Goal: Task Accomplishment & Management: Manage account settings

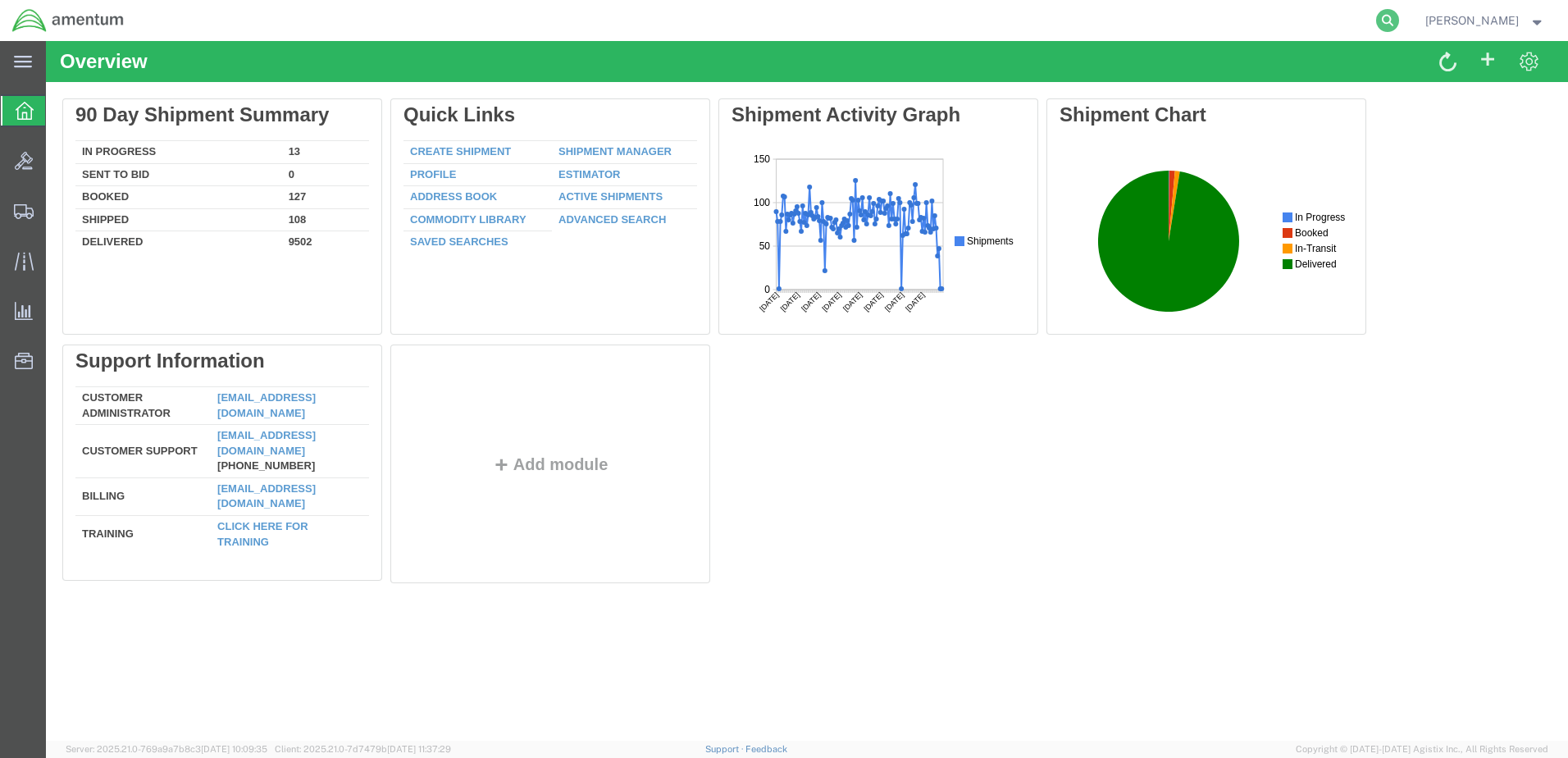
click at [1377, 21] on icon at bounding box center [1388, 20] width 23 height 23
click at [1092, 21] on input "search" at bounding box center [1127, 21] width 499 height 40
type input "57127395"
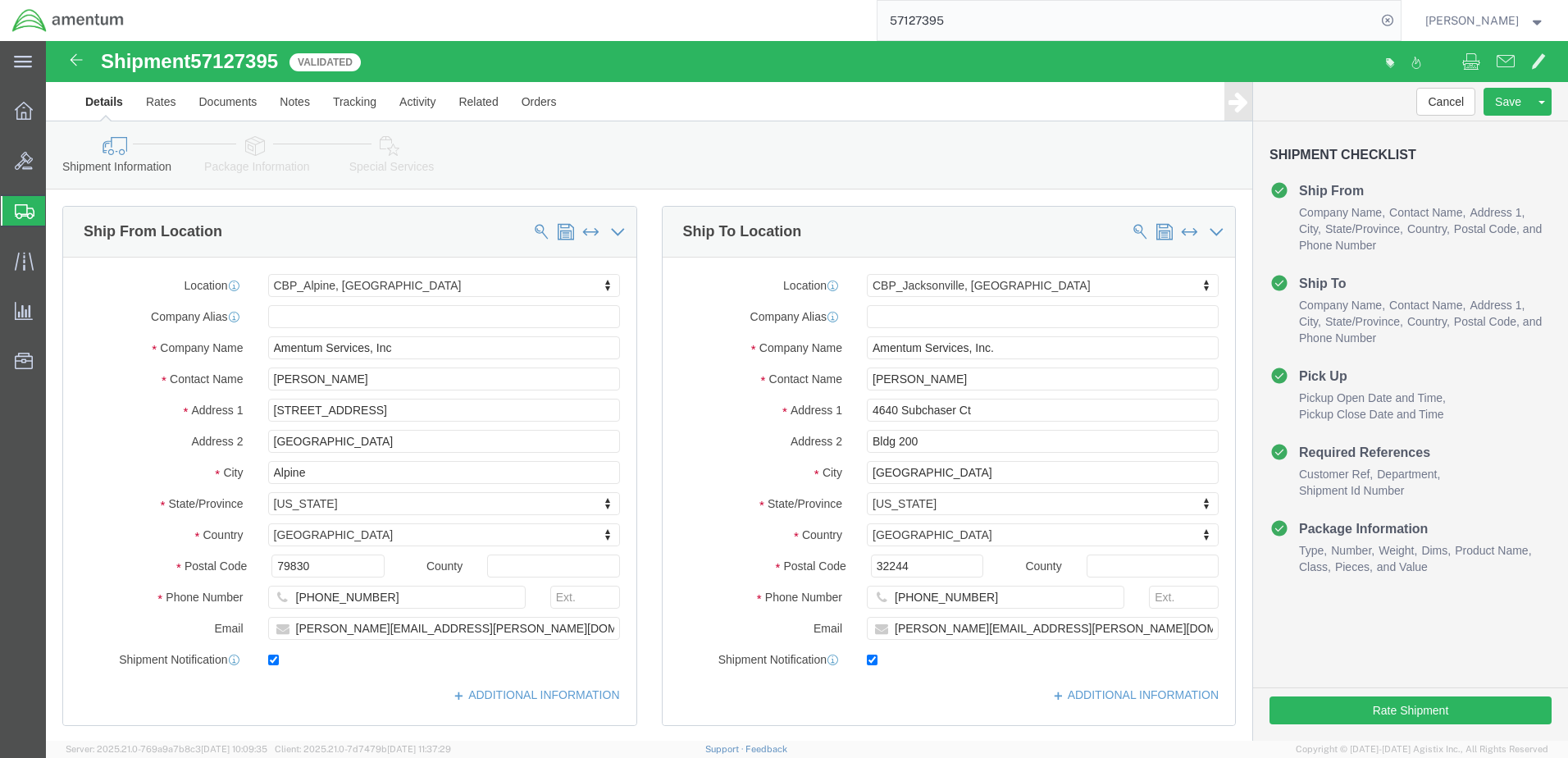
select select "49936"
select select "49917"
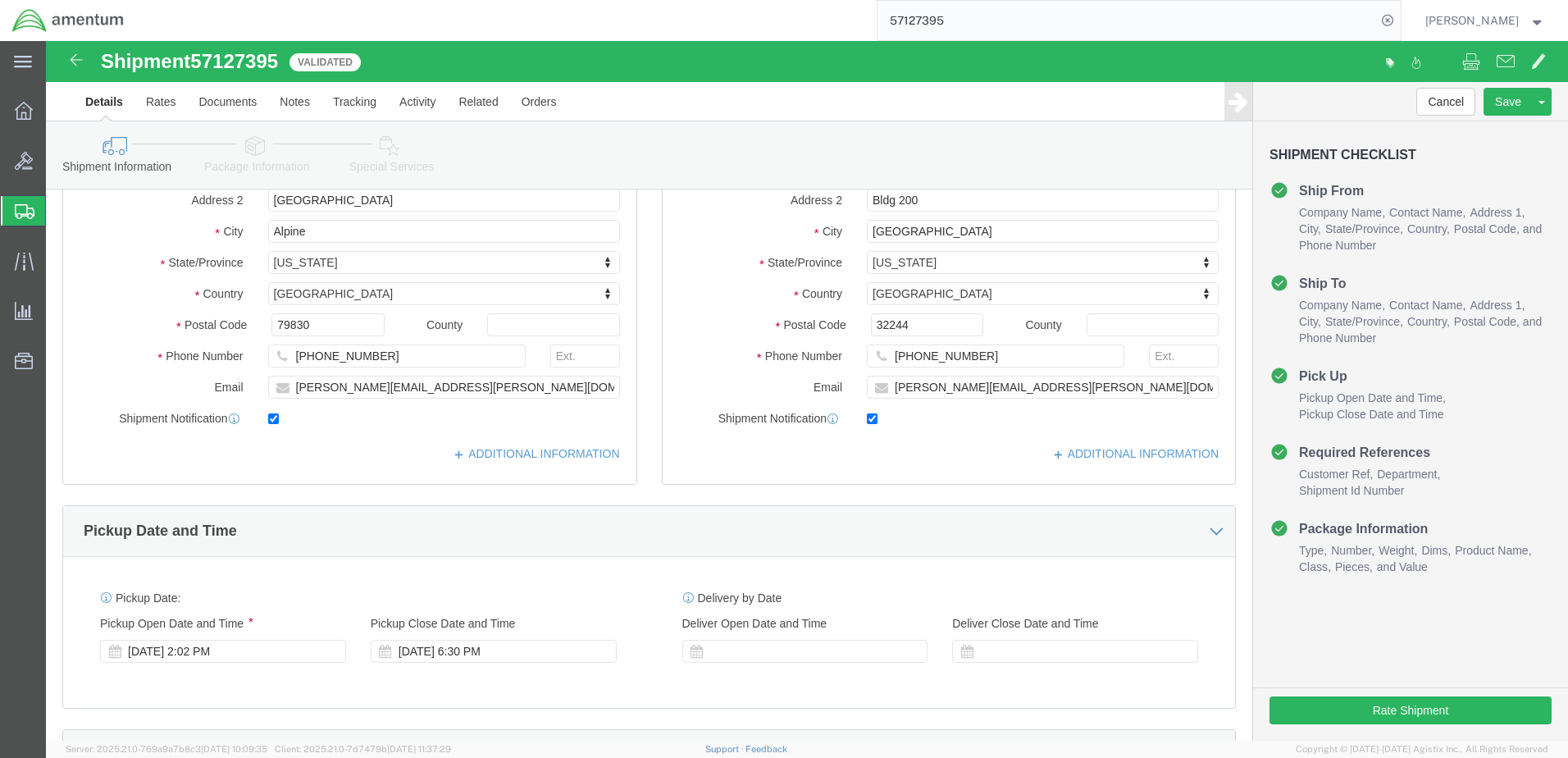
scroll to position [246, 0]
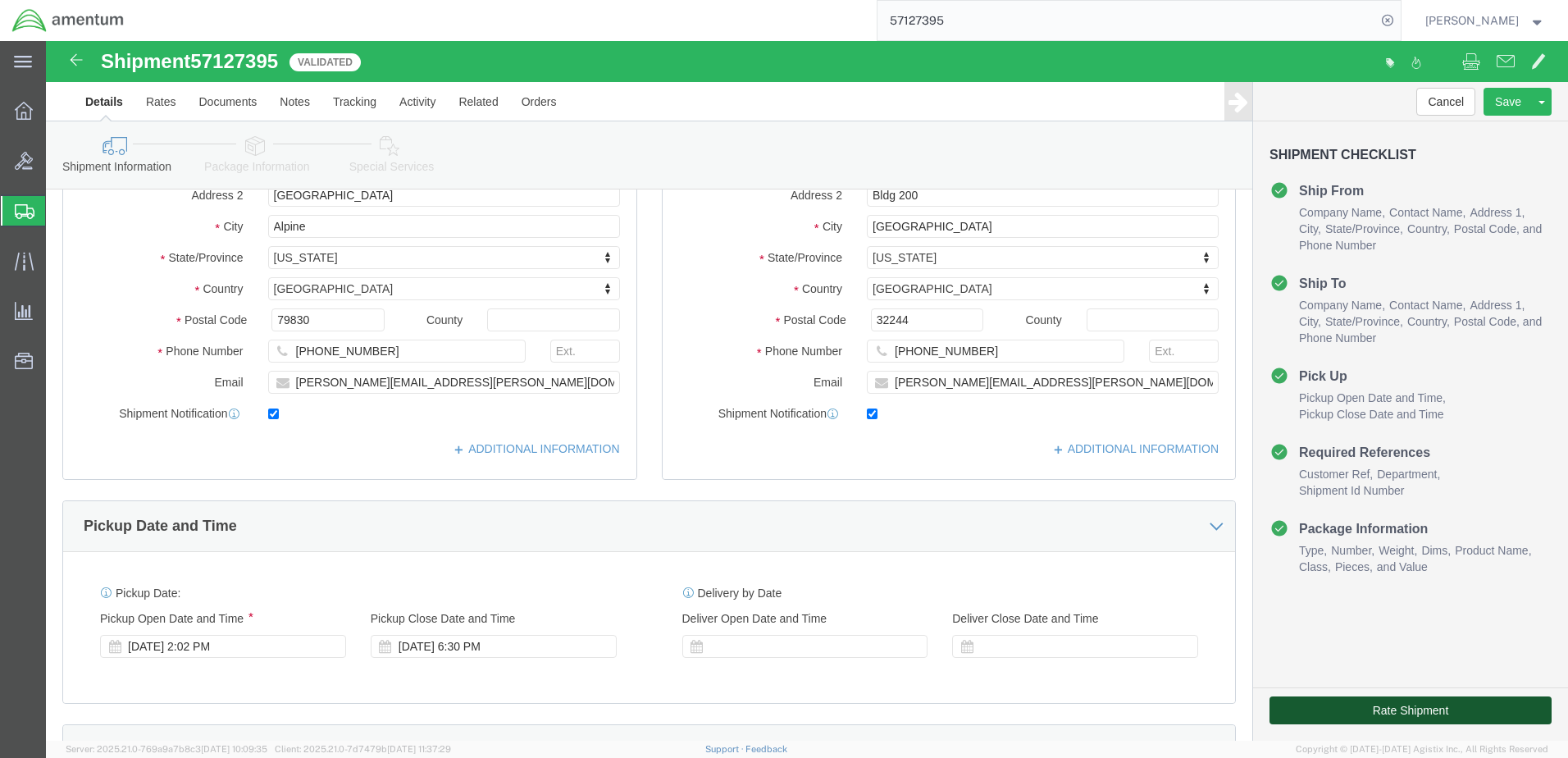
click button "Rate Shipment"
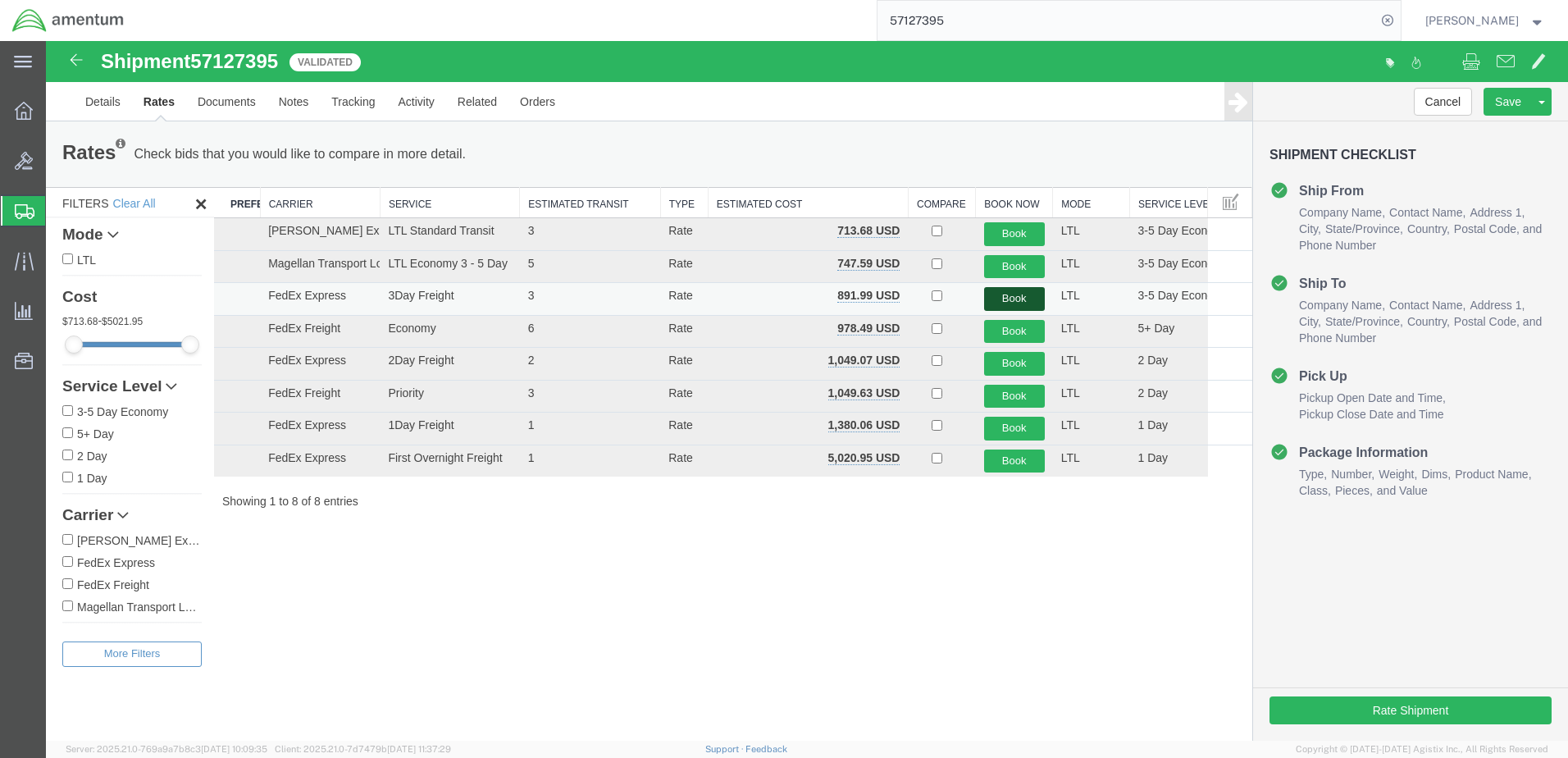
click at [1012, 296] on button "Book" at bounding box center [1014, 299] width 60 height 23
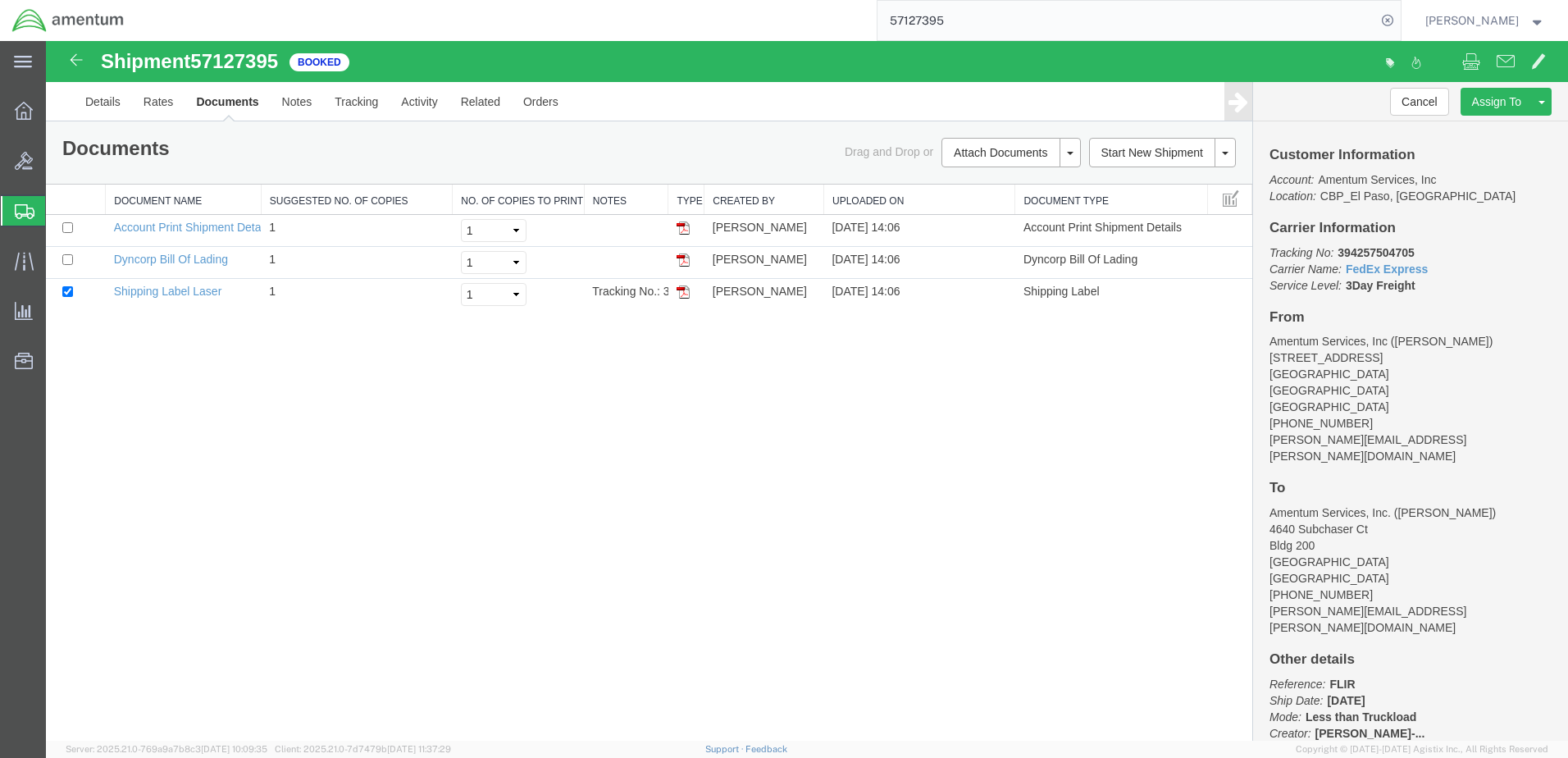
drag, startPoint x: 684, startPoint y: 293, endPoint x: 921, endPoint y: 321, distance: 238.6
click at [684, 293] on img at bounding box center [683, 291] width 14 height 14
click at [680, 261] on img at bounding box center [683, 260] width 14 height 14
click at [97, 103] on link "Details" at bounding box center [103, 102] width 59 height 40
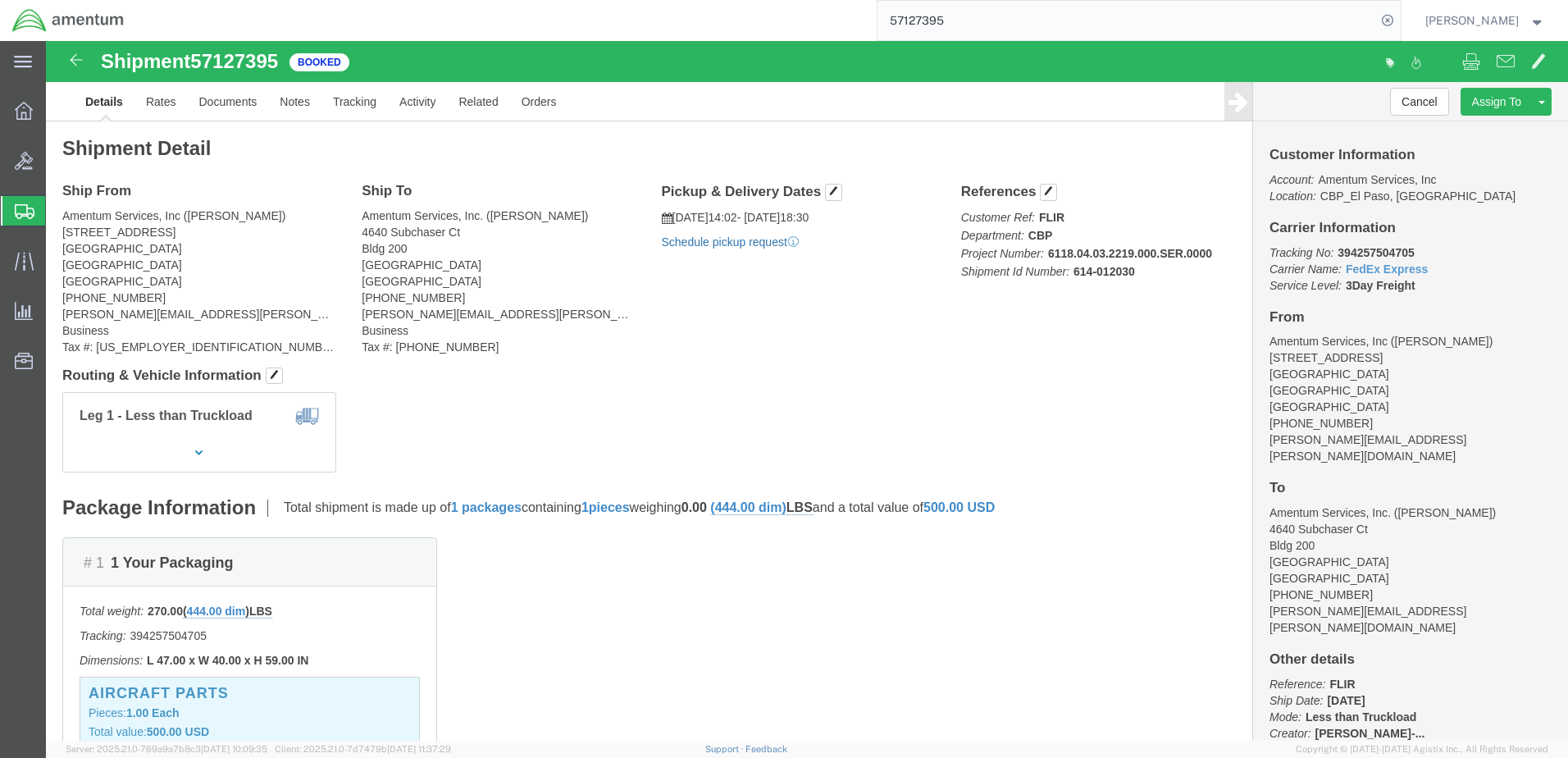
click link "Schedule pickup request"
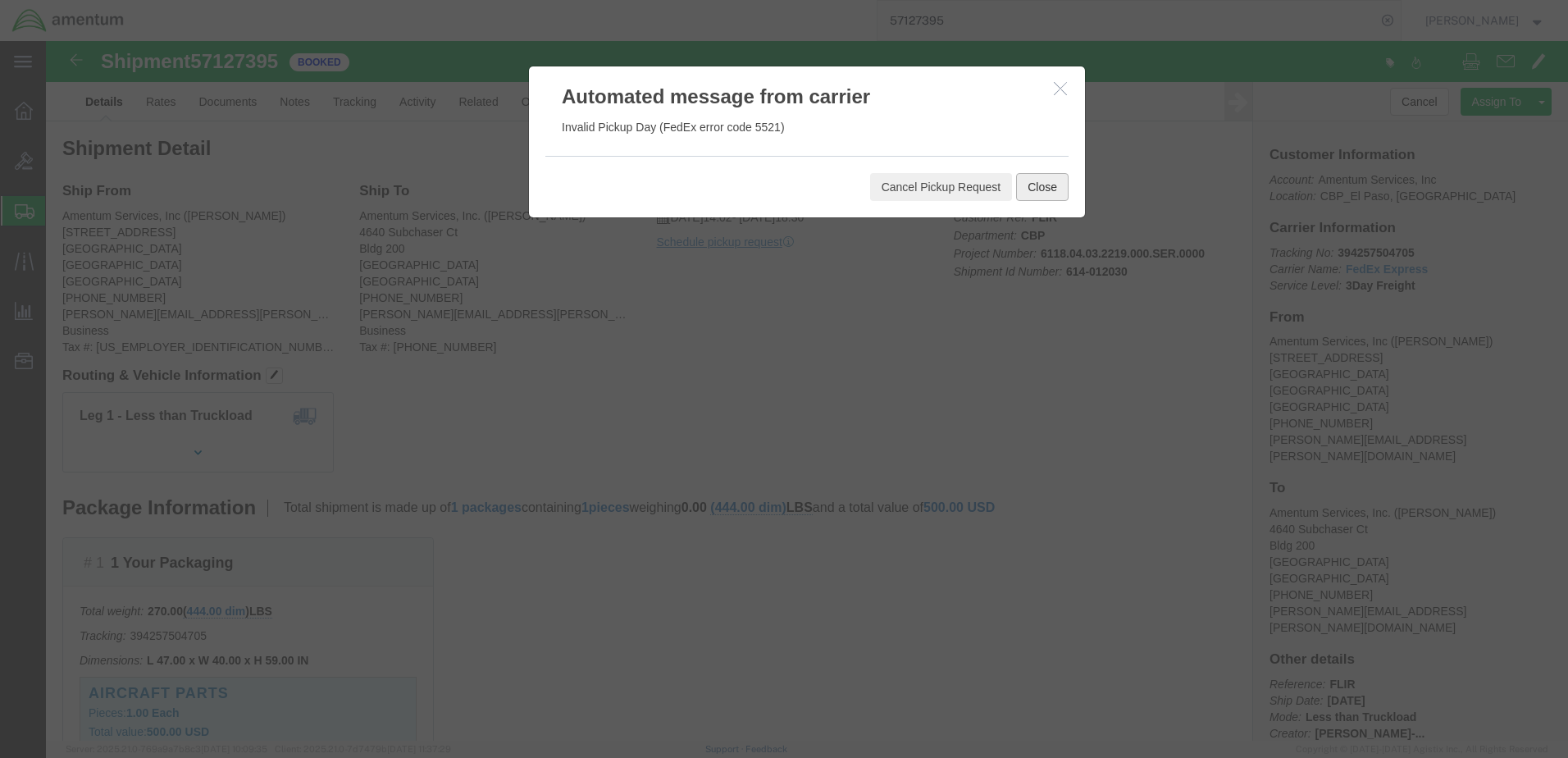
click button "Close"
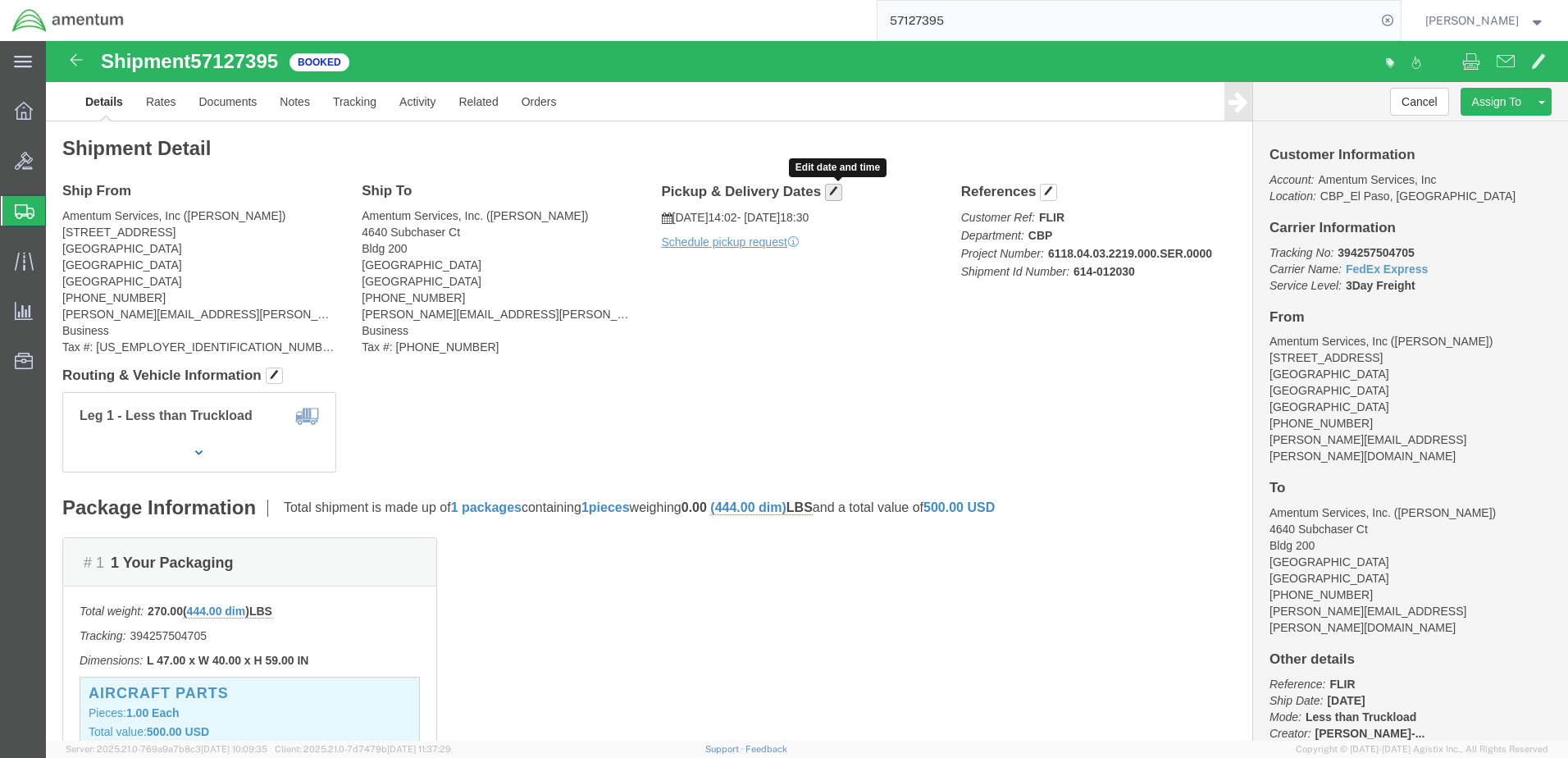
click span "button"
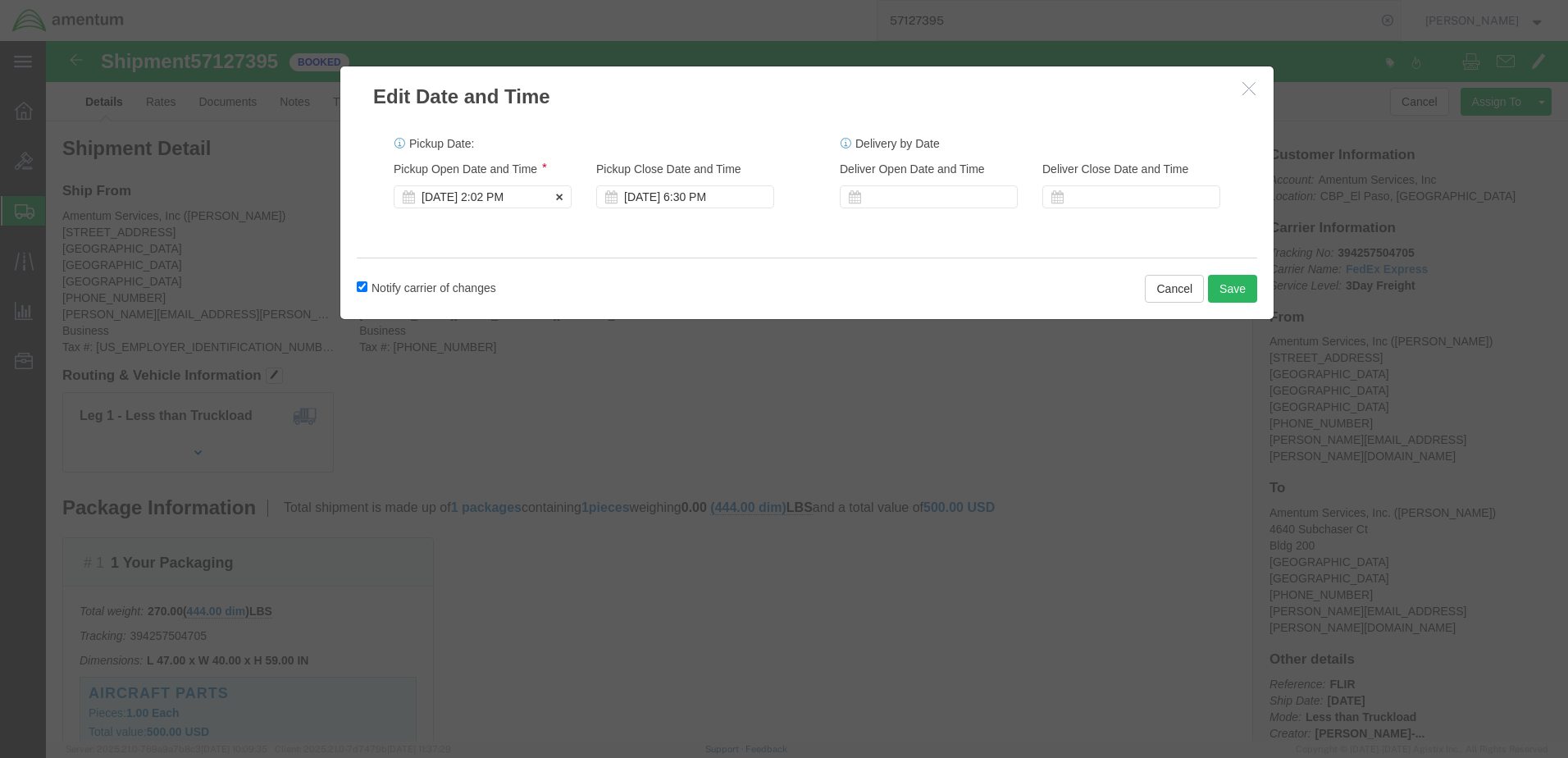
click div "[DATE] 2:02 PM"
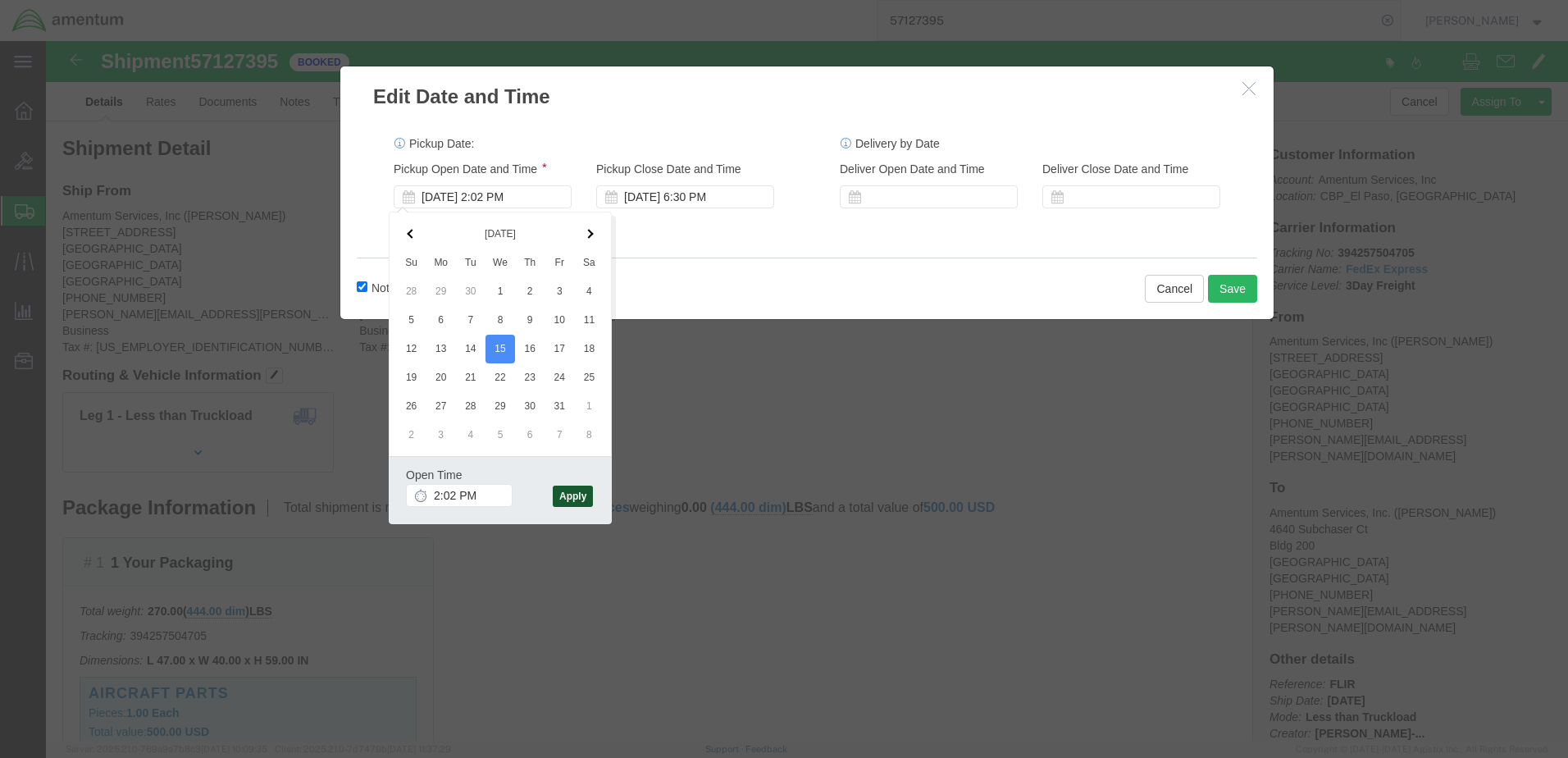
click button "Apply"
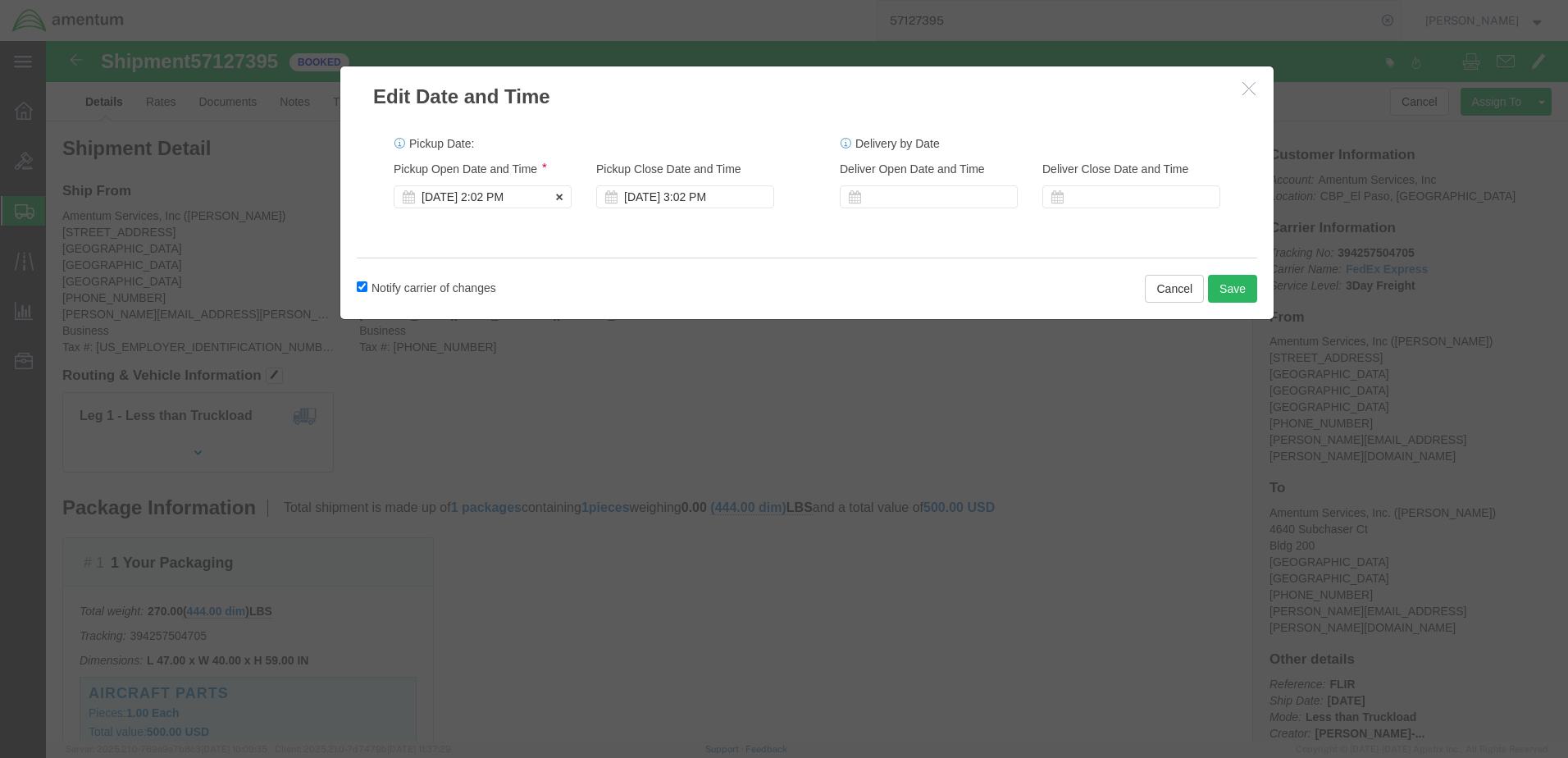
click div "[DATE] 2:02 PM"
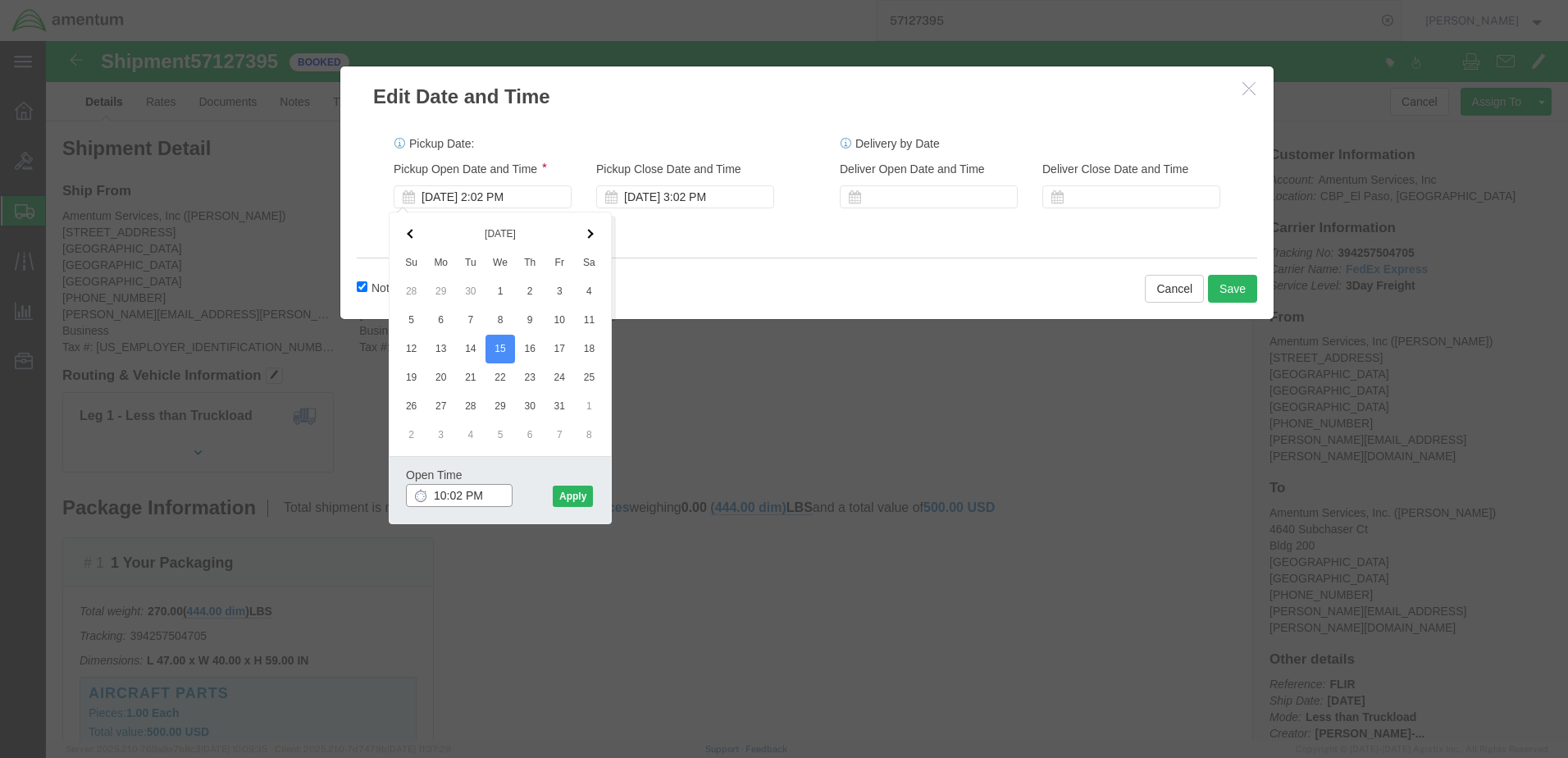
click input "10:02 PM"
type input "10:02 AM"
click button "Apply"
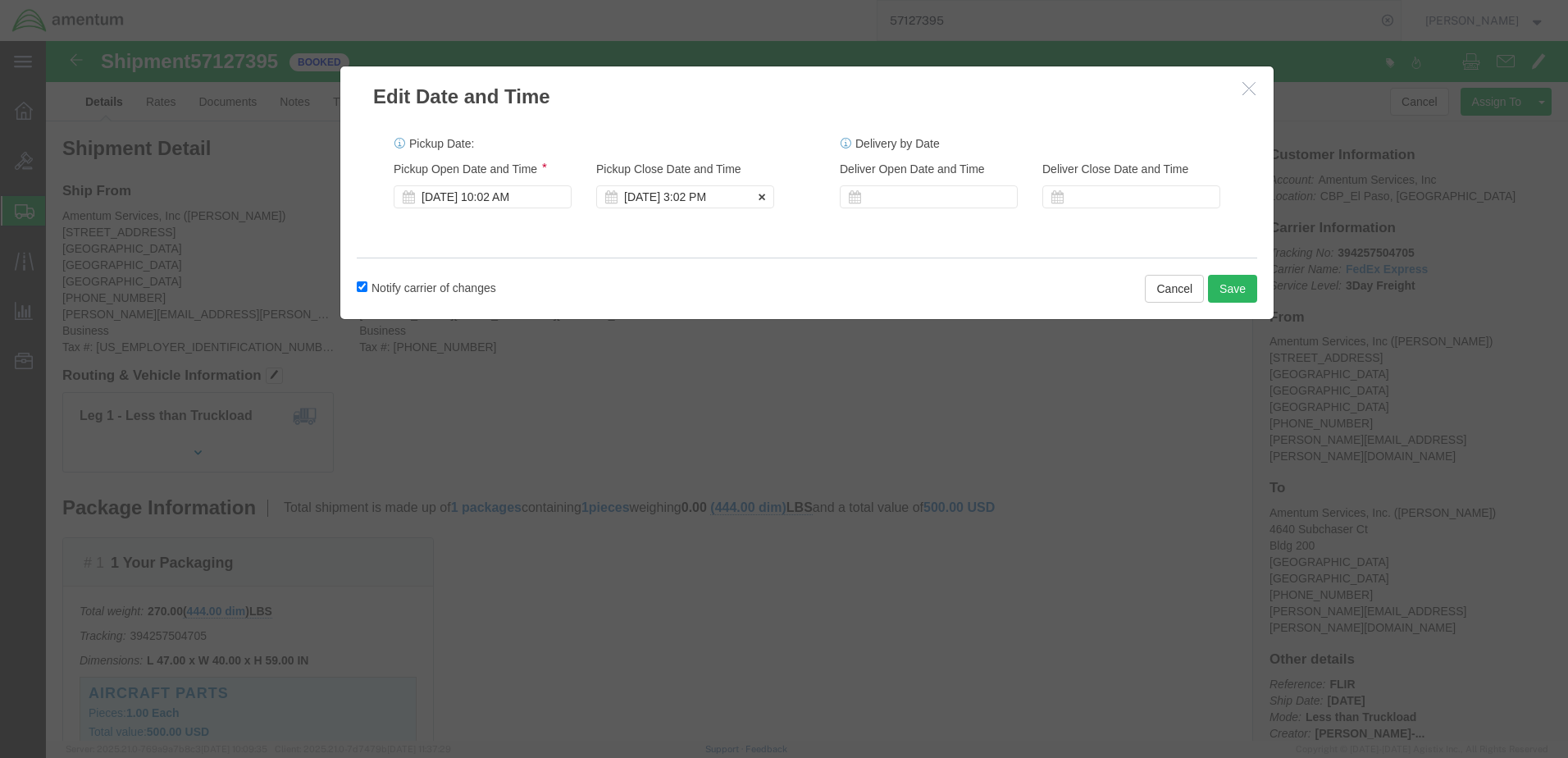
click icon
click div "[DATE] 3:02 PM"
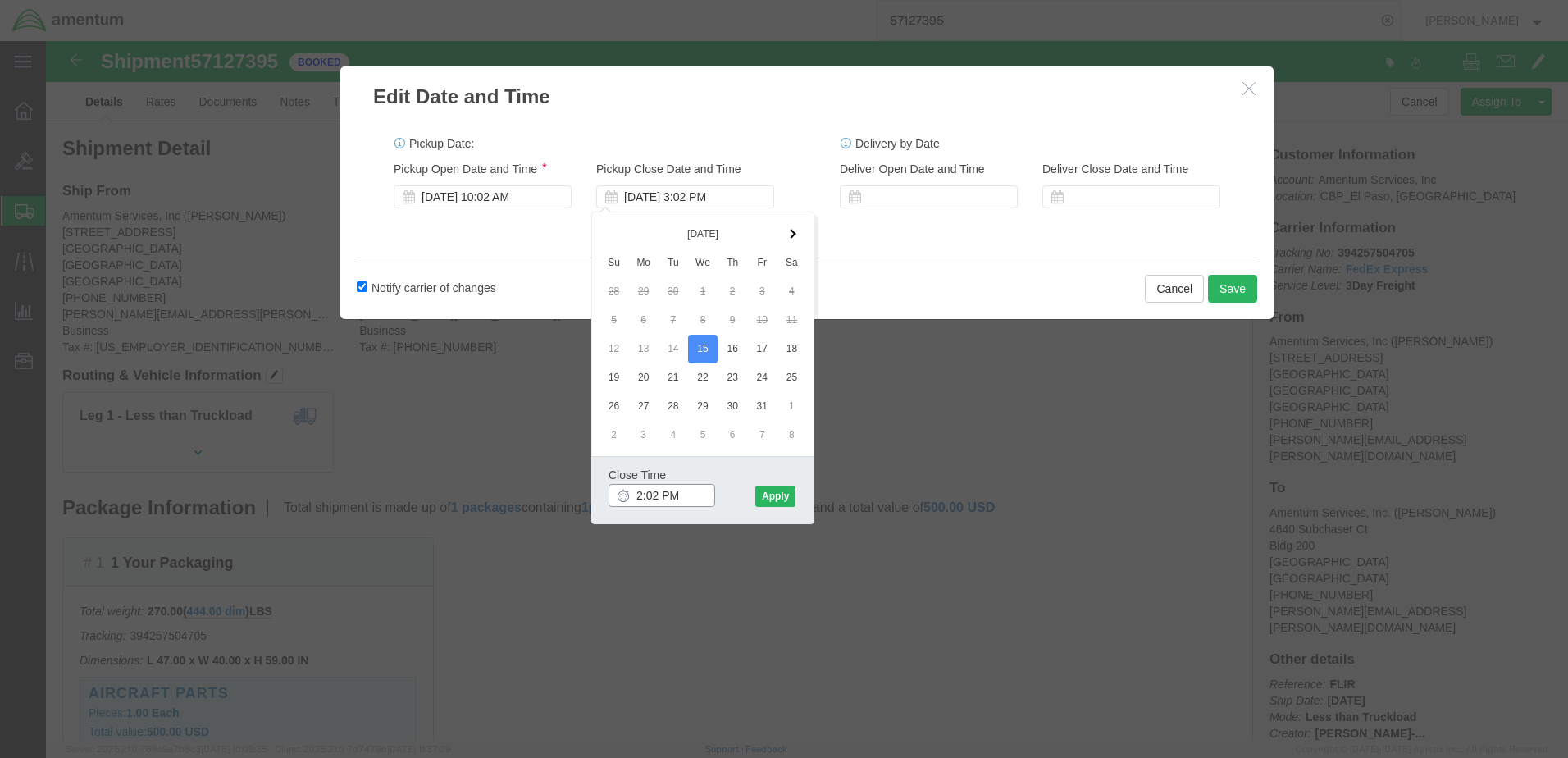
click input "2:02 PM"
type input "2:00 PM"
click button "Apply"
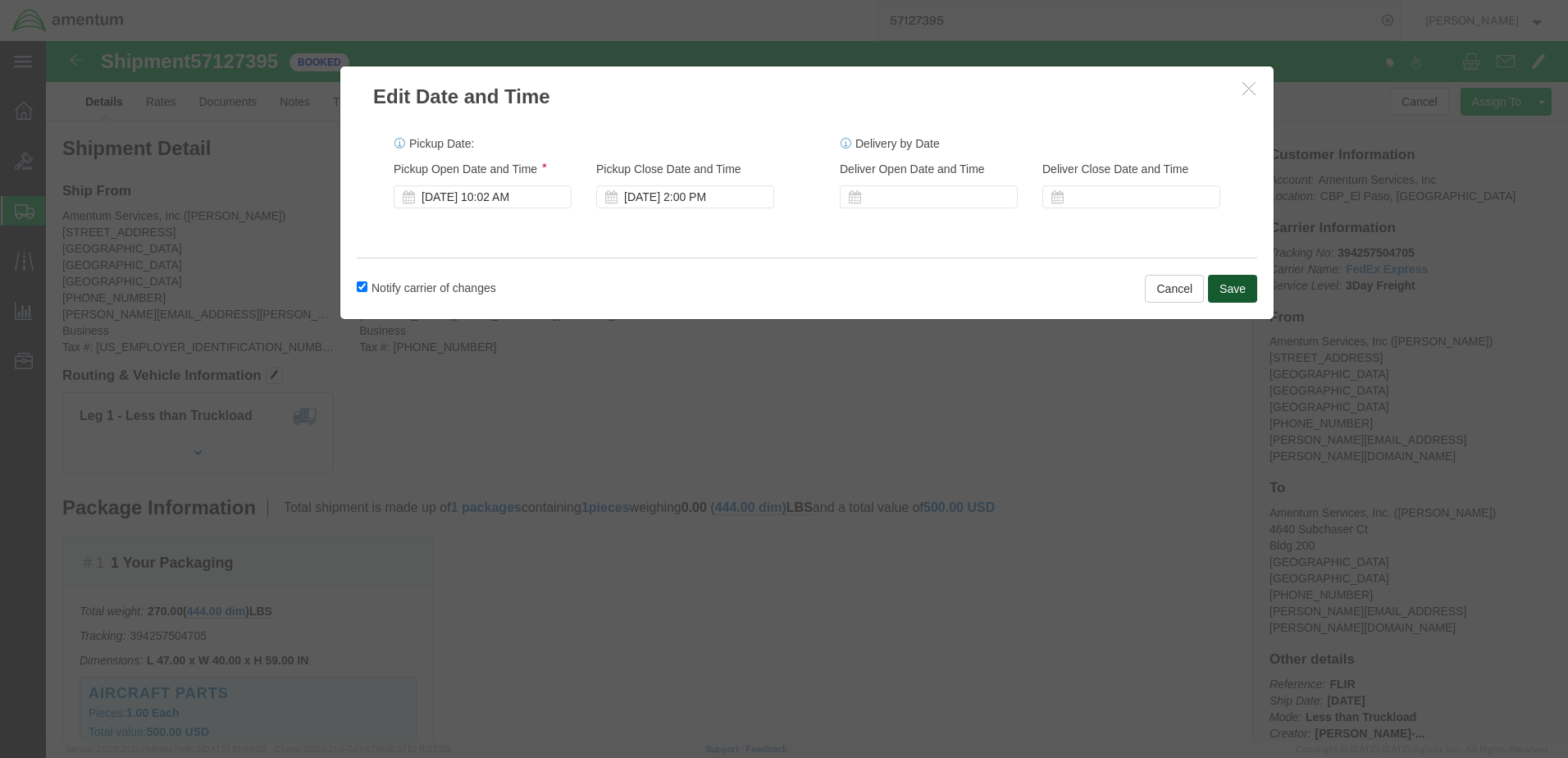
click button "Save"
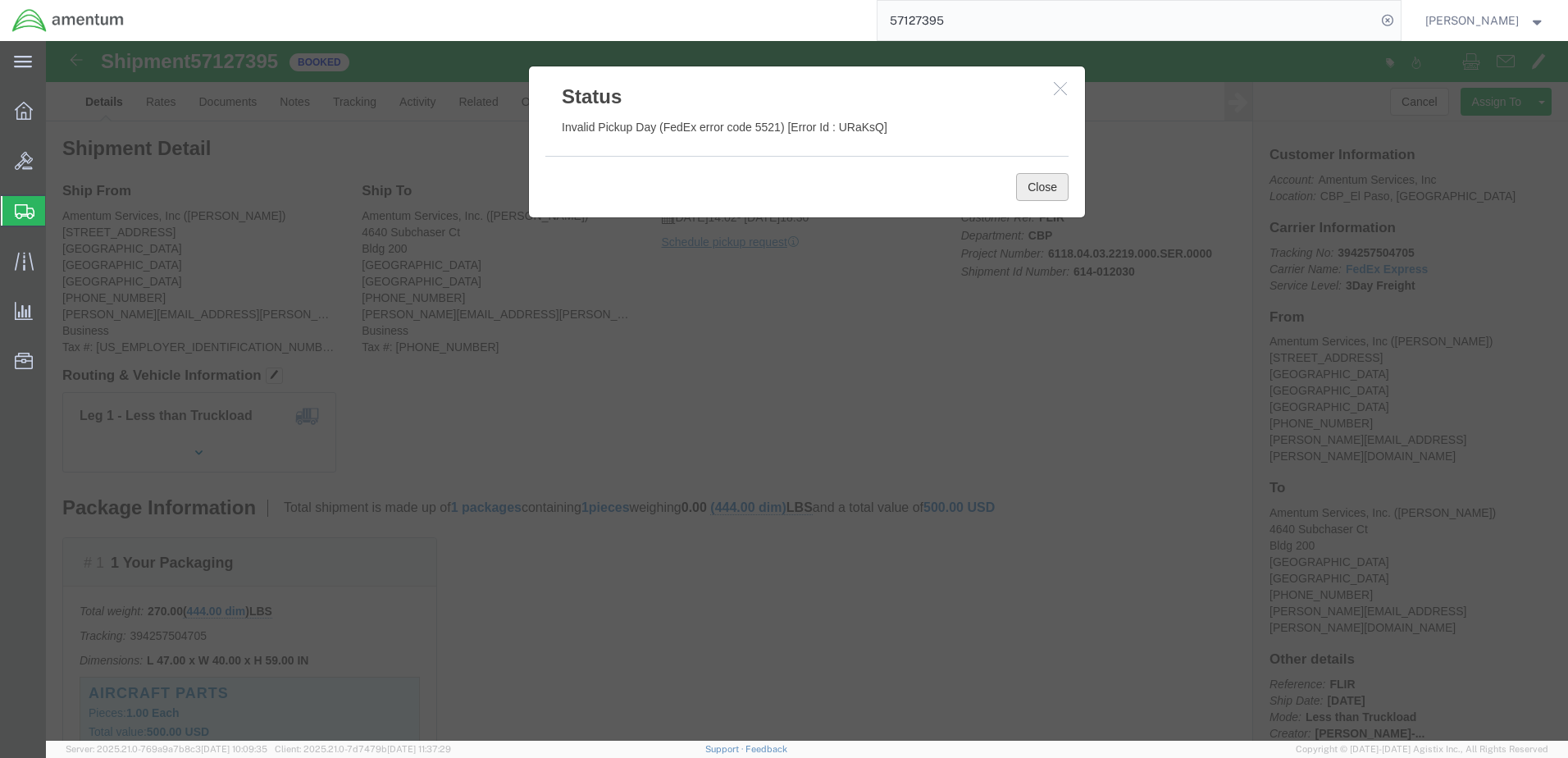
click button "Close"
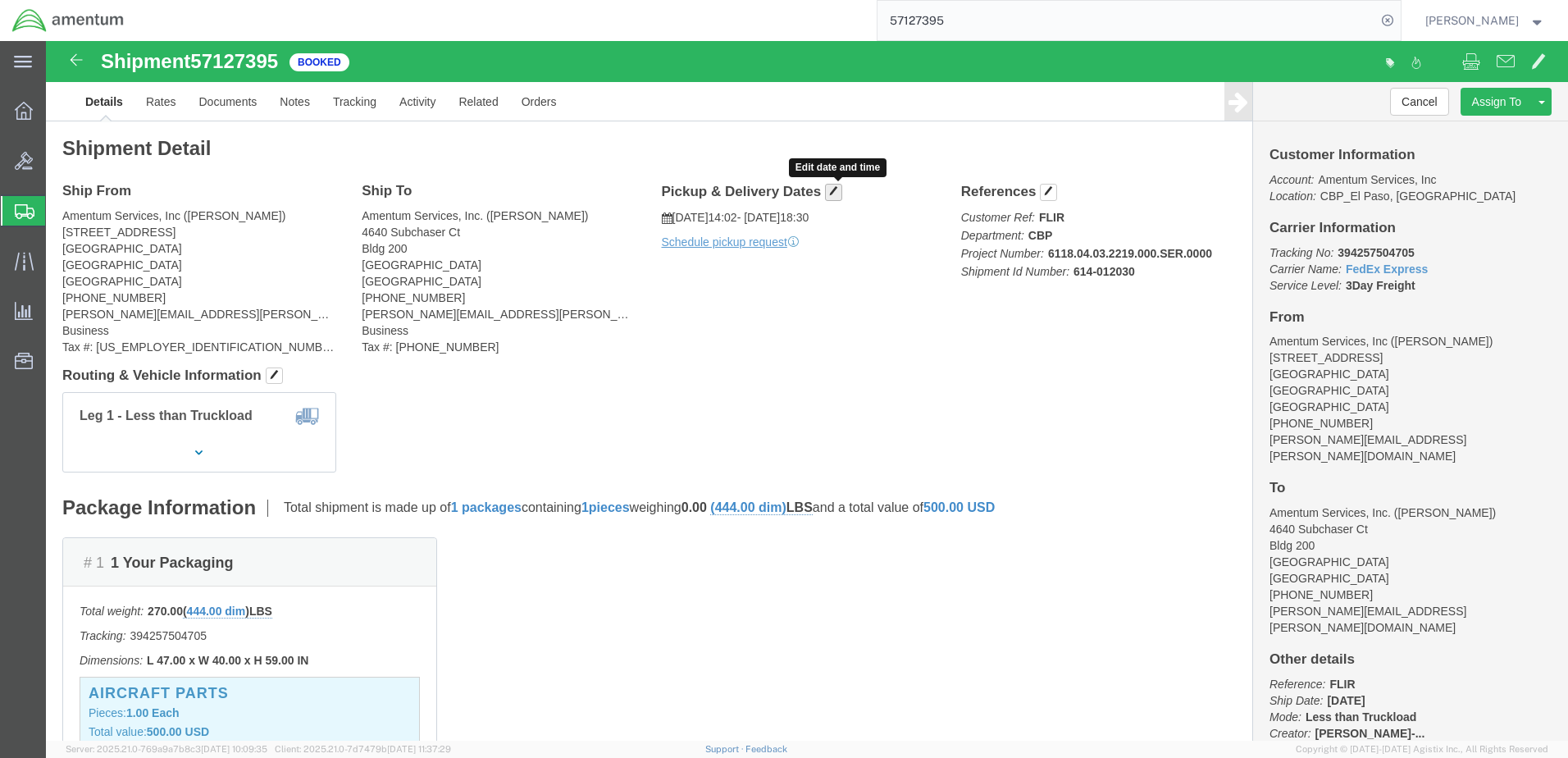
click span "button"
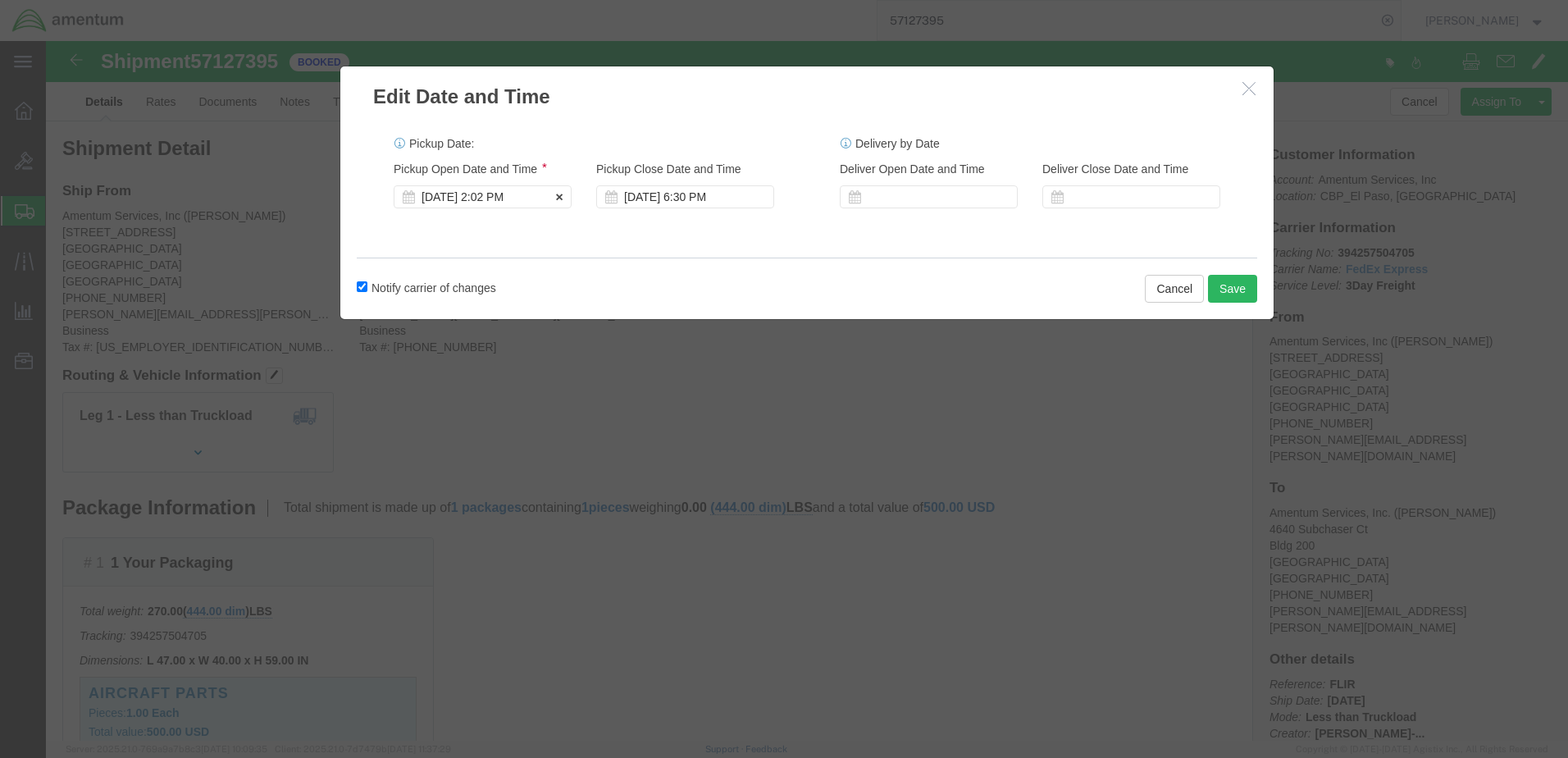
click icon
click div "[DATE] 2:02 PM"
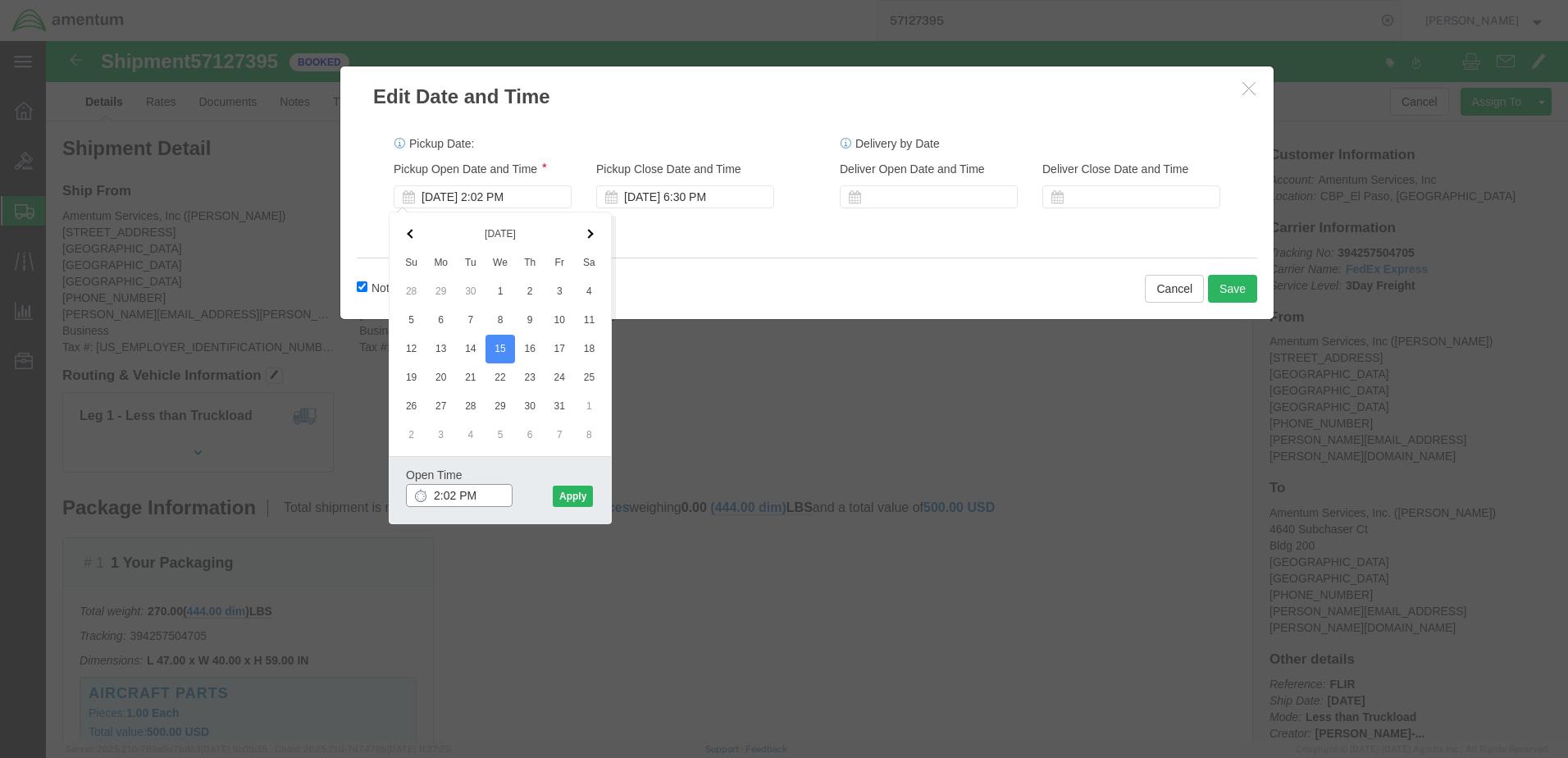
click input "2:02 PM"
click input "9:02 PM"
type input "9:02 AM"
click button "Apply"
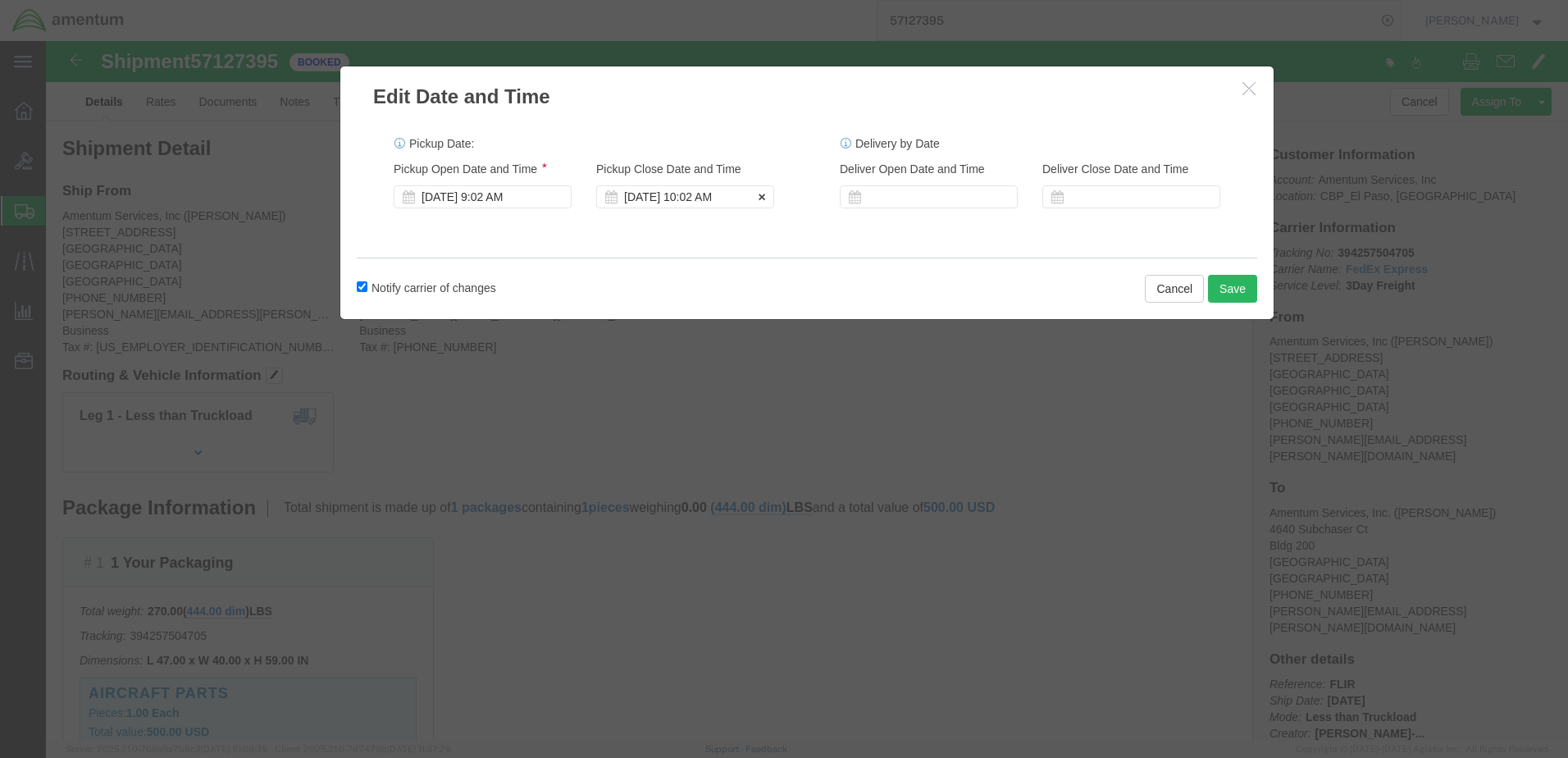
click div "[DATE] 10:02 AM"
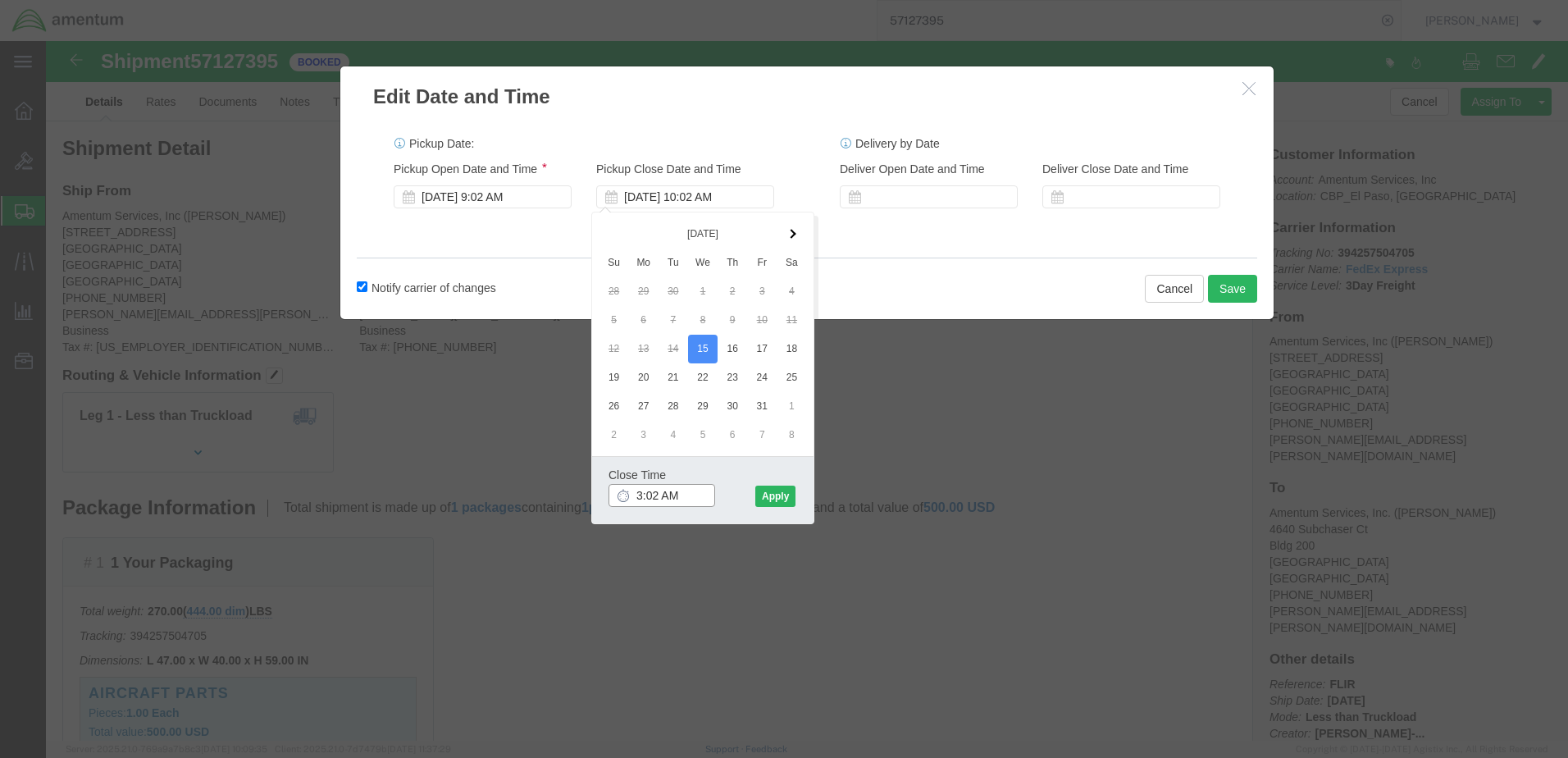
click input "3:02 AM"
click input "3:02 PM"
type input "3:00 PM"
click button "Apply"
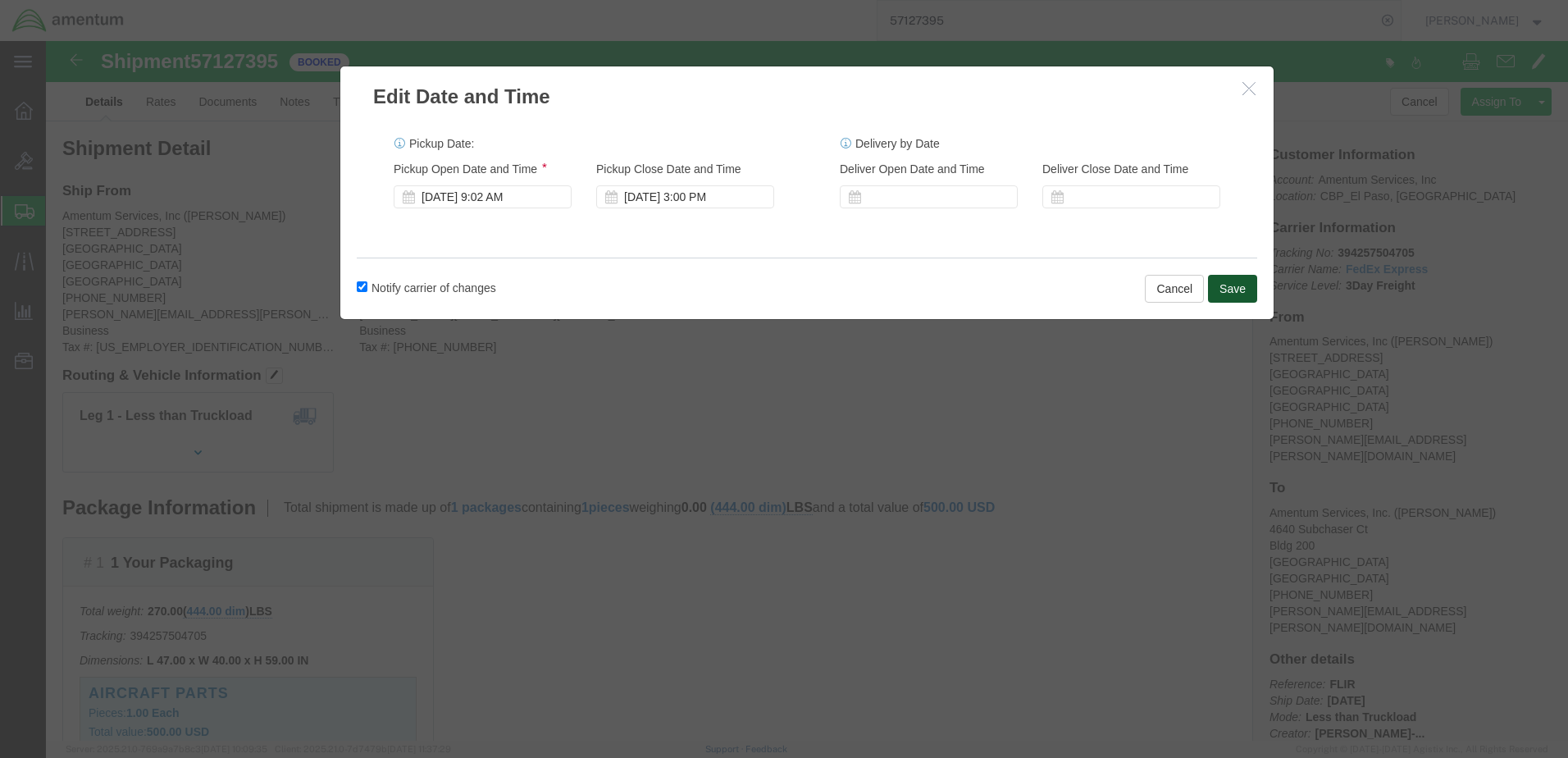
click button "Save"
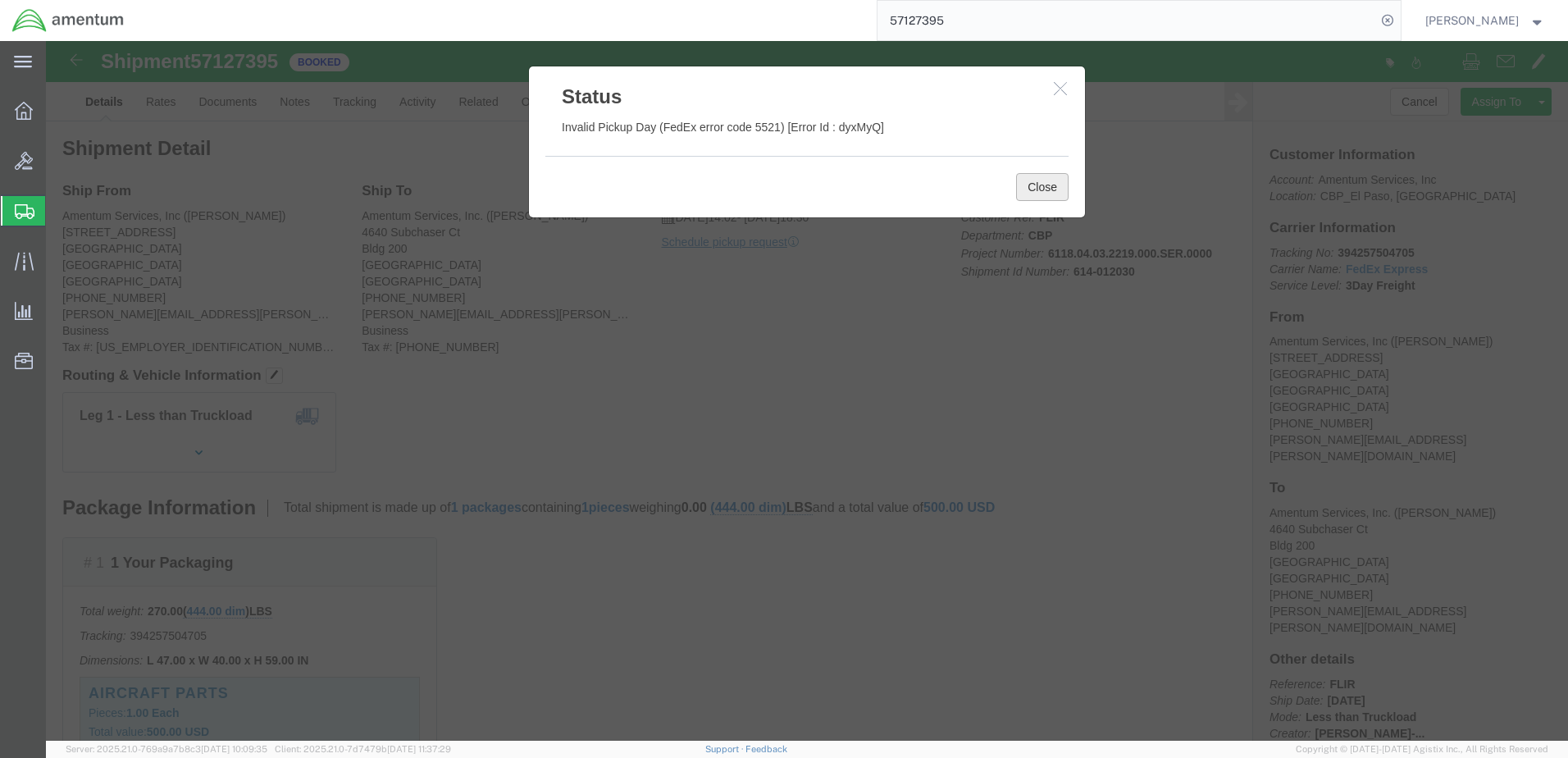
click button "Close"
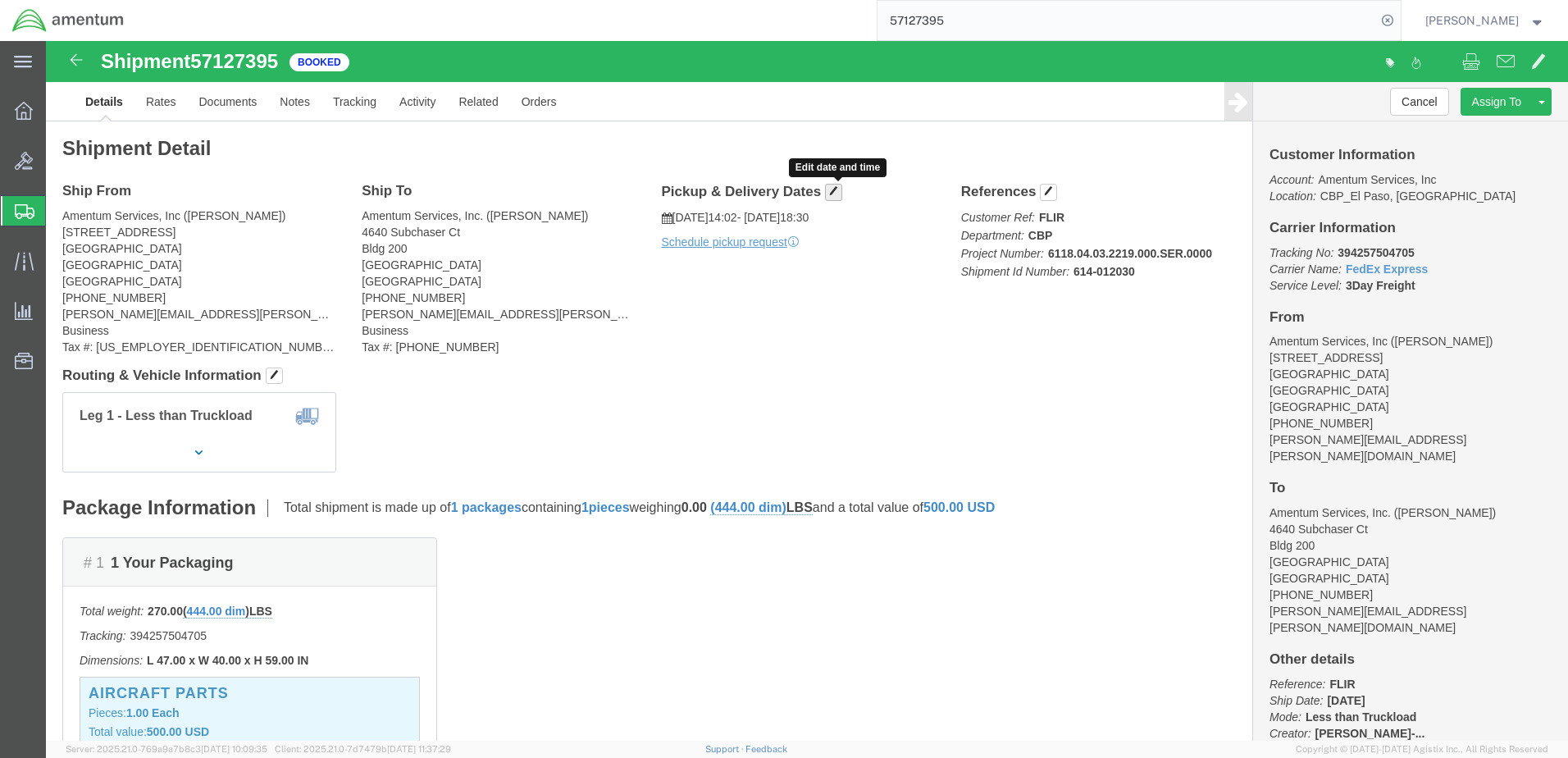
click span "button"
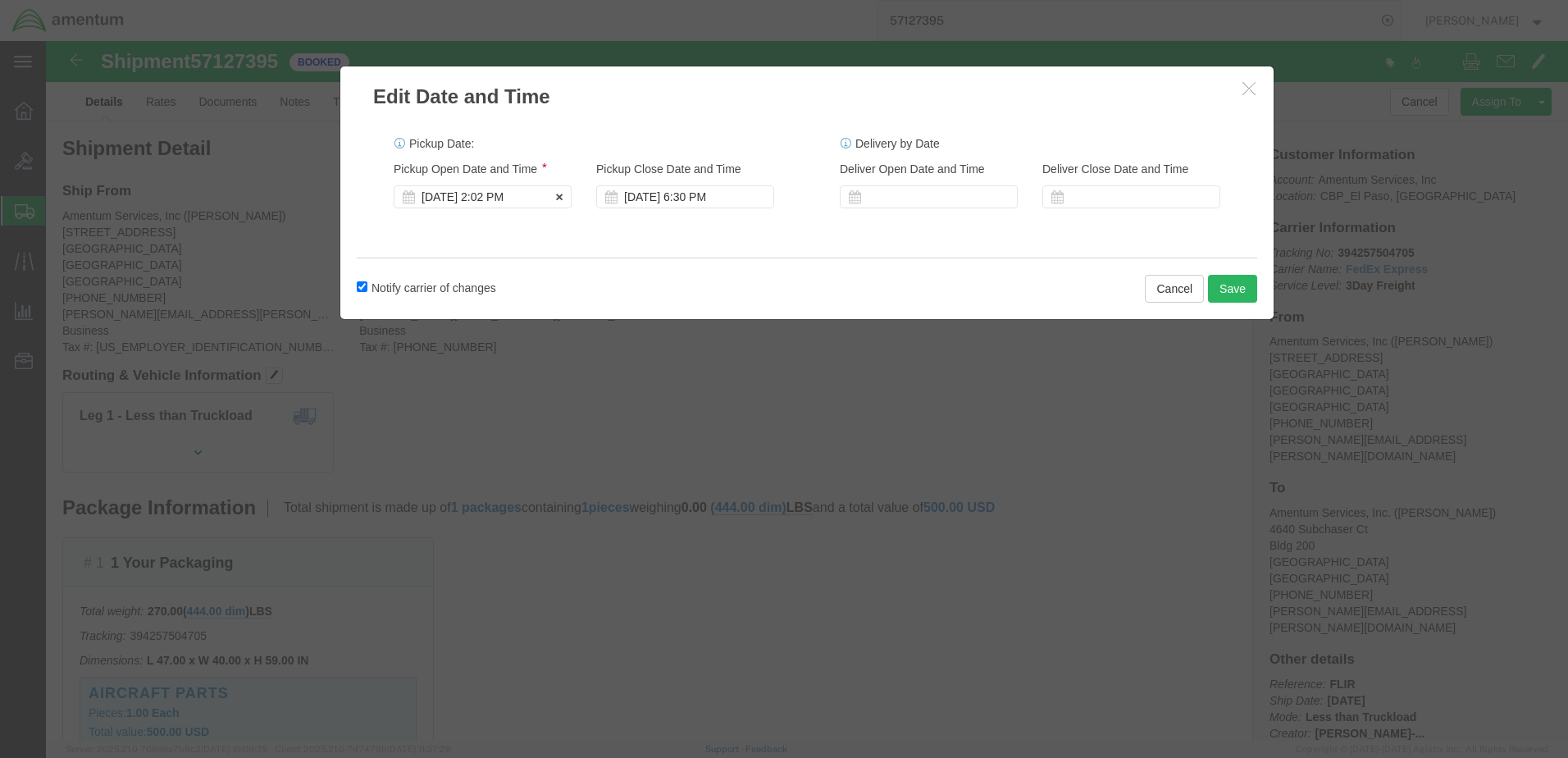
click icon
click div "[DATE] 2:02 PM"
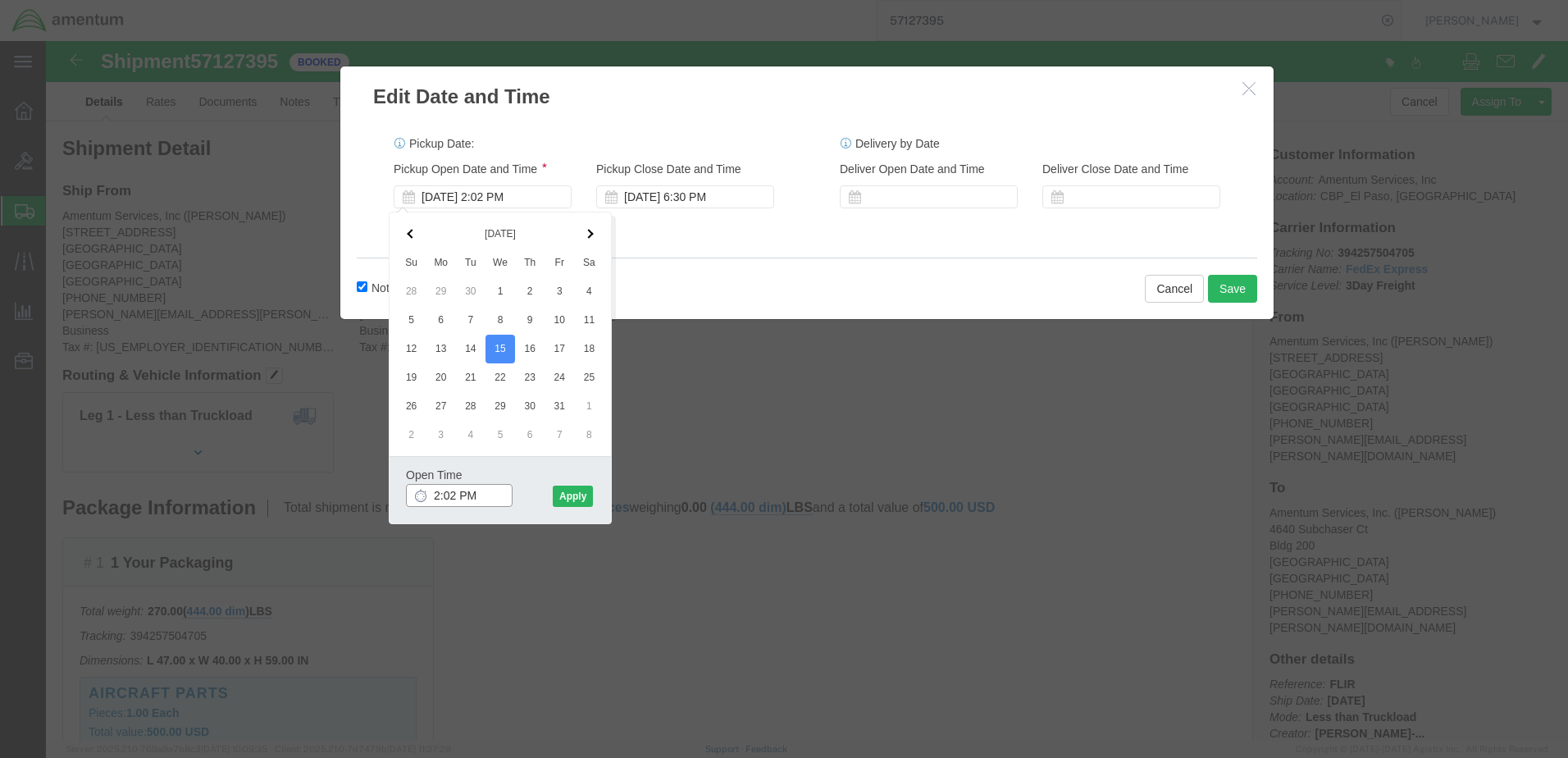
click input "2:02 PM"
click input "1:02 PM"
type input "1:00 PM"
click button "Apply"
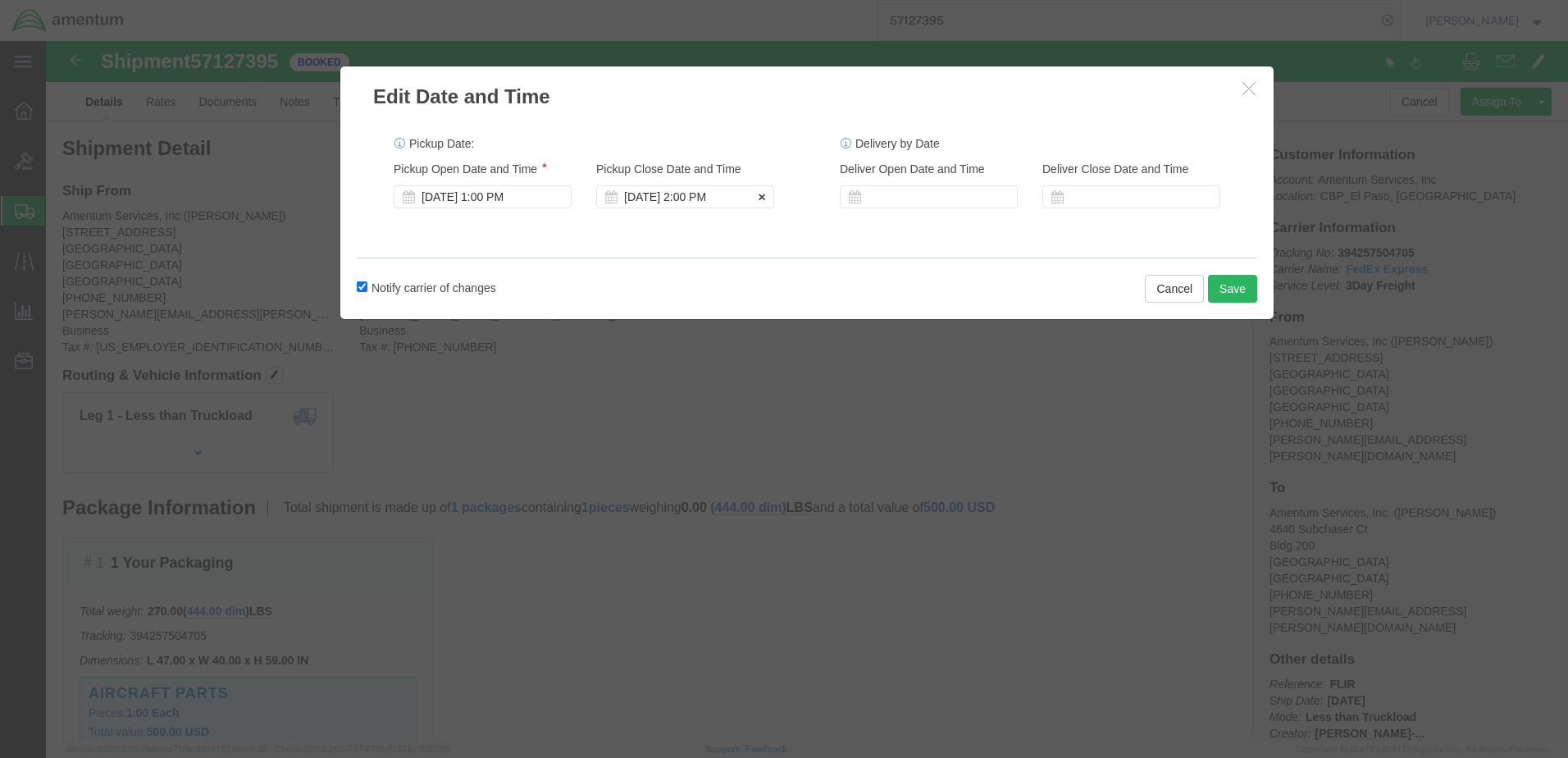
click div "[DATE] 2:00 PM"
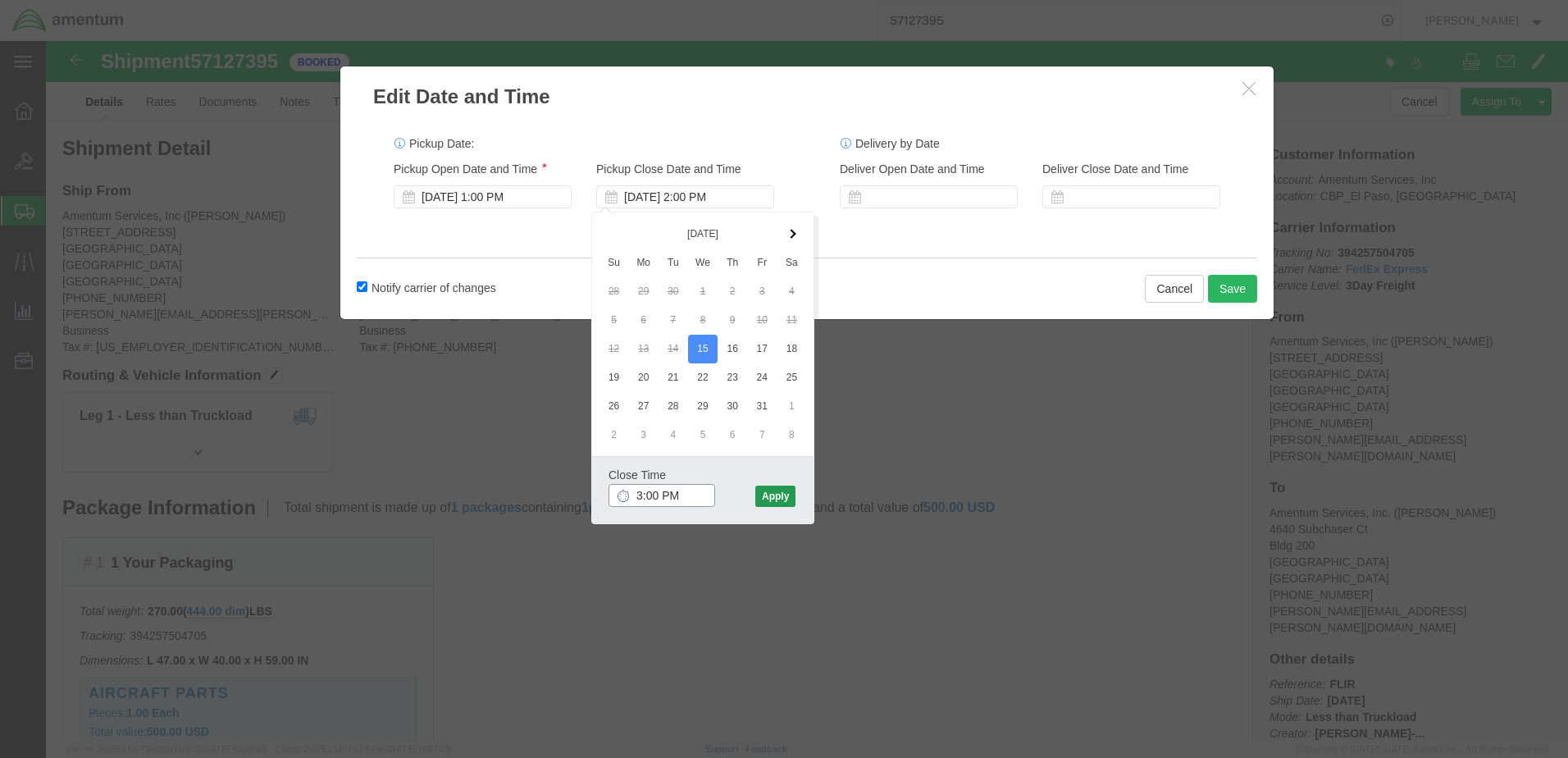
type input "3:00 PM"
click button "Apply"
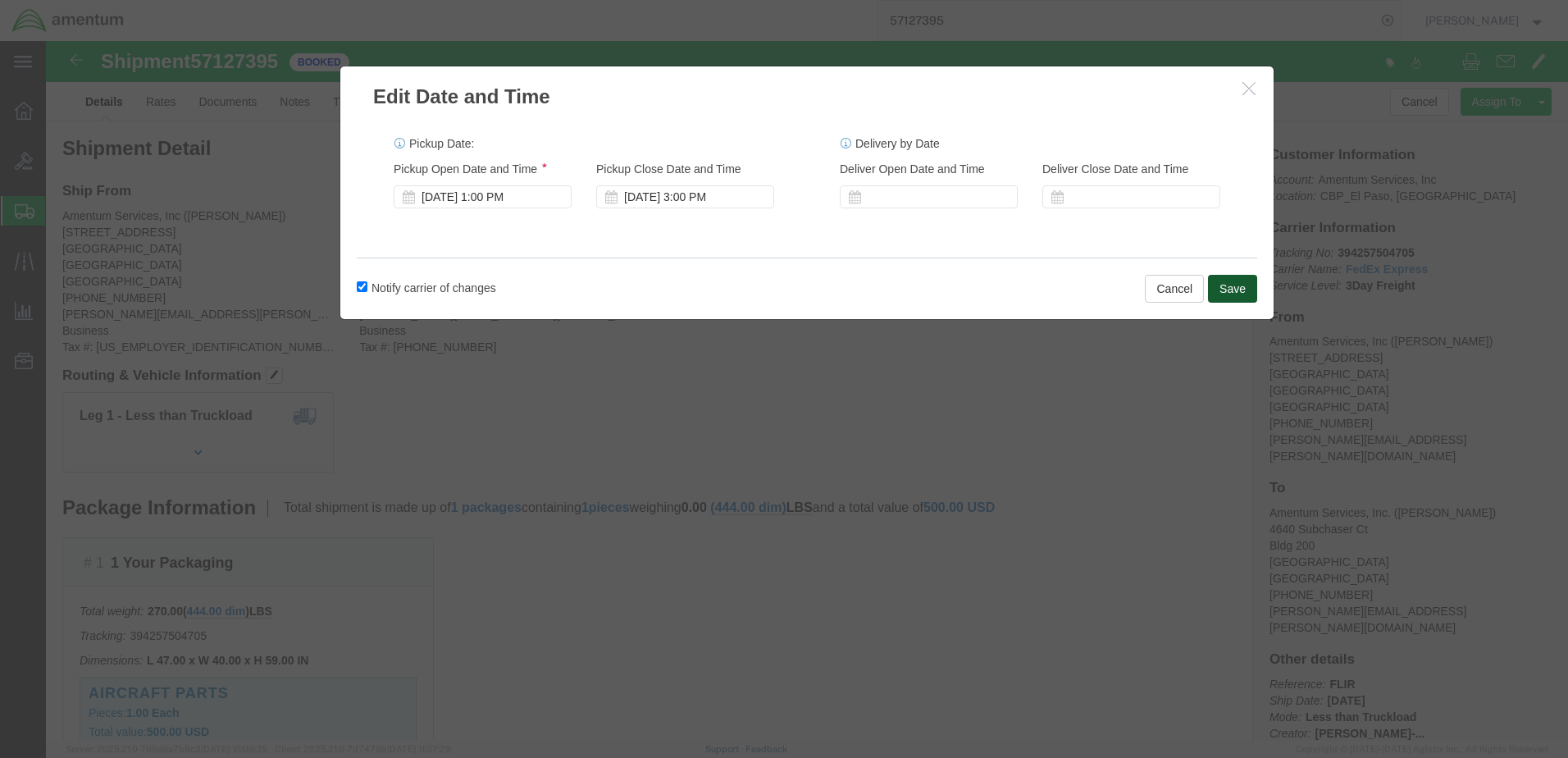
click button "Save"
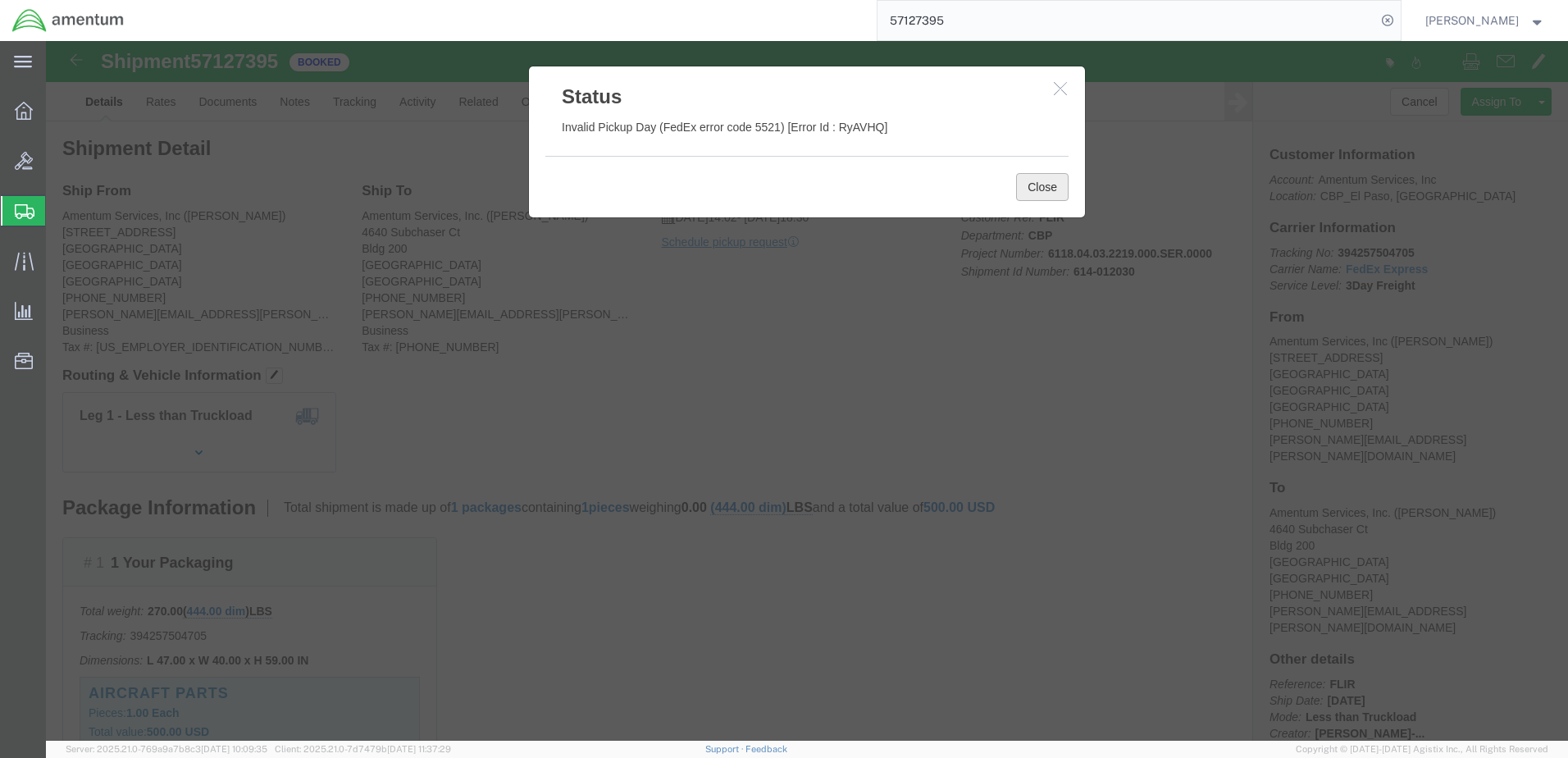
click button "Close"
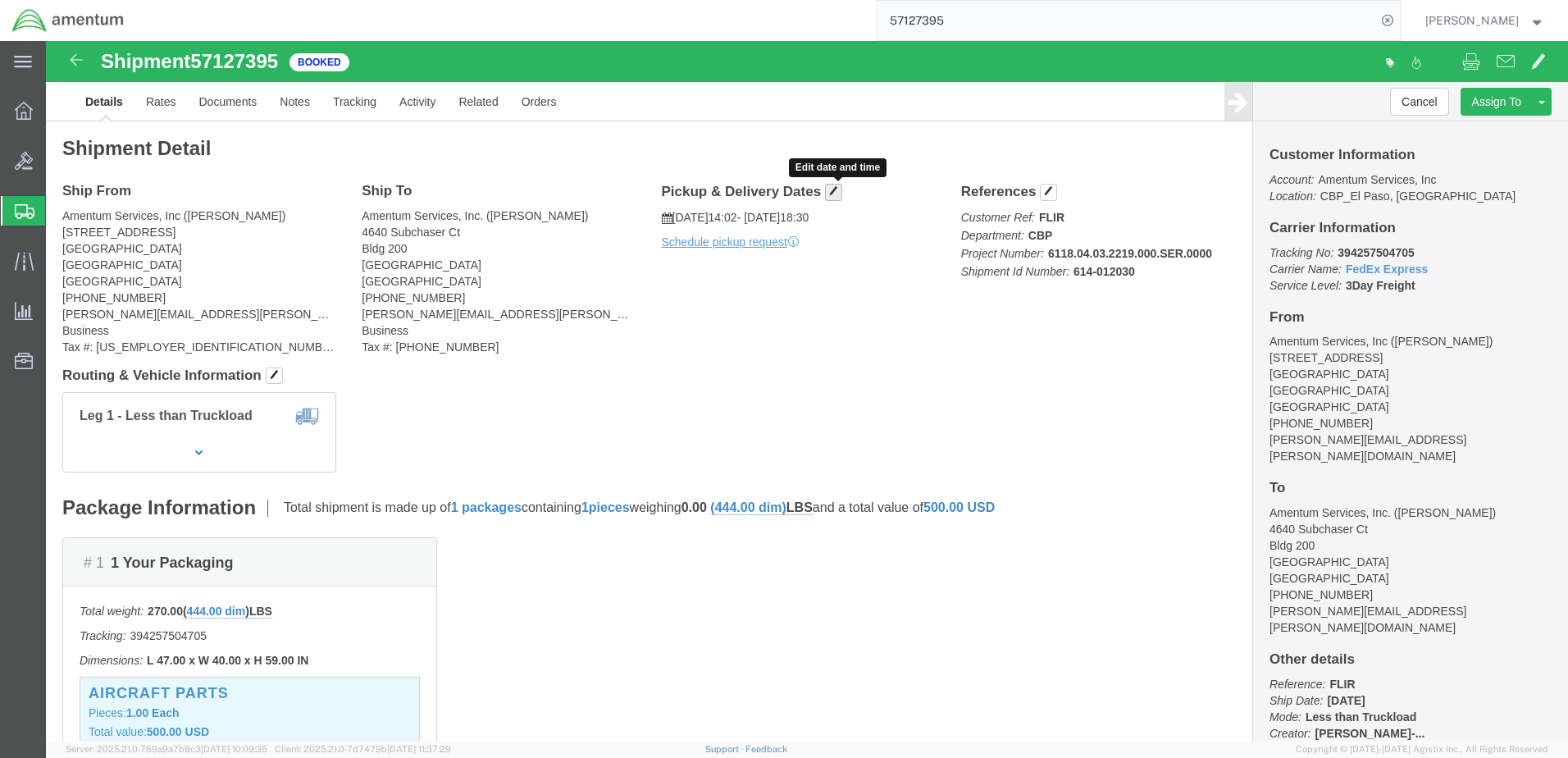
click span "button"
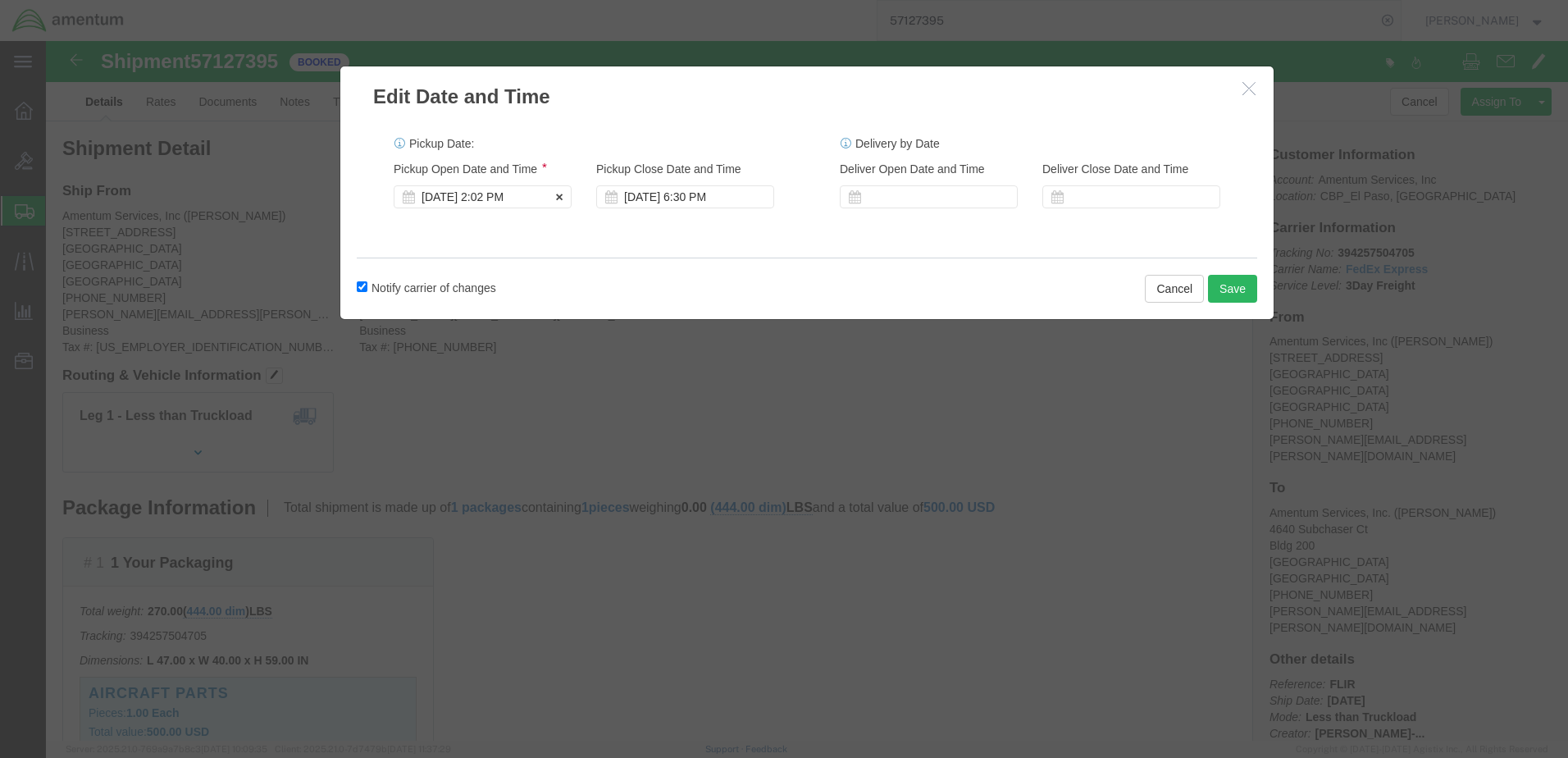
click div "[DATE] 2:02 PM"
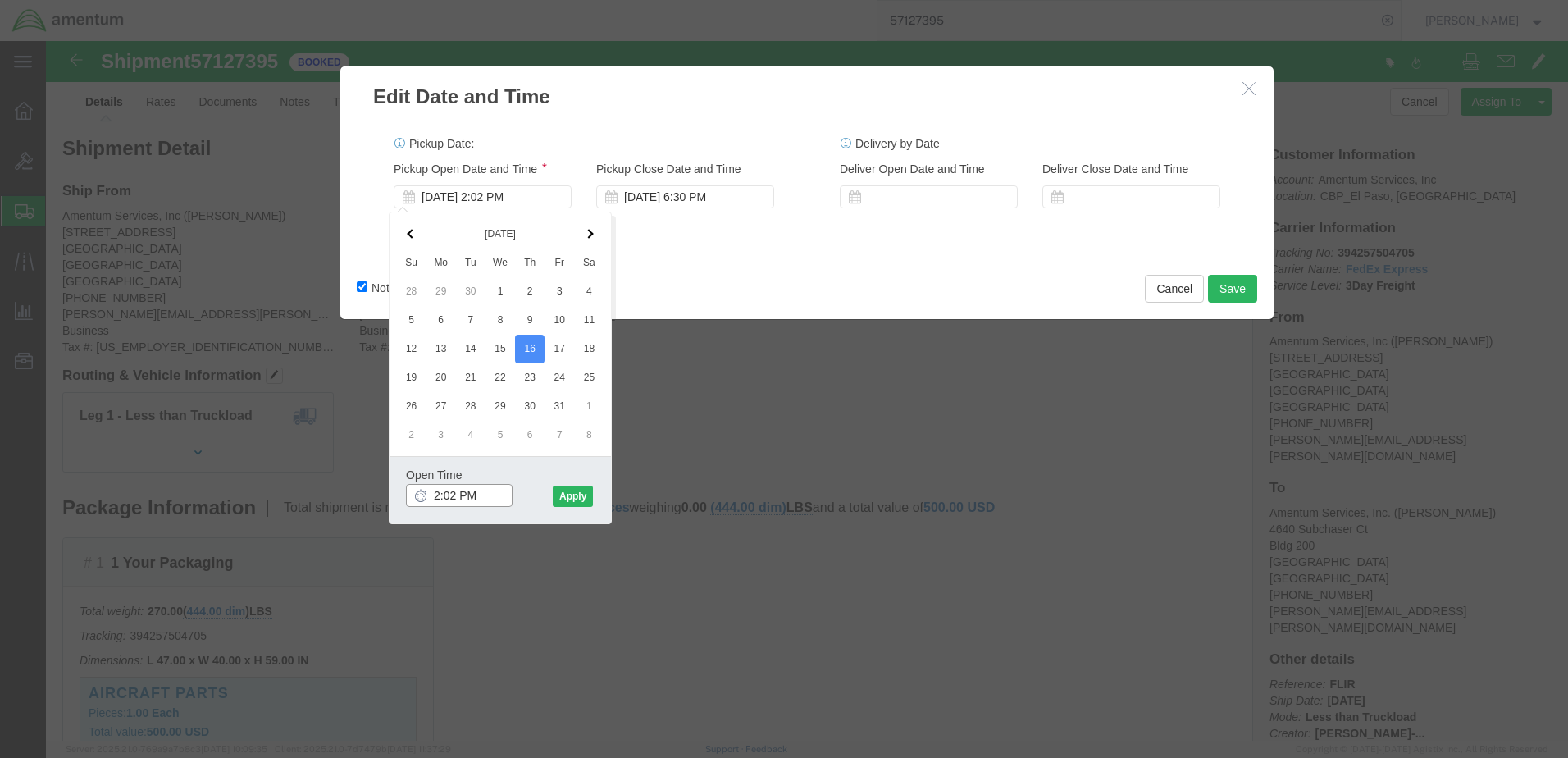
click input "2:02 PM"
click input "12:02 PM"
type input "12:00 PM"
click button "Apply"
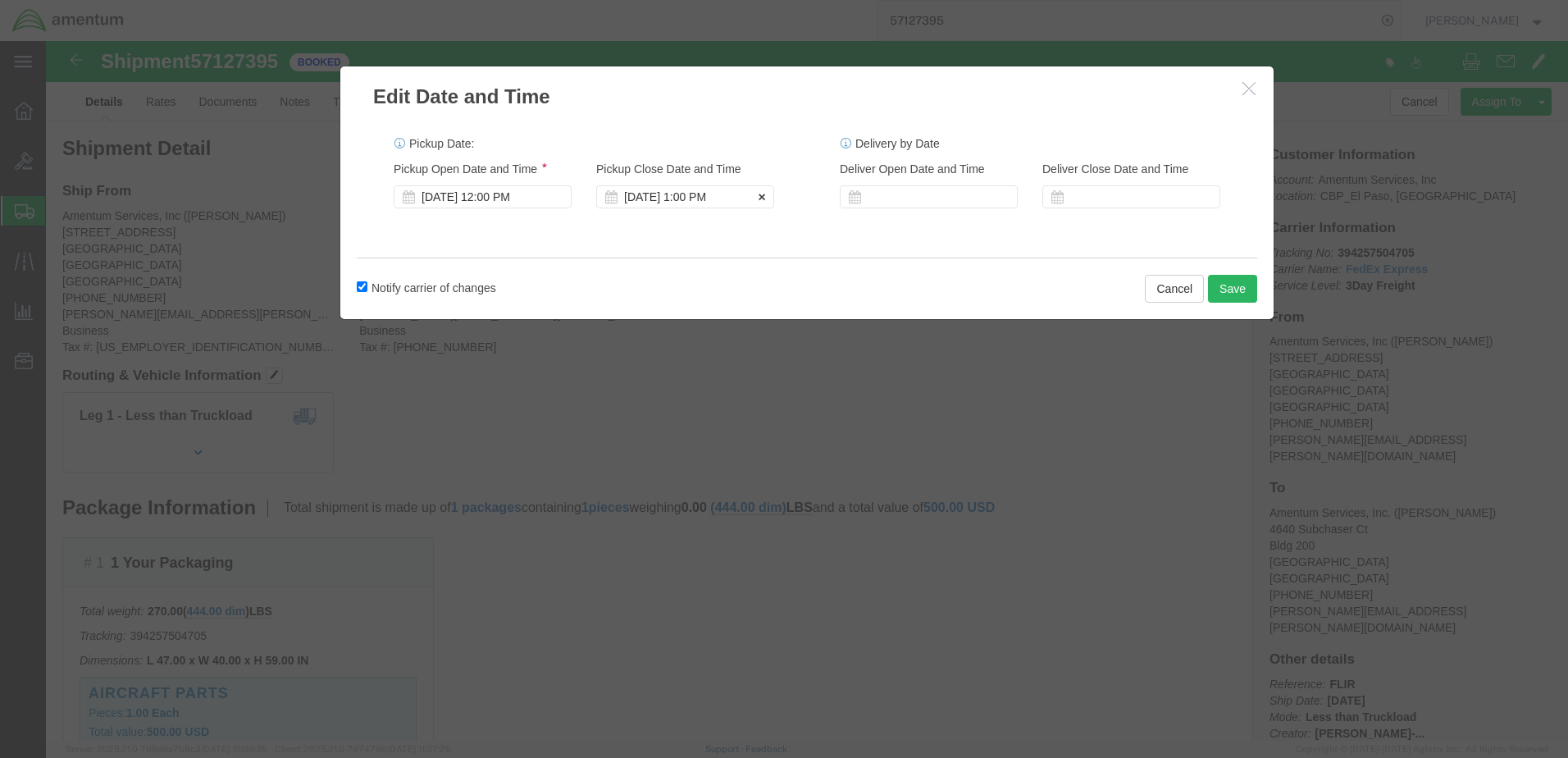
click div "[DATE] 1:00 PM"
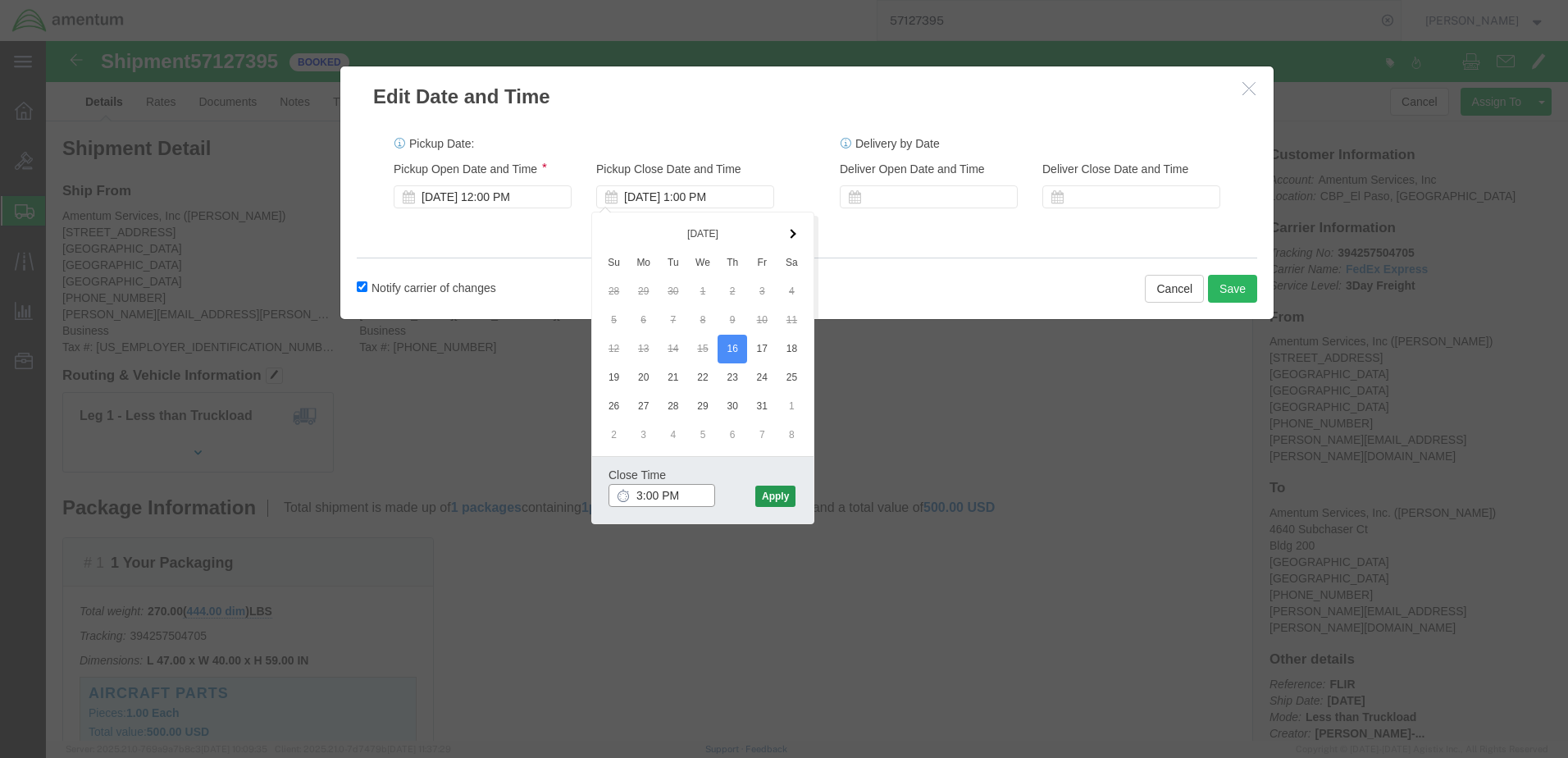
type input "3:00 PM"
click button "Apply"
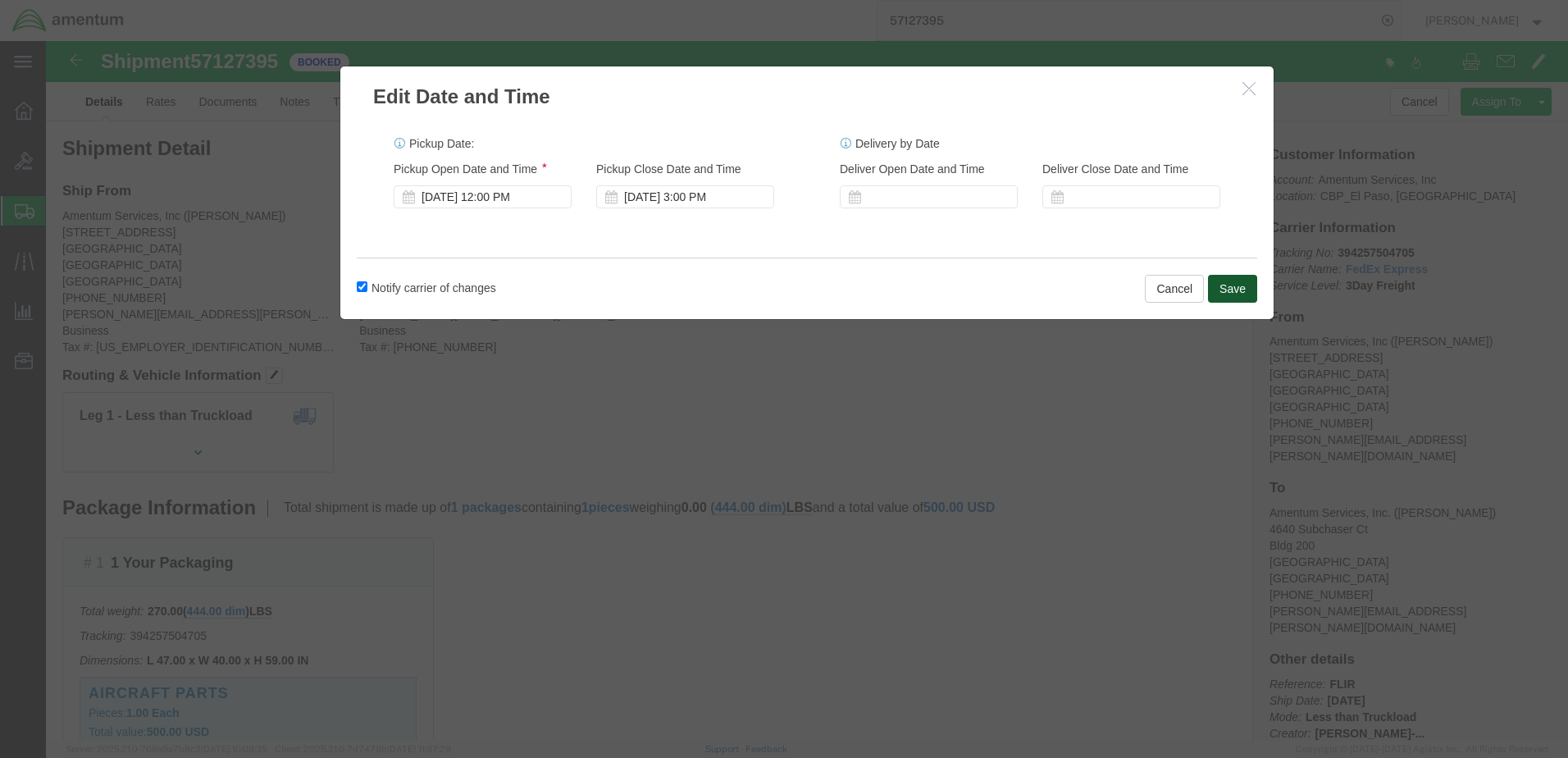
click button "Save"
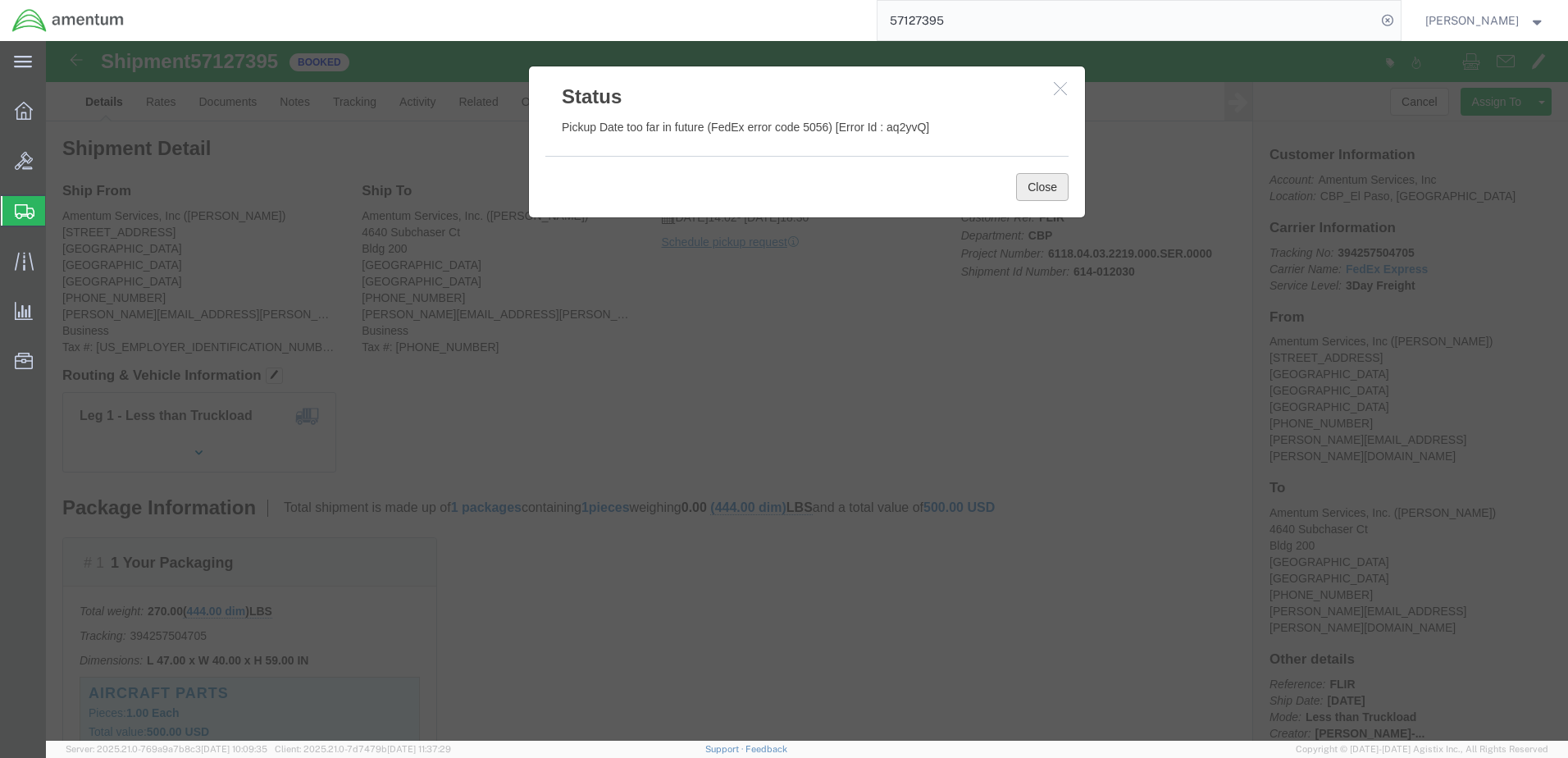
click button "Close"
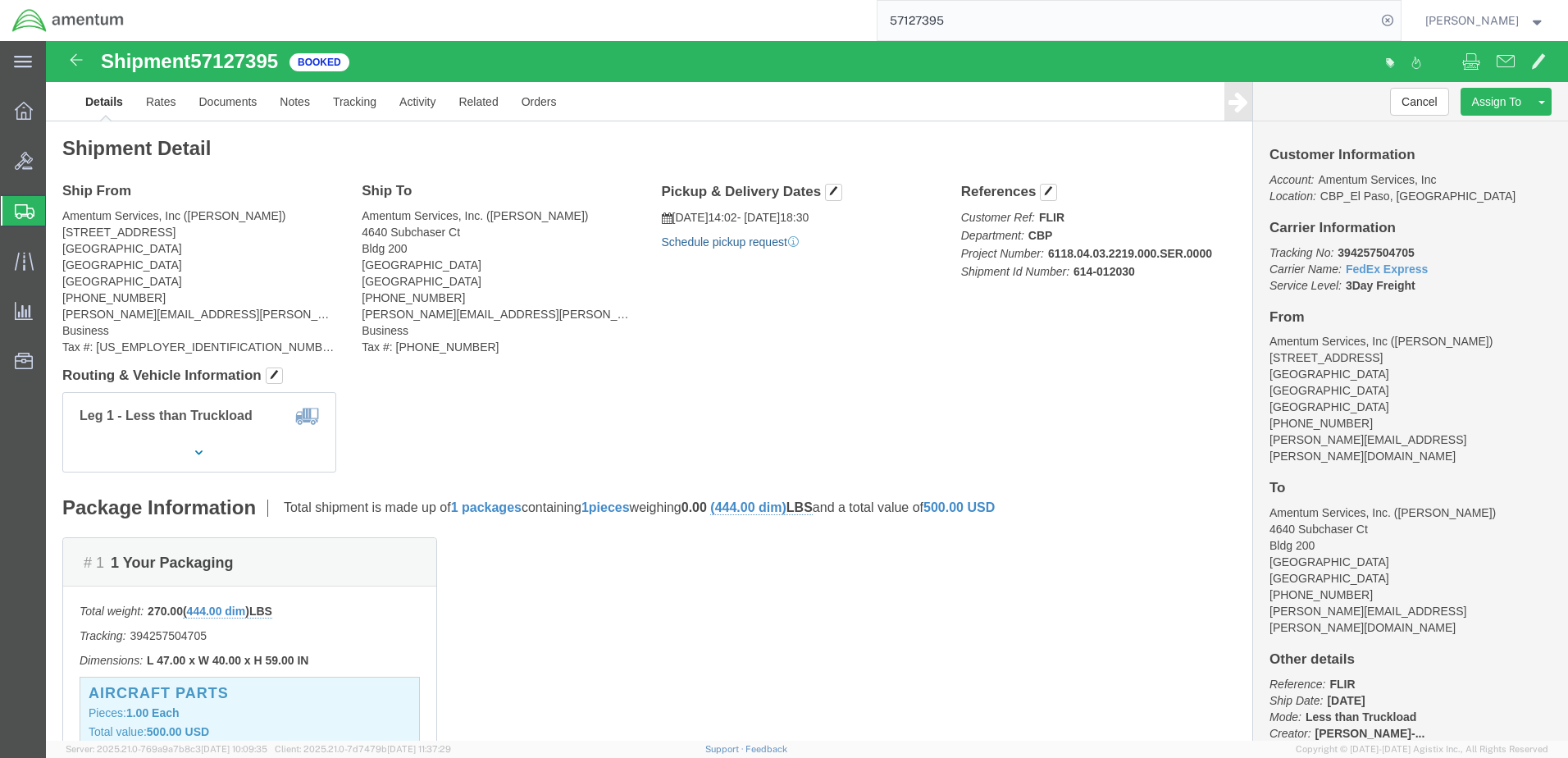
click link "Schedule pickup request"
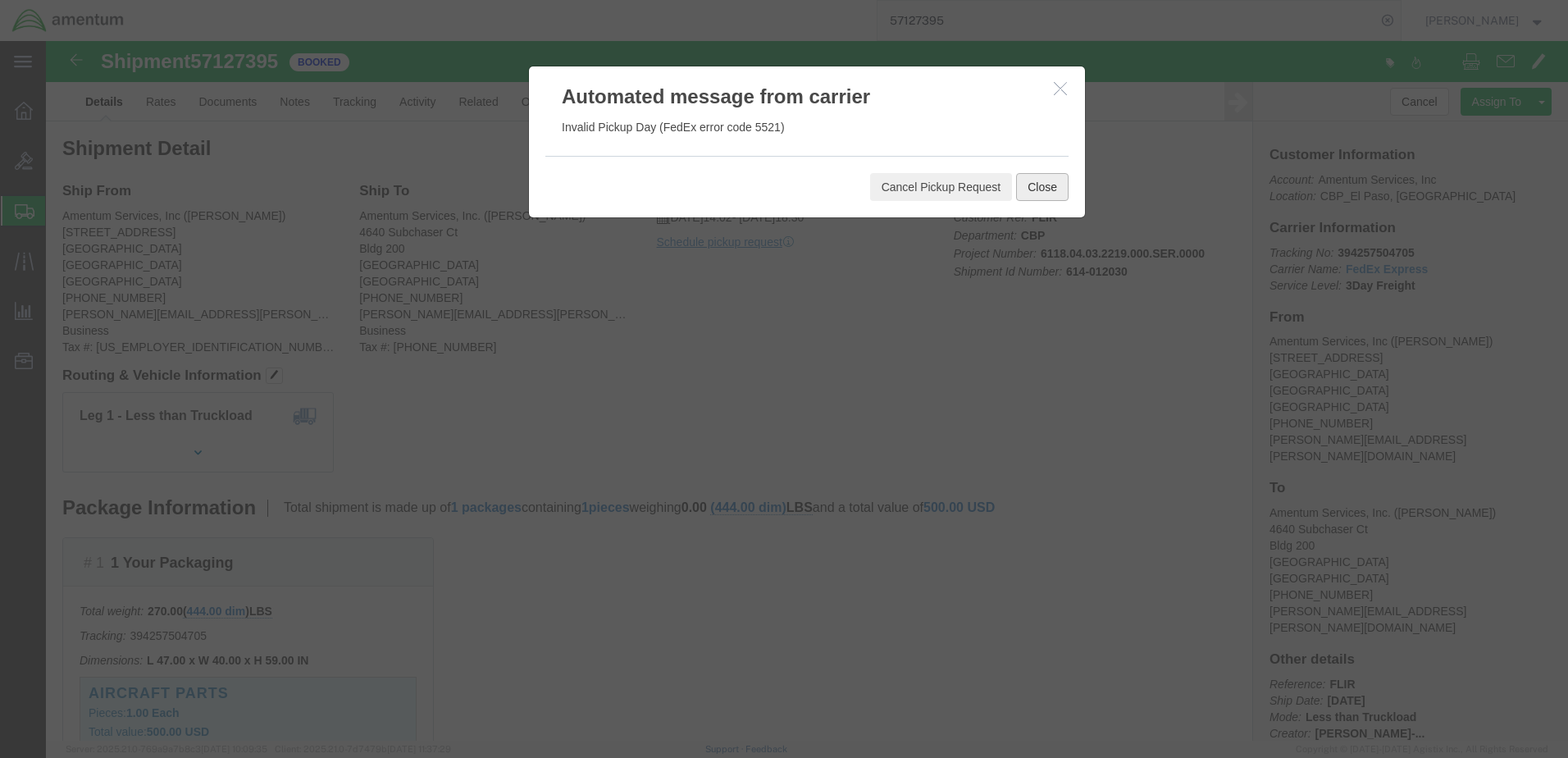
click button "Close"
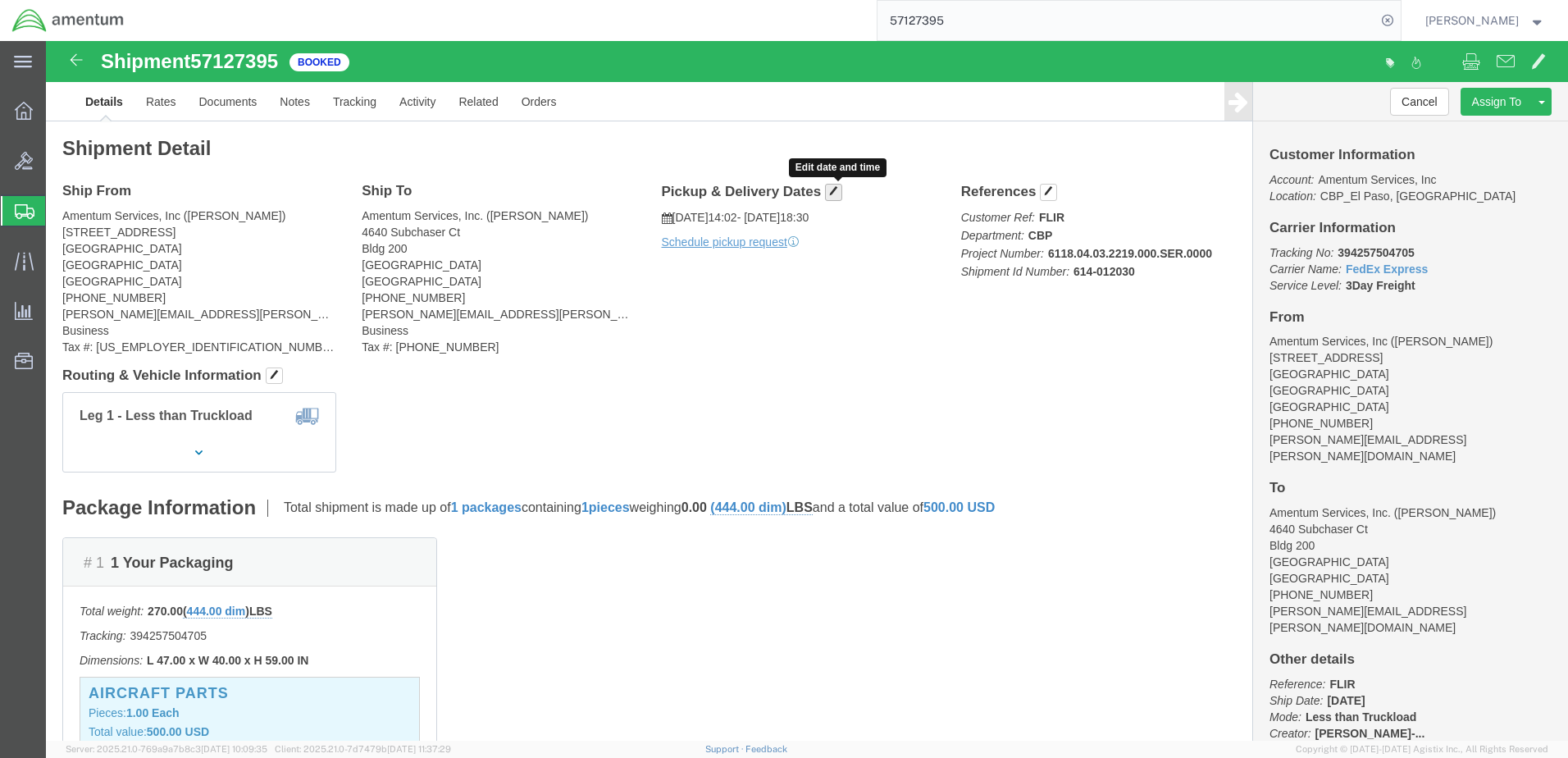
click span "button"
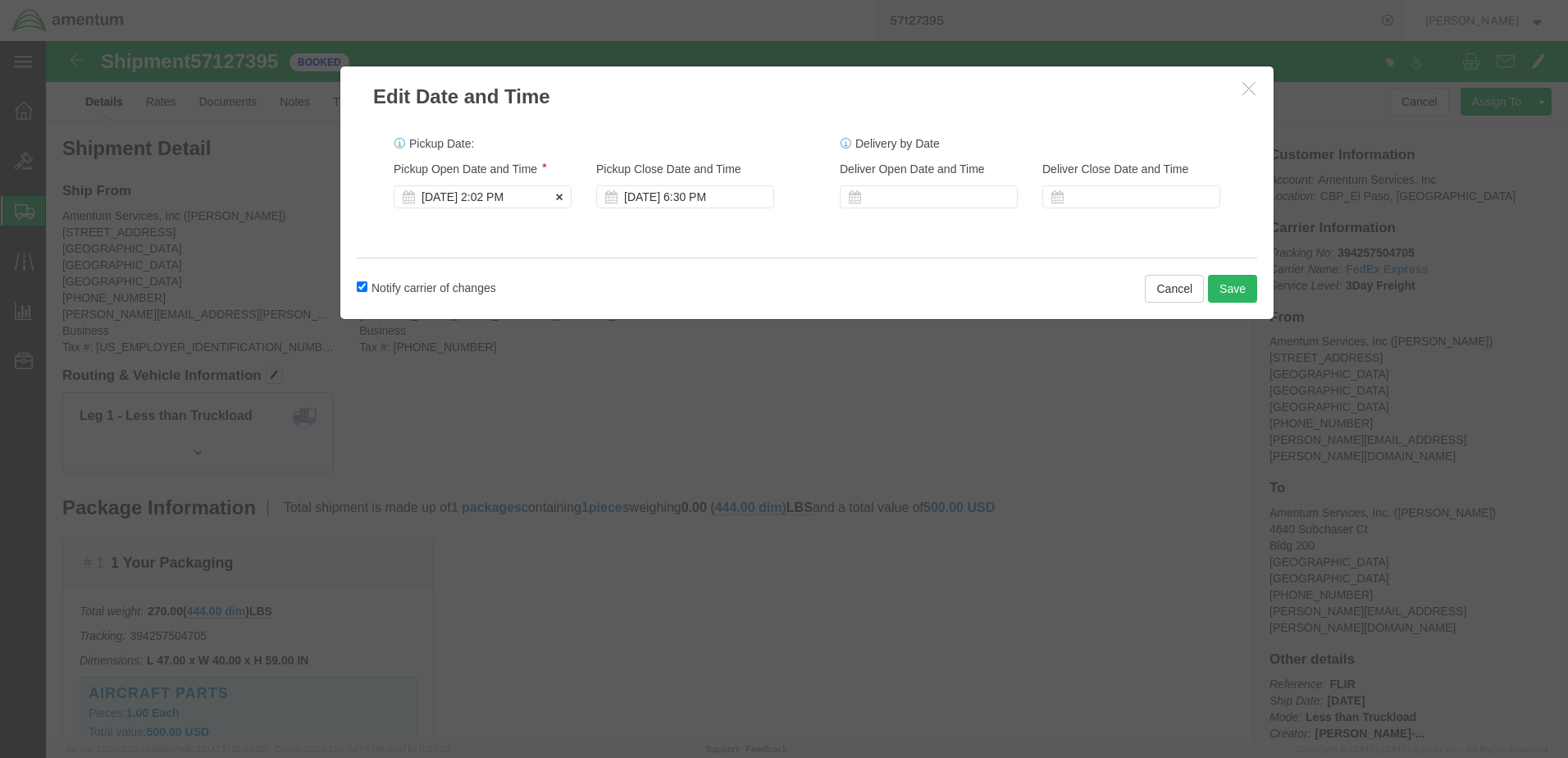
click div "[DATE] 2:02 PM"
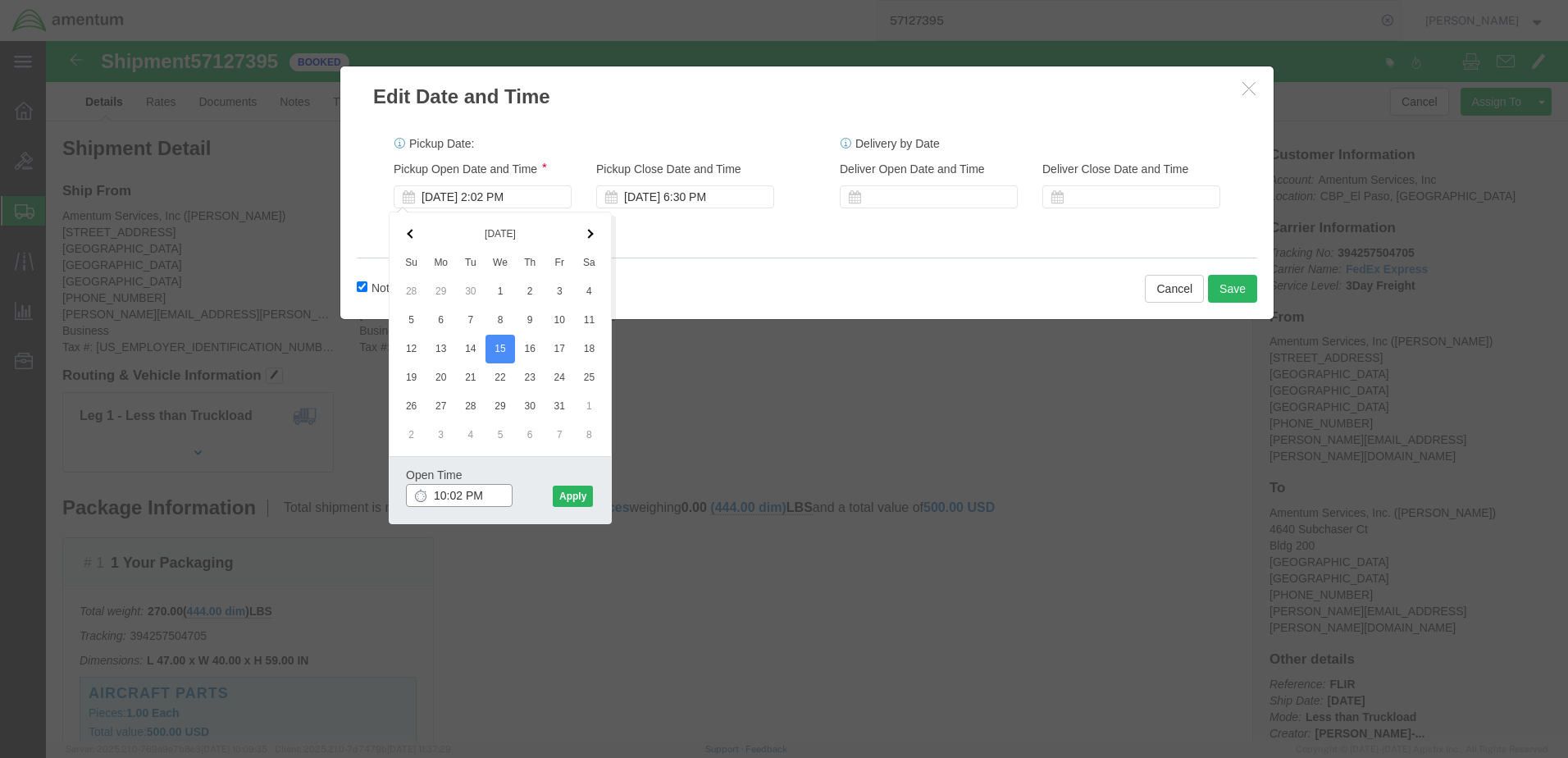
click input "10:02 PM"
type input "10:02 AM"
click button "Apply"
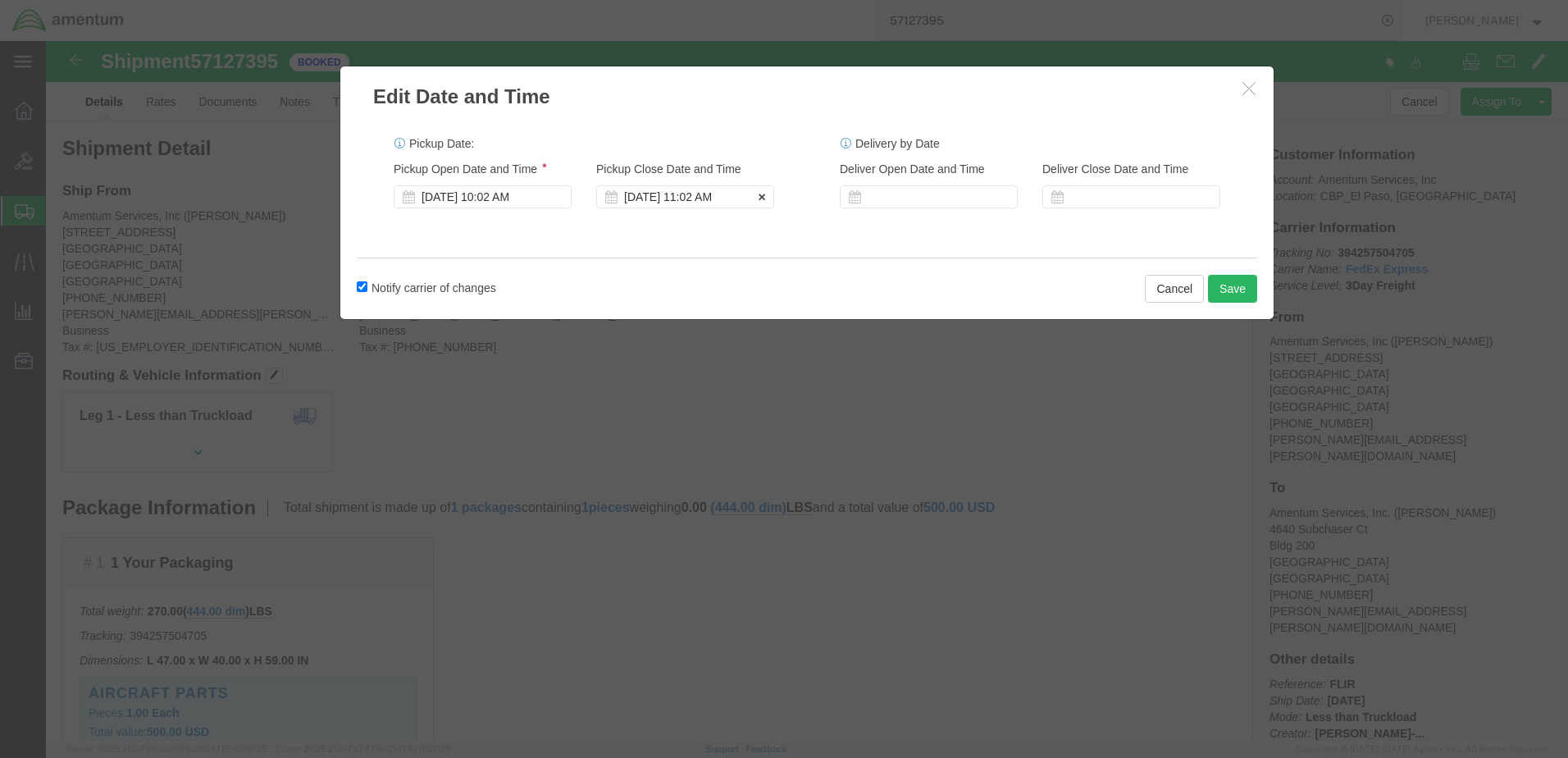
click div "[DATE] 11:02 AM"
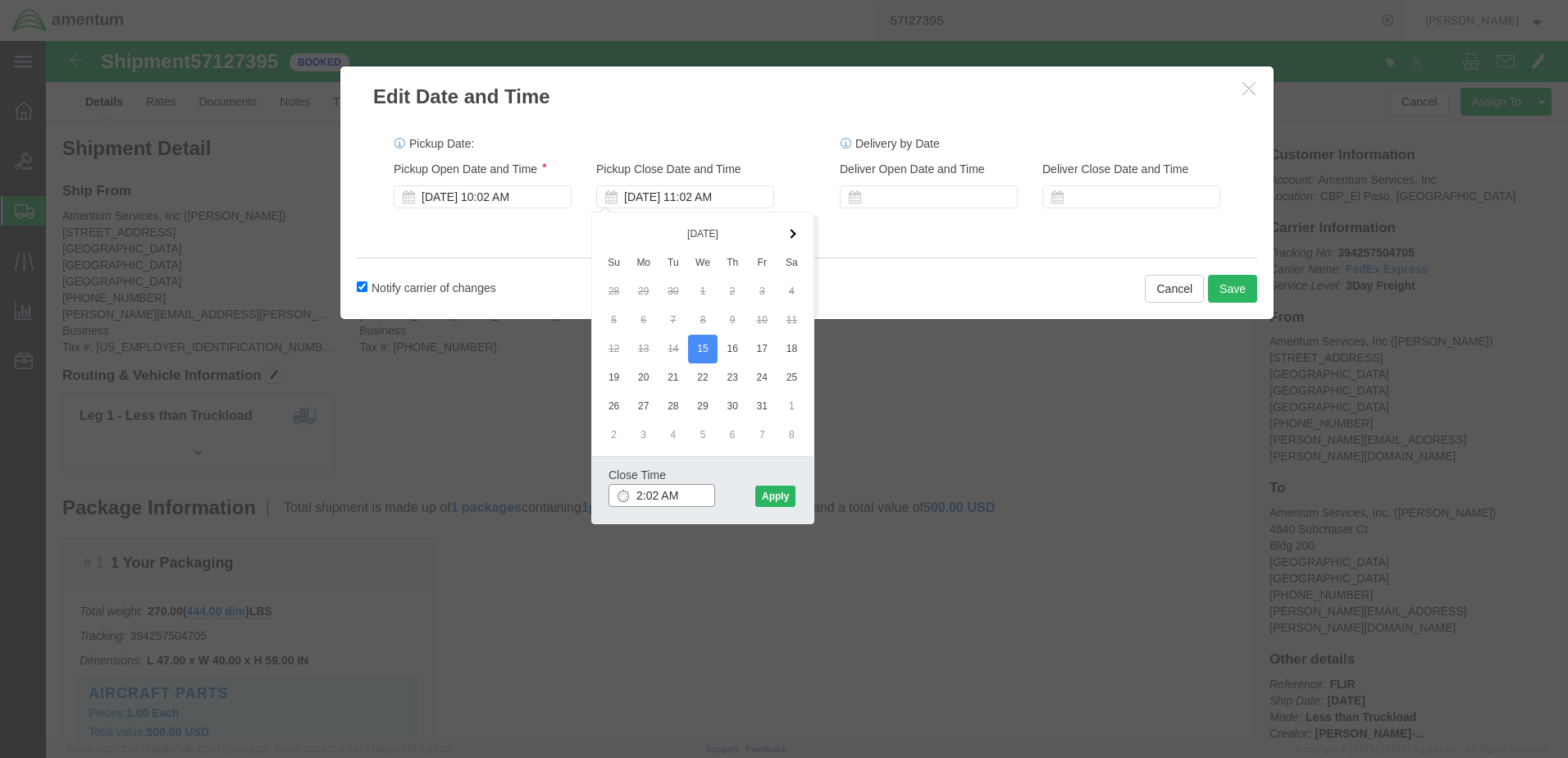
click input "2:02 AM"
click input "2:30AM"
type input "2:30 PM"
click button "Apply"
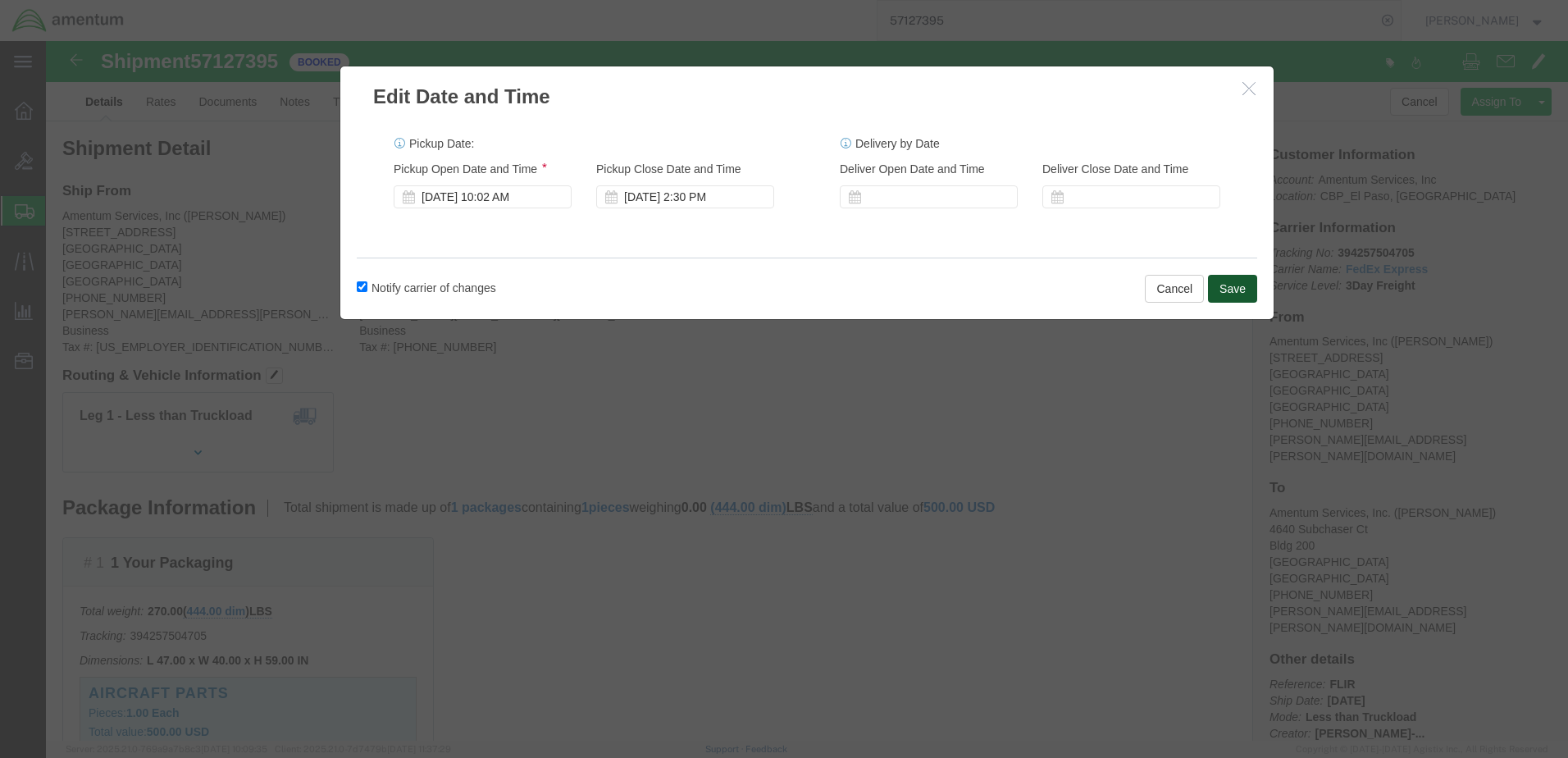
click button "Save"
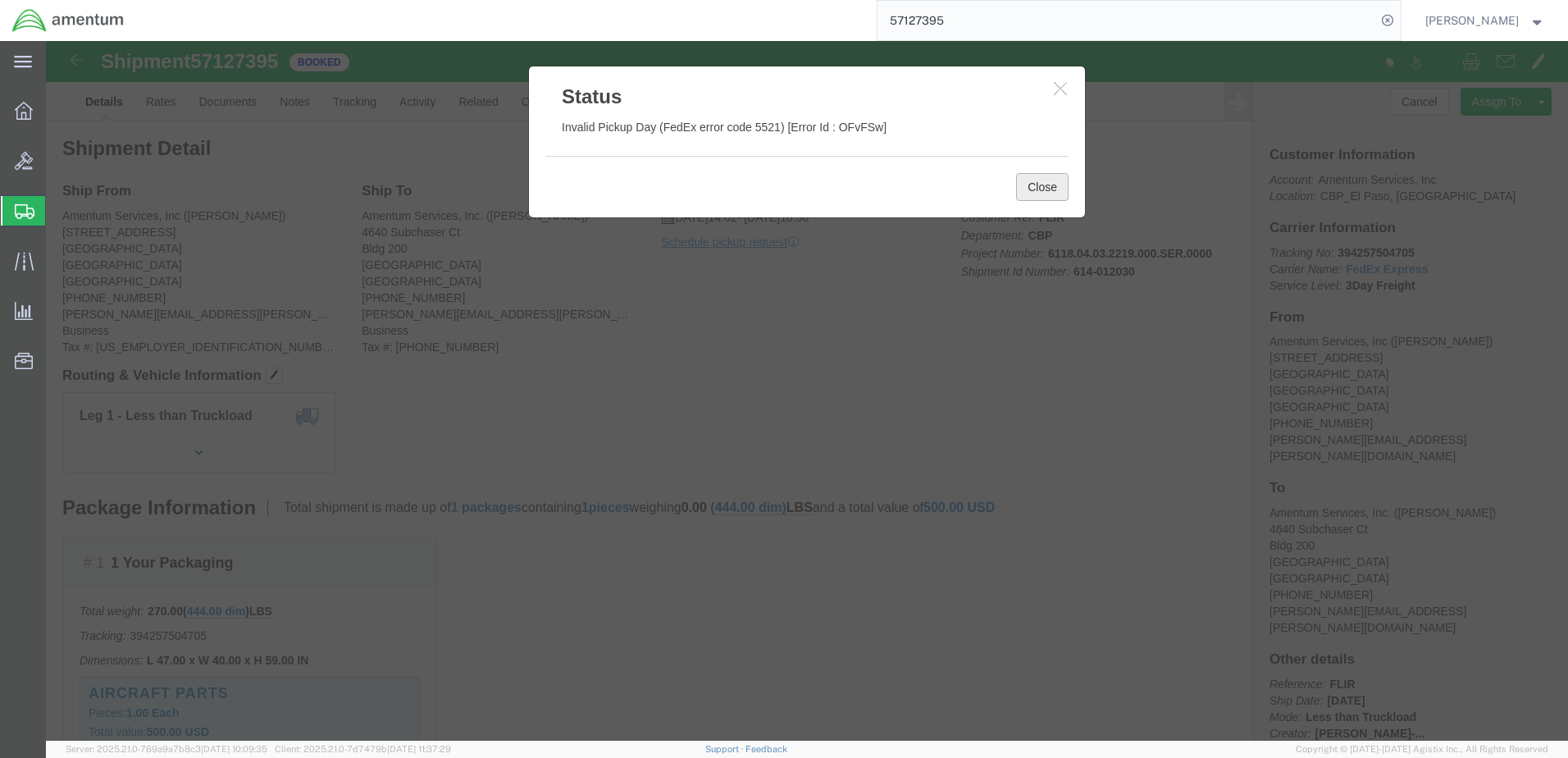
click button "Close"
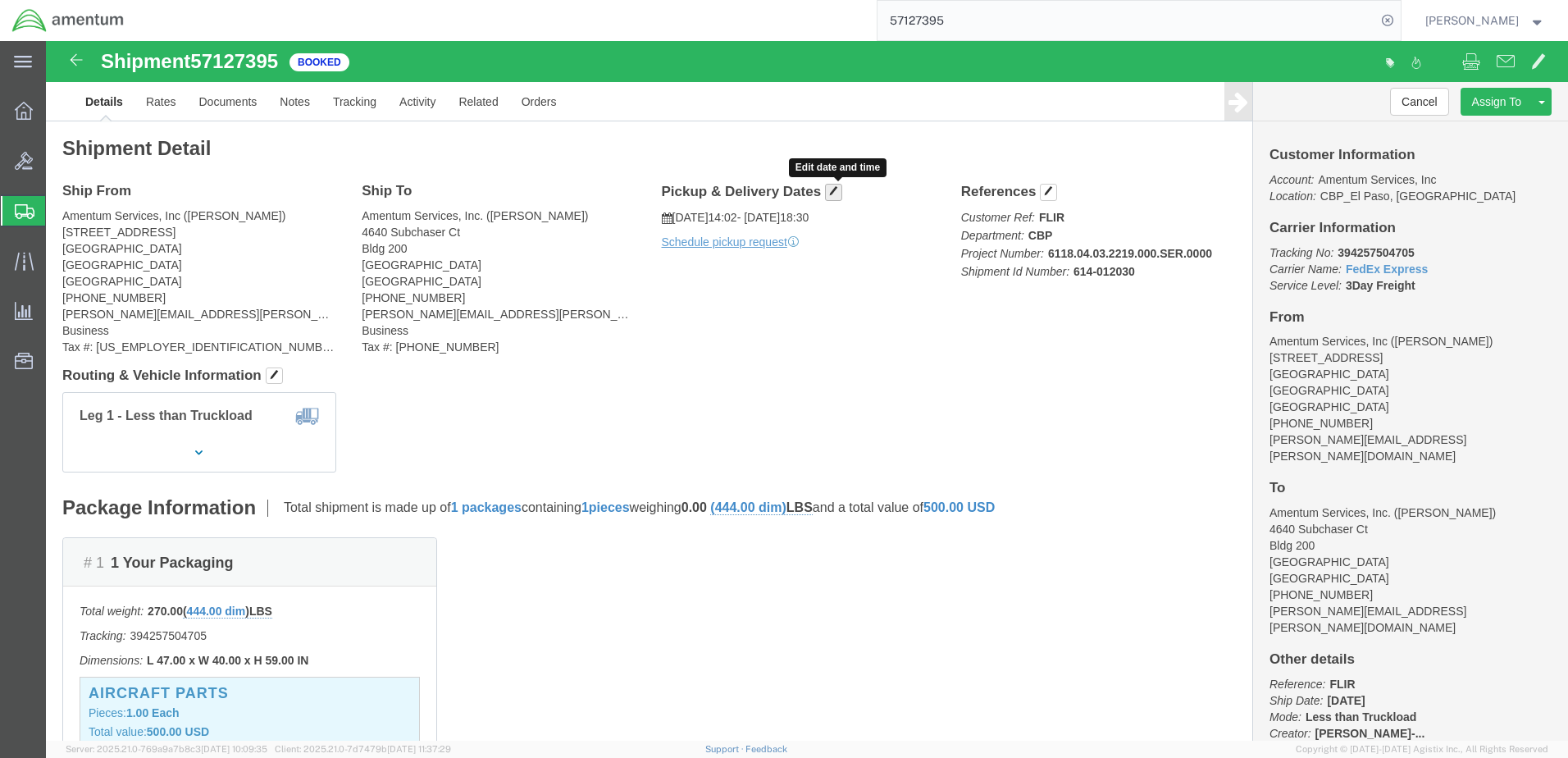
click button "button"
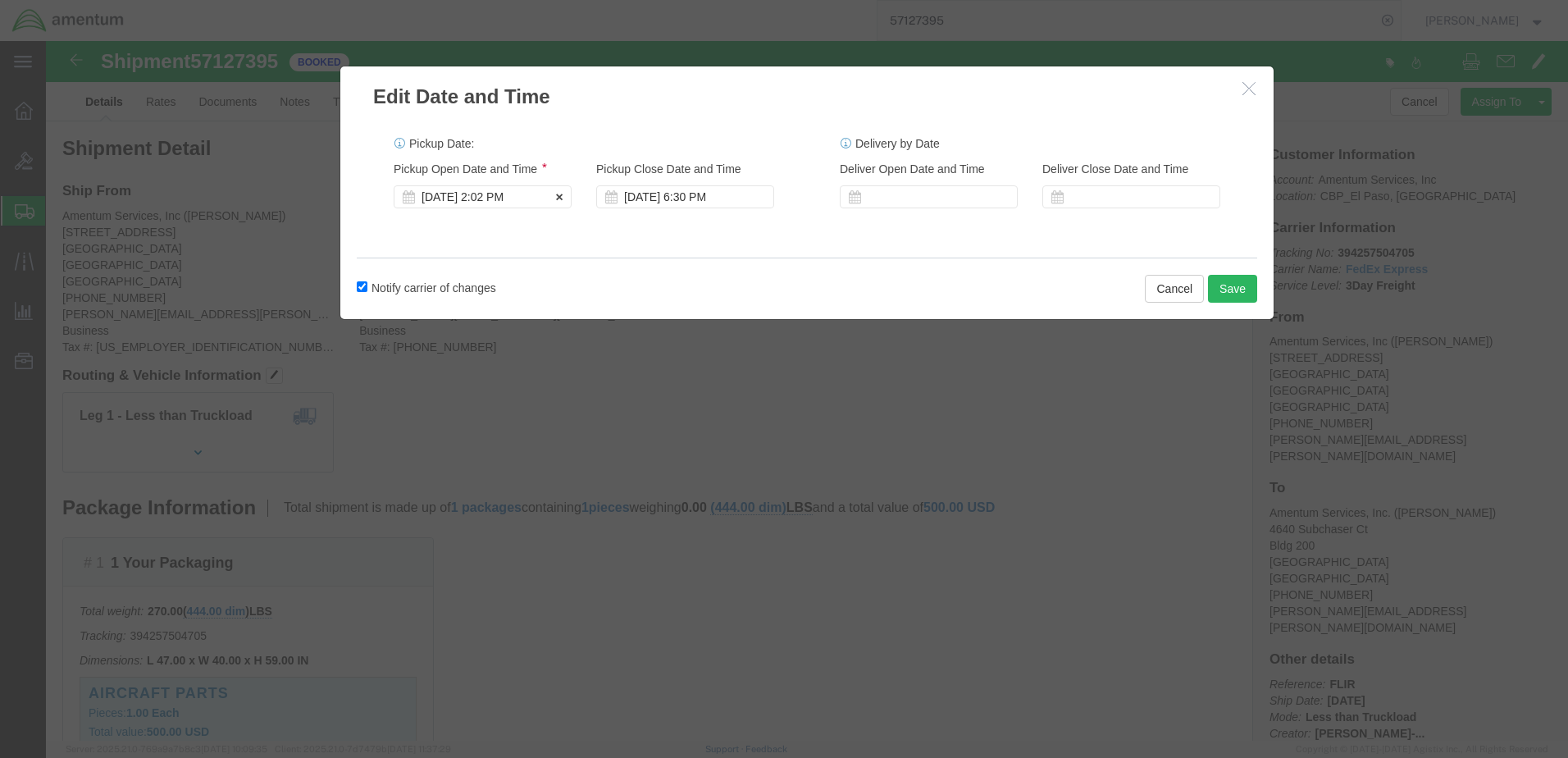
click div "[DATE] 2:02 PM"
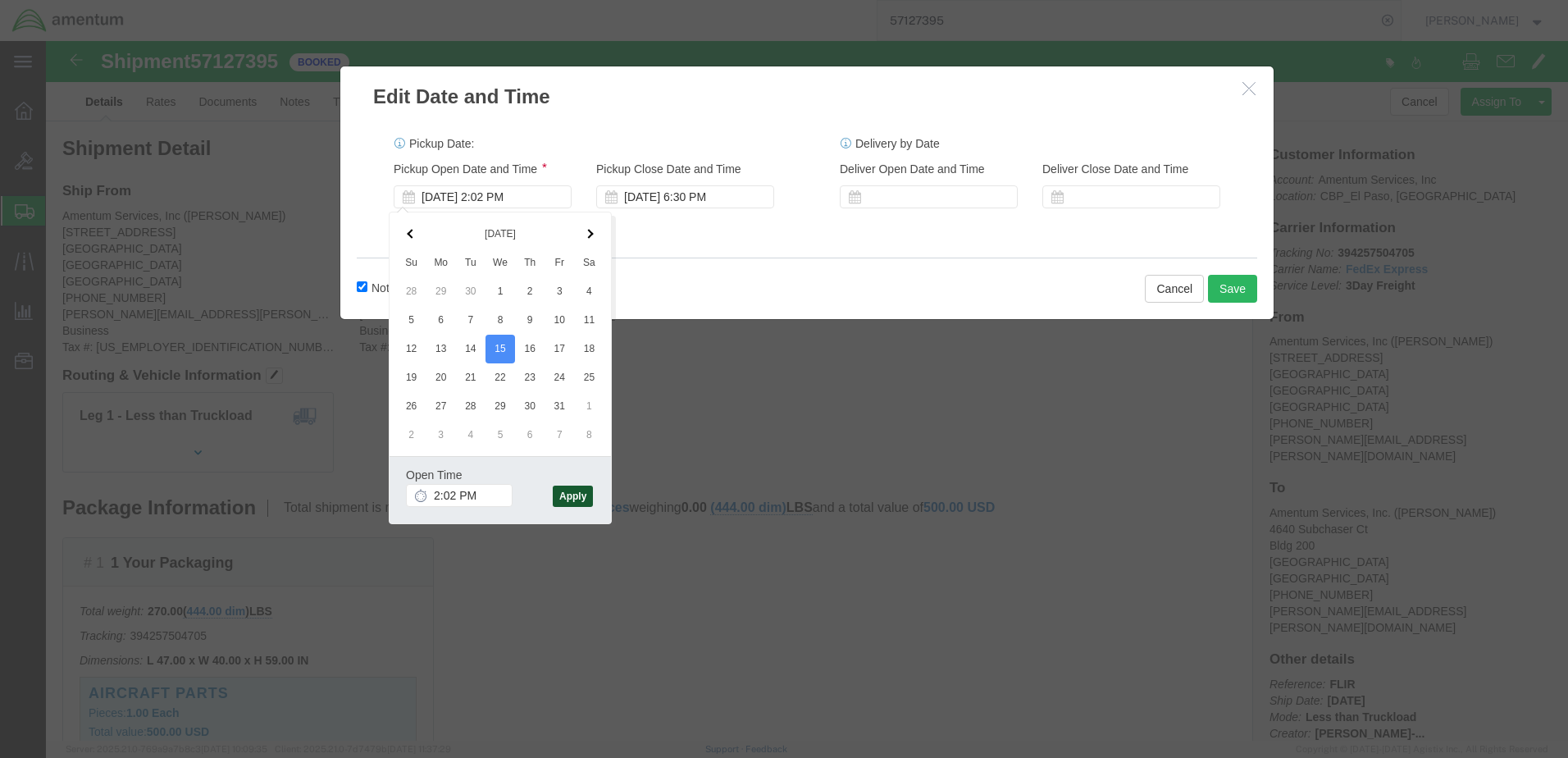
click button "Apply"
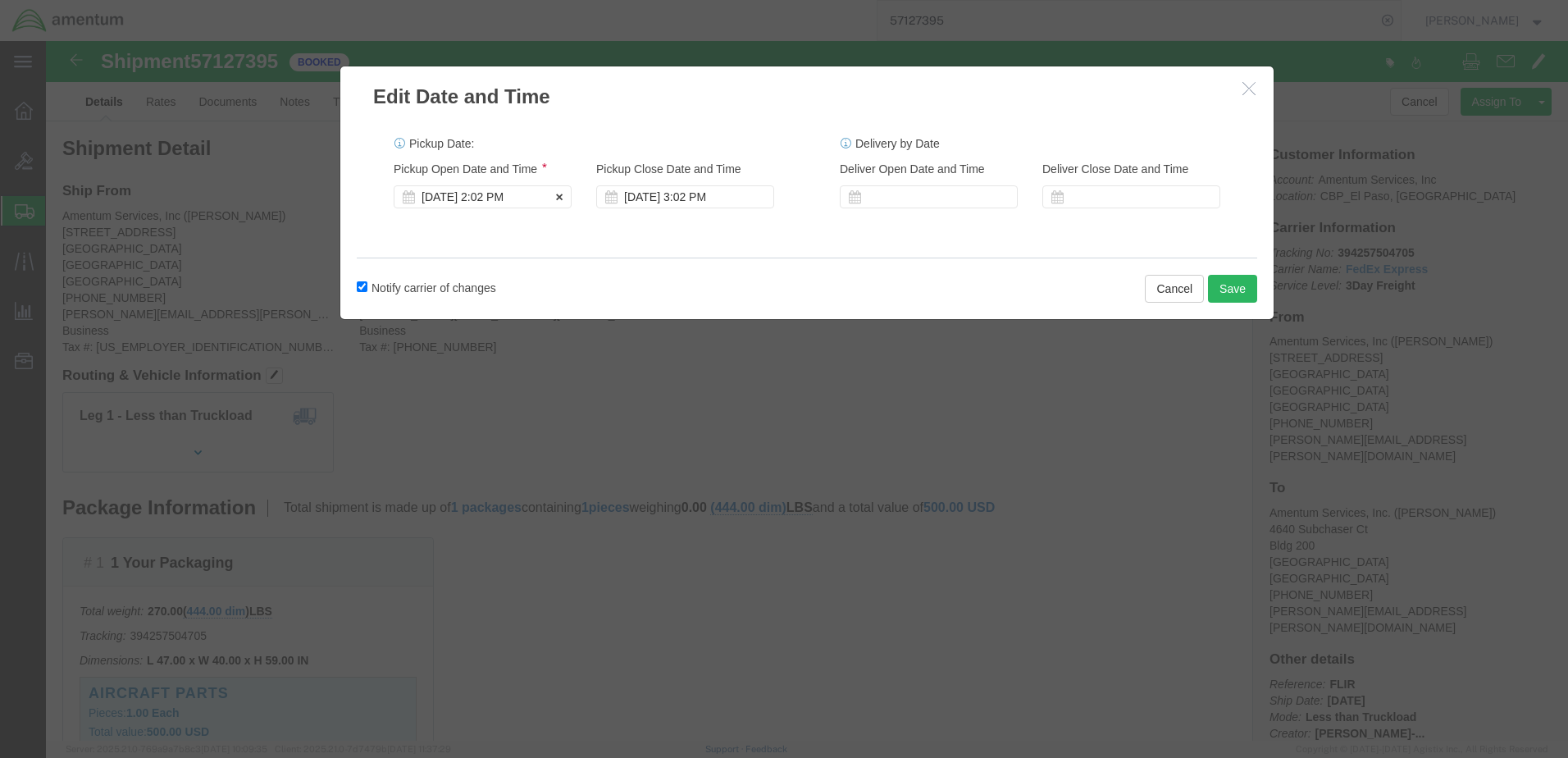
click div "[DATE] 2:02 PM"
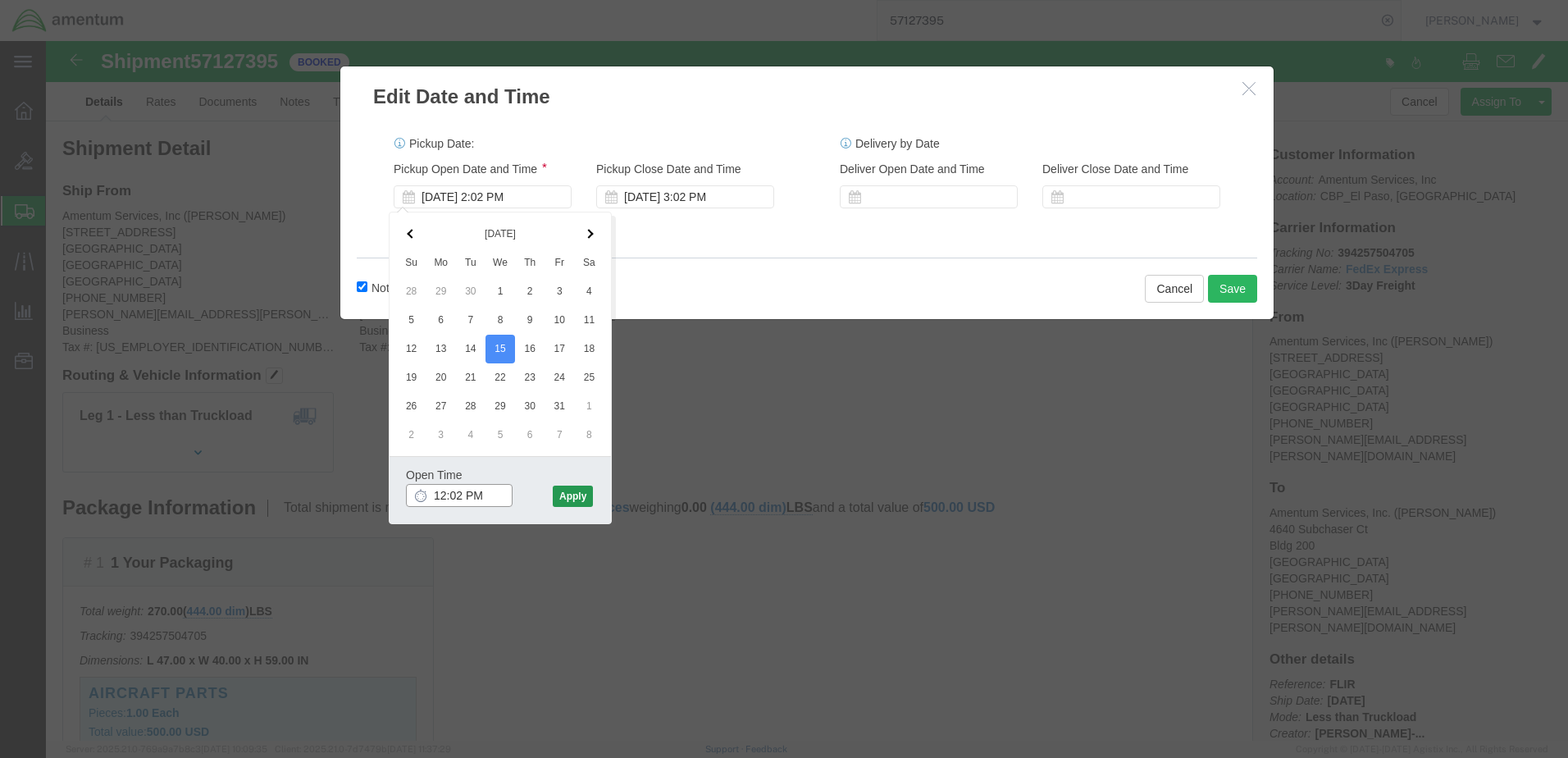
type input "12:02 PM"
click button "Apply"
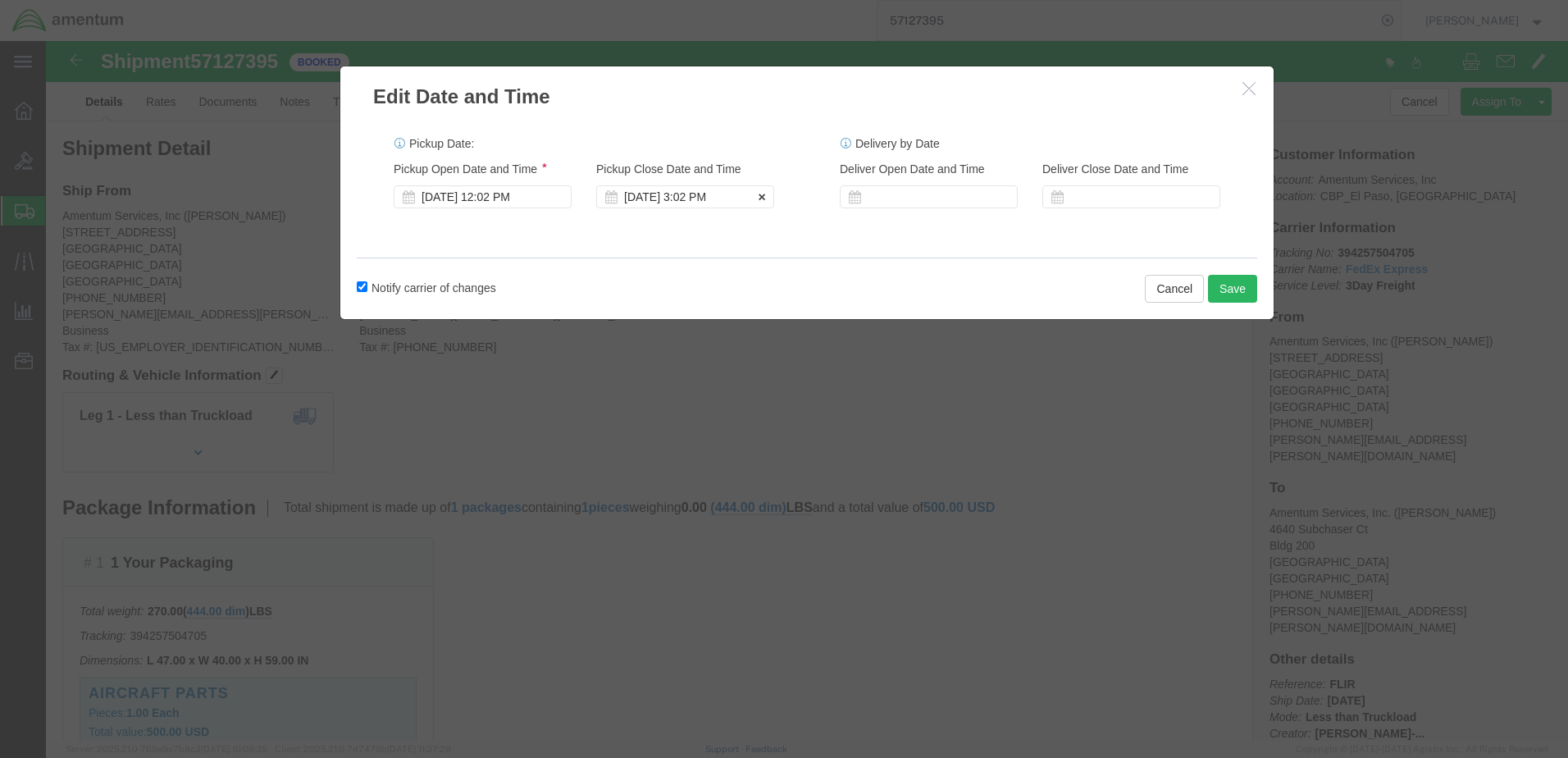
click div "[DATE] 3:02 PM"
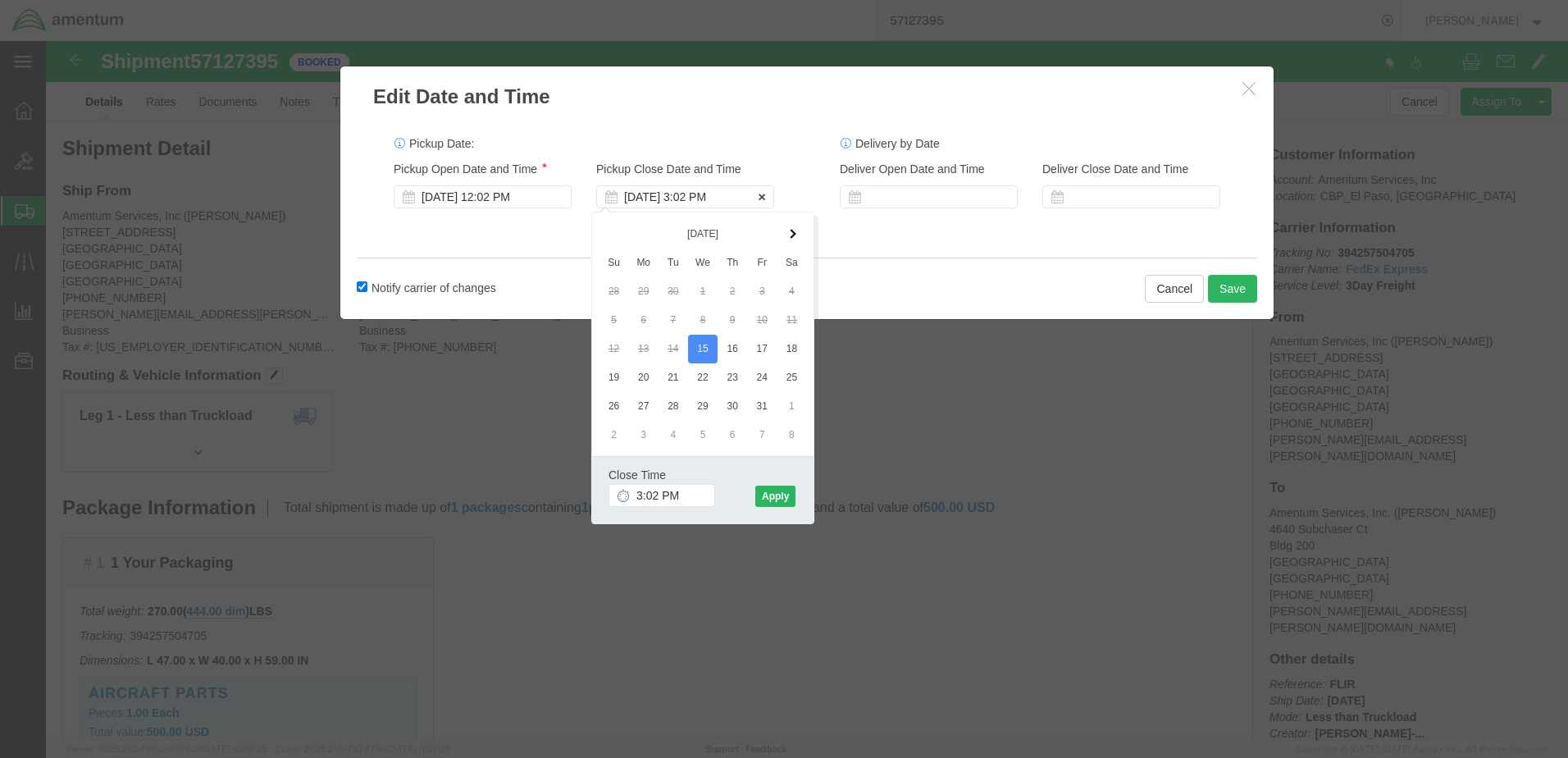
drag, startPoint x: 641, startPoint y: 150, endPoint x: 646, endPoint y: 183, distance: 33.4
click div "[DATE] 3:02 PM"
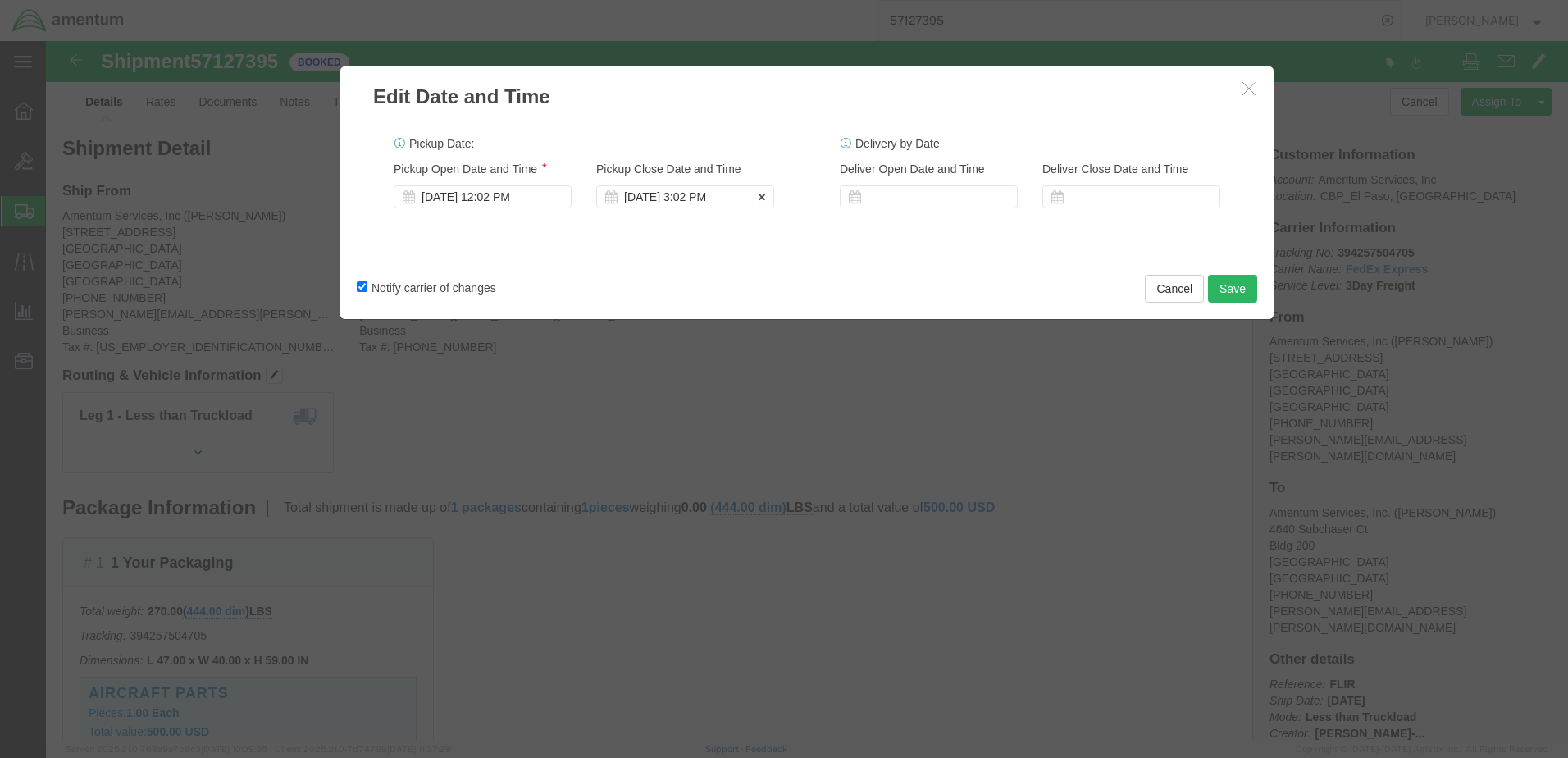
click div "[DATE] 3:02 PM"
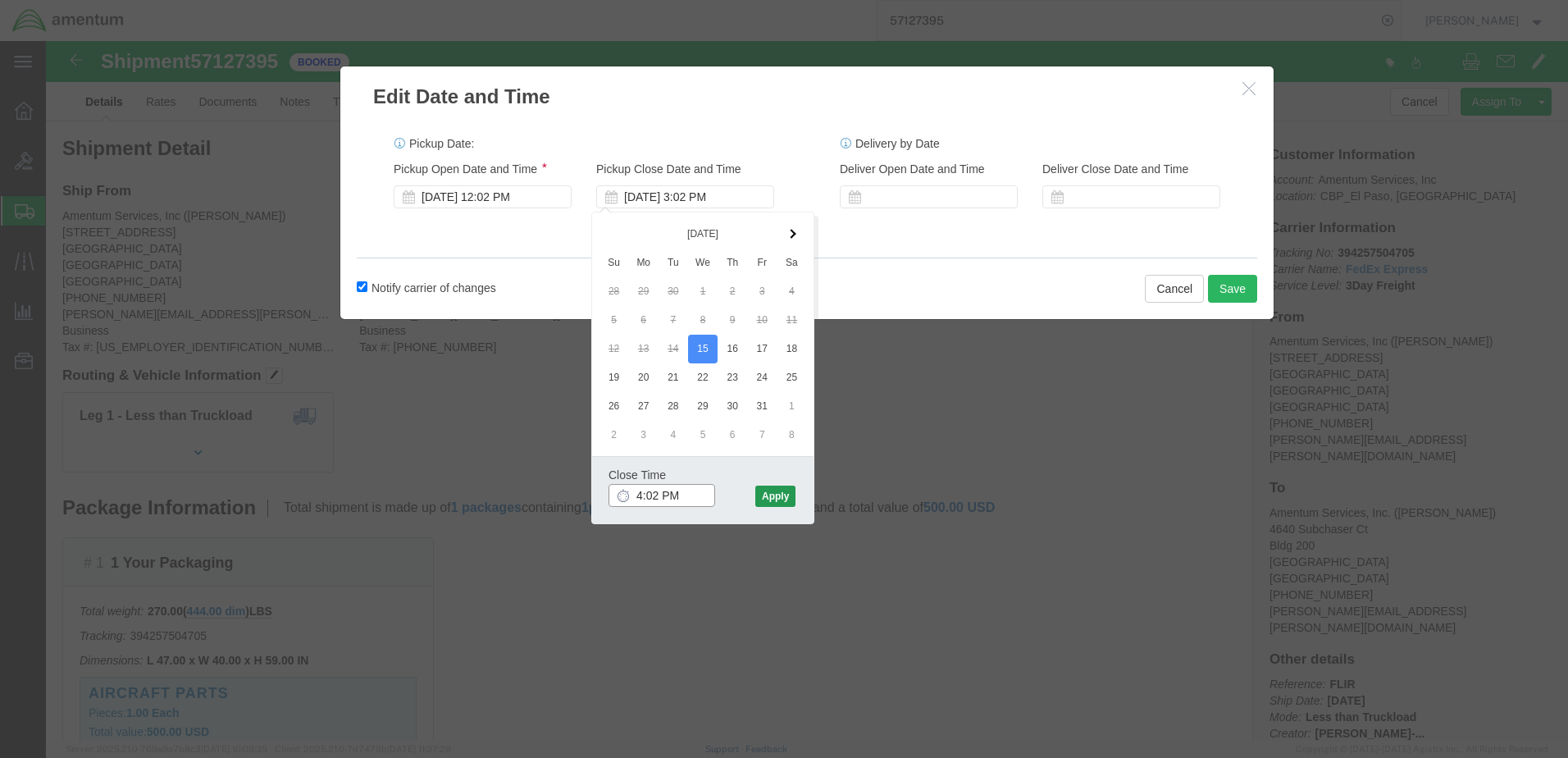
type input "4:02 PM"
click button "Apply"
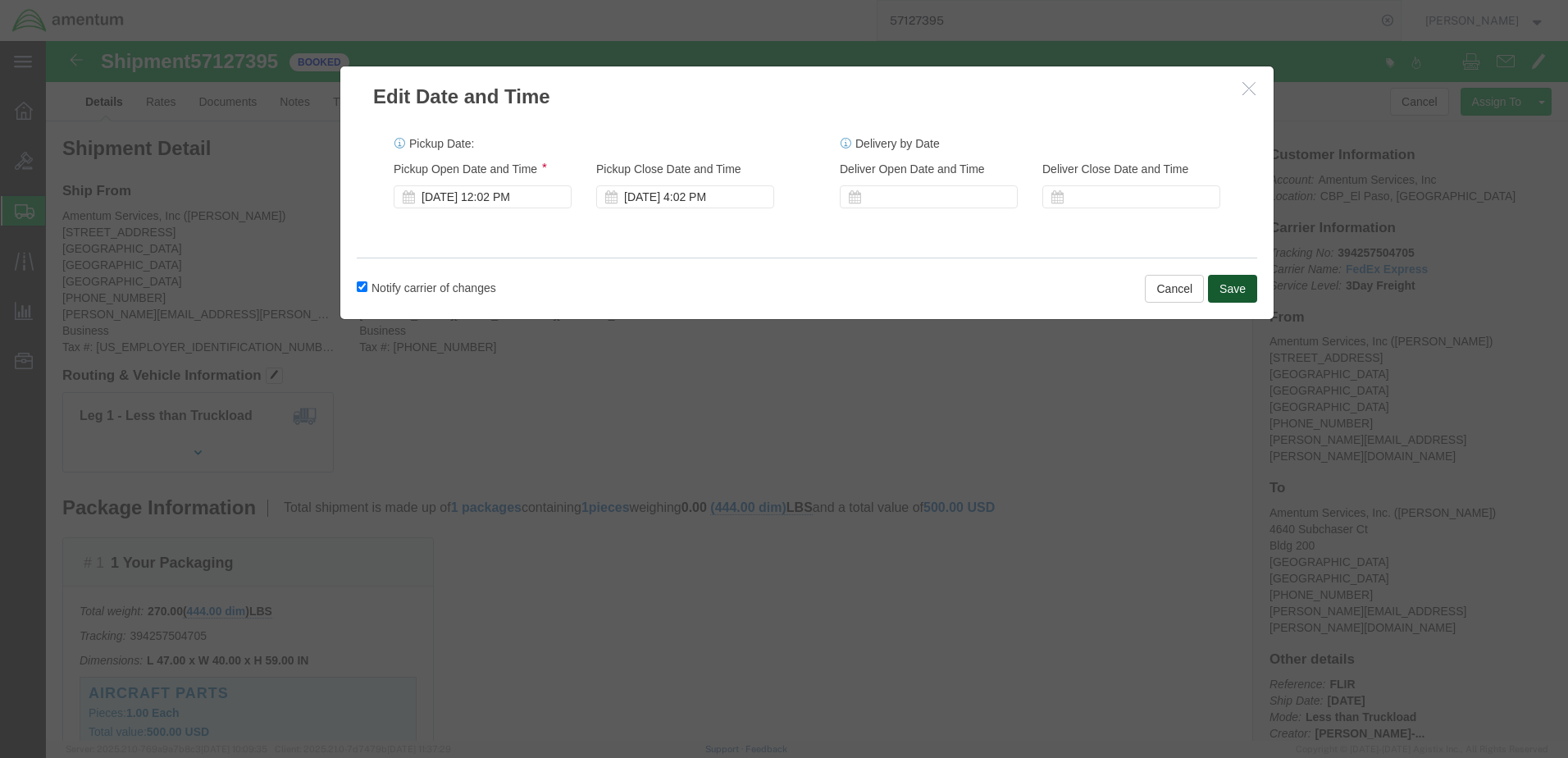
click button "Save"
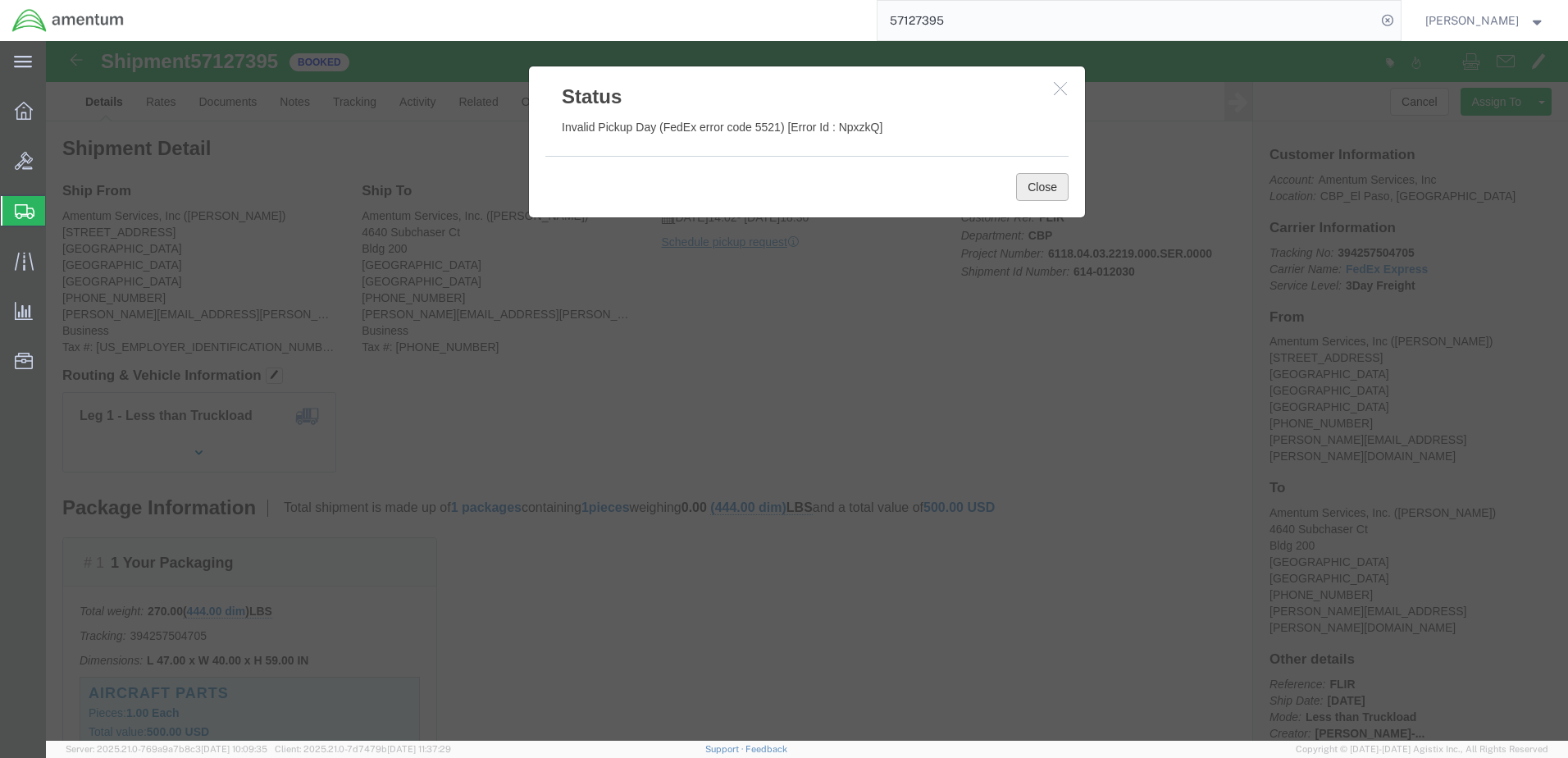
click button "Close"
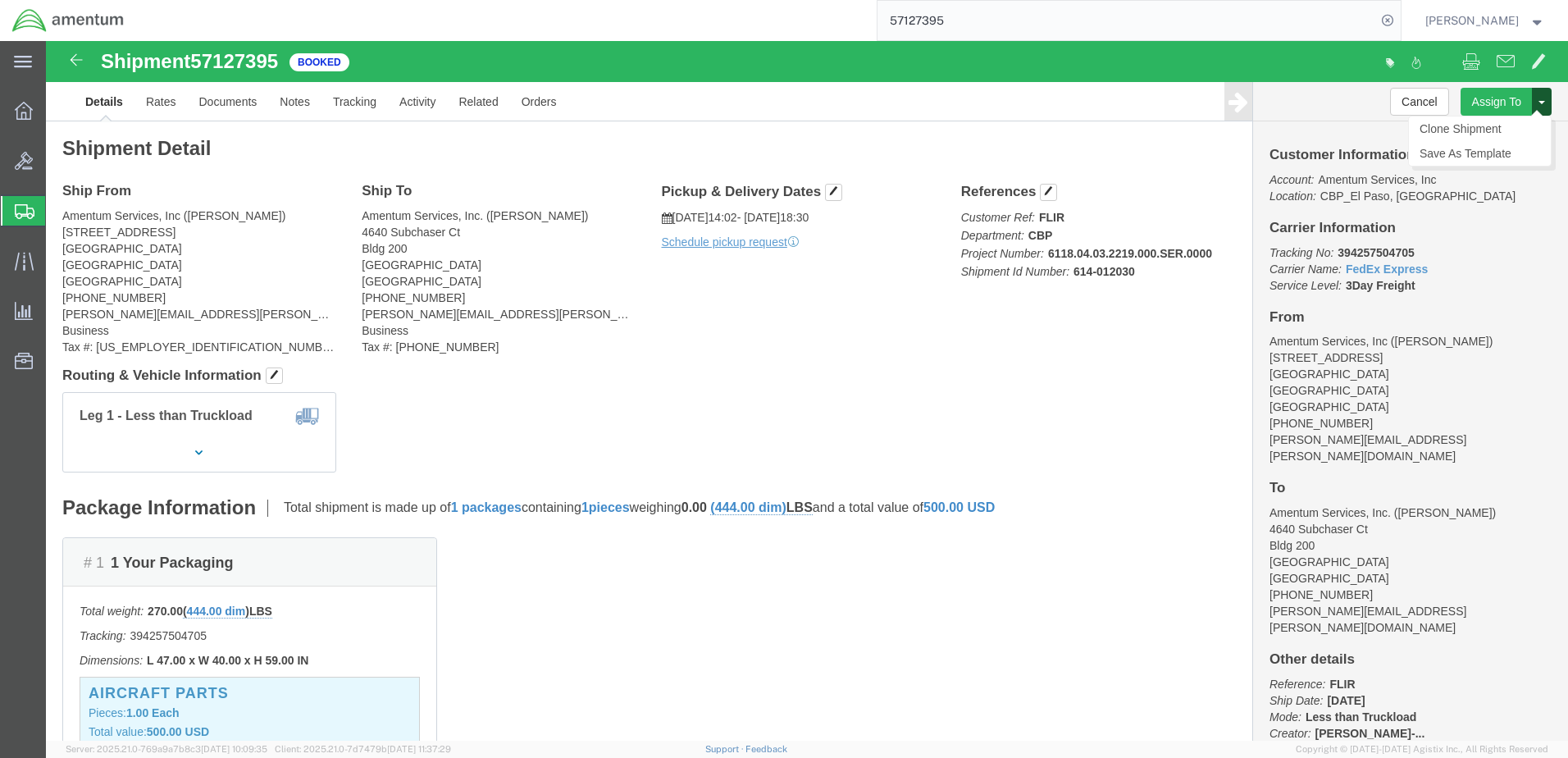
click button
click link "Clone Shipment"
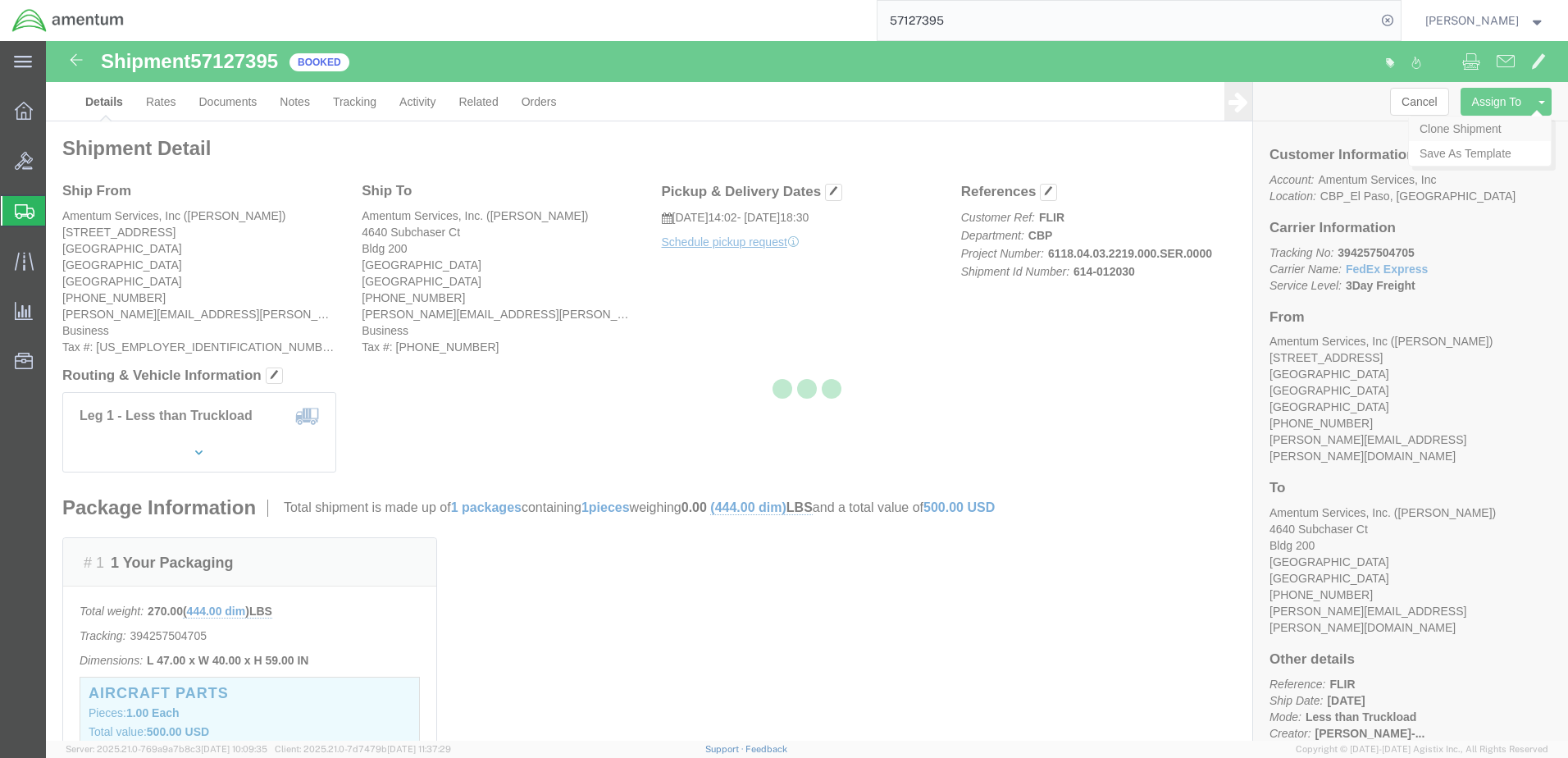
select select "49936"
select select "49917"
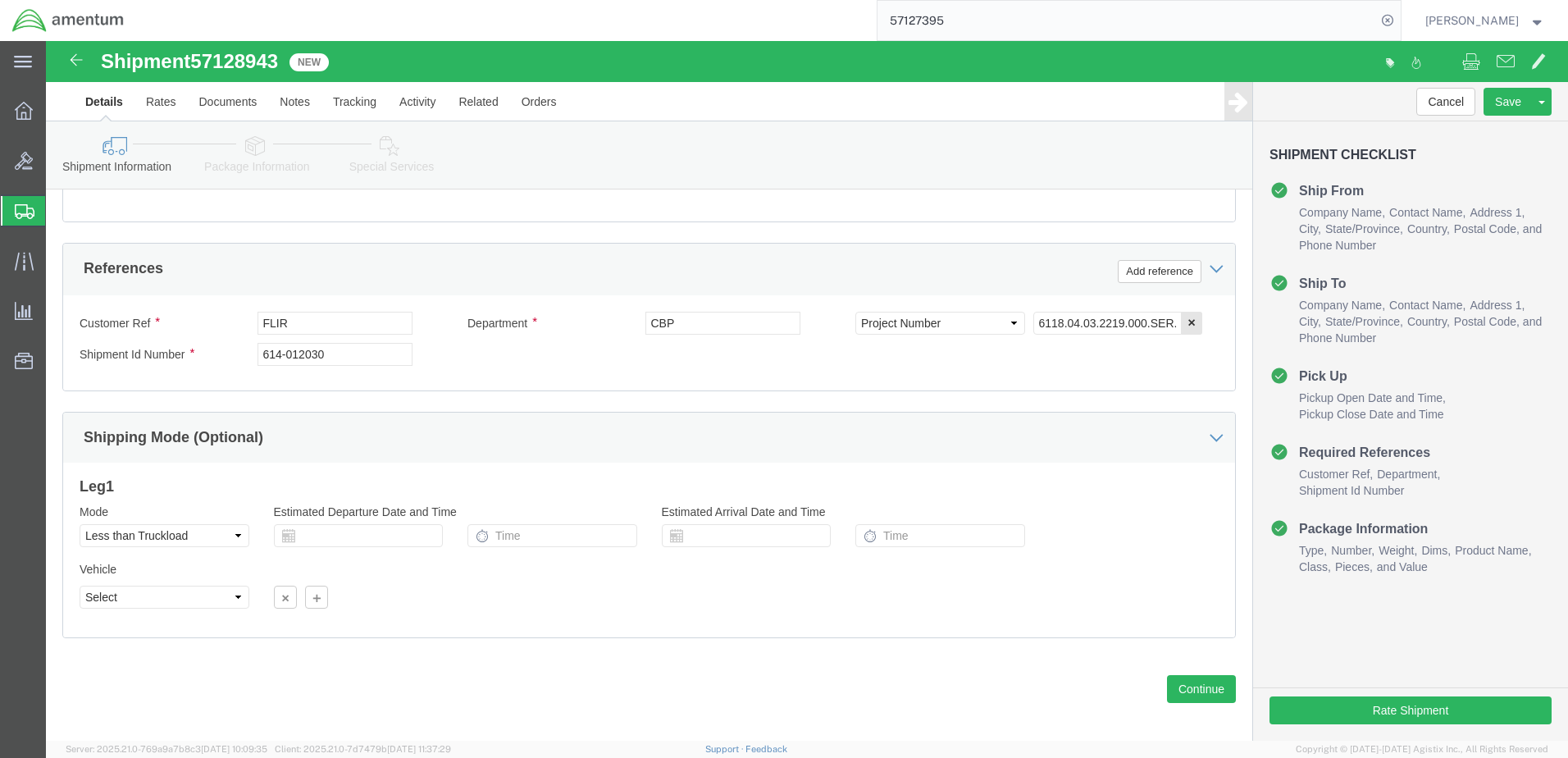
scroll to position [738, 0]
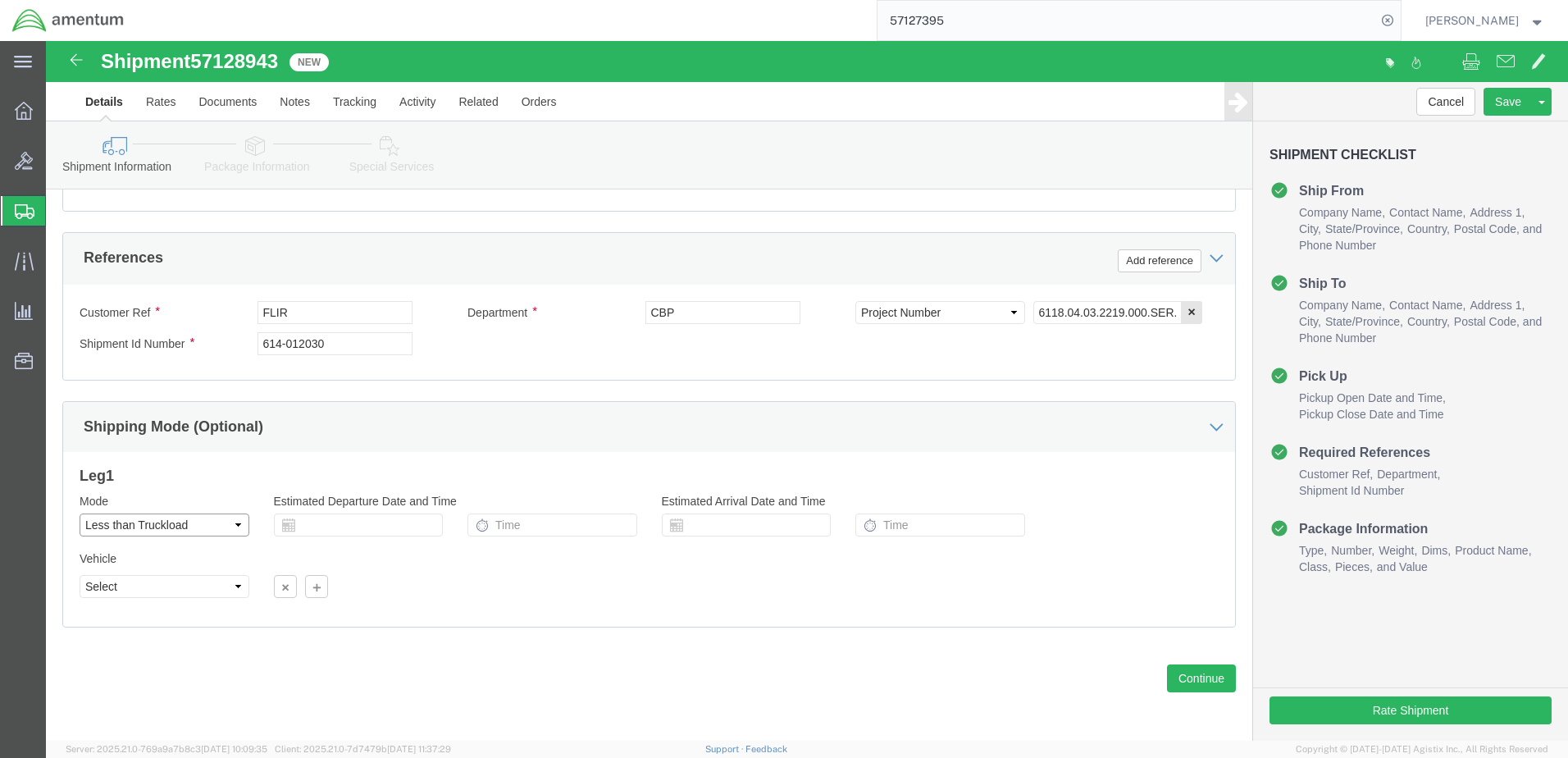
click select "Select Air Less than Truckload Multi-Leg Ocean Freight Rail Small Parcel Truckl…"
click icon
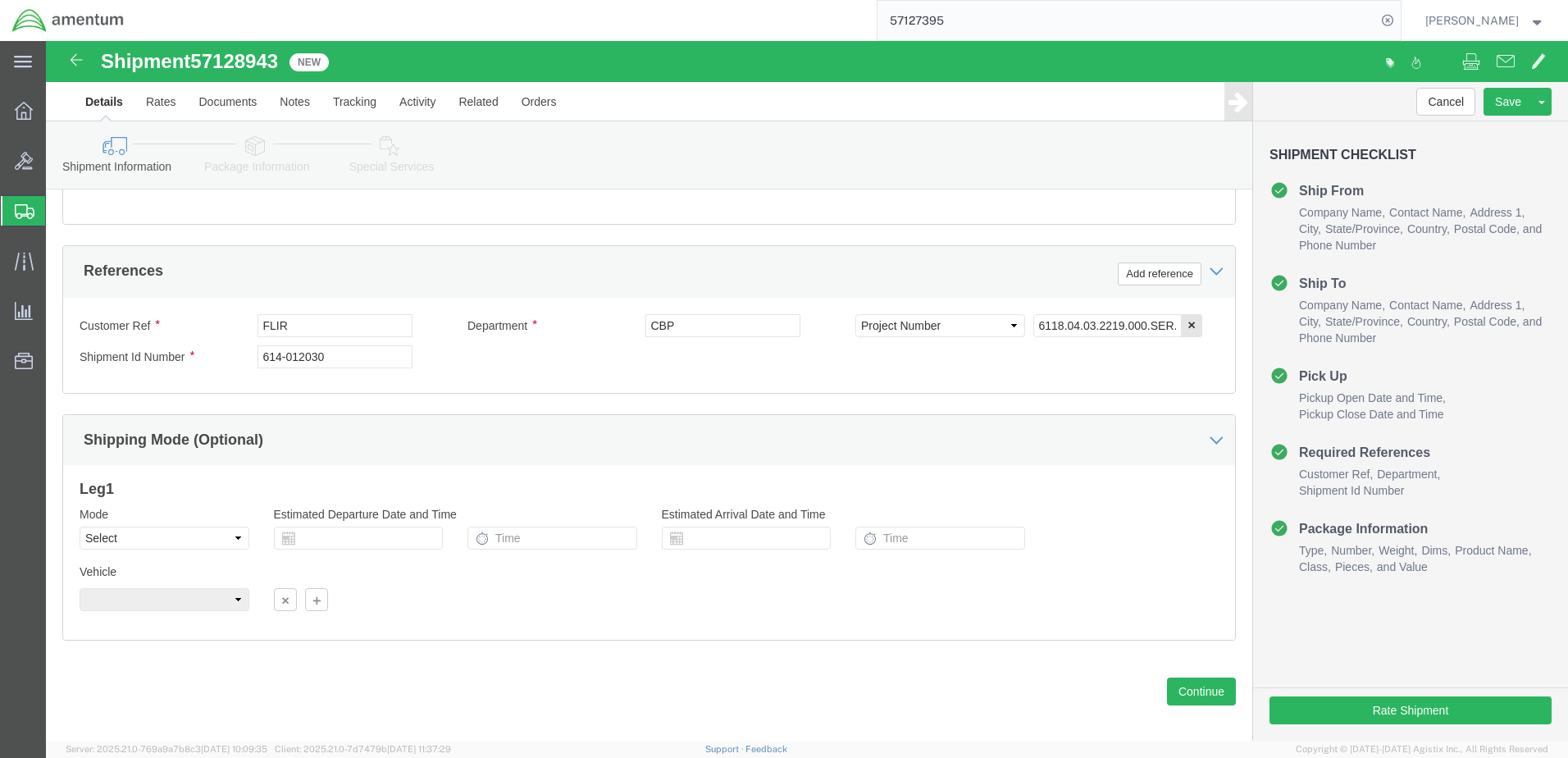
scroll to position [724, 0]
click select "Select Air Less than Truckload Multi-Leg Ocean Freight Rail Small Parcel Truckl…"
select select "LTL"
click select "Select Air Less than Truckload Multi-Leg Ocean Freight Rail Small Parcel Truckl…"
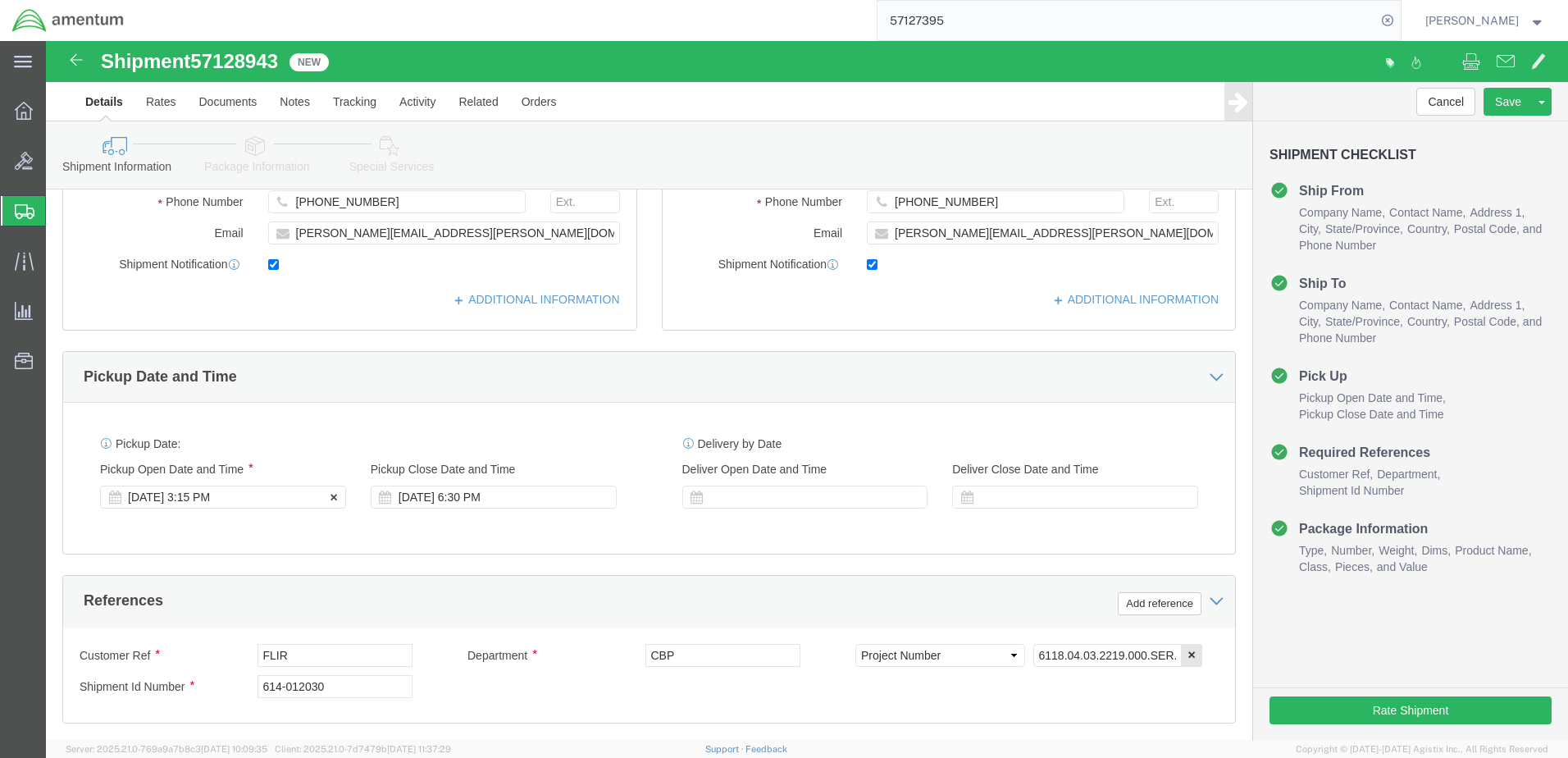
click div "[DATE] 3:15 PM"
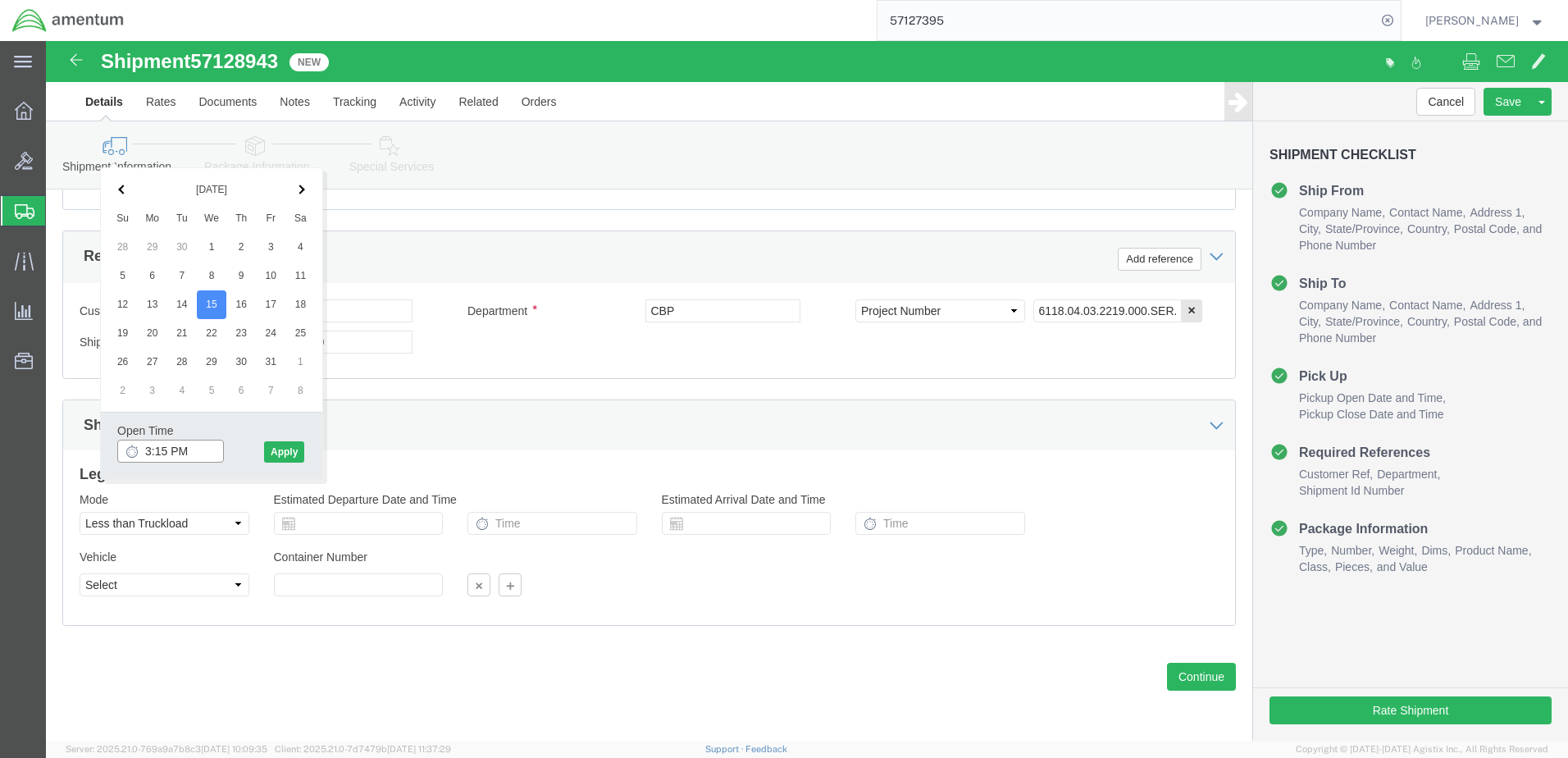
click input "3:15 PM"
type input "12:15 PM"
click button "Apply"
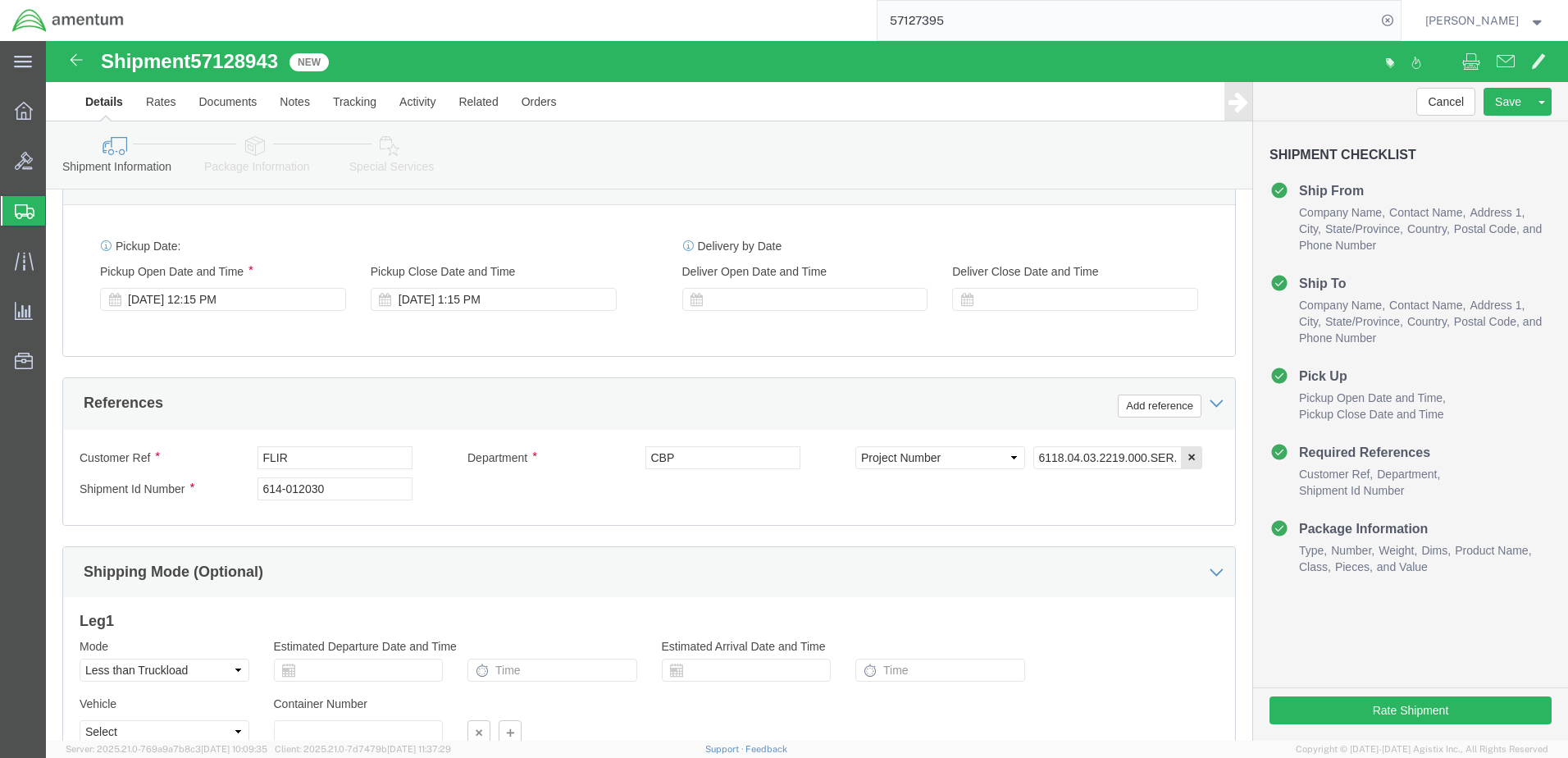
scroll to position [576, 0]
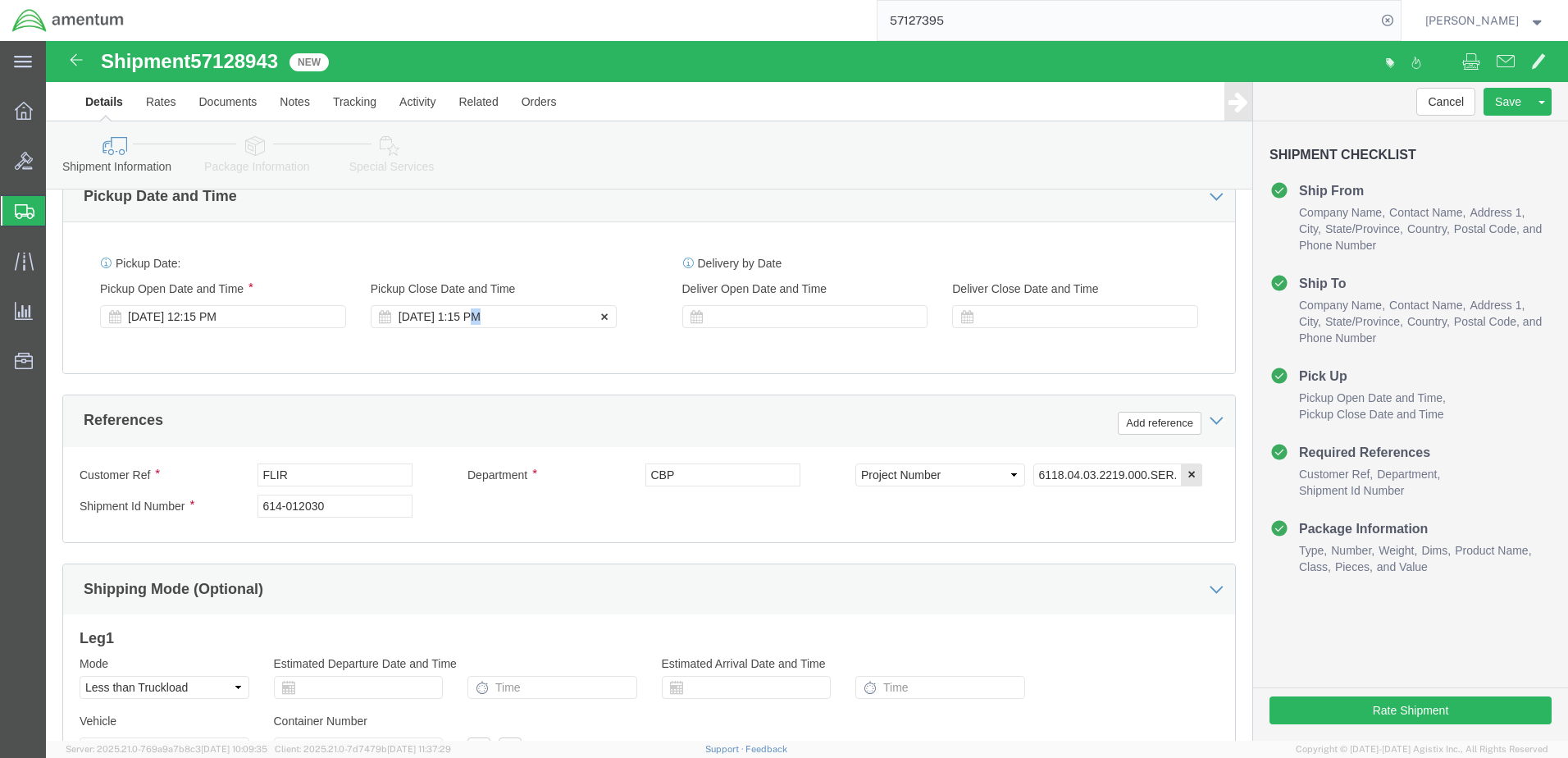
click div "[DATE] 1:15 PM"
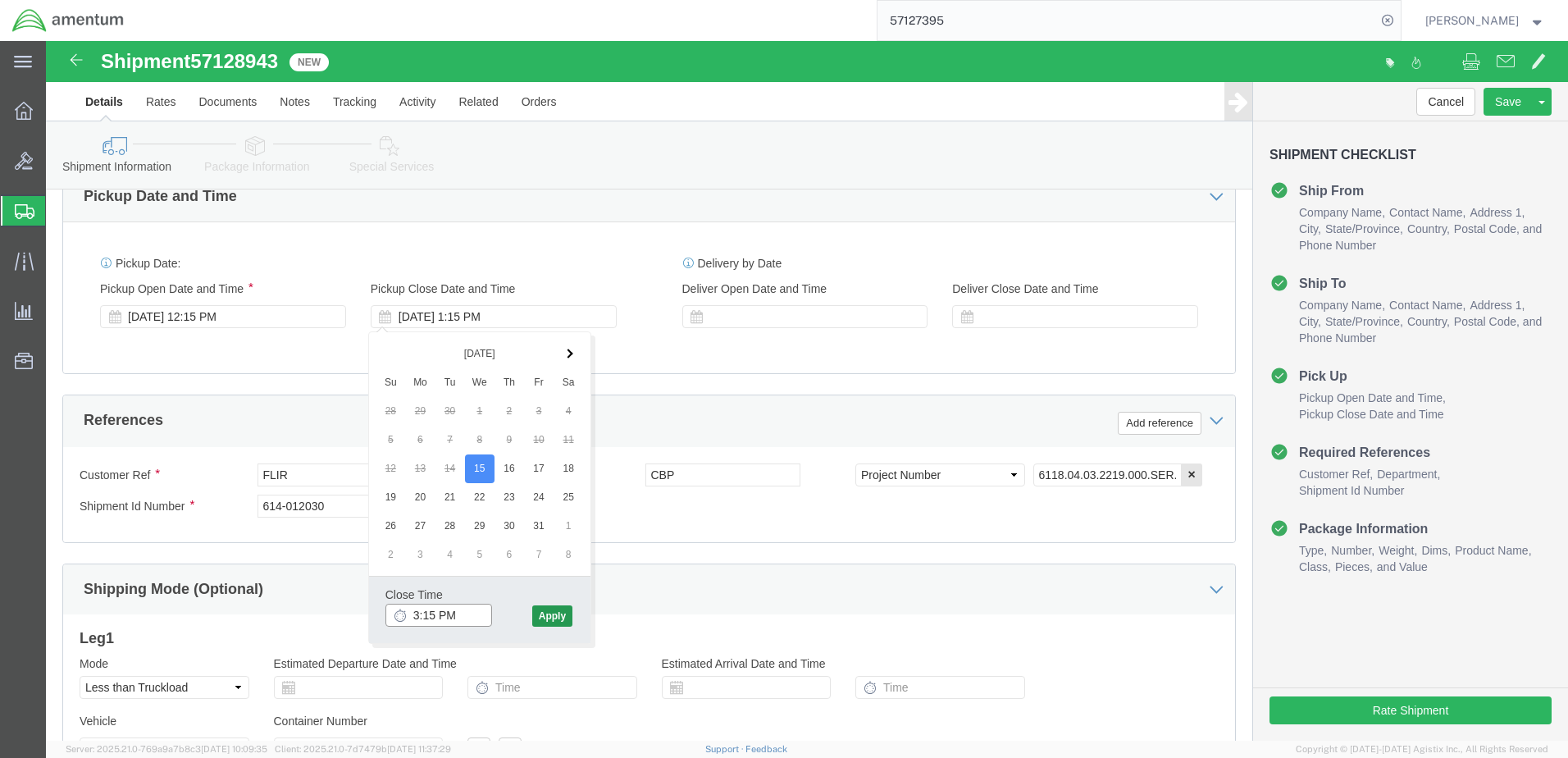
type input "3:15 PM"
click button "Apply"
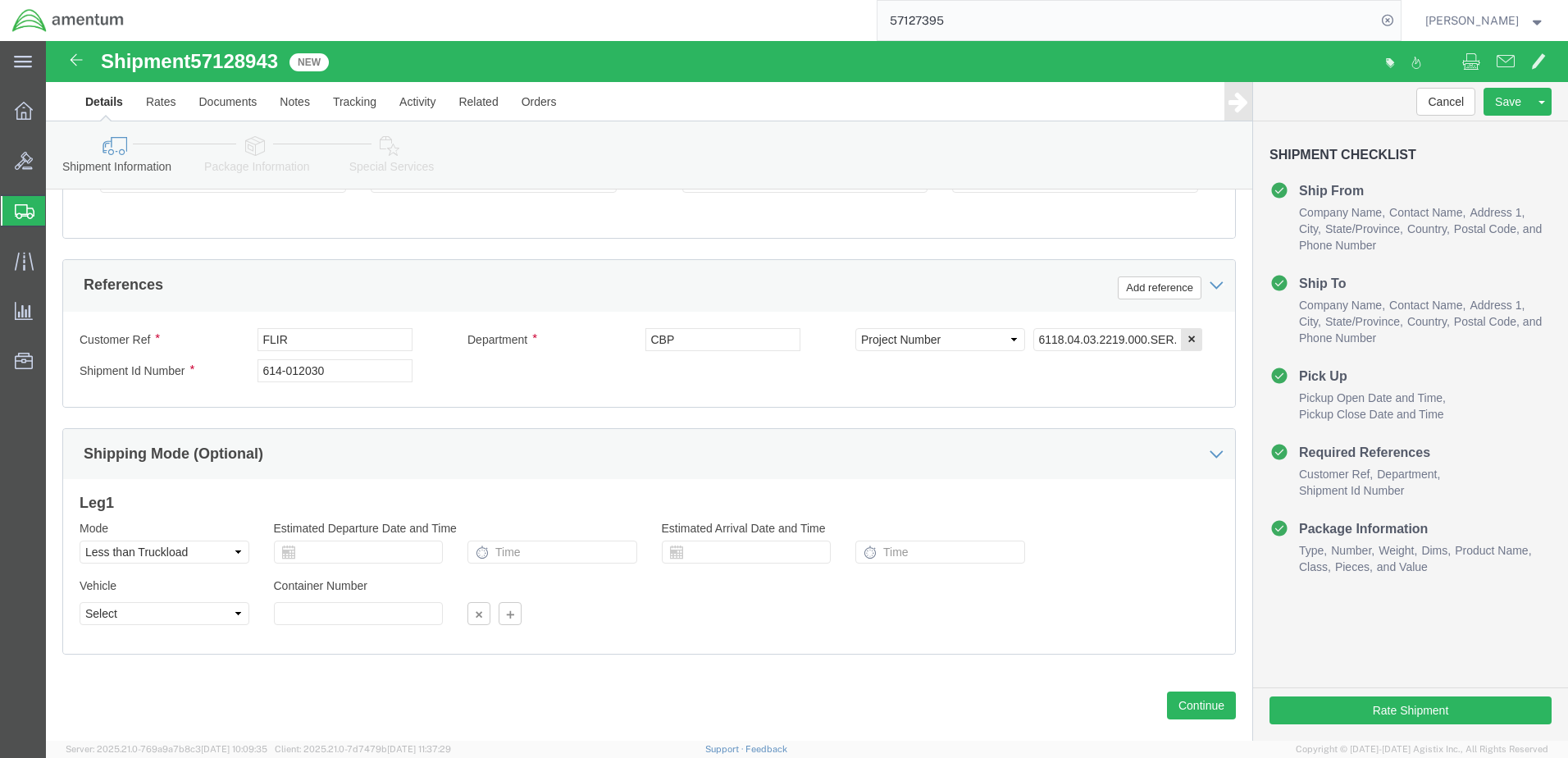
scroll to position [740, 0]
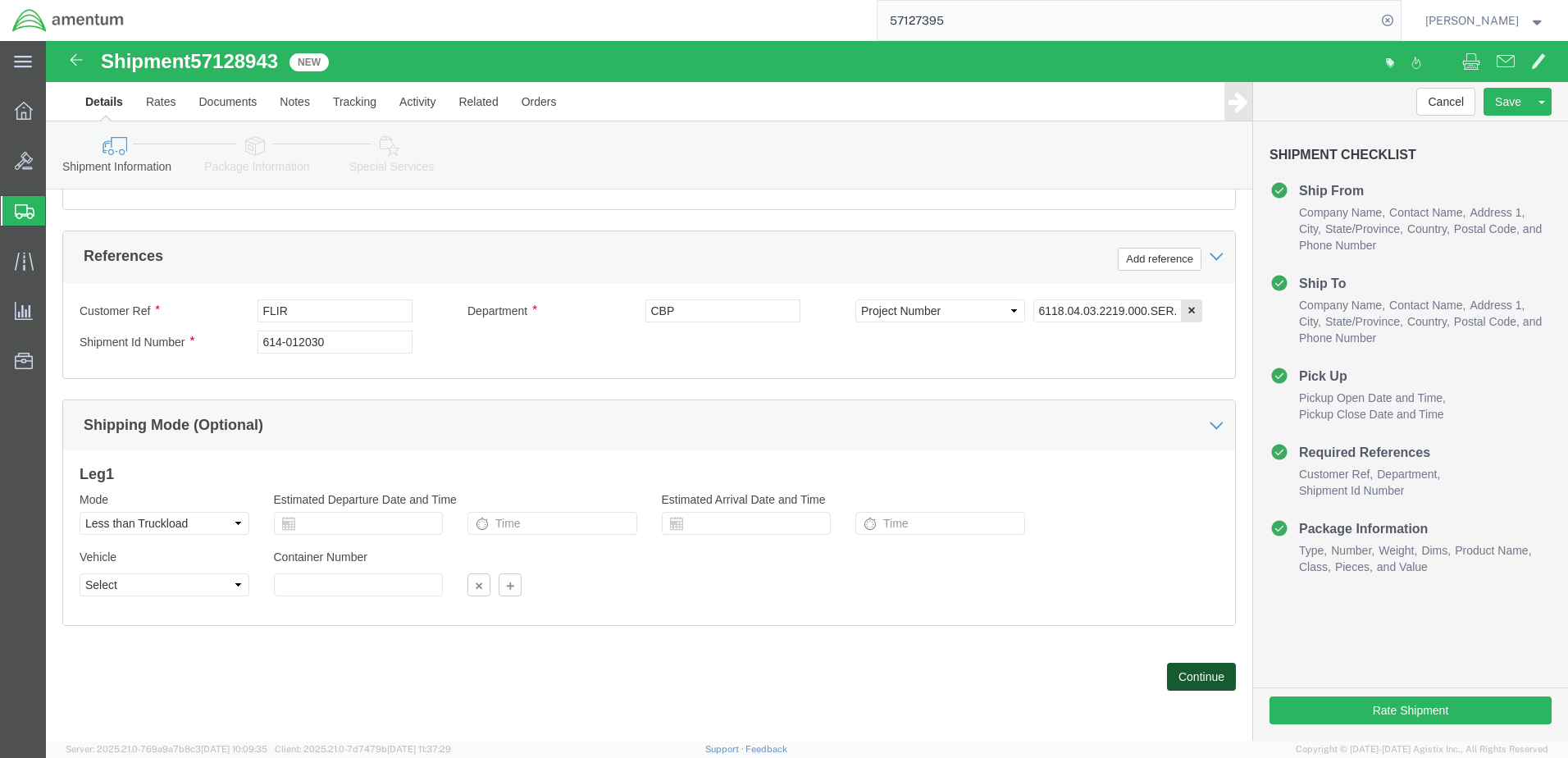
click button "Continue"
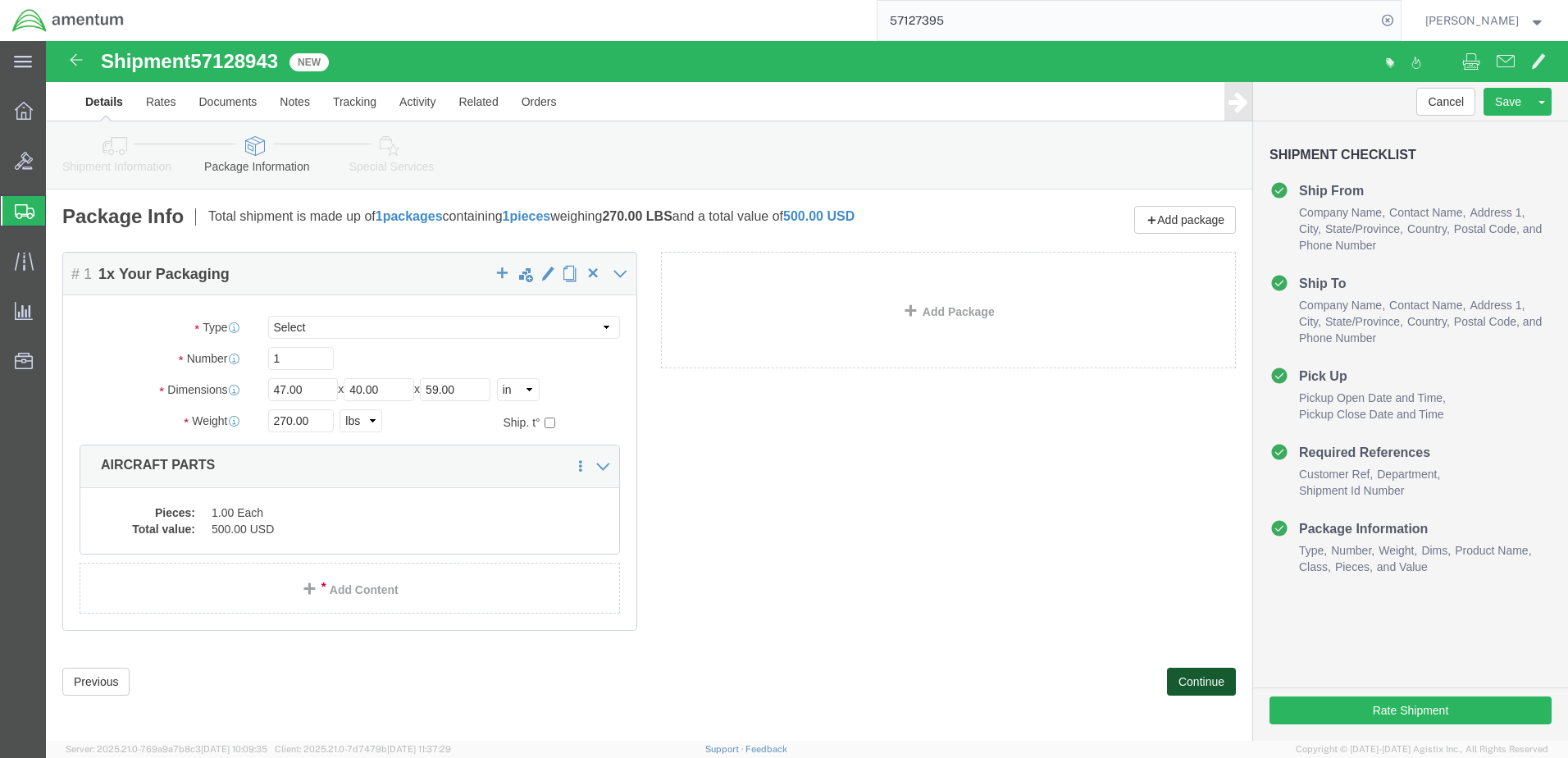
click button "Continue"
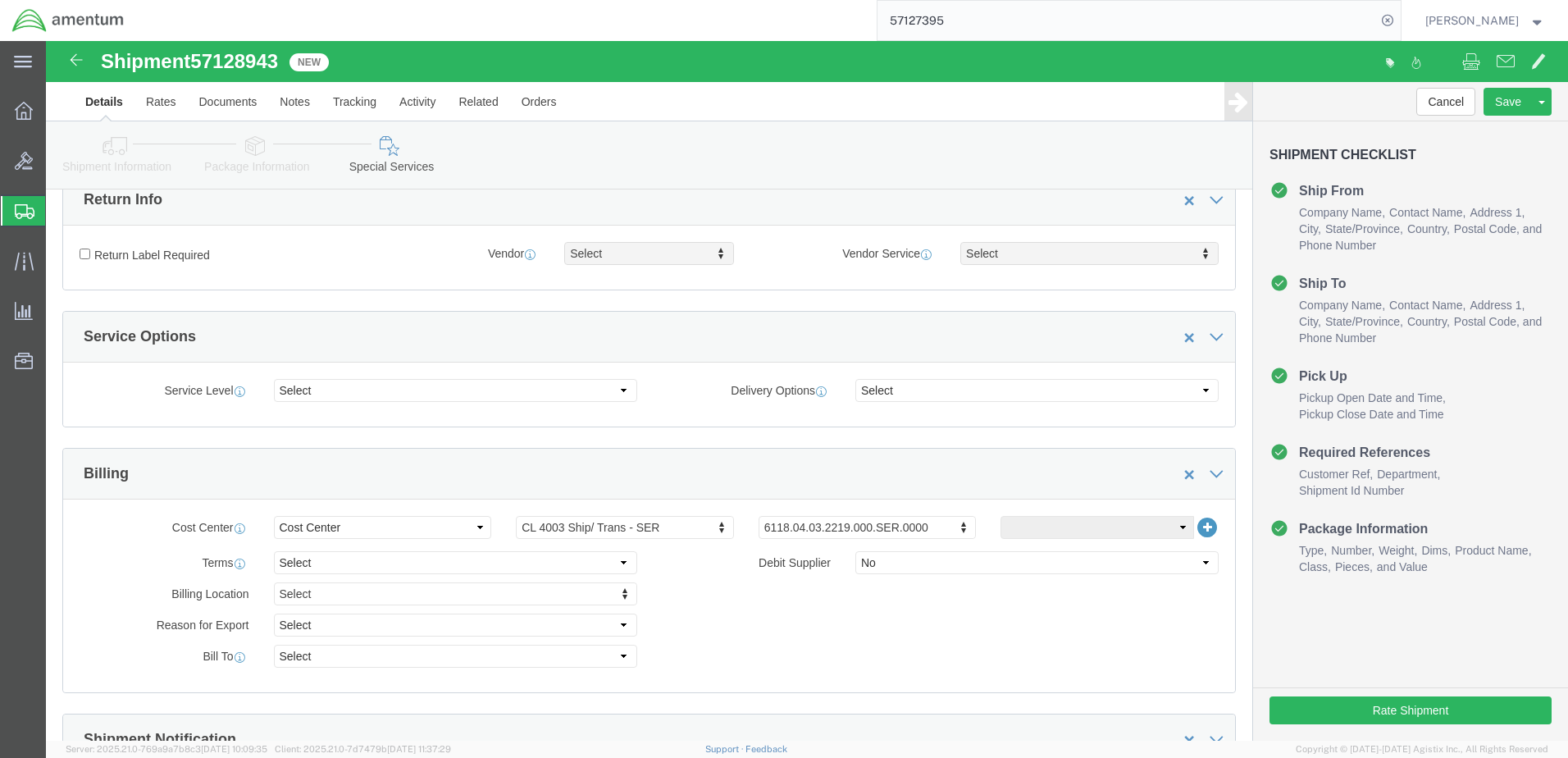
scroll to position [493, 0]
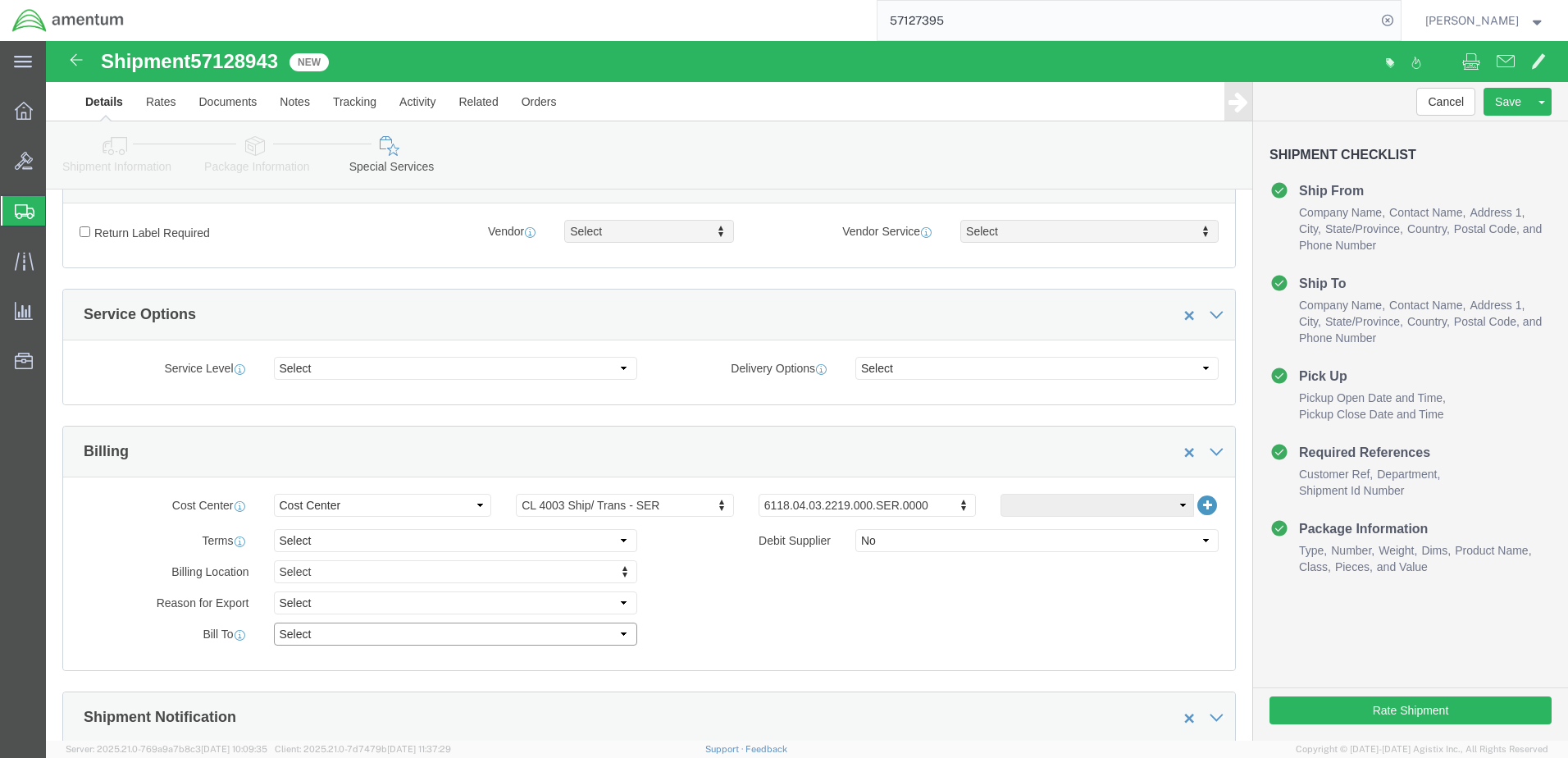
click select "Select Recipient Account Sender/Shipper Third Party Account"
select select "SHIP"
click select "Select Recipient Account Sender/Shipper Third Party Account"
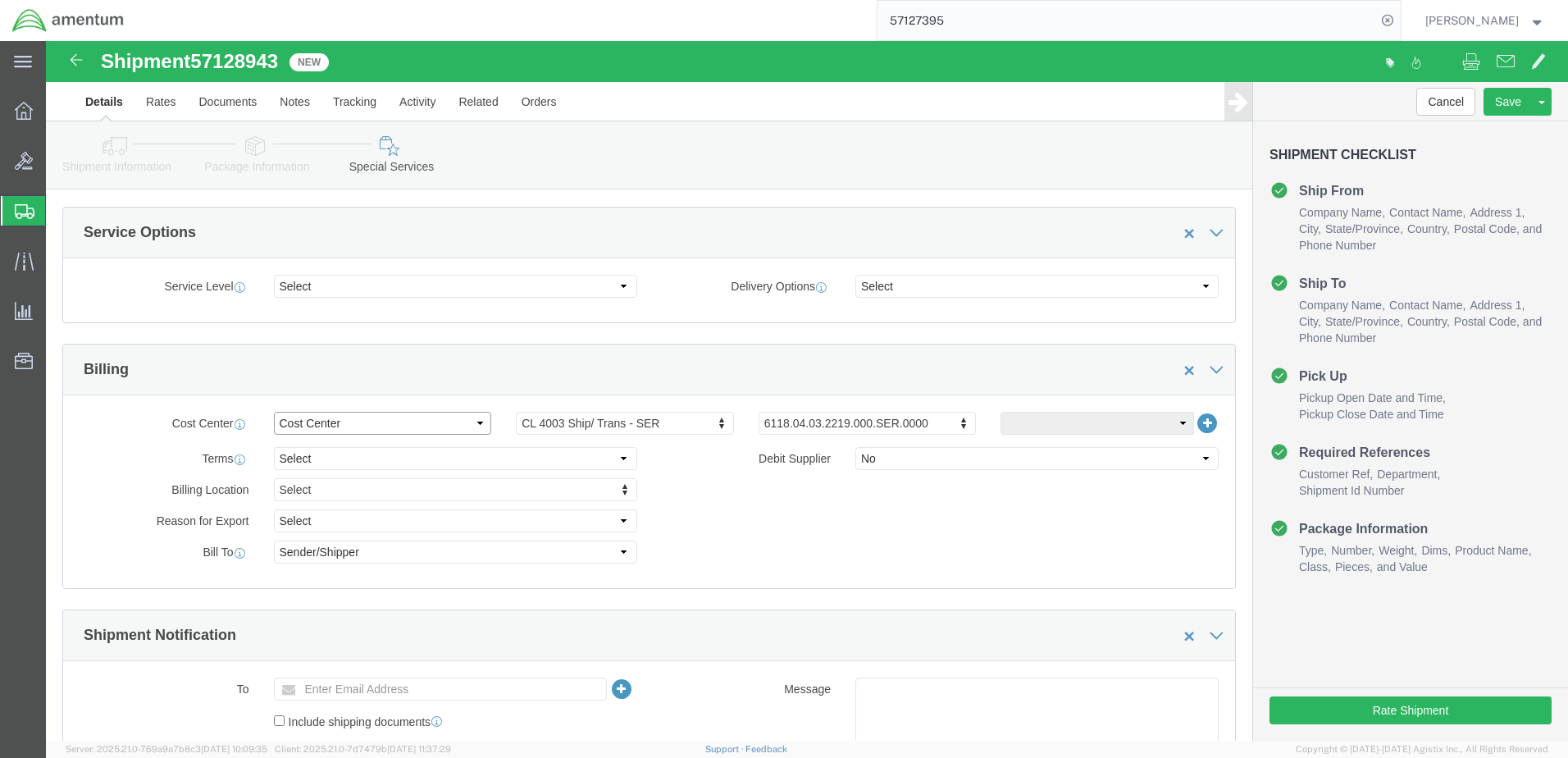
click select "Select Buyer Cost Center Department Operations Number Order Number Sales Person"
select select "DEPARTMENT"
click select "Select Buyer Cost Center Department Operations Number Order Number Sales Person"
type input "CBP"
click select "Select 6118.03.03.2219.000.SOC.0000 6118.04.03.2219.000.WBE.0000 6118.04.03.221…"
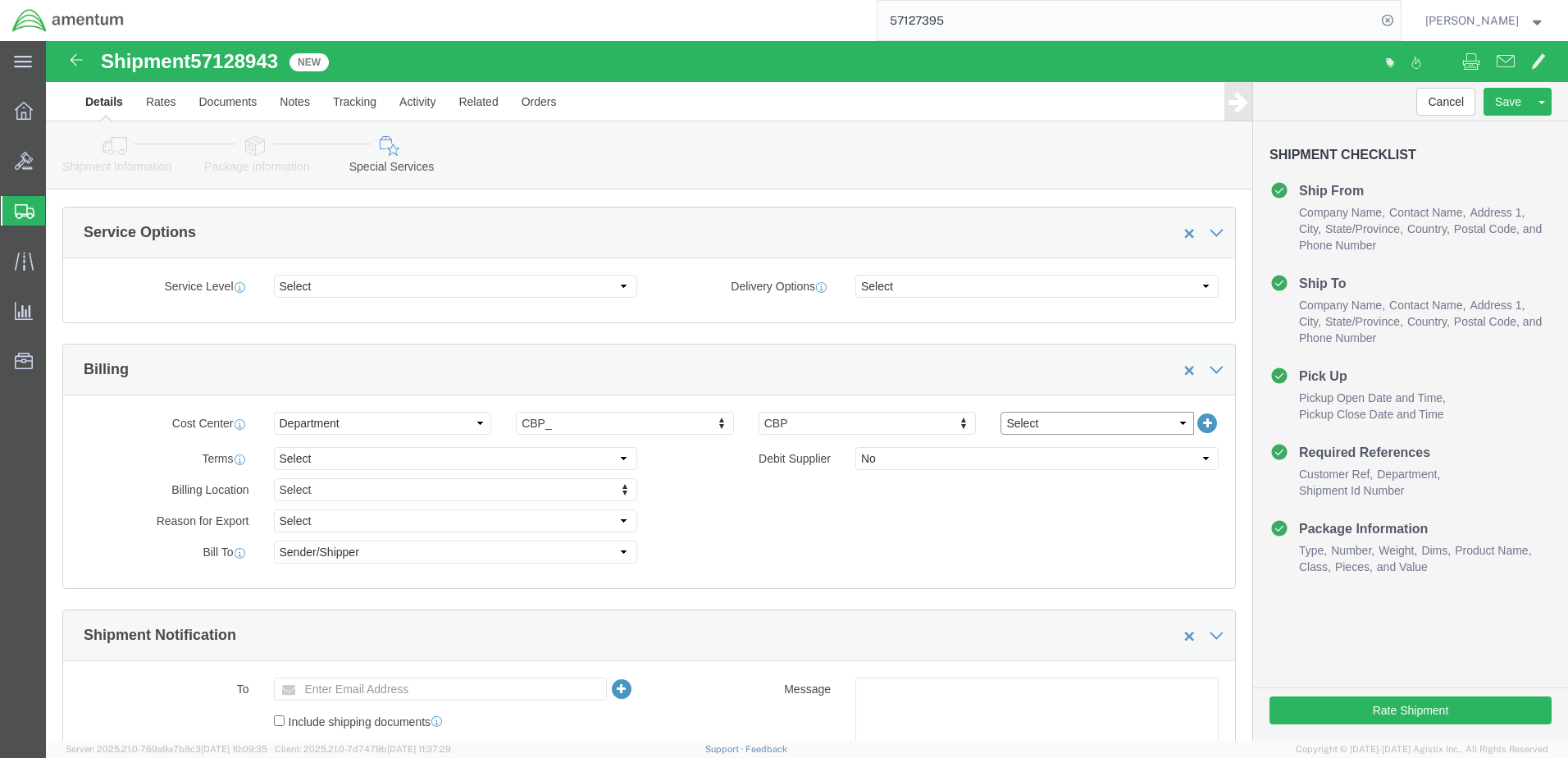
select select "96740"
click select "Select 6118.03.03.2219.000.SOC.0000 6118.04.03.2219.000.WBE.0000 6118.04.03.221…"
click div "Billing Location Select Select My Profile Location [PHONE_NUMBER] [PHONE_NUMBER…"
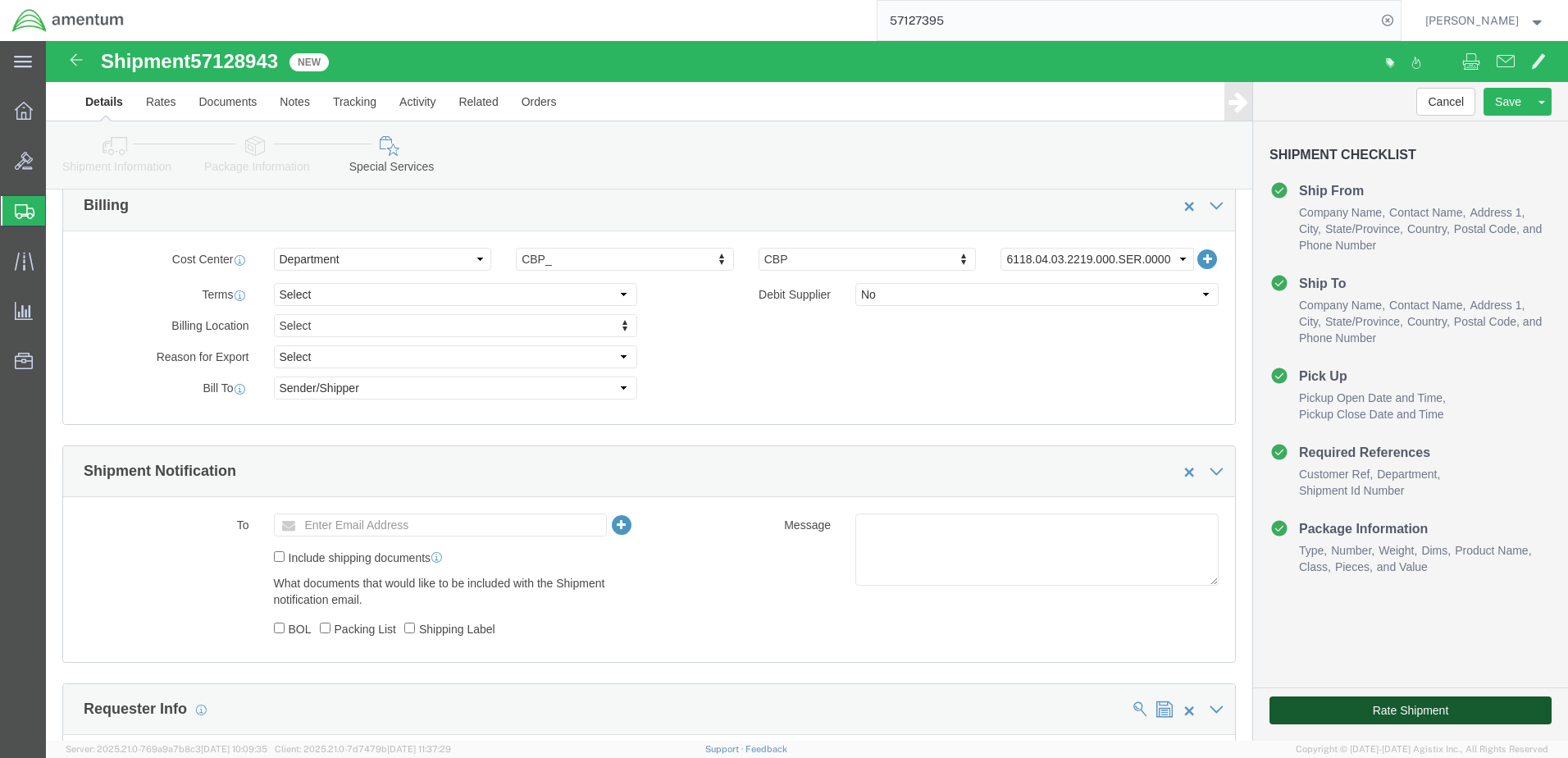
click button "Rate Shipment"
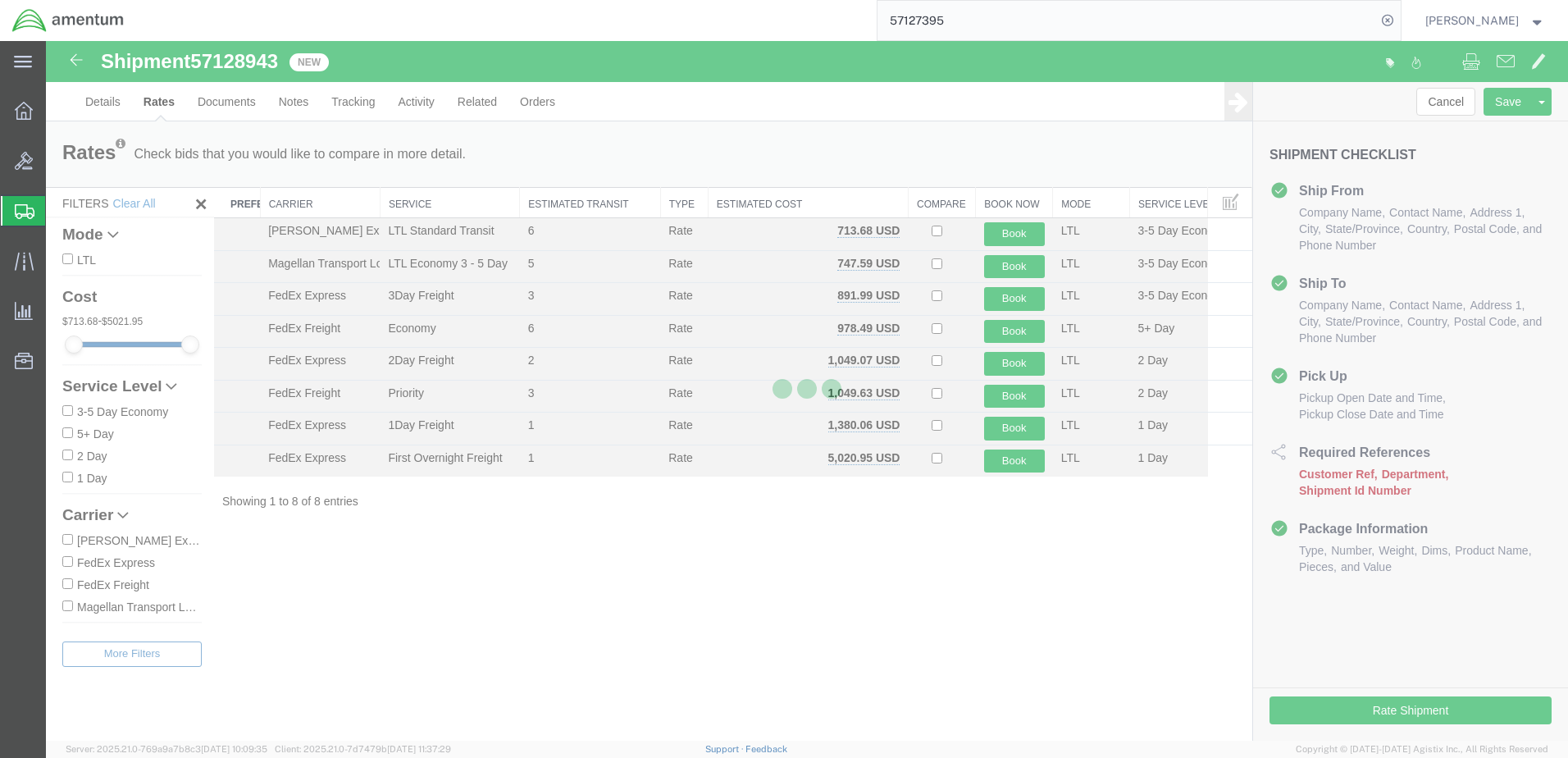
scroll to position [0, 0]
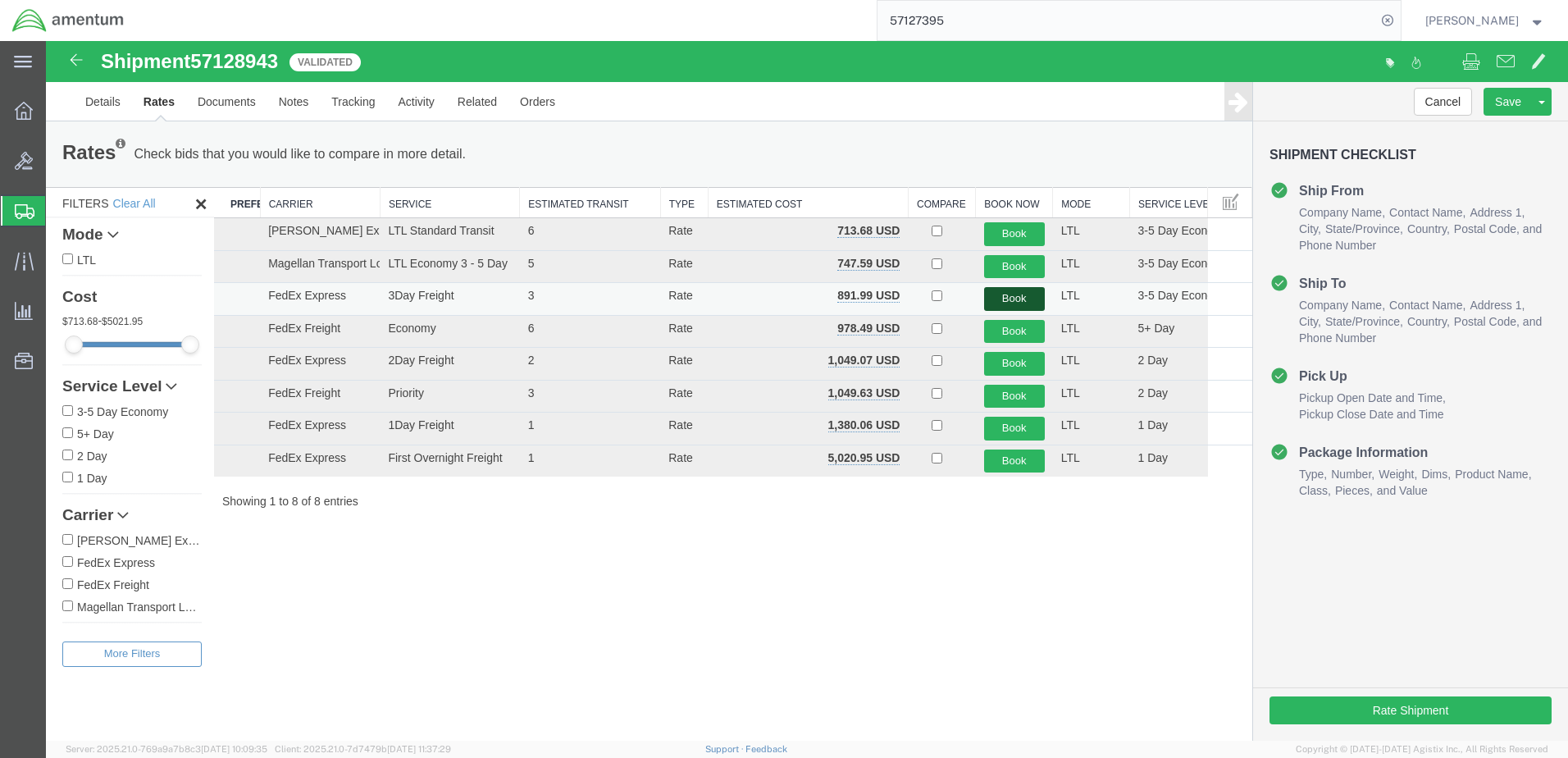
click at [1015, 298] on button "Book" at bounding box center [1014, 299] width 60 height 23
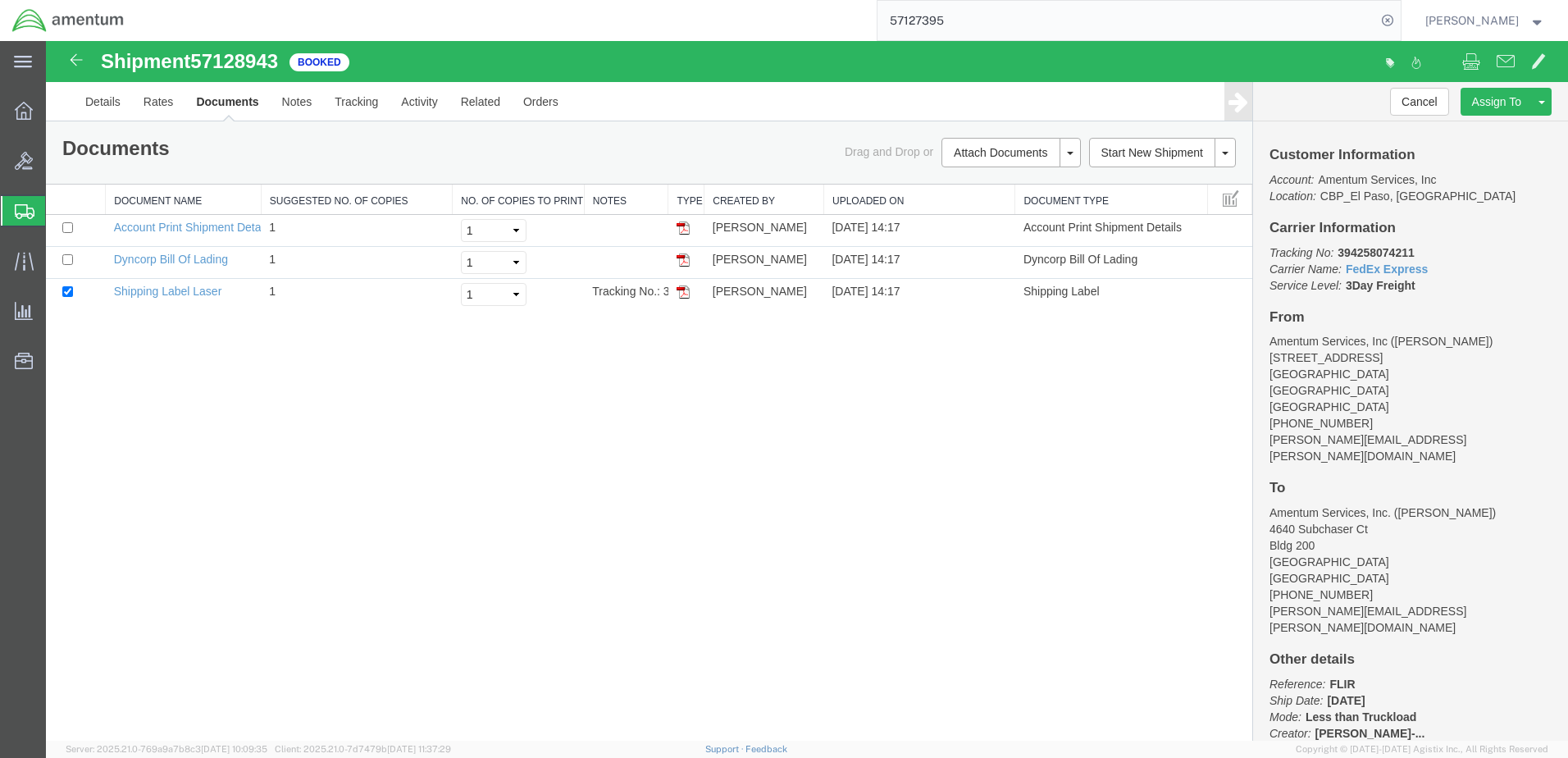
drag, startPoint x: 685, startPoint y: 290, endPoint x: 811, endPoint y: 372, distance: 150.3
click at [685, 290] on img at bounding box center [683, 291] width 14 height 14
click at [685, 254] on link at bounding box center [683, 259] width 14 height 14
click at [102, 104] on link "Details" at bounding box center [103, 102] width 59 height 40
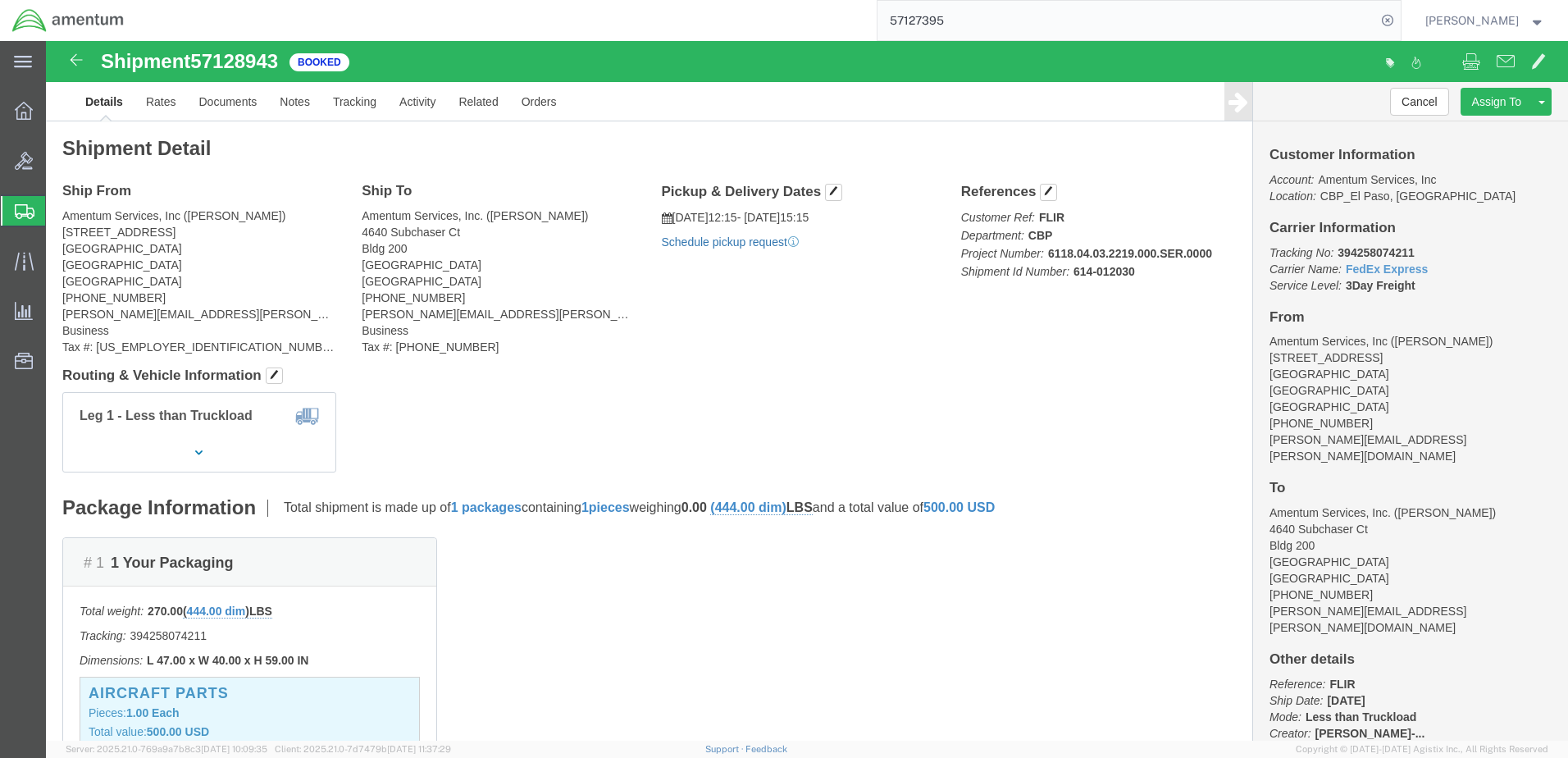
click link "Schedule pickup request"
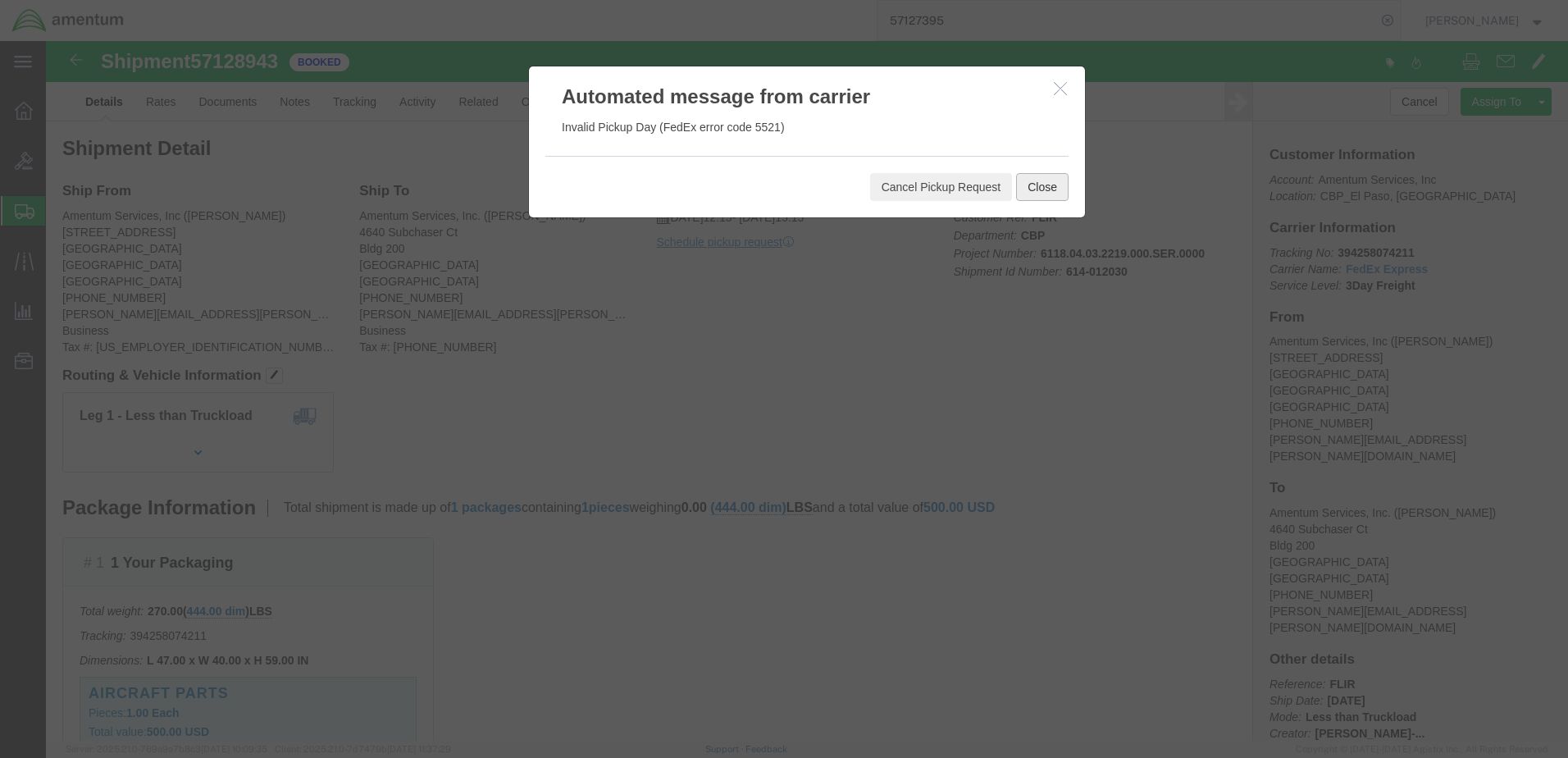
click button "Close"
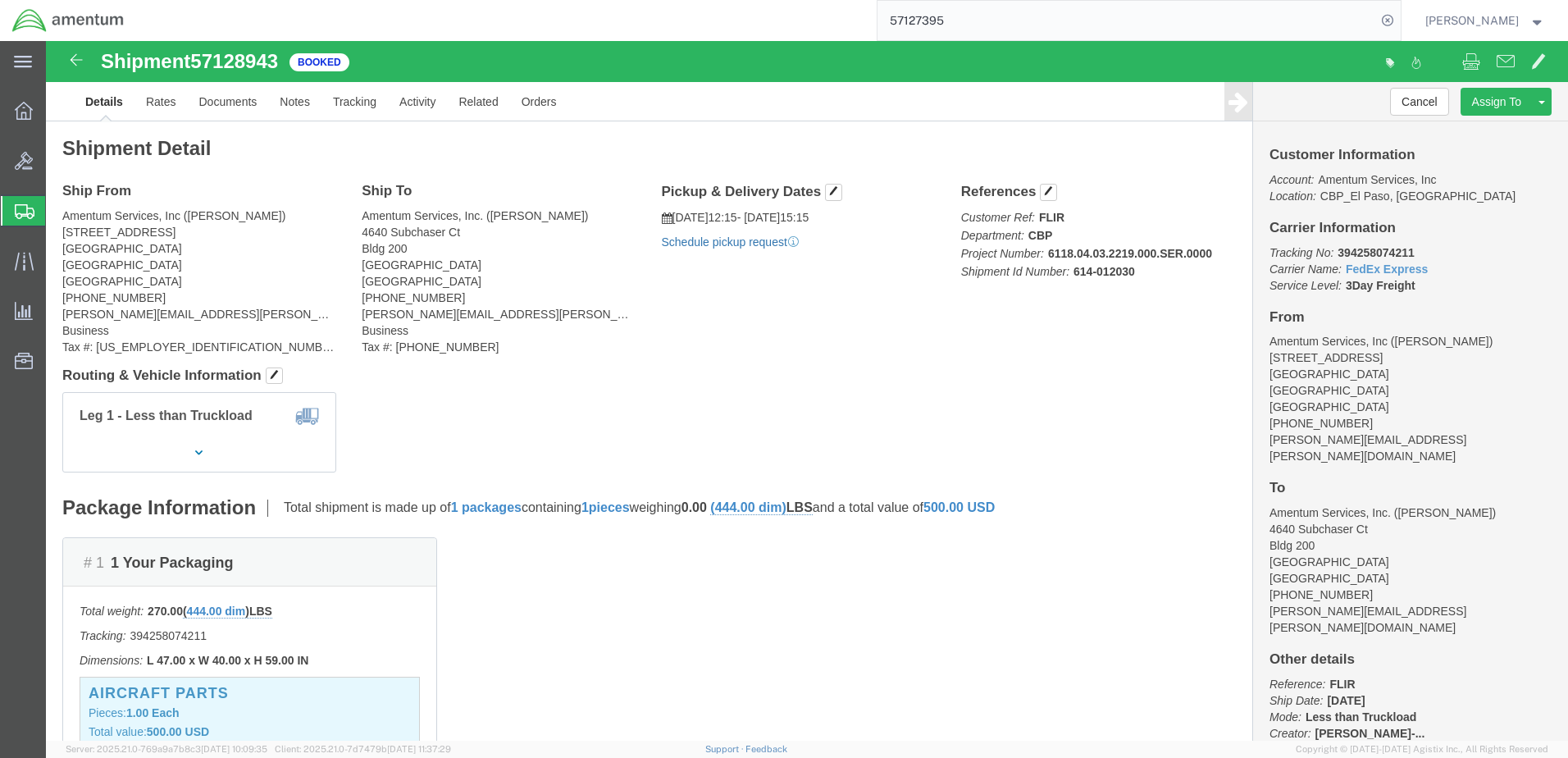
click link "Schedule pickup request"
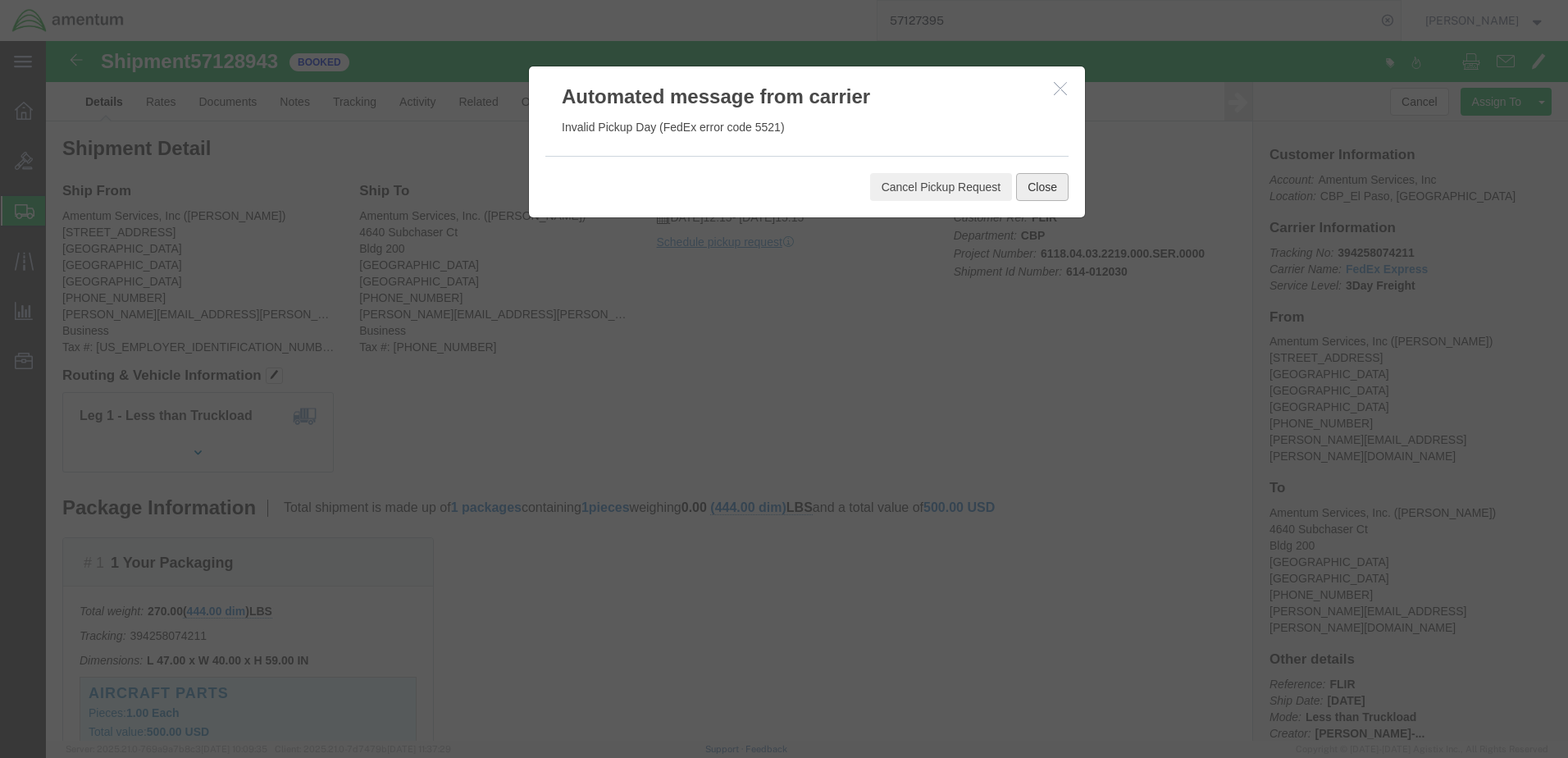
click button "Close"
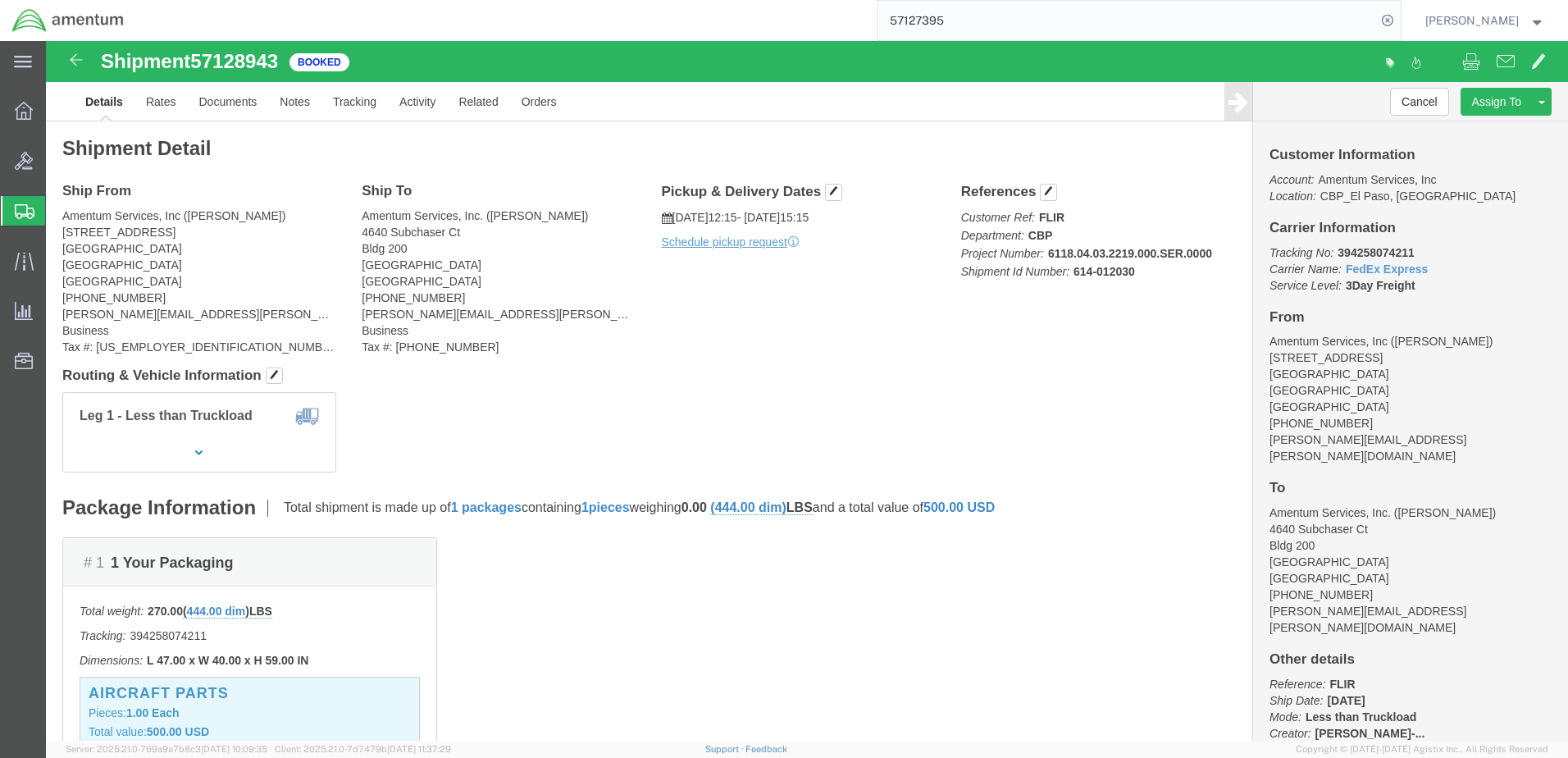
click icon
click button "button"
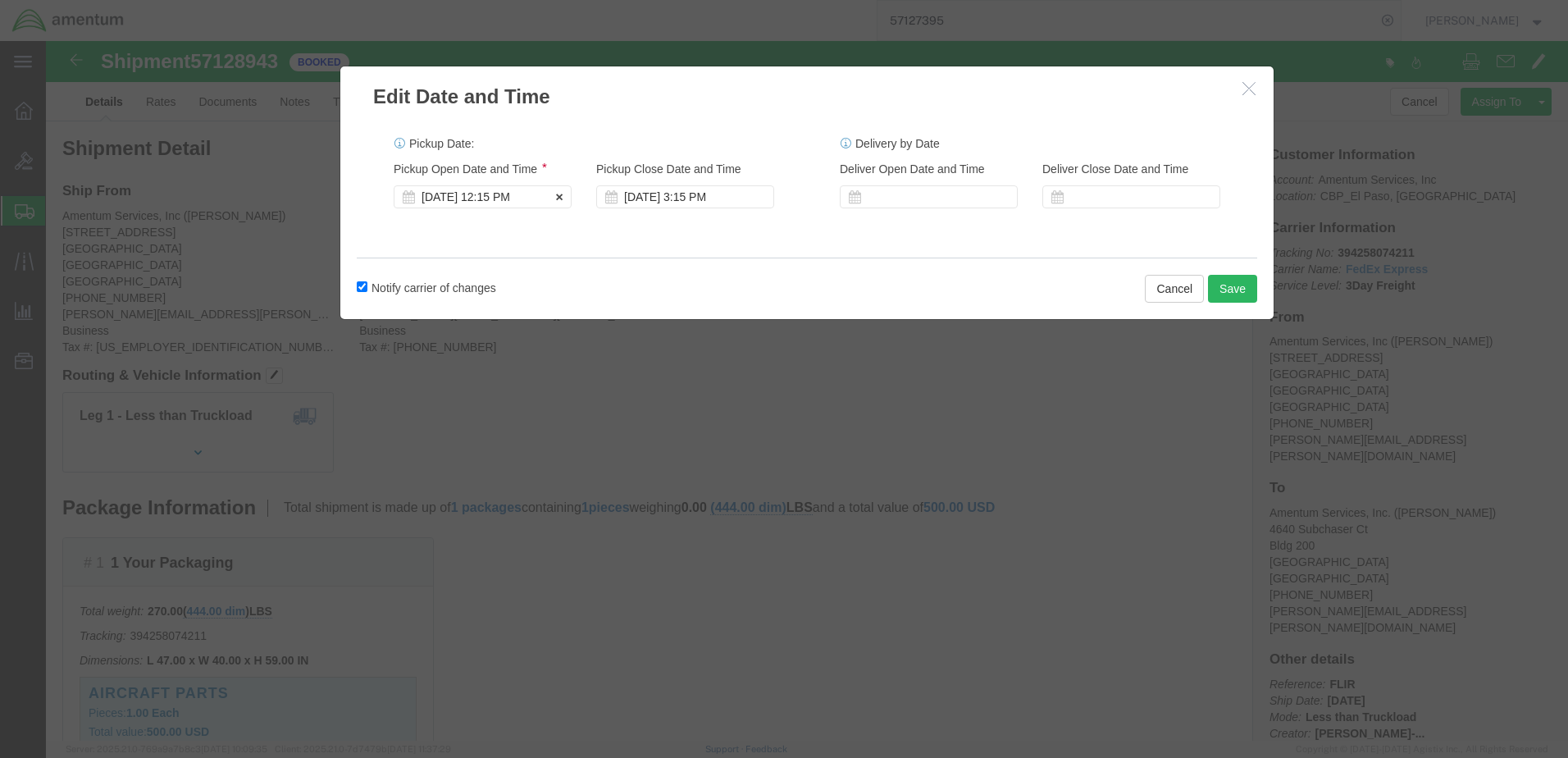
click div "[DATE] 12:15 PM"
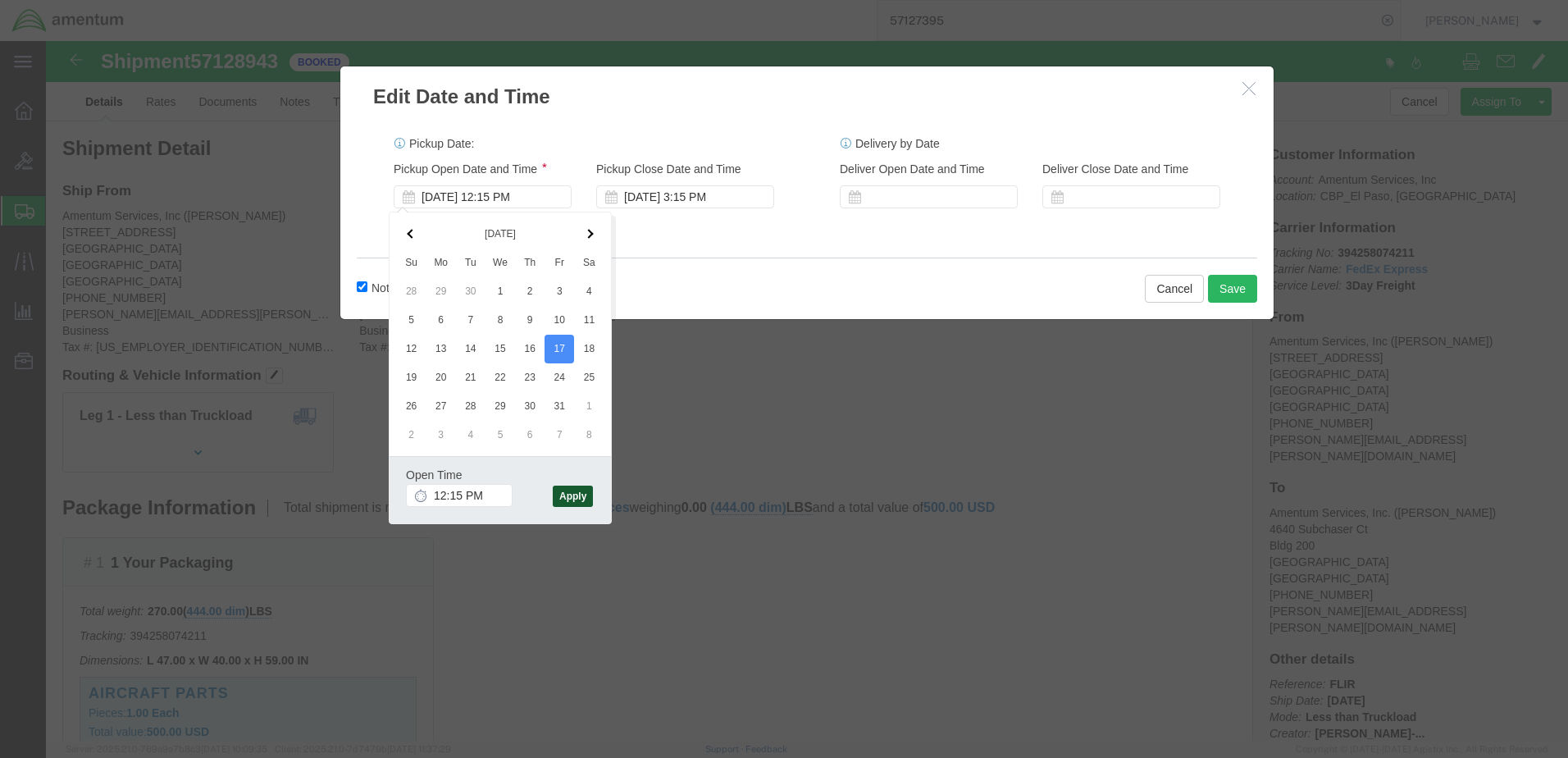
click button "Apply"
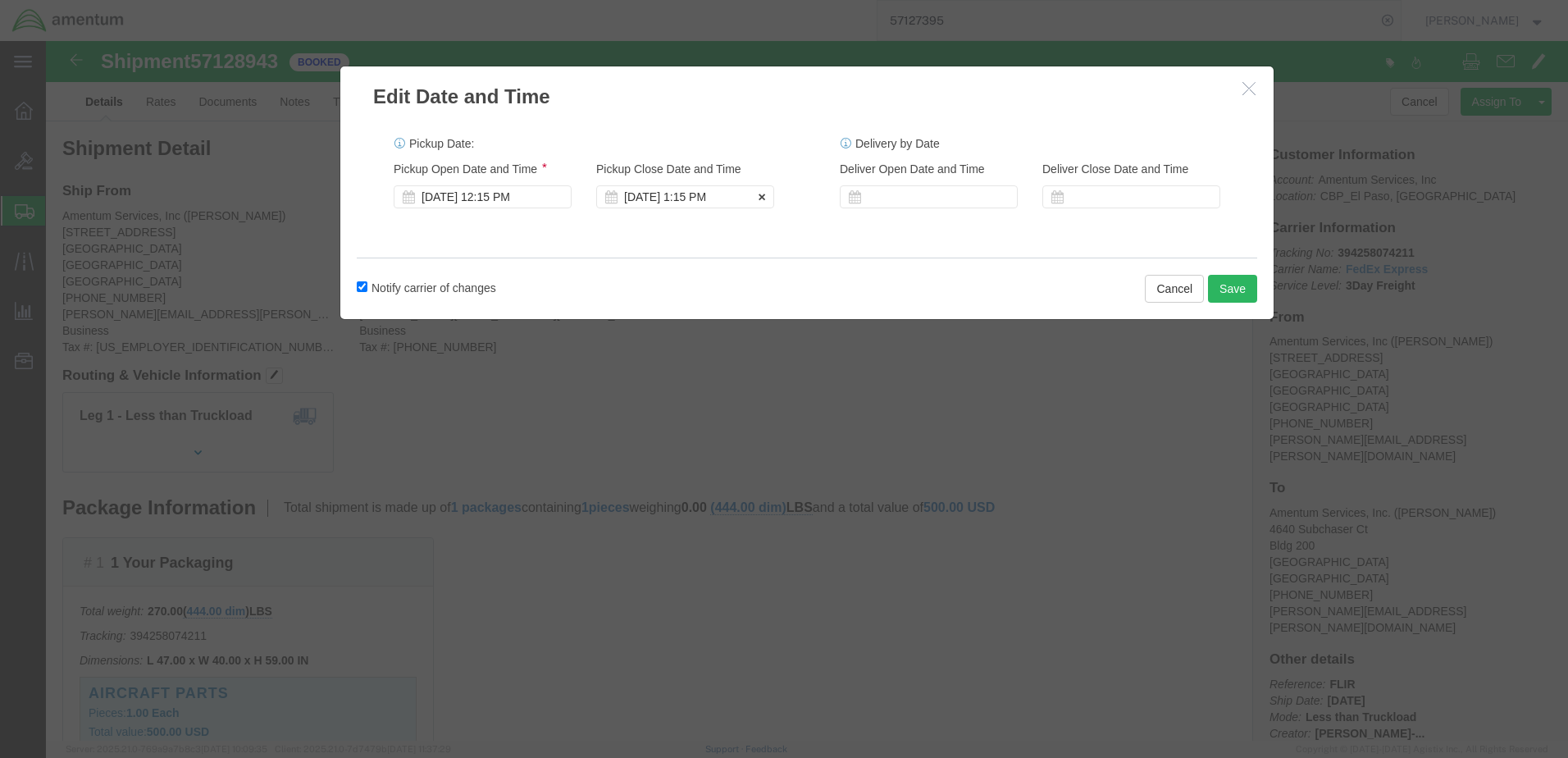
click div "[DATE] 1:15 PM"
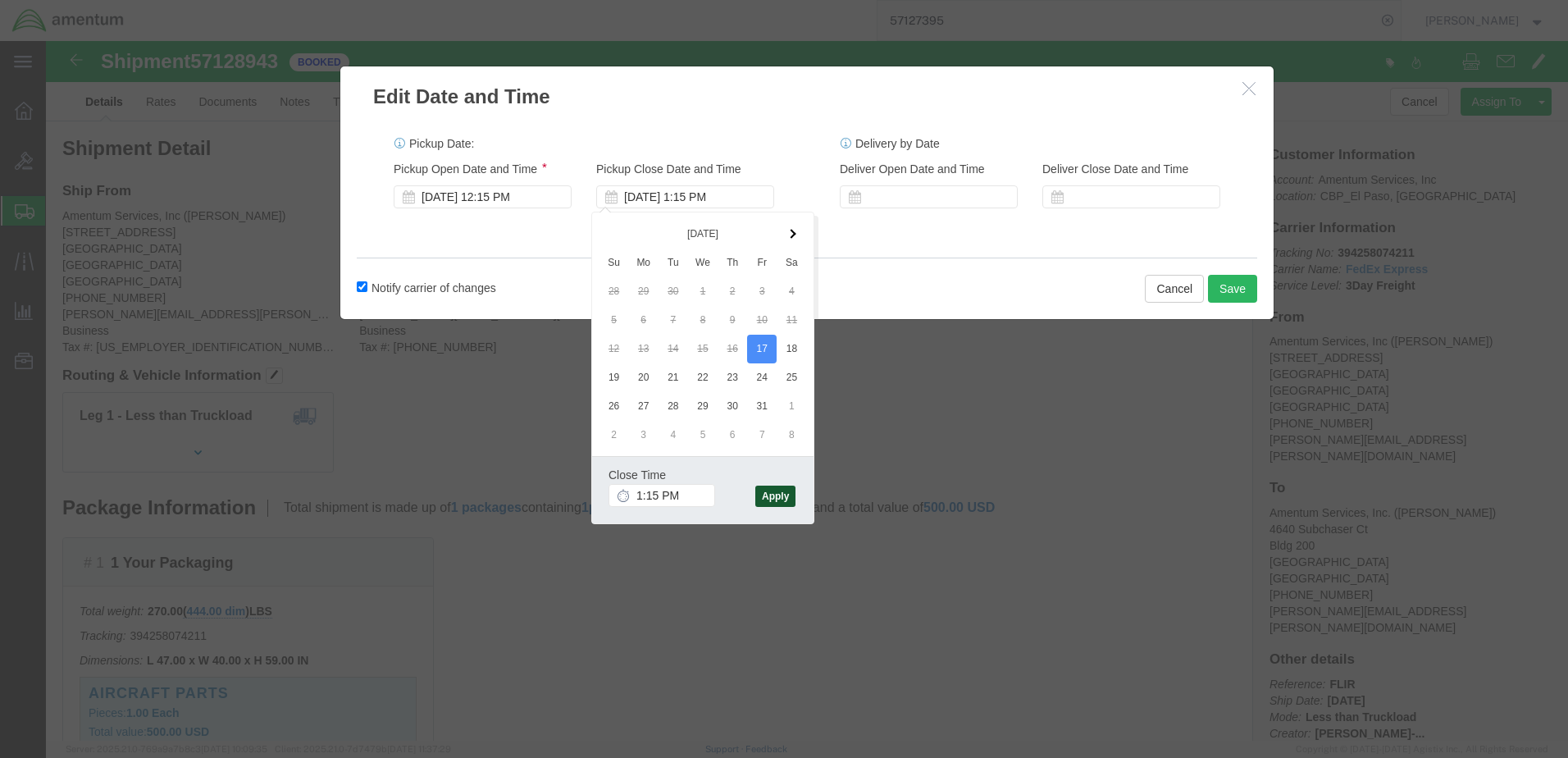
click button "Apply"
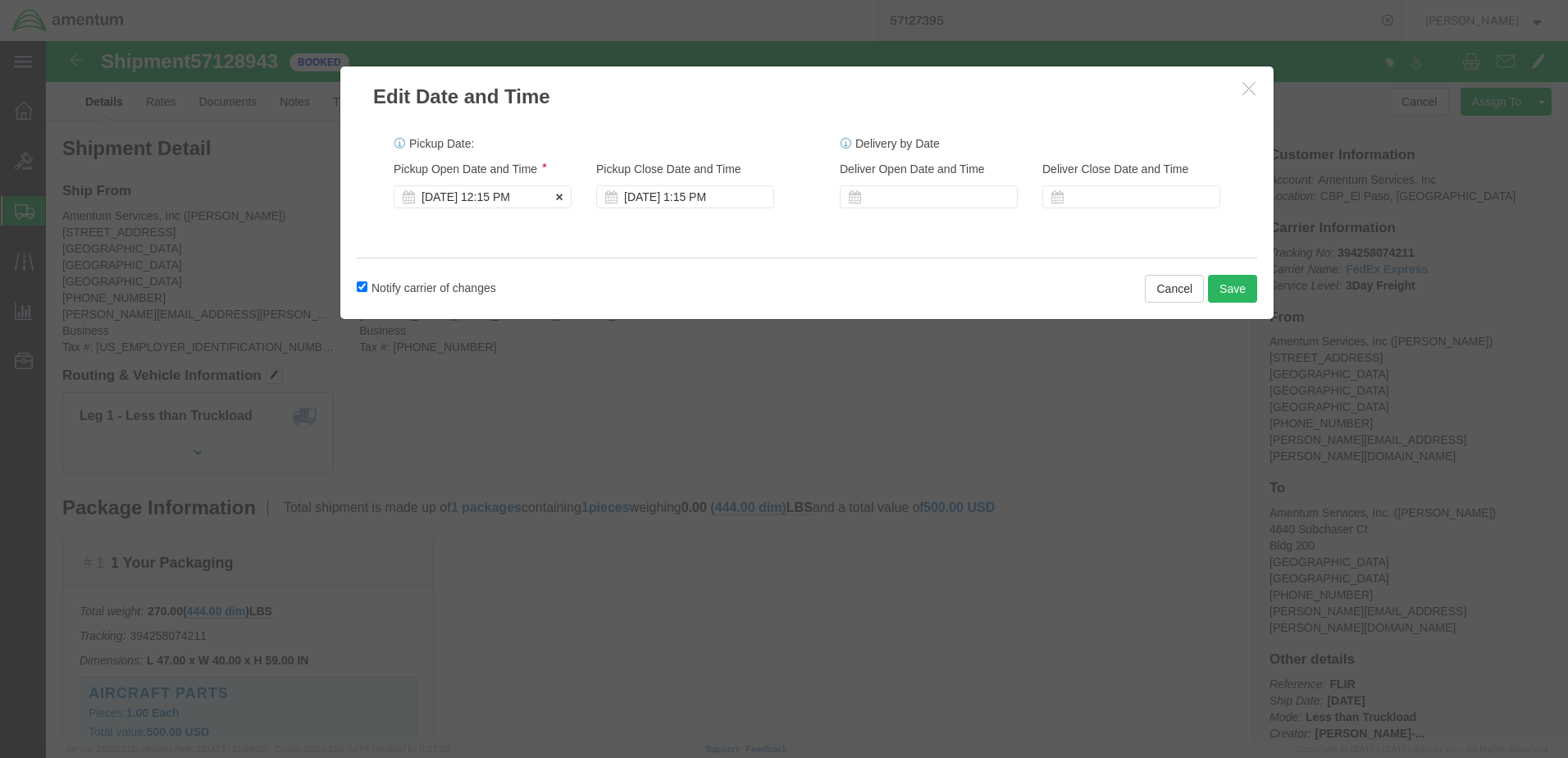
click div "[DATE] 12:15 PM"
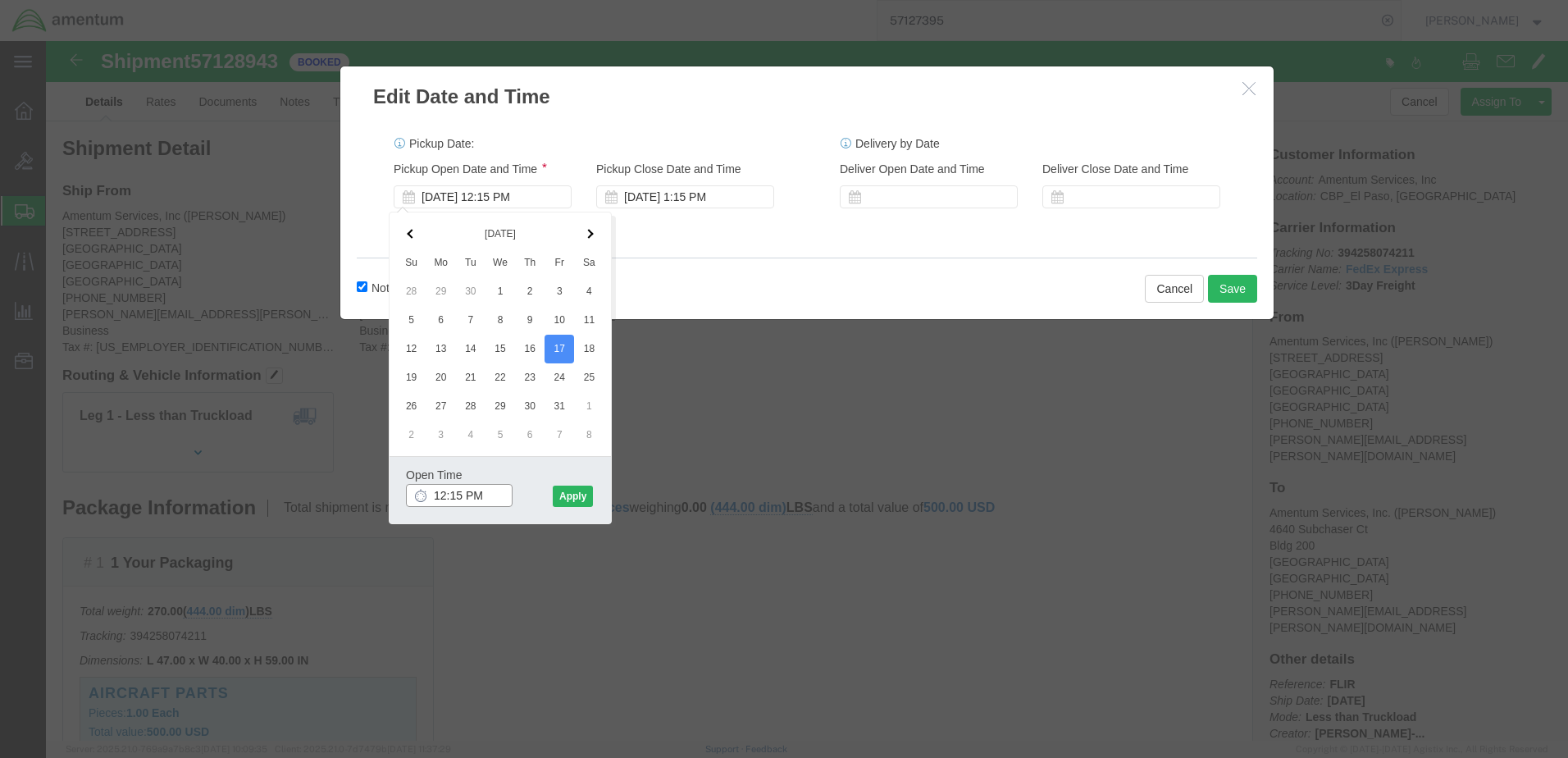
click input "12:15 PM"
click input "11:15 PM"
click input "11:00 PM"
type input "11:00 AM"
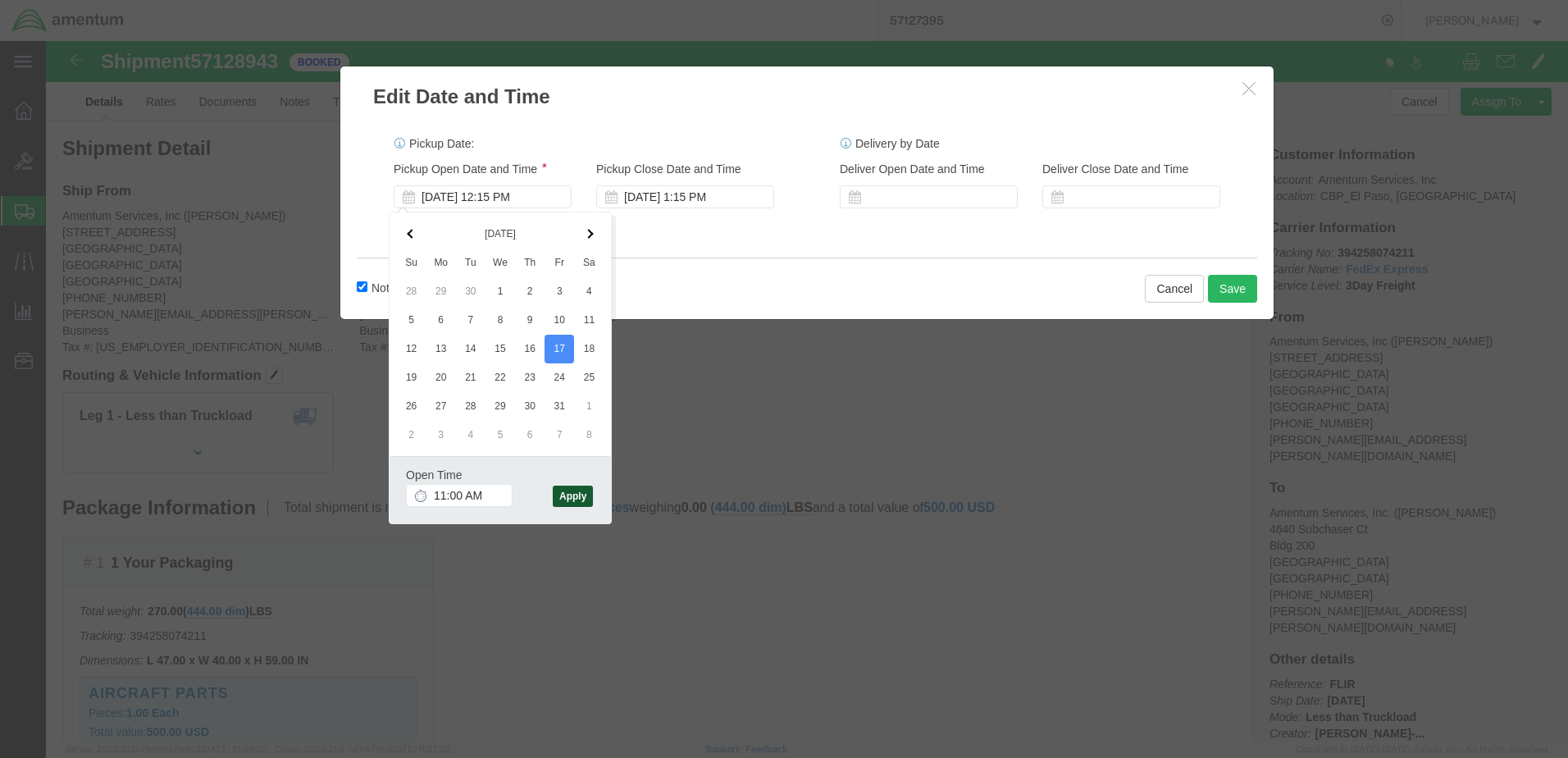
click button "Apply"
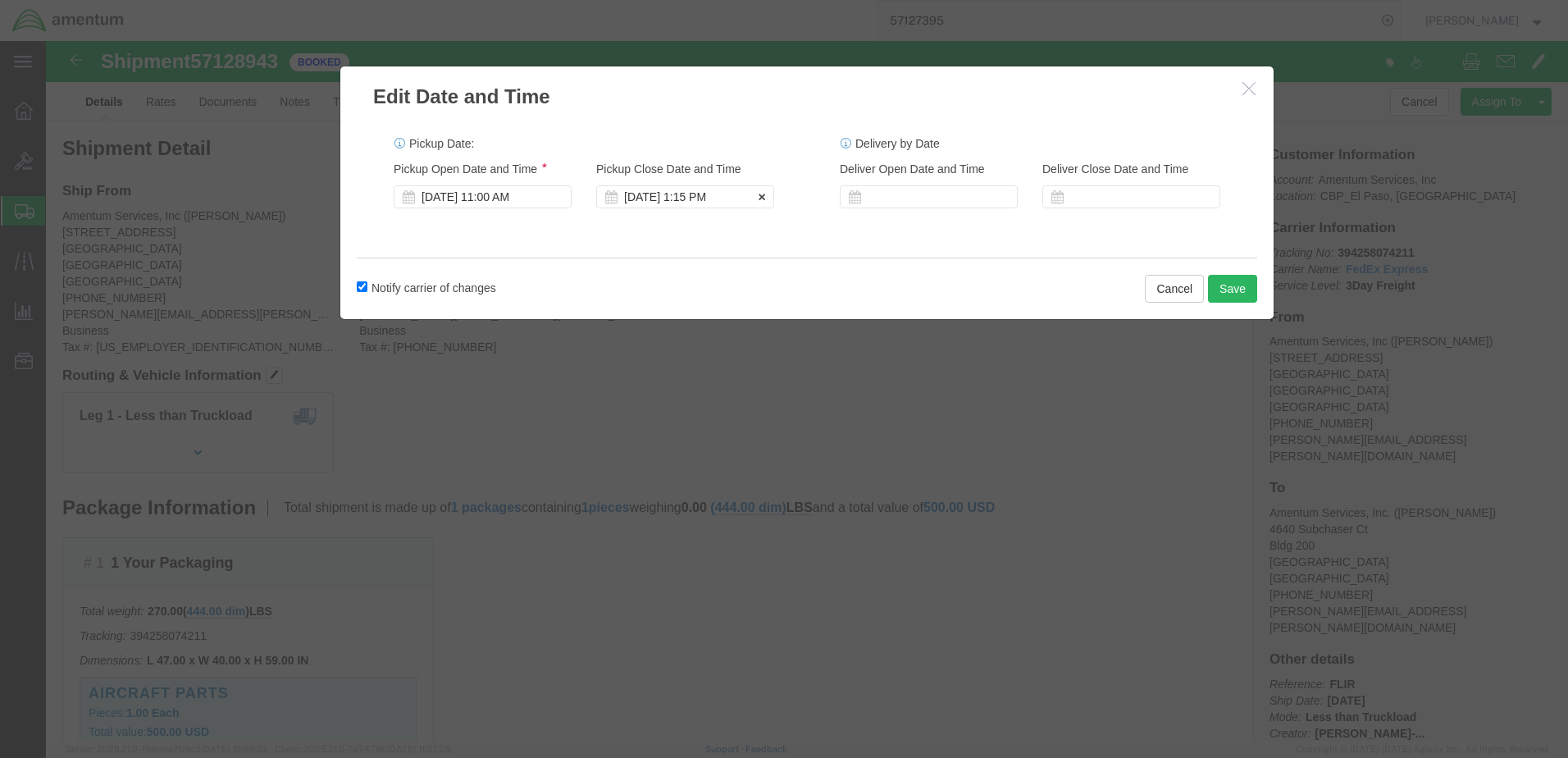
click div "[DATE] 1:15 PM"
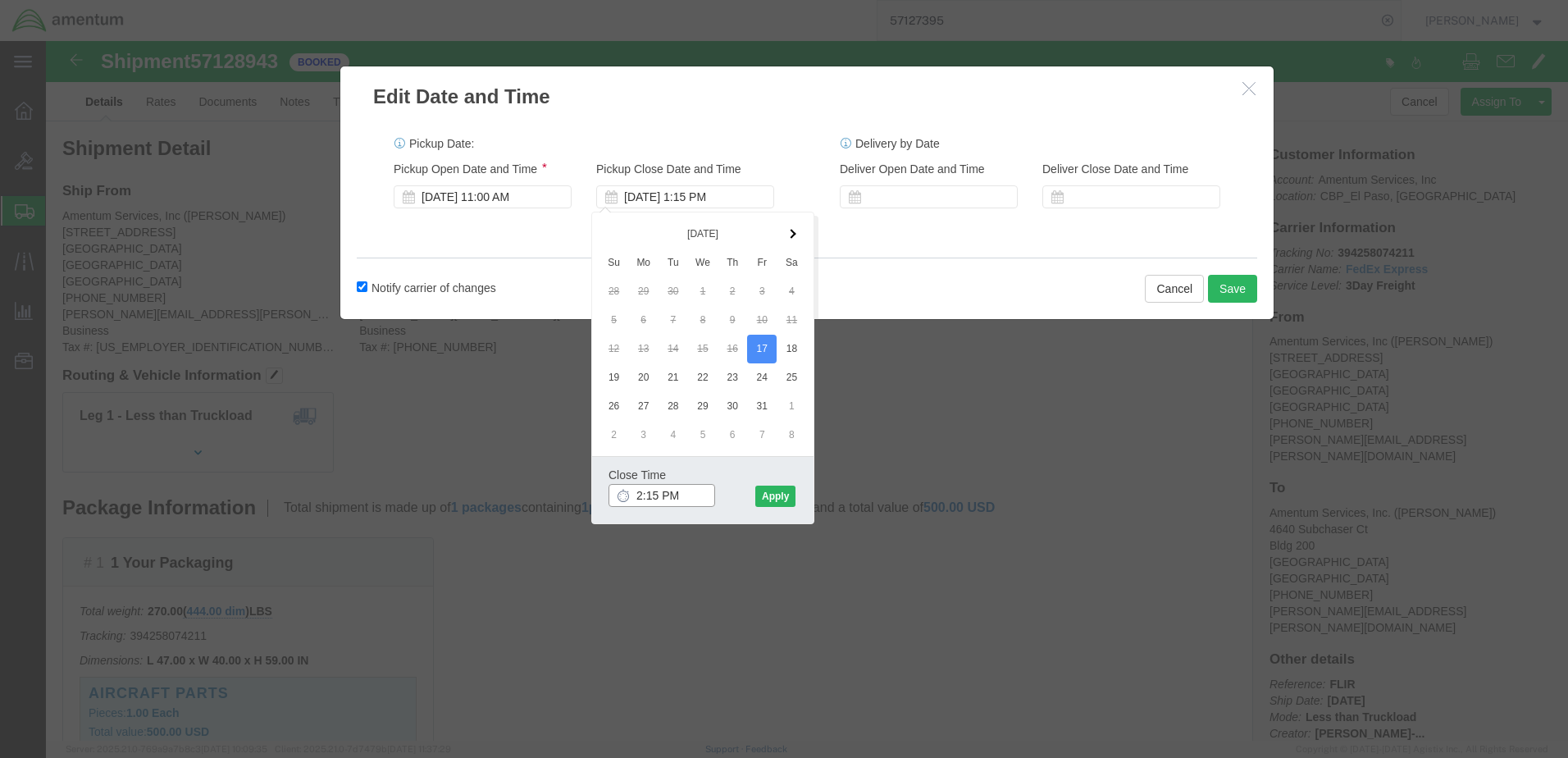
drag, startPoint x: 612, startPoint y: 457, endPoint x: 610, endPoint y: 469, distance: 12.2
click input "2:15 PM"
type input "2:30 PM"
click button "Apply"
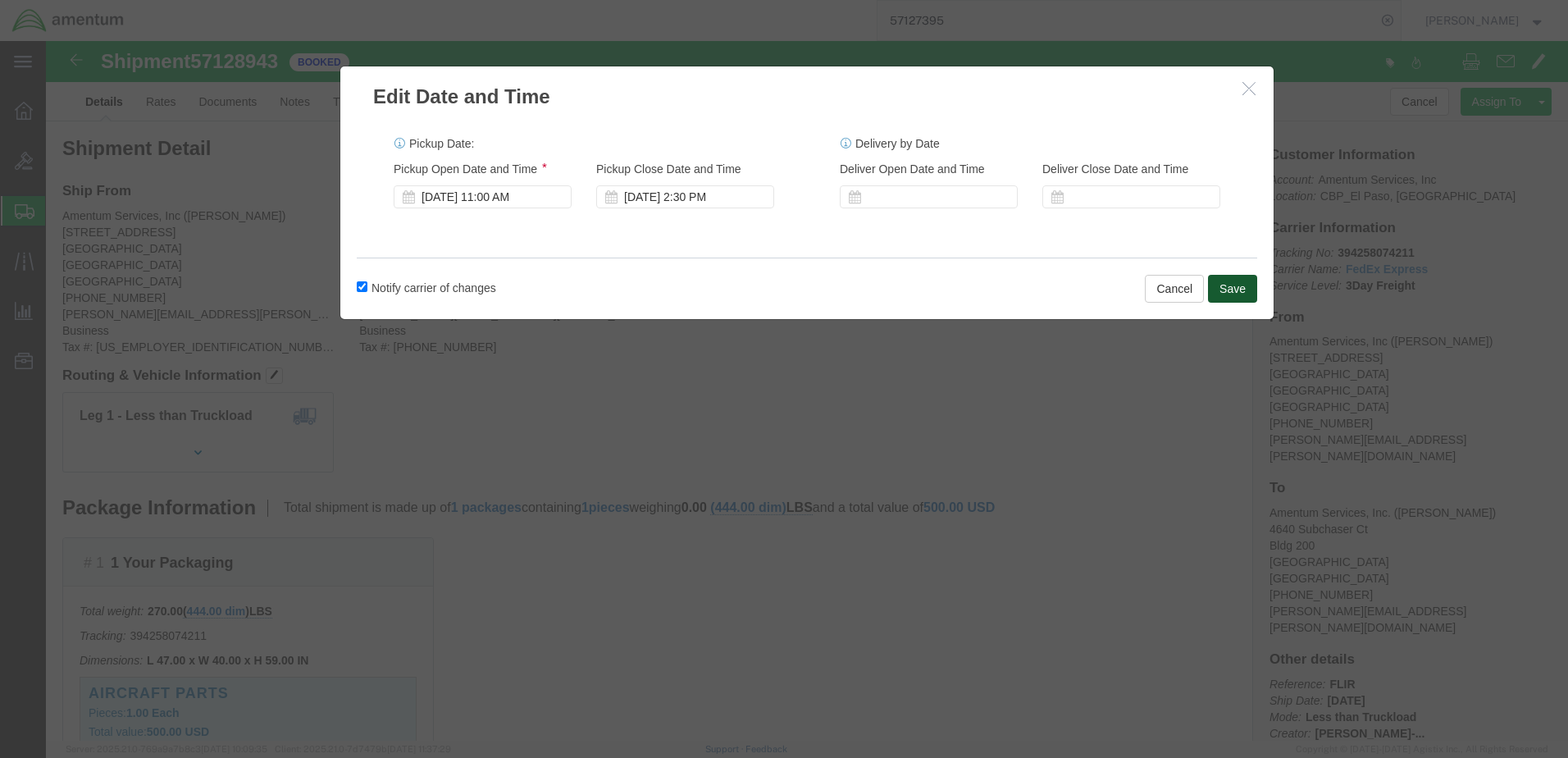
click button "Save"
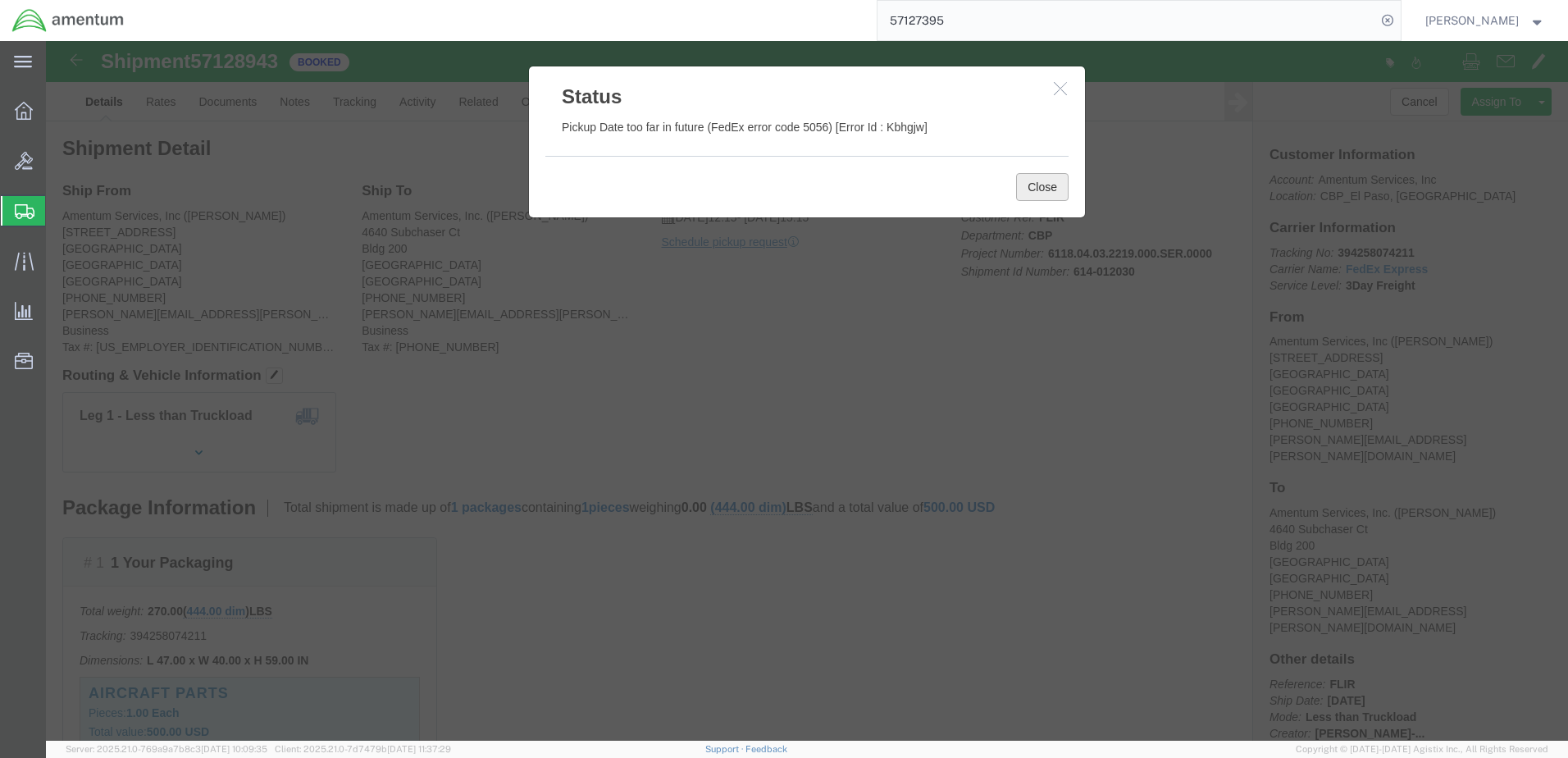
click button "Close"
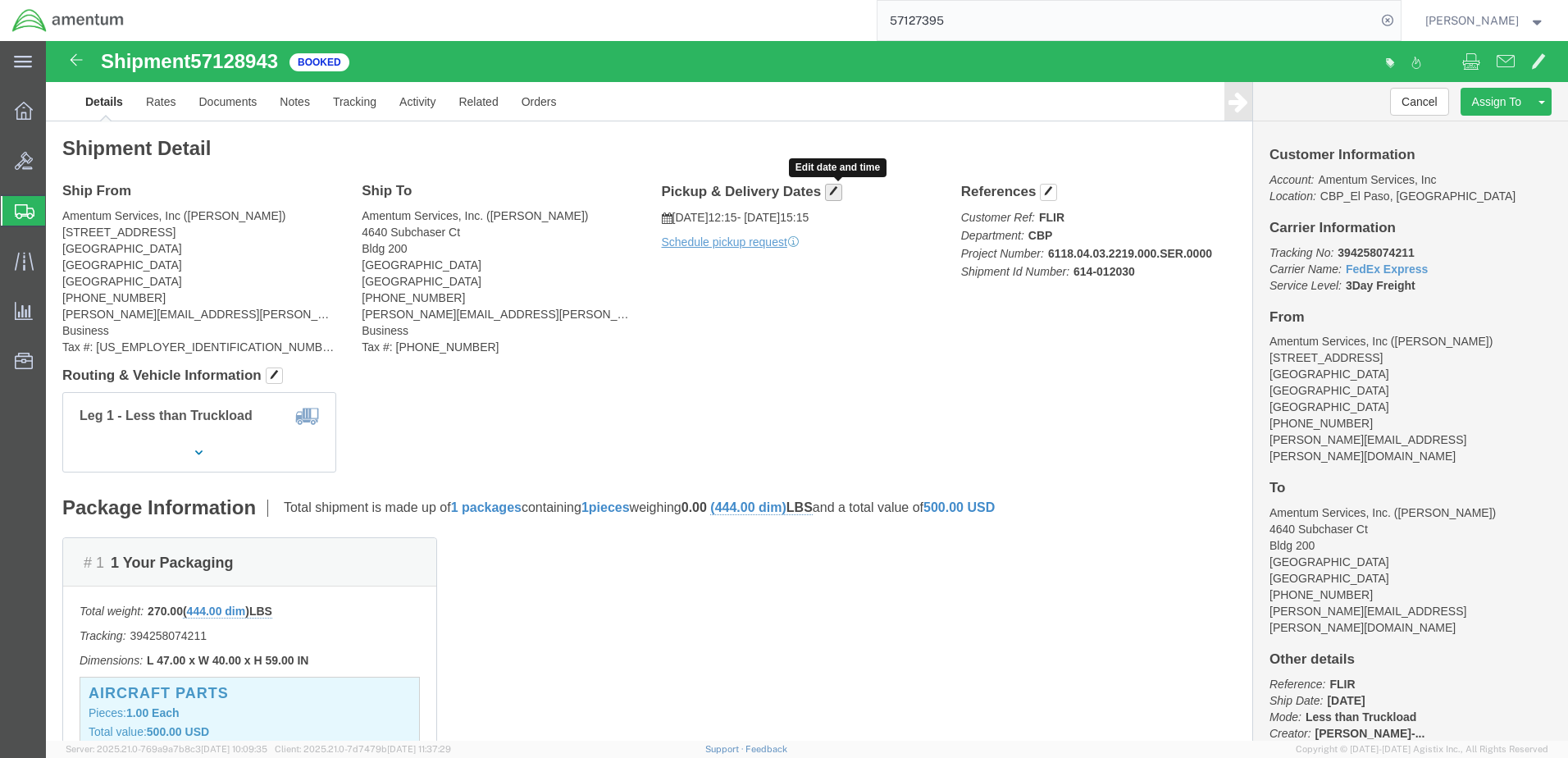
click span "button"
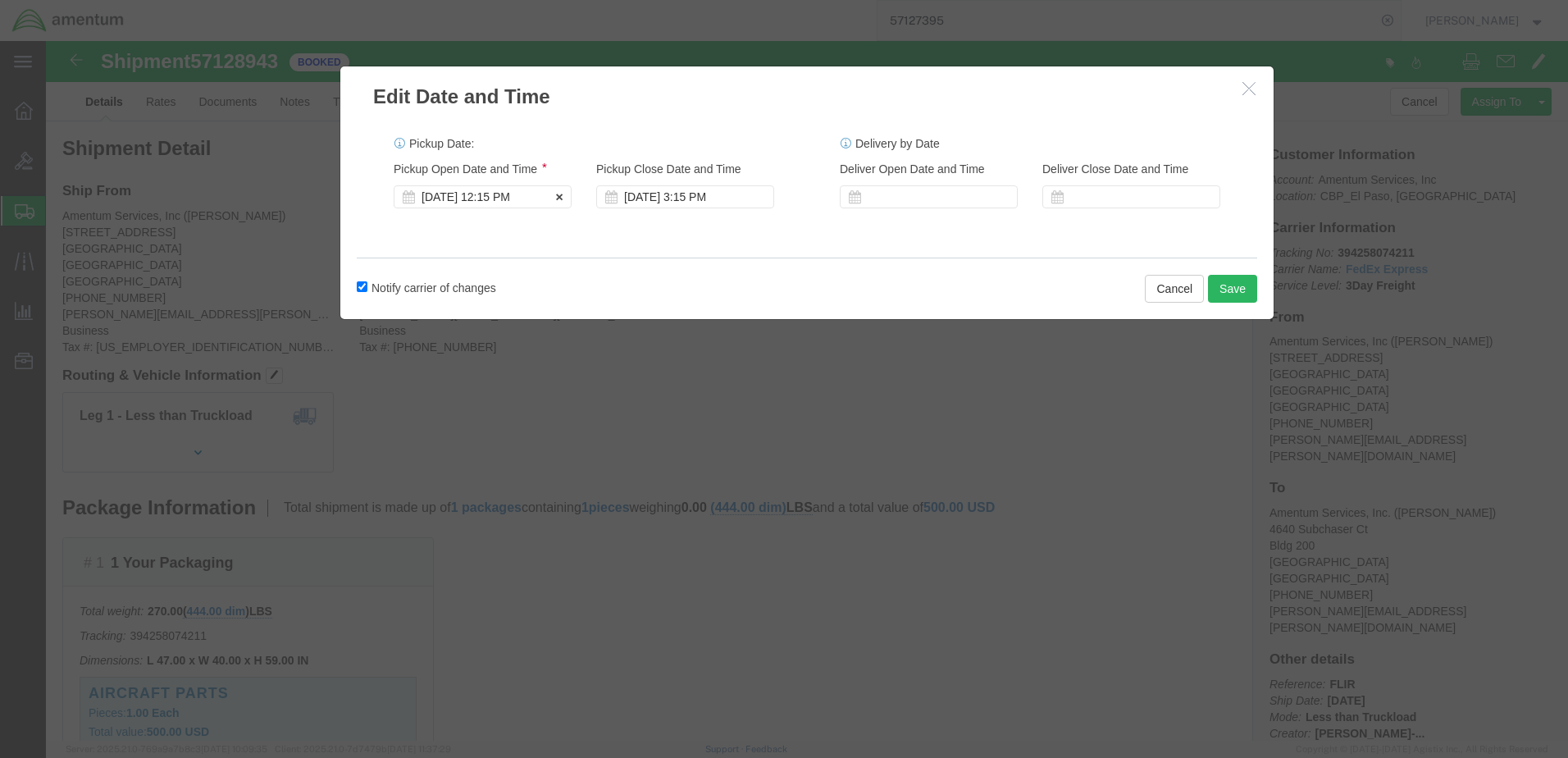
click div "[DATE] 12:15 PM"
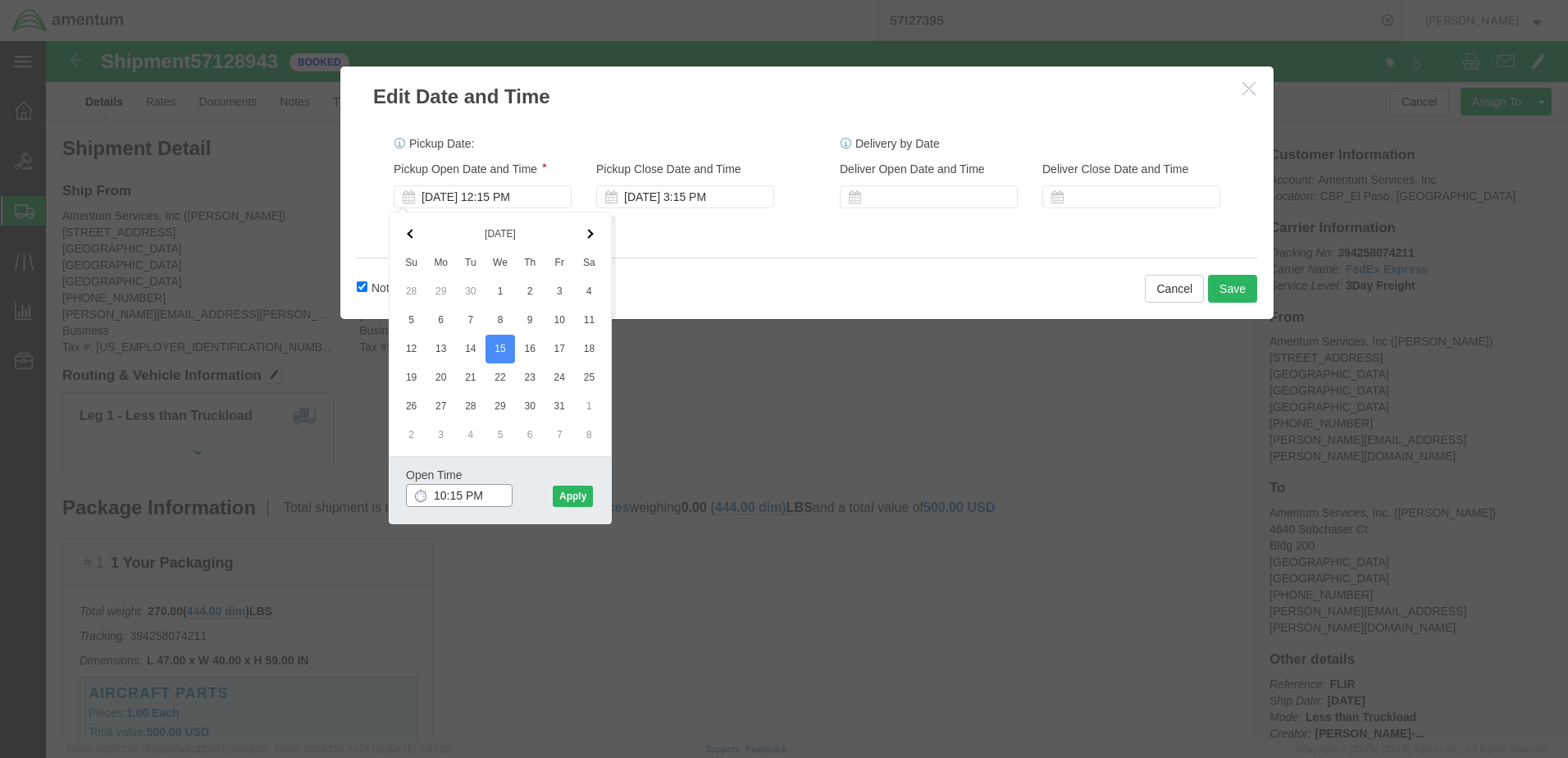
drag, startPoint x: 434, startPoint y: 454, endPoint x: 457, endPoint y: 468, distance: 26.9
click input "10:15 PM"
type input "10:15 AM"
click button "Apply"
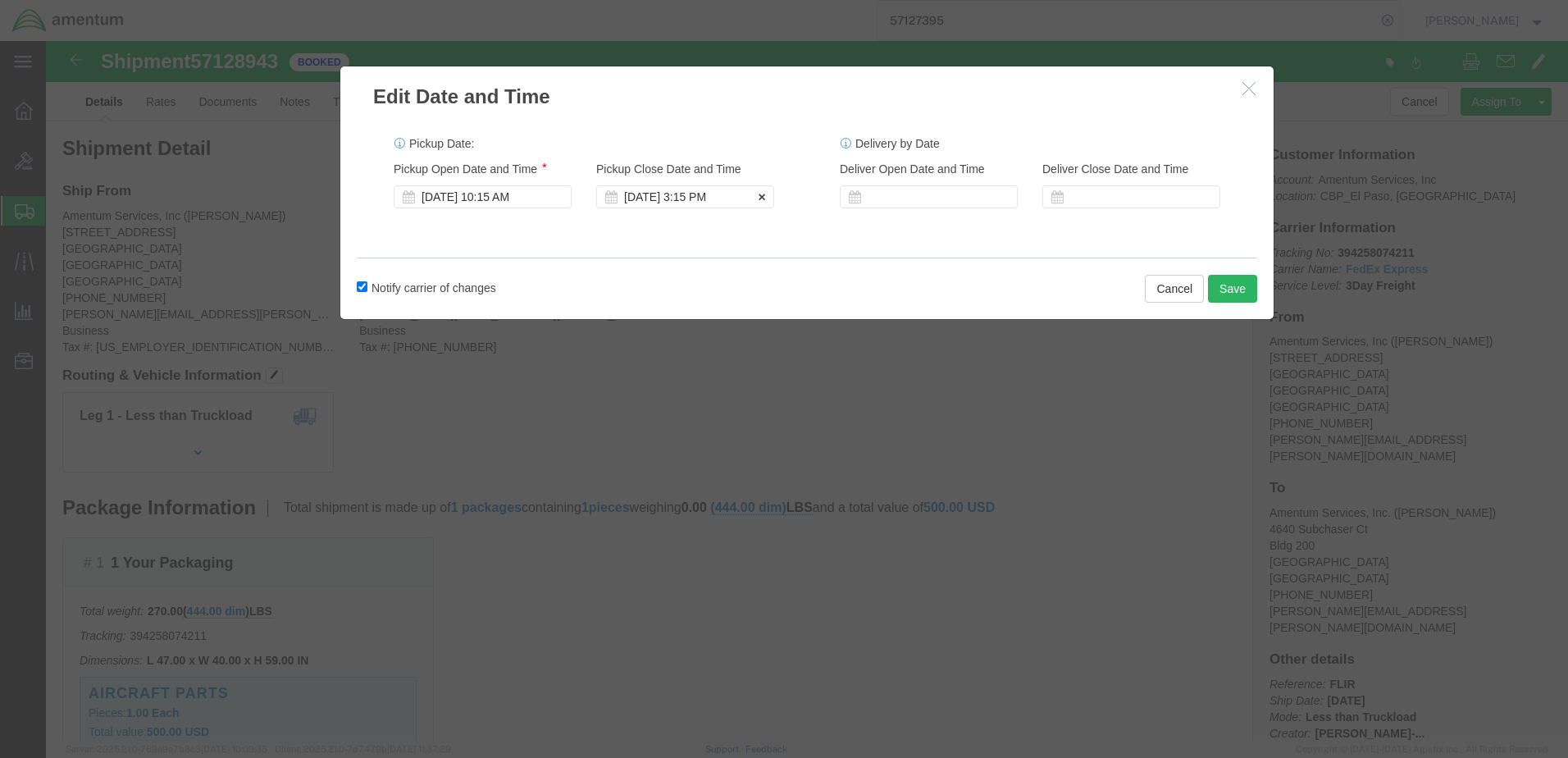
click div "[DATE] 3:15 PM"
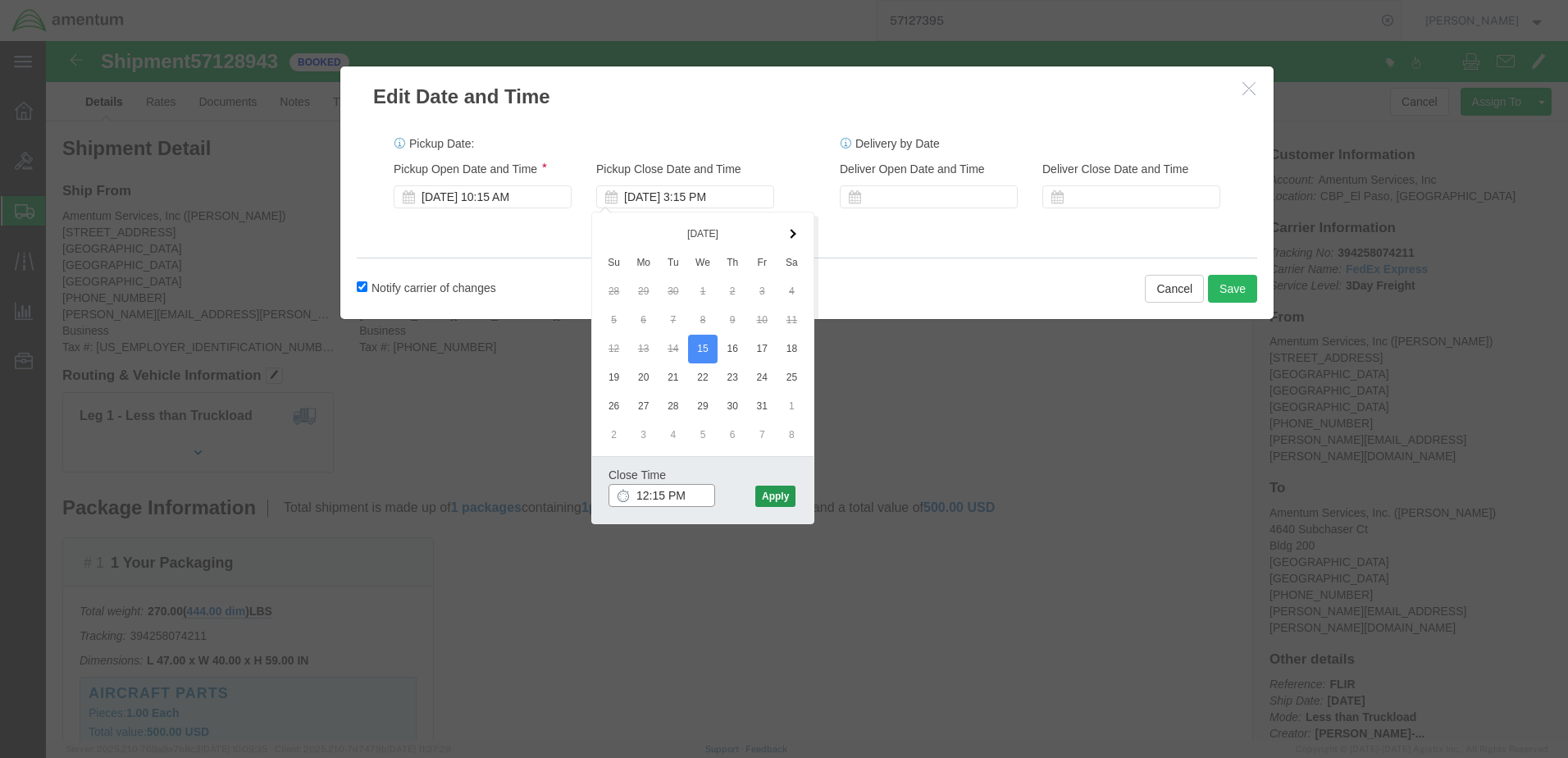
type input "12:15 PM"
click button "Apply"
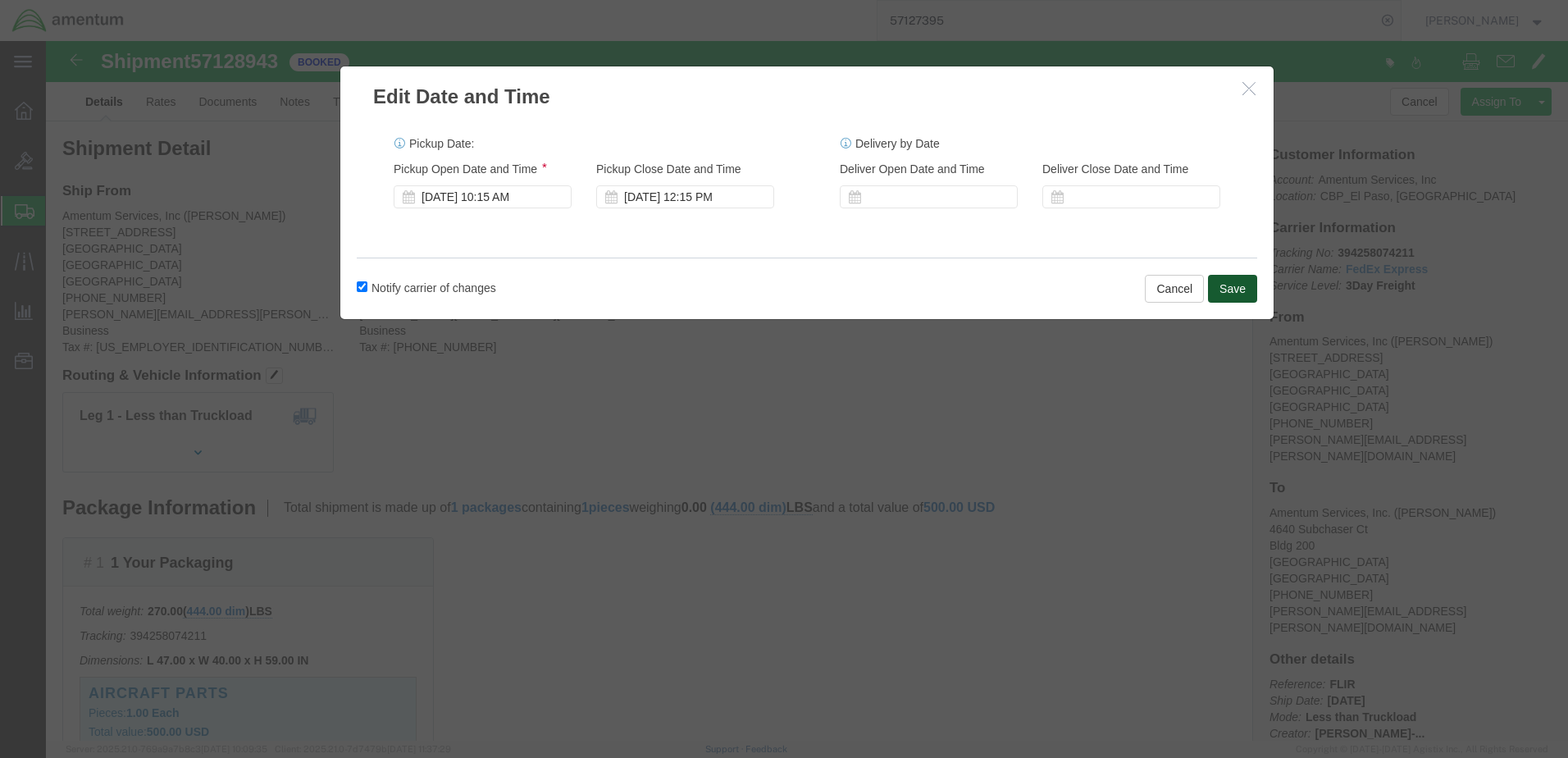
click button "Save"
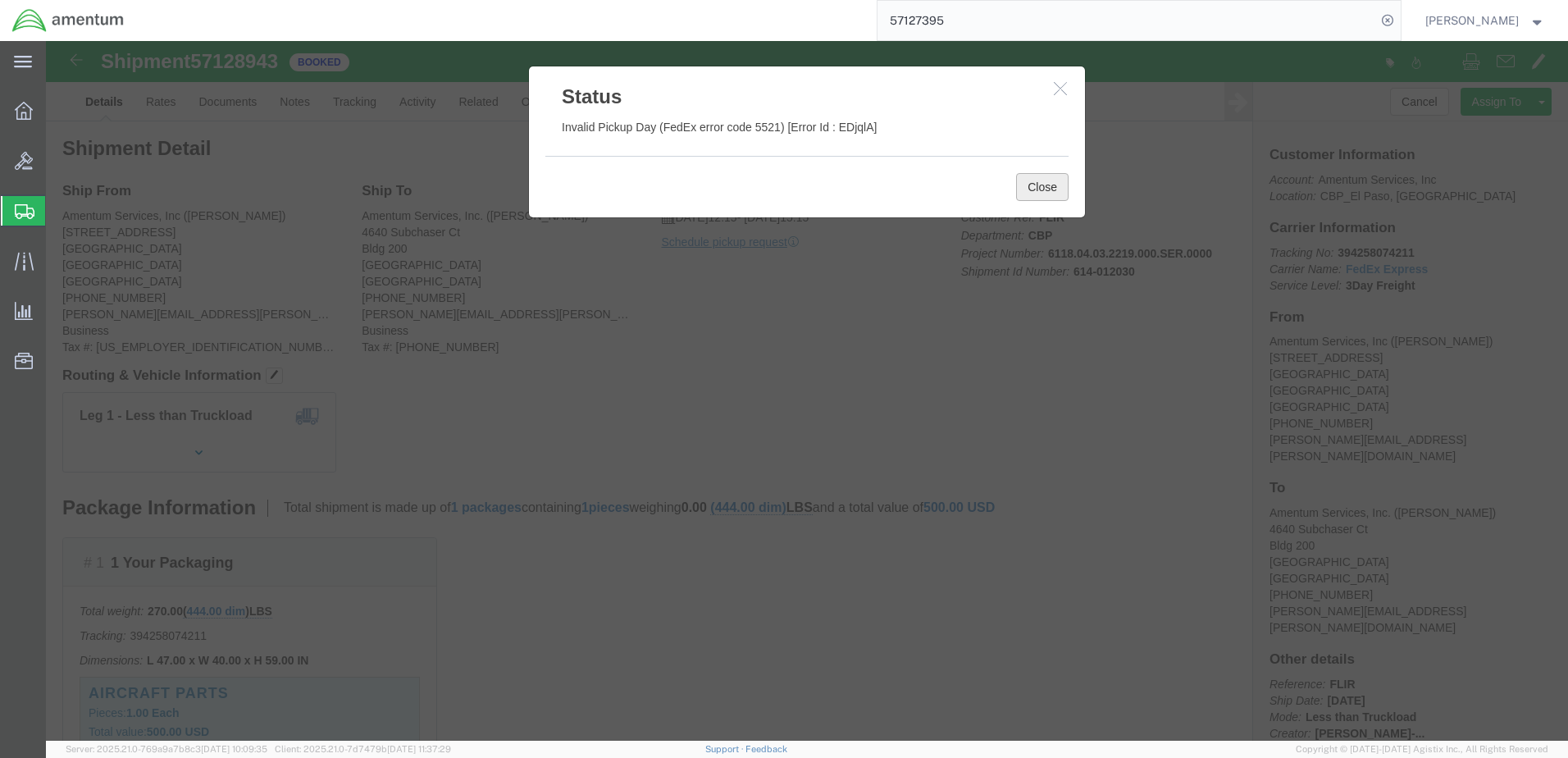
click button "Close"
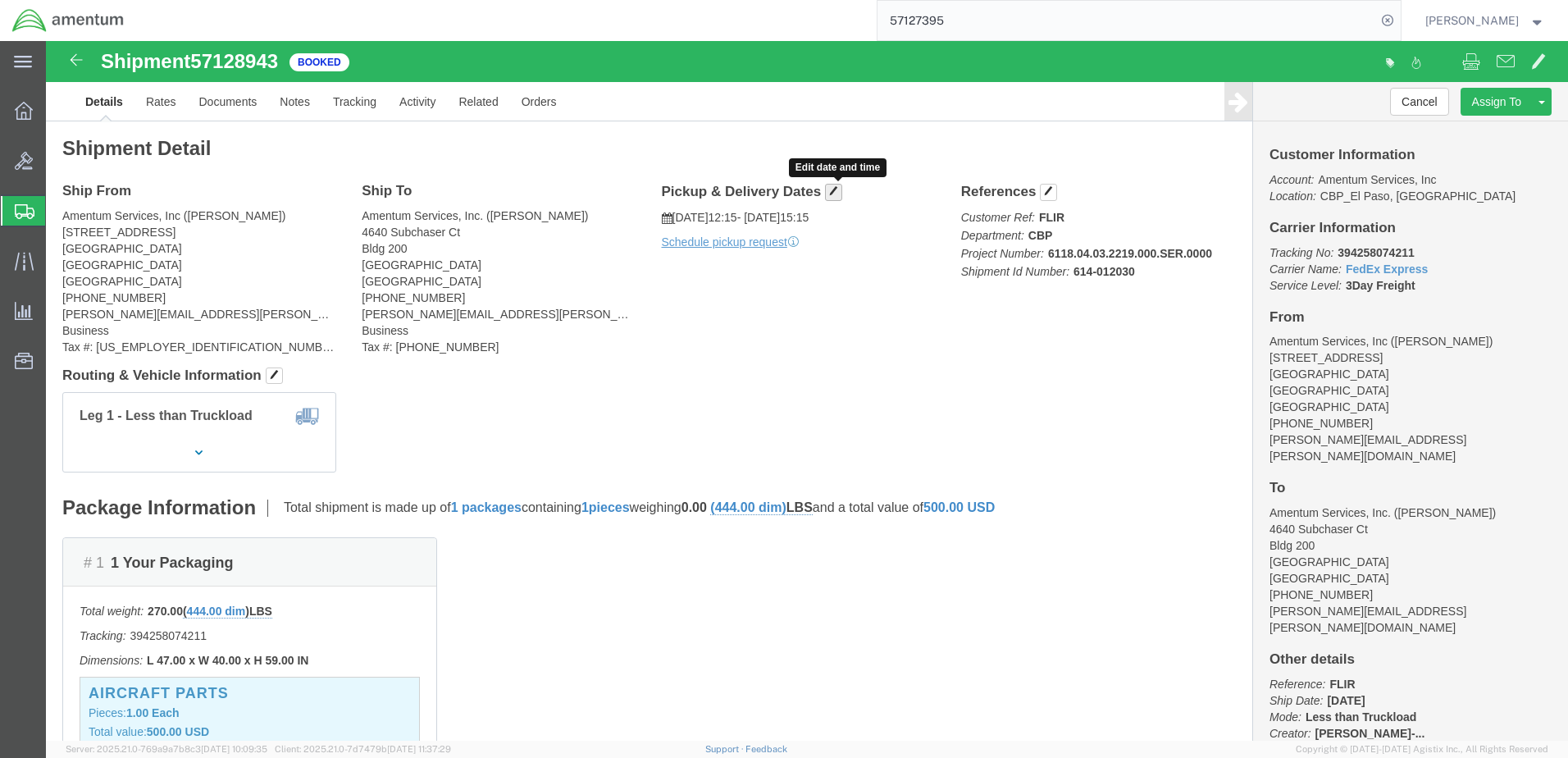
click span "button"
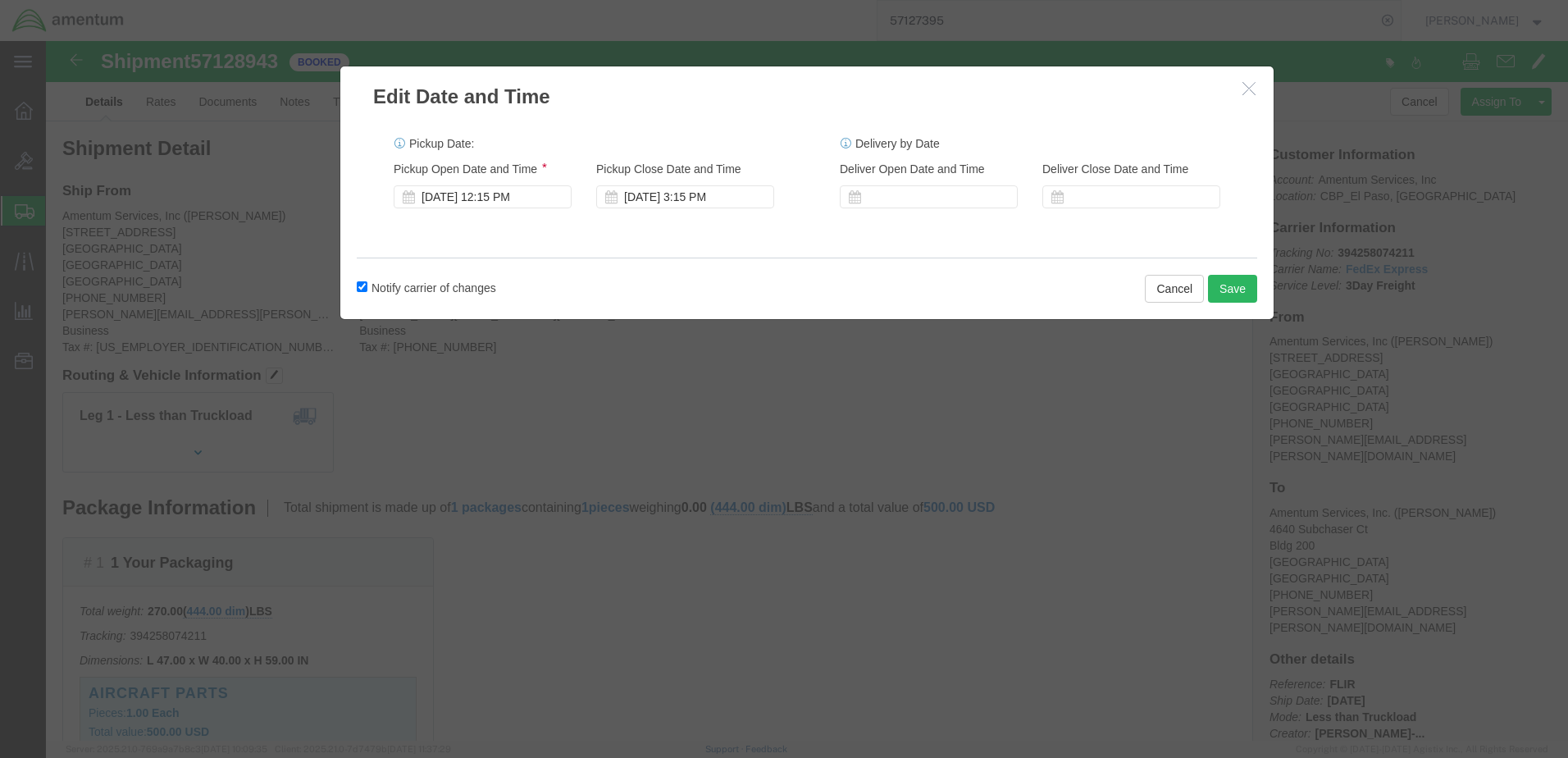
click icon "button"
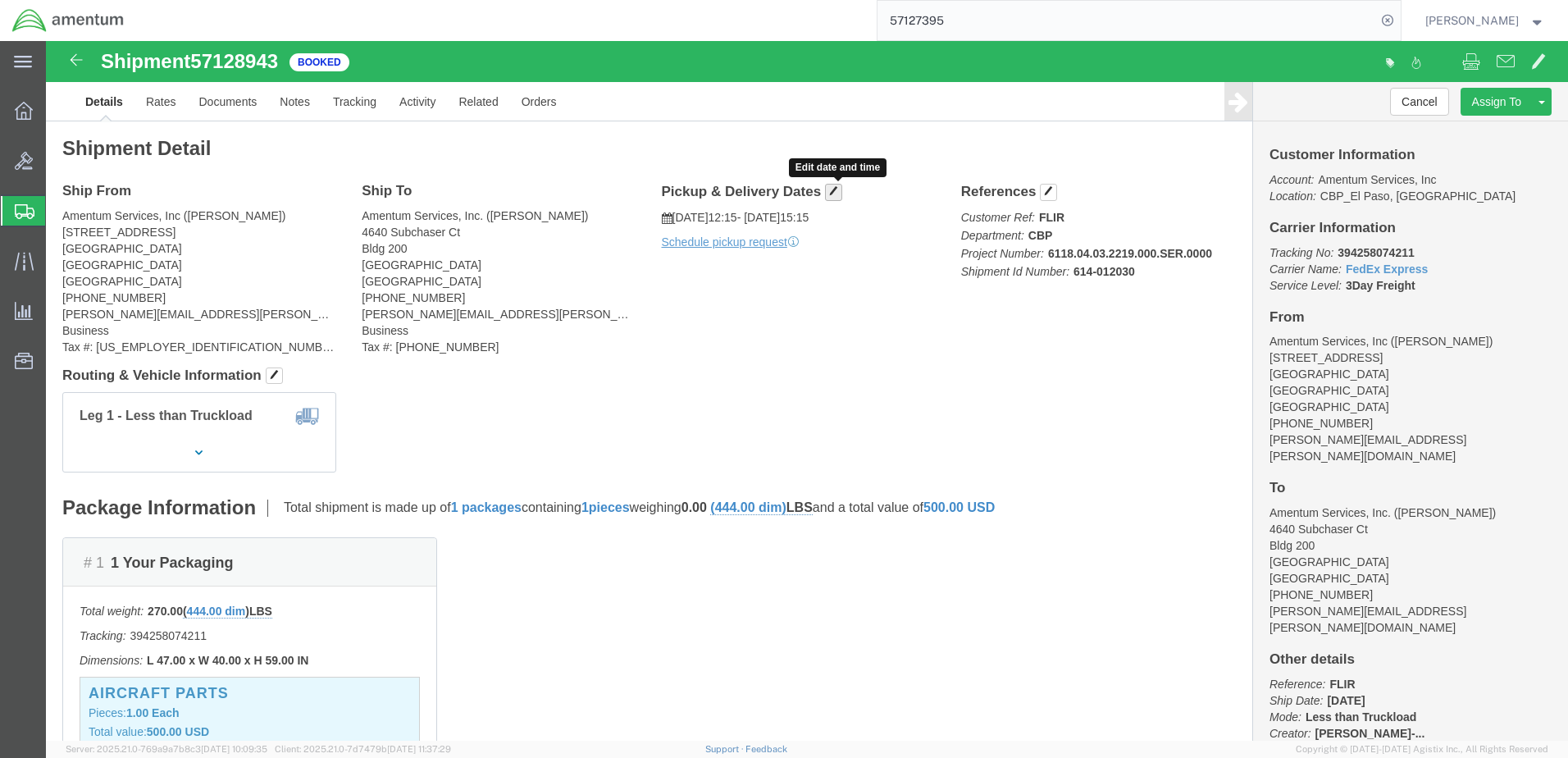
click span "button"
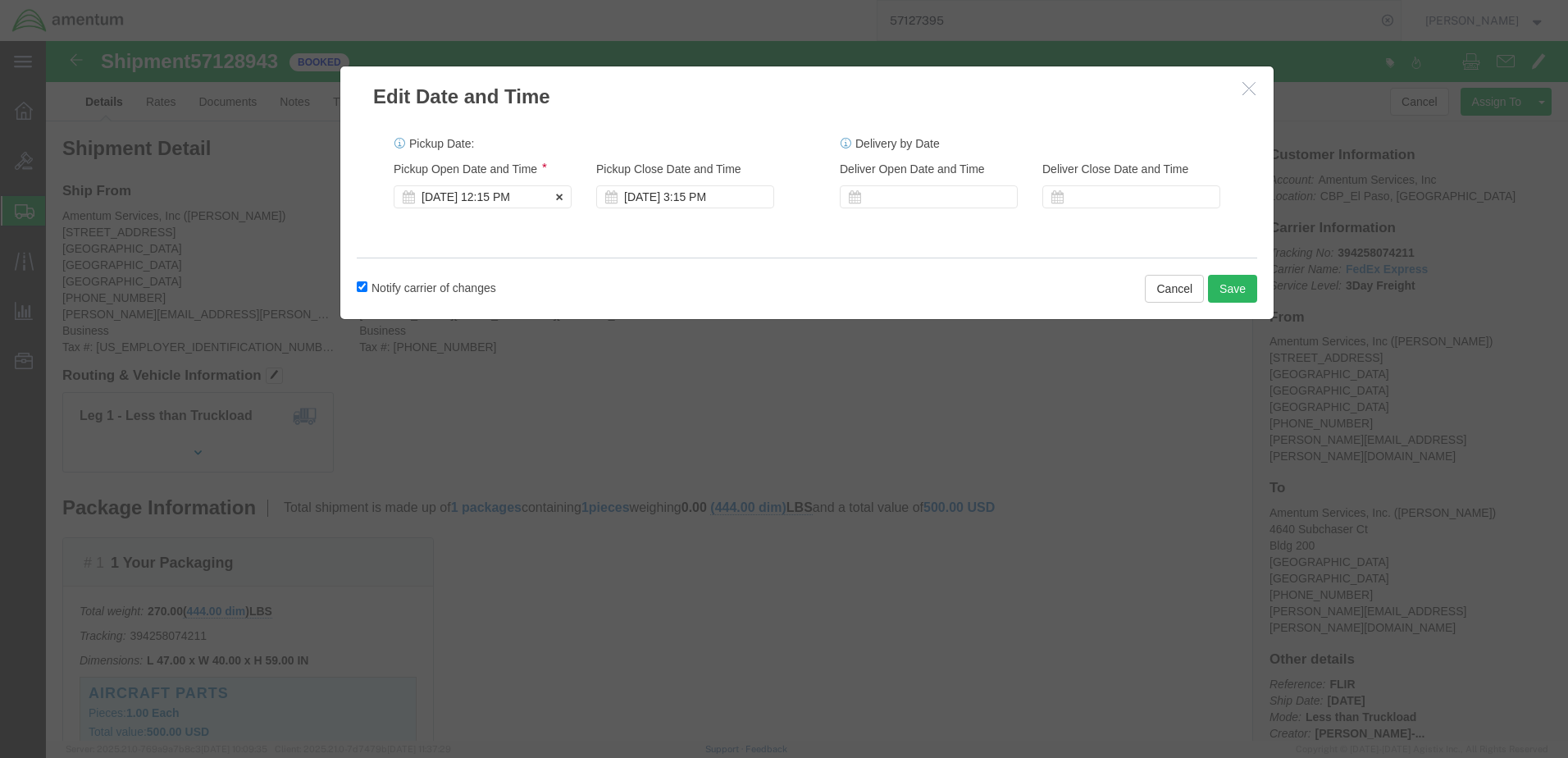
click div "[DATE] 12:15 PM"
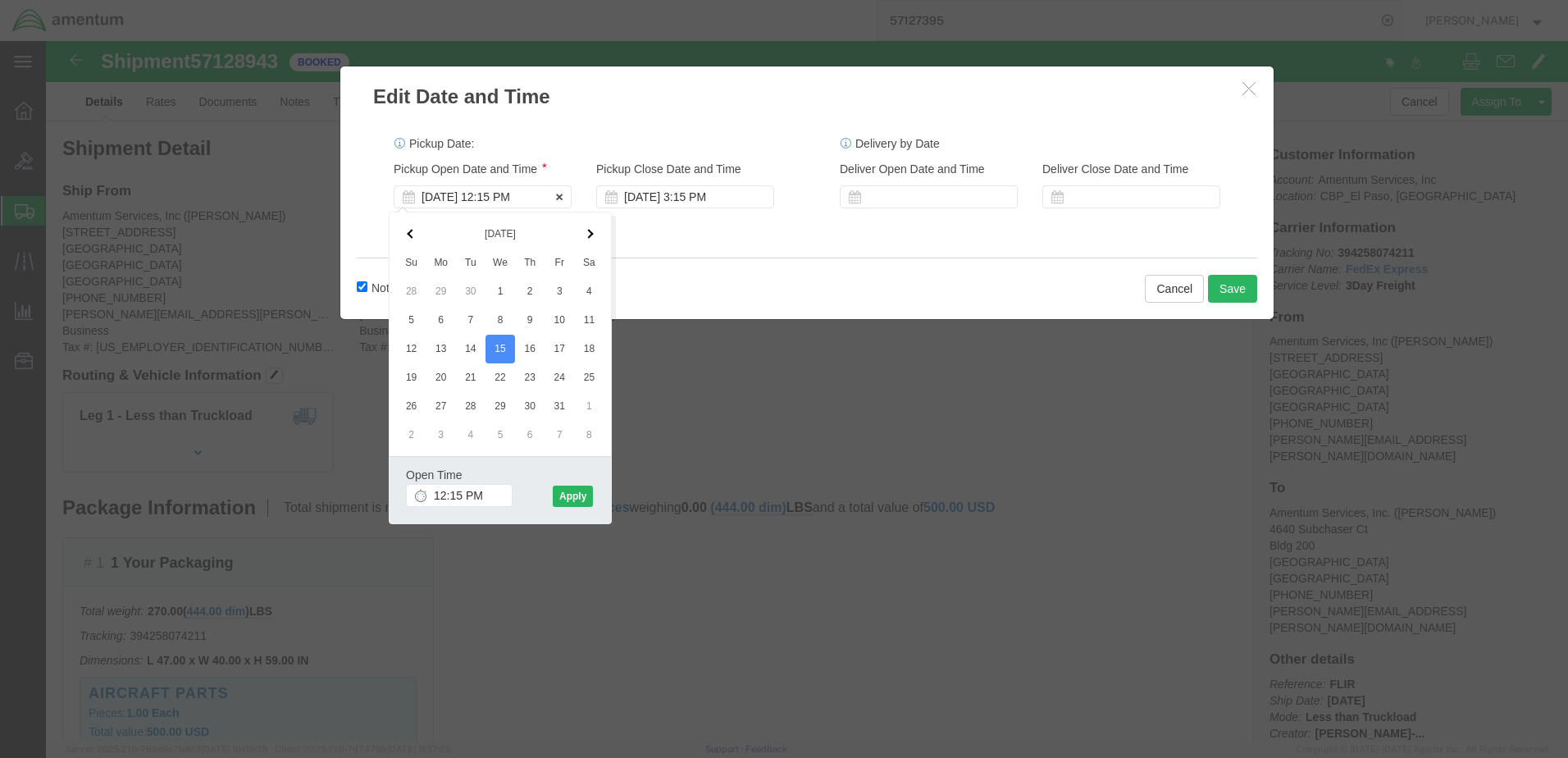
click div "[DATE] 12:15 PM"
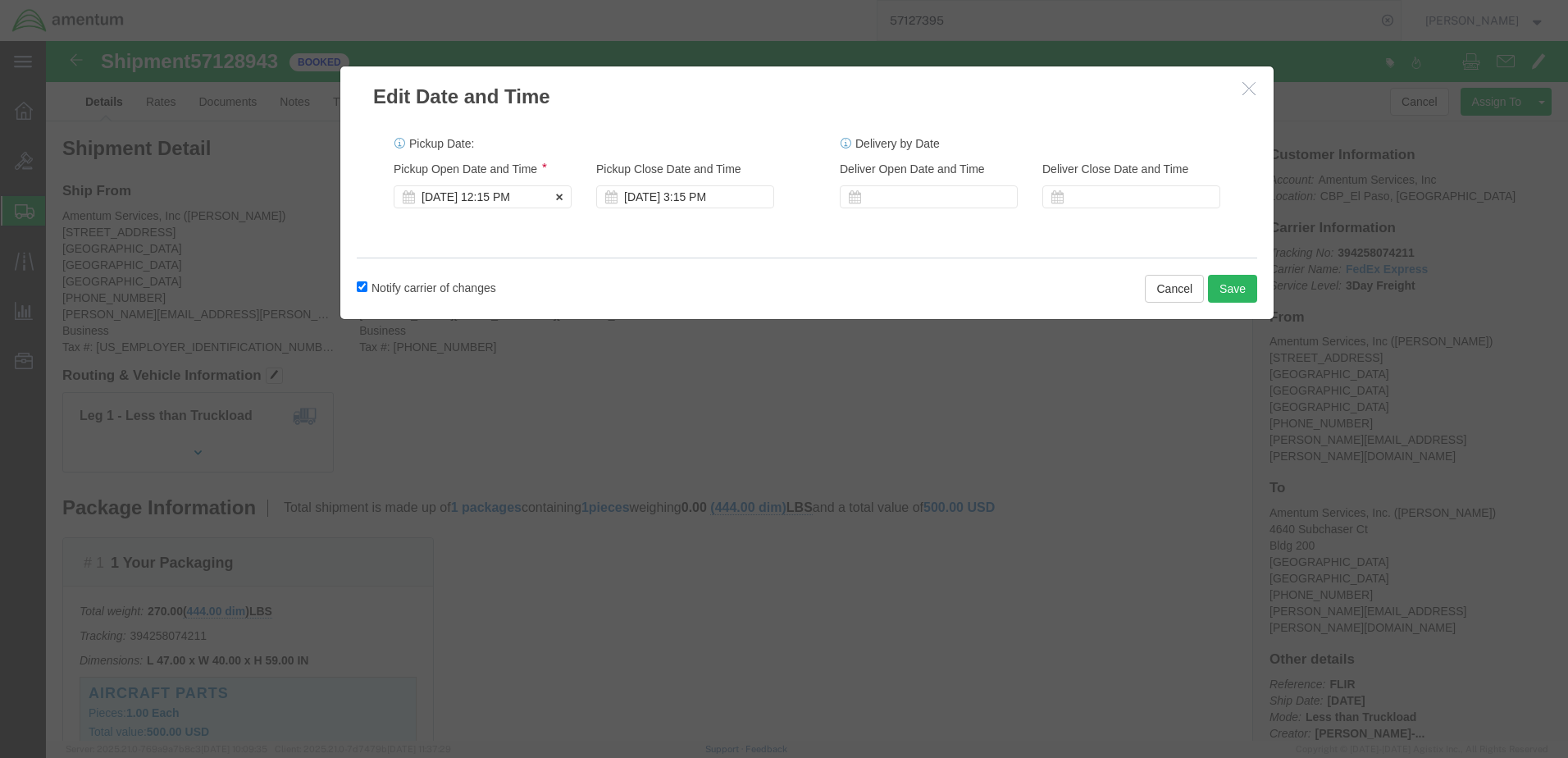
click div "[DATE] 12:15 PM"
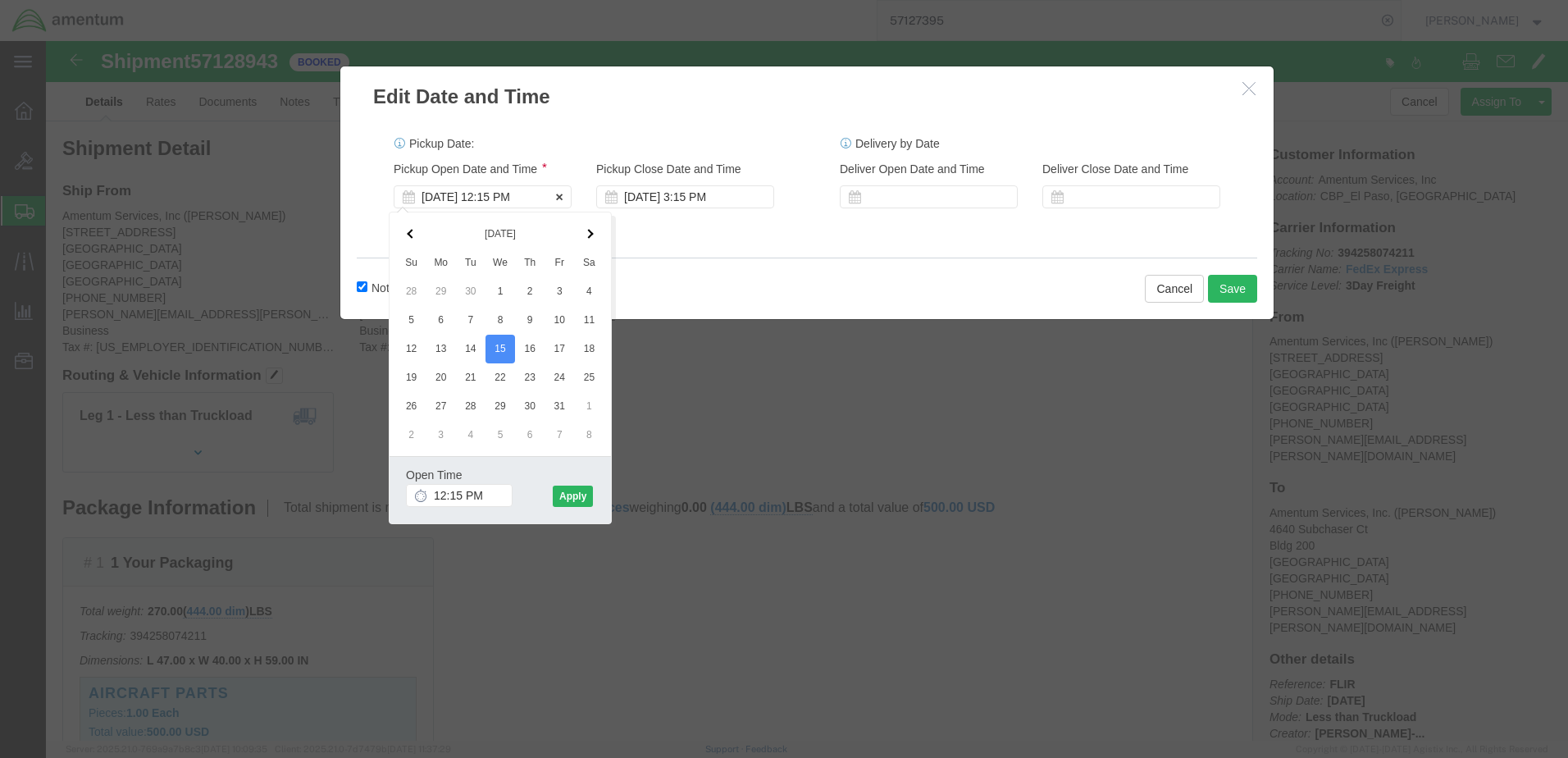
click div "[DATE] 12:15 PM"
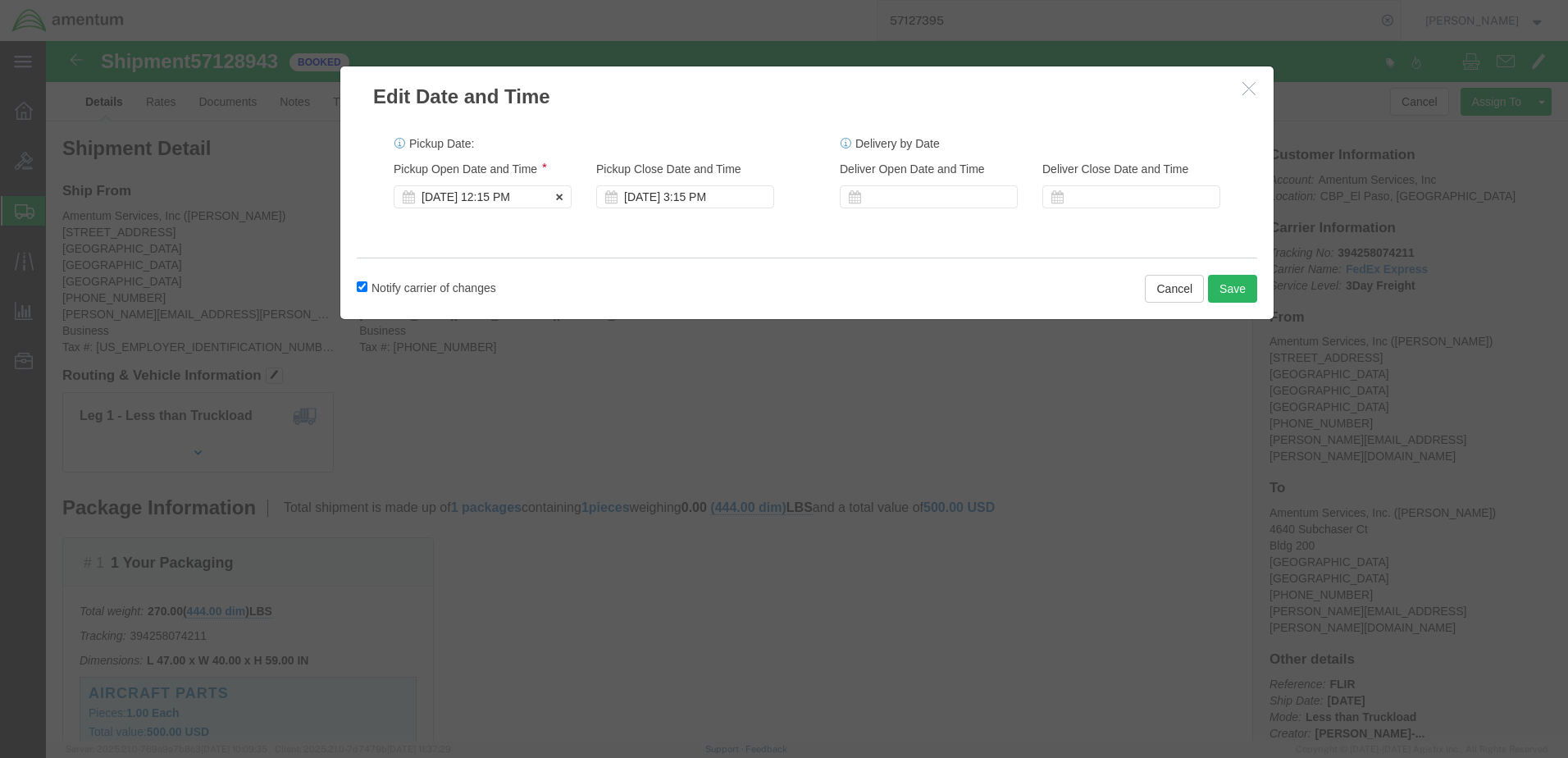
click div "[DATE] 12:15 PM"
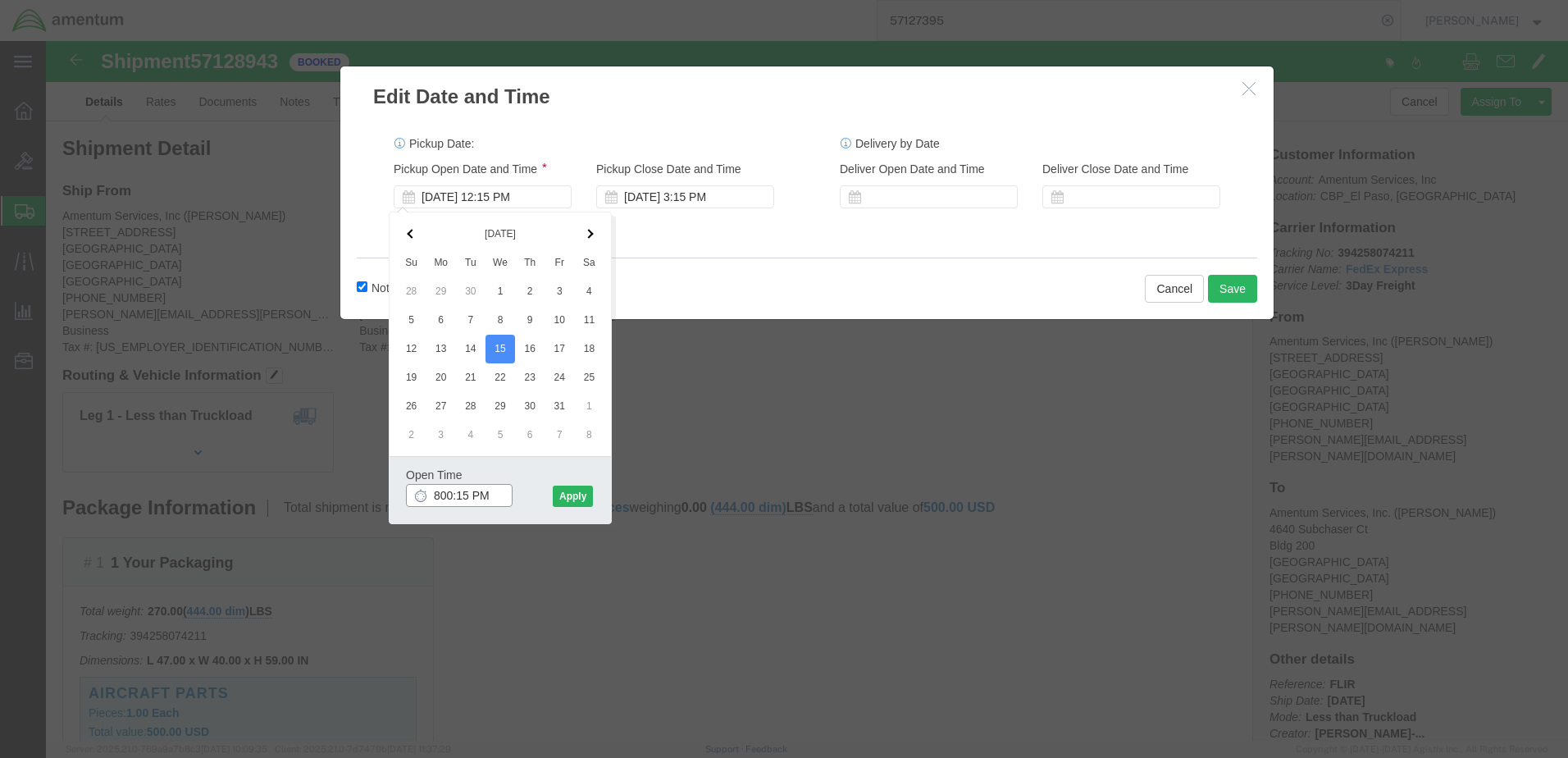
click input "800:15 PM"
click icon
click input "5:00 PM"
click input "8:00 PM"
type input "8:00 AM"
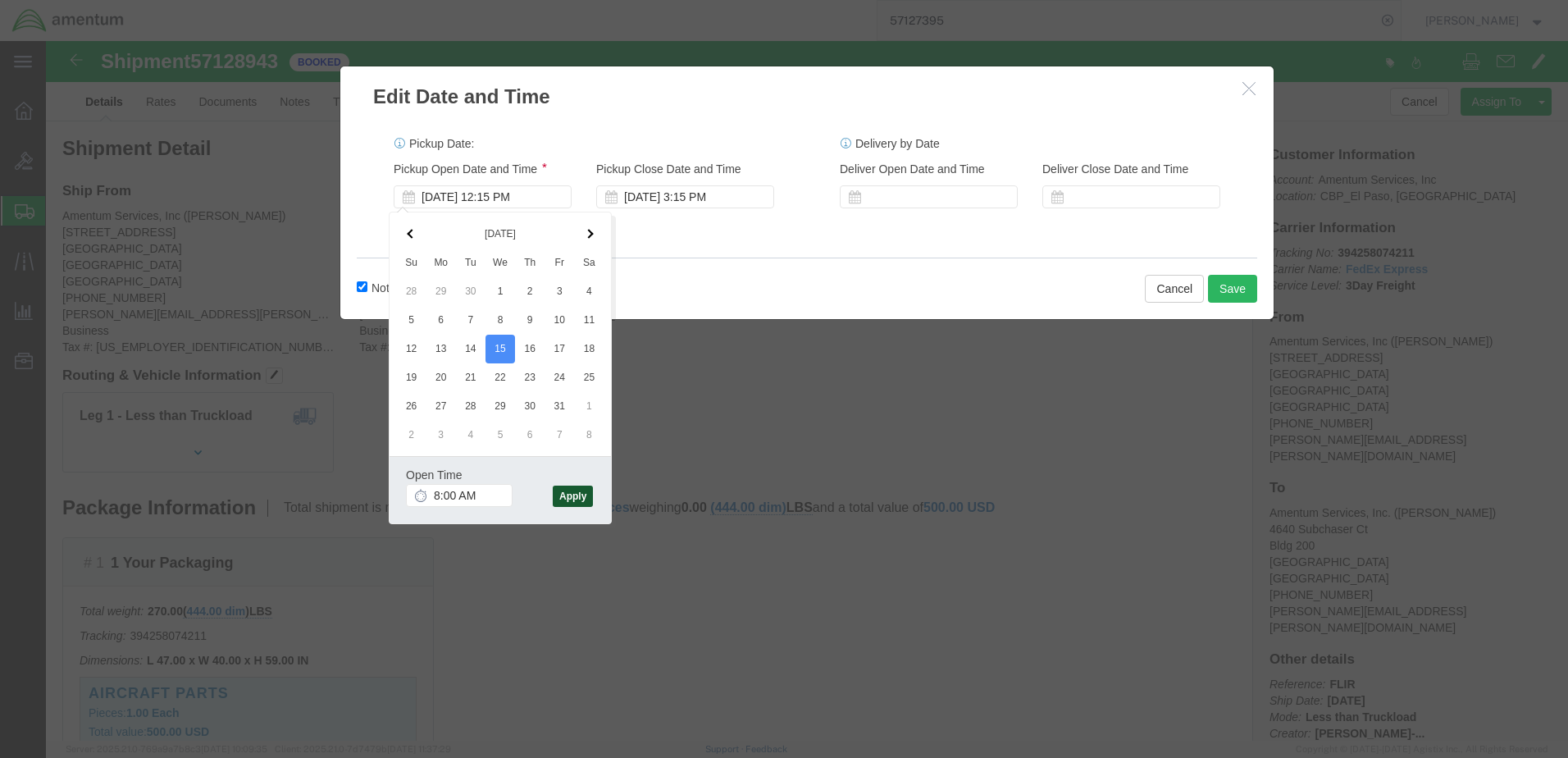
click button "Apply"
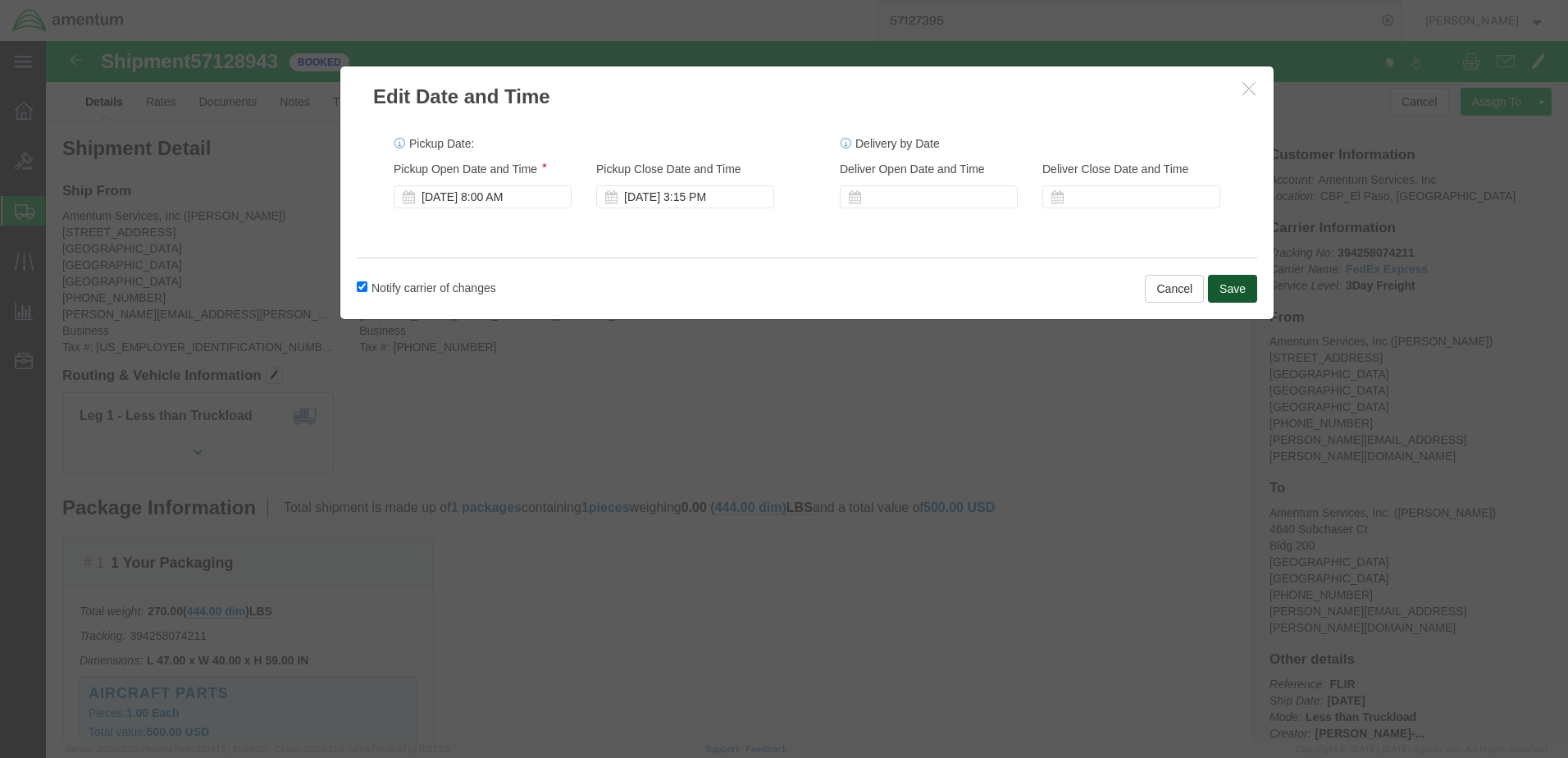
click button "Save"
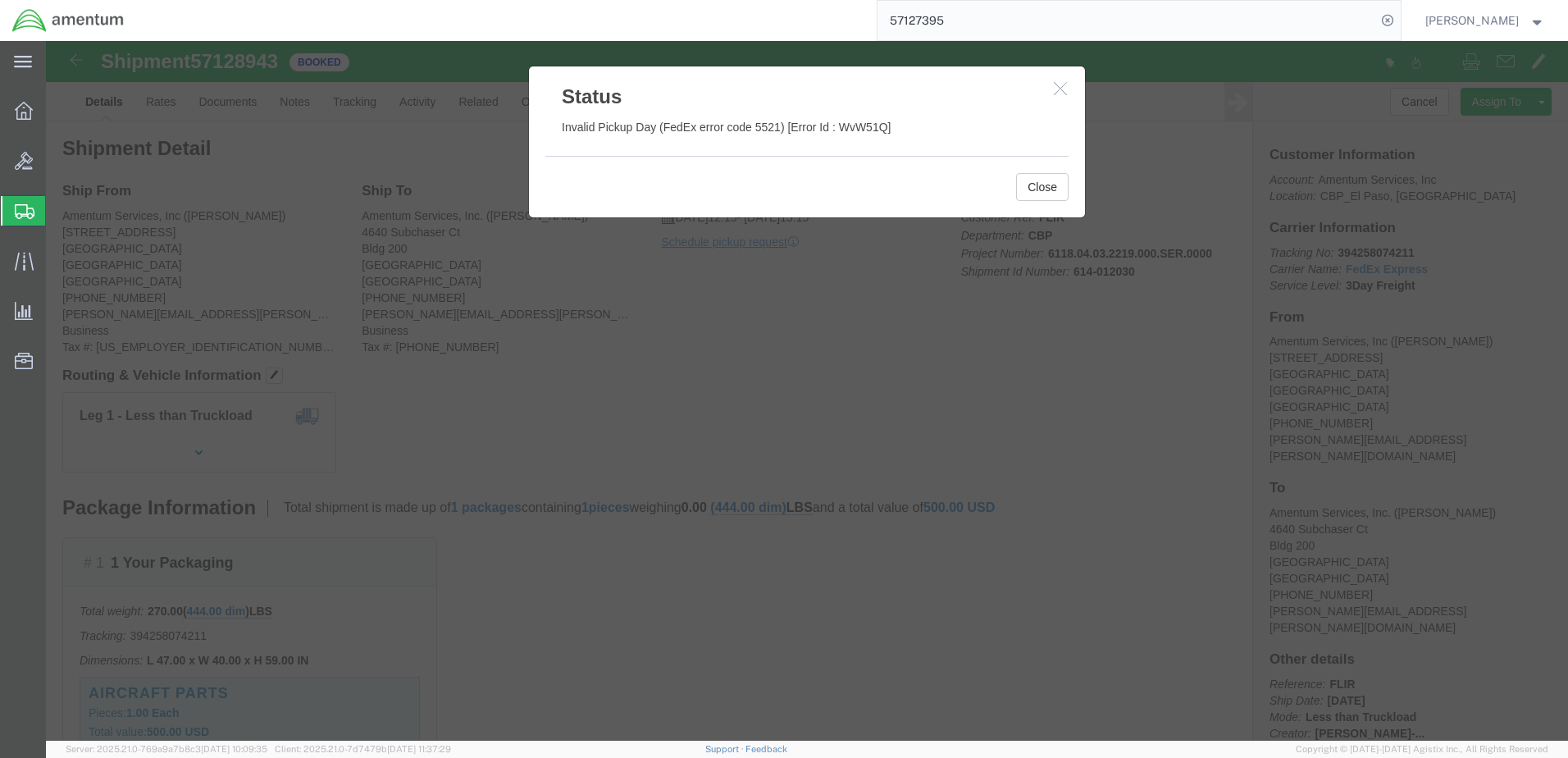
click button "button"
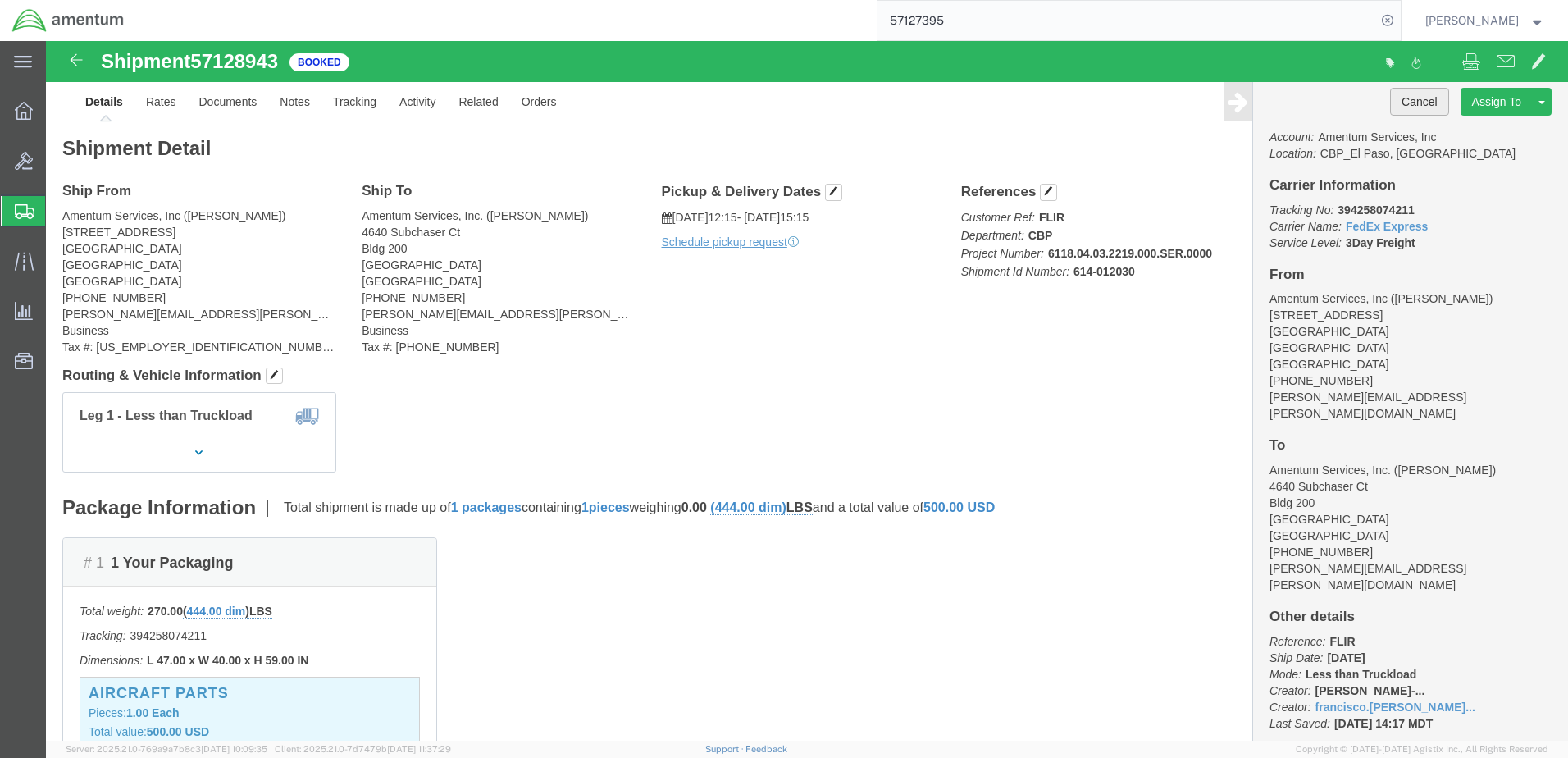
click button "Cancel"
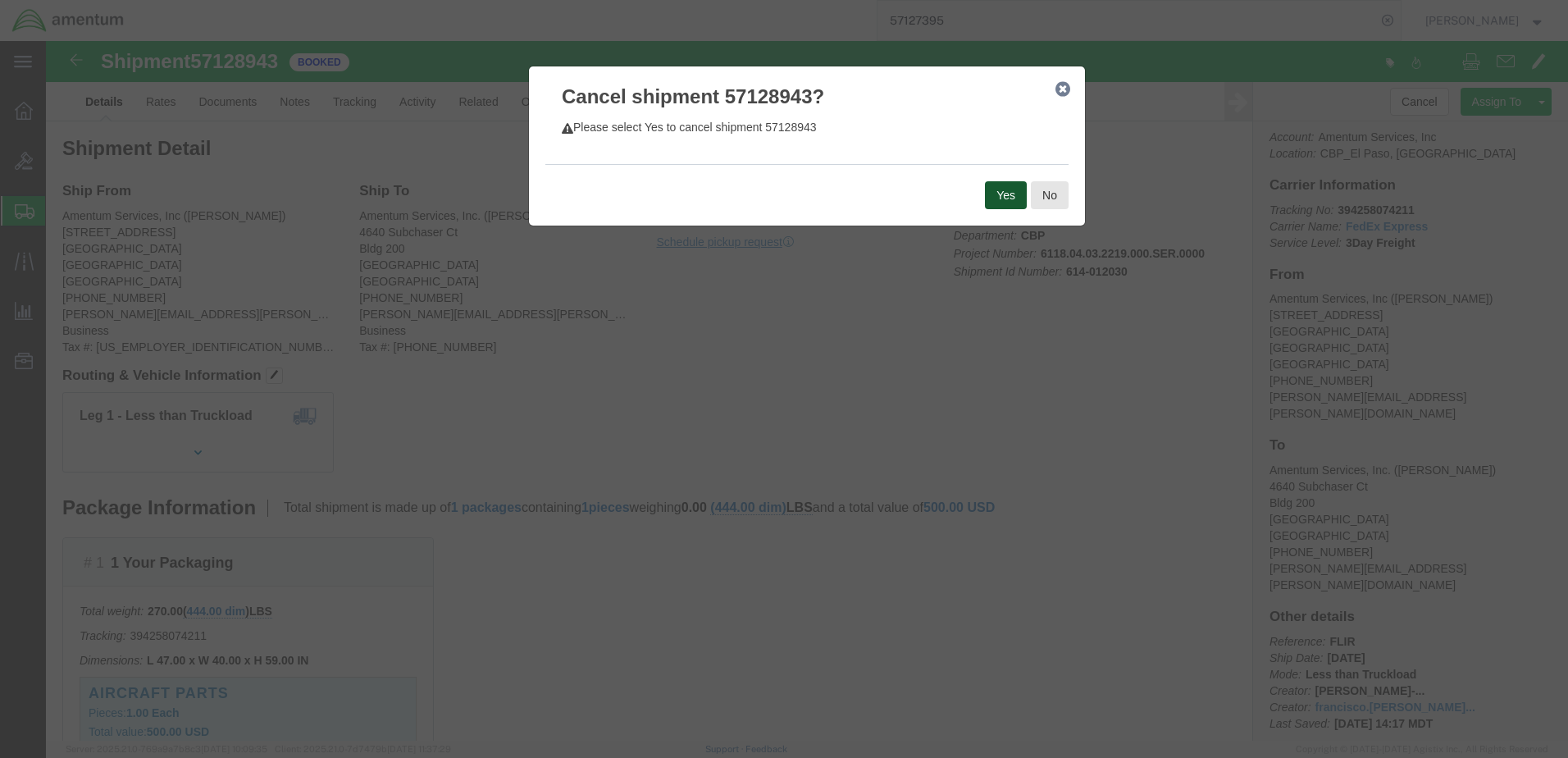
click button "Yes"
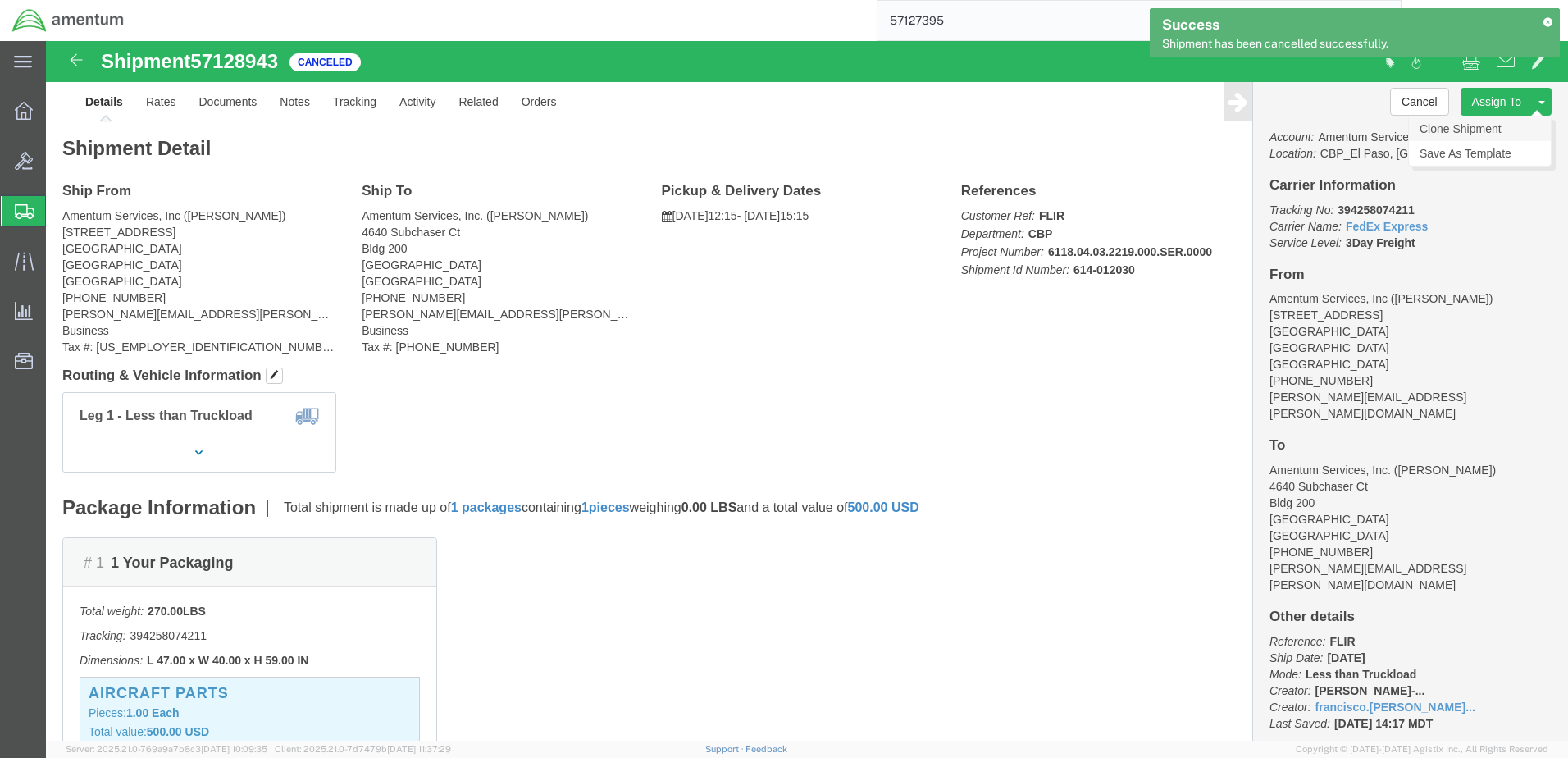
click link "Clone Shipment"
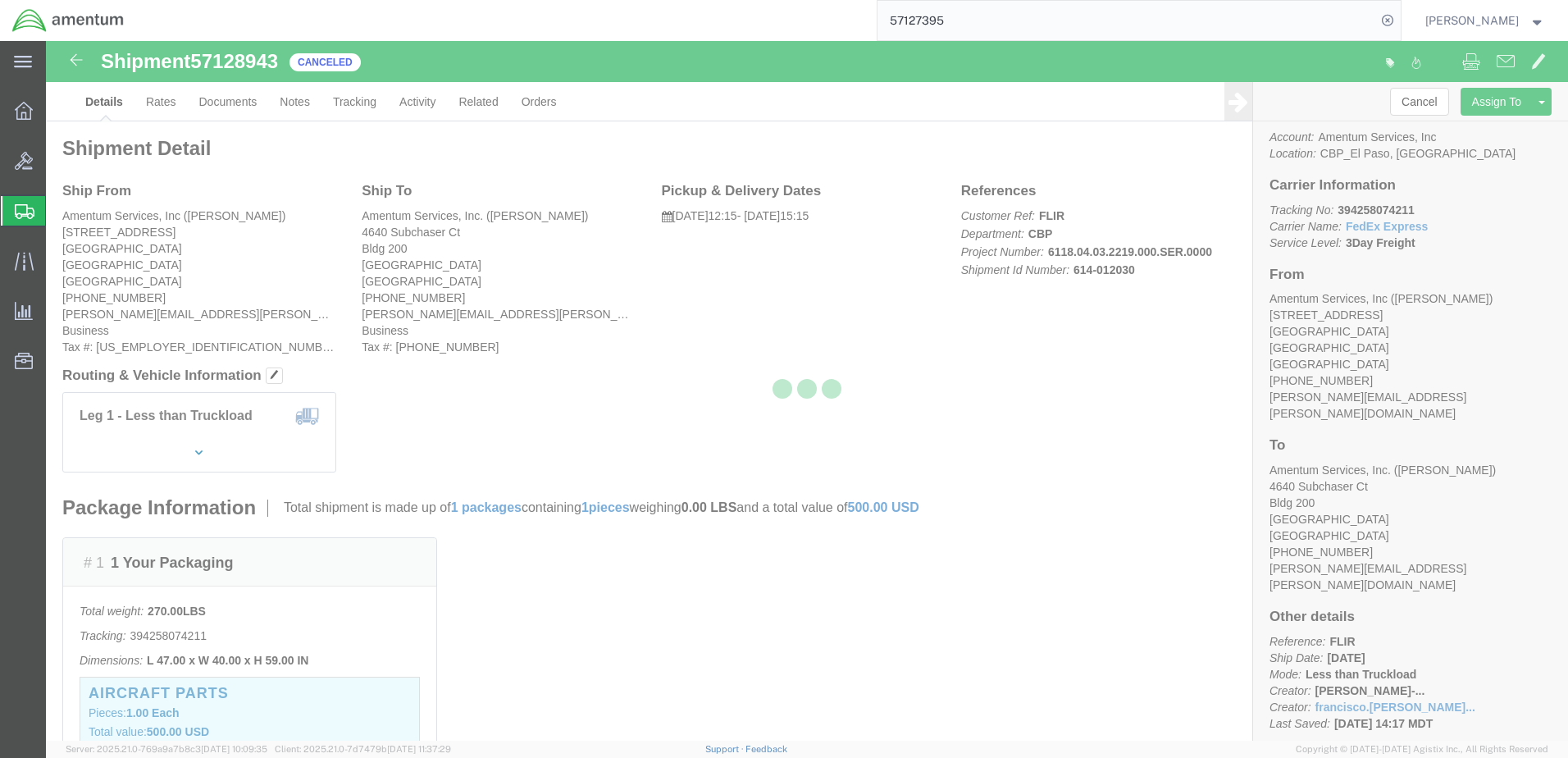
select select "49936"
select select "49917"
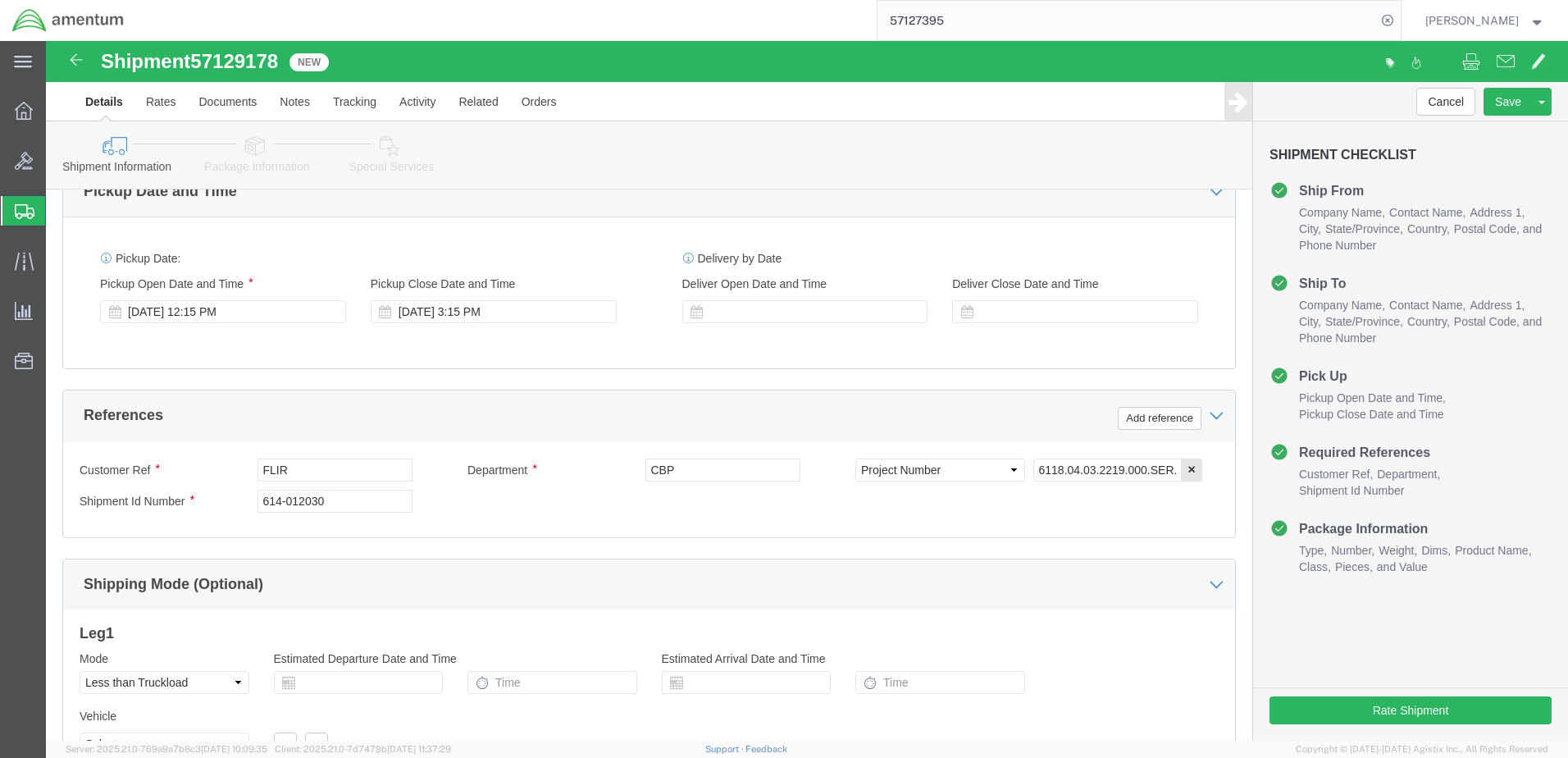
scroll to position [740, 0]
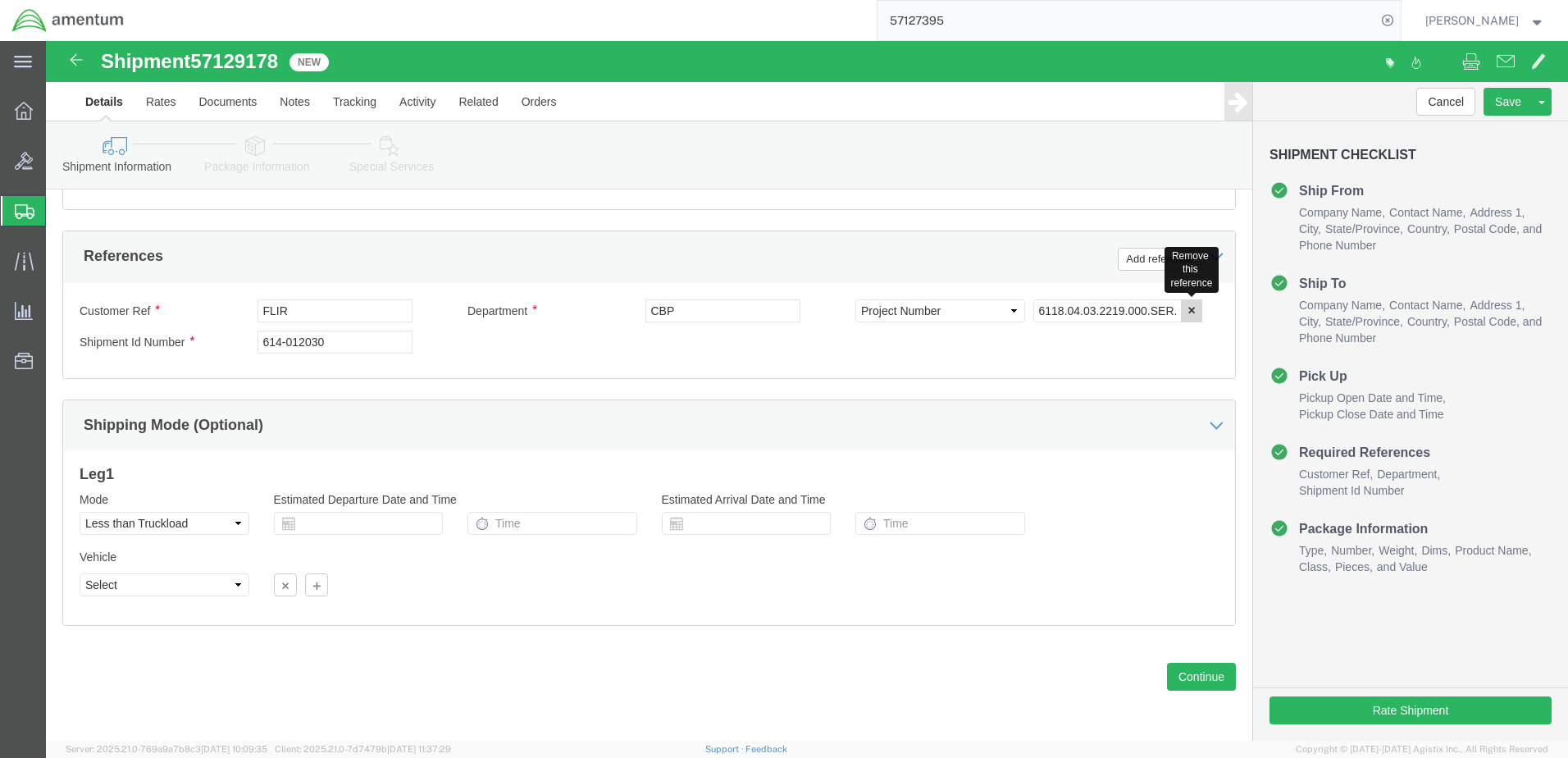
click icon "button"
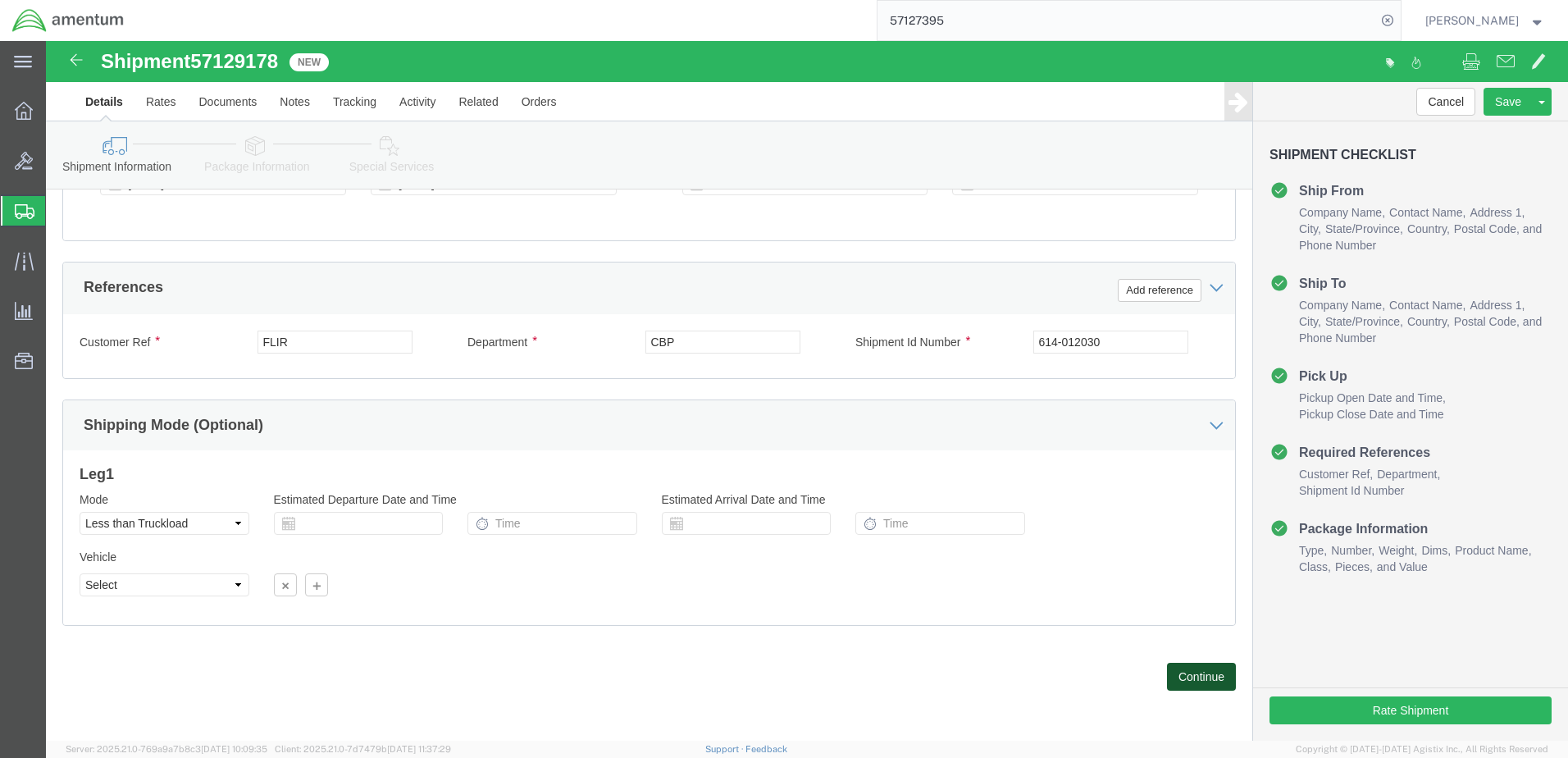
click button "Continue"
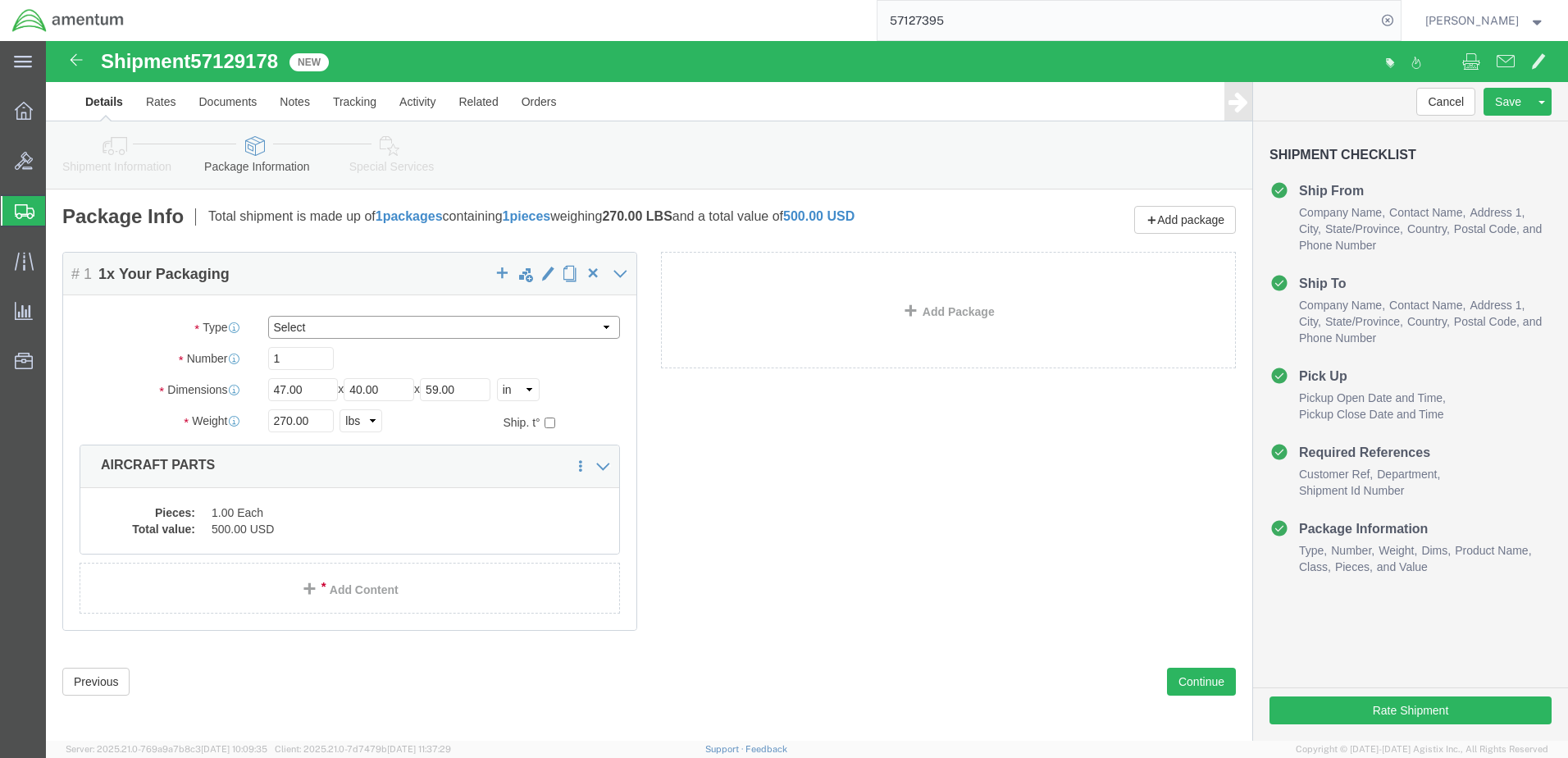
click select "Select Bale(s) Basket(s) Bolt(s) Bottle(s) Buckets Bulk Bundle(s) Can(s) Cardbo…"
select select "PSNS"
click select "Select Bale(s) Basket(s) Bolt(s) Bottle(s) Buckets Bulk Bundle(s) Can(s) Cardbo…"
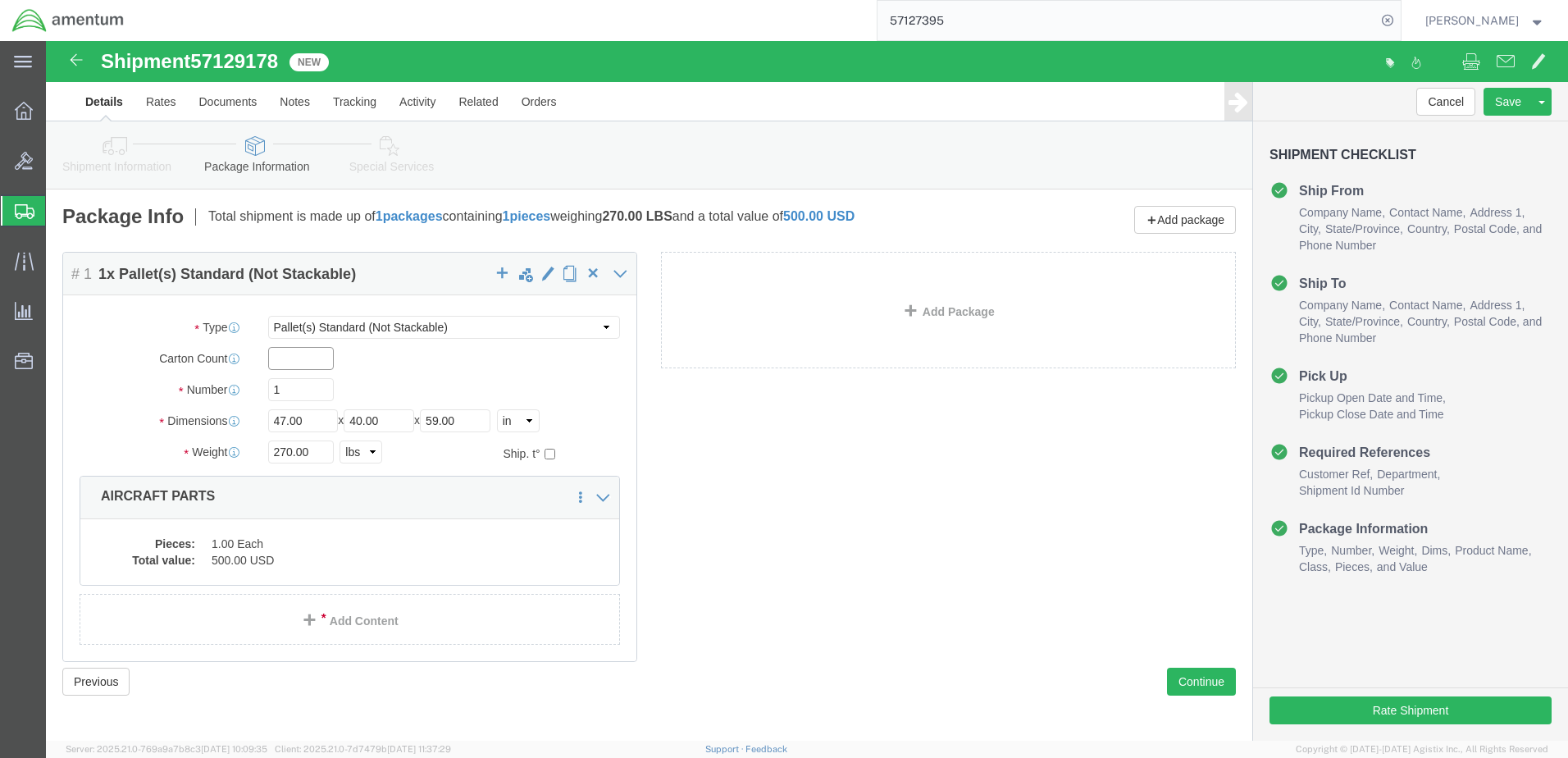
click input "text"
click input "1"
click div "Package Type Select Bale(s) Basket(s) Bolt(s) Bottle(s) Buckets Bulk Bundle(s) …"
click dd "1.00 Each"
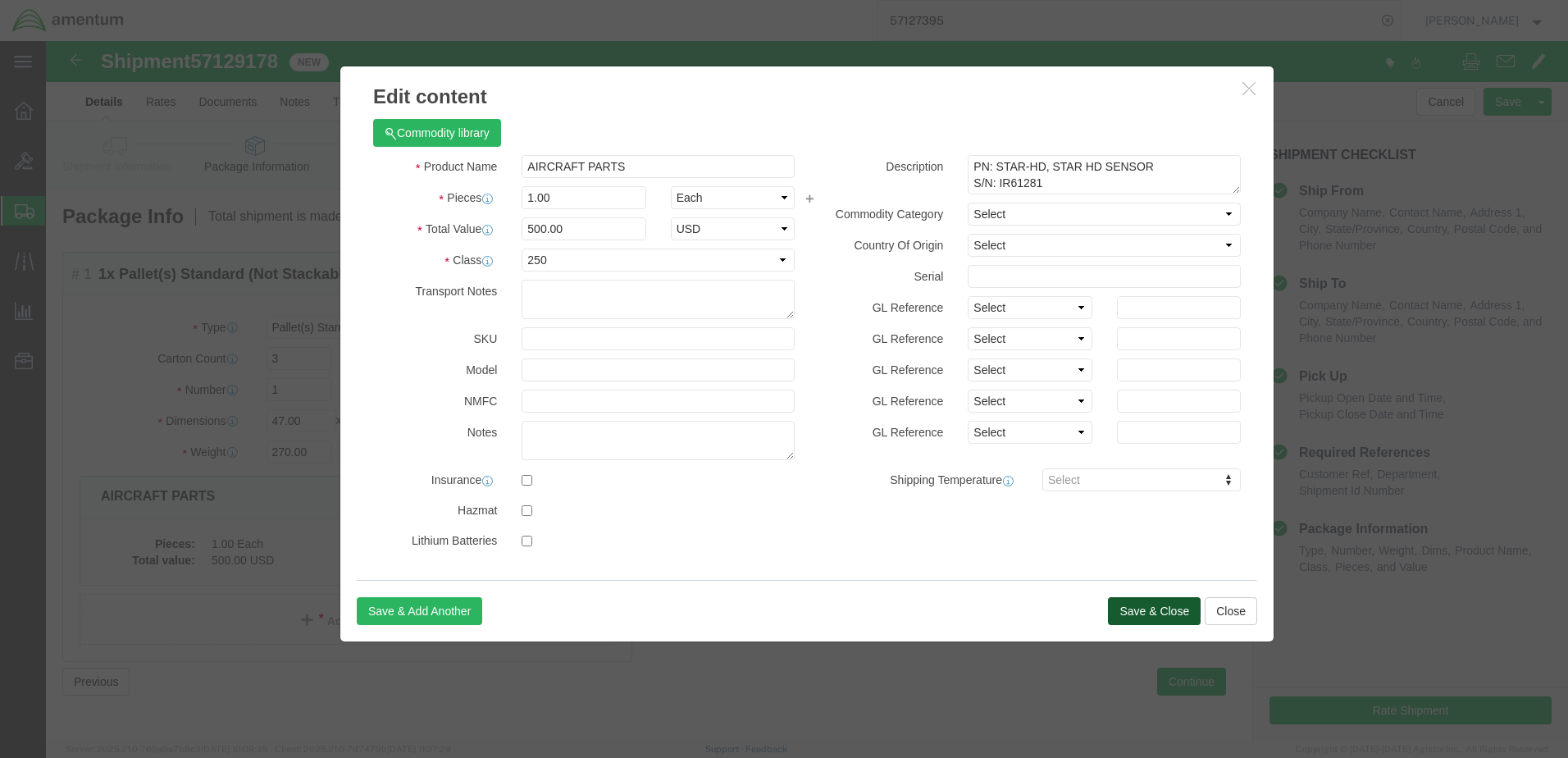
click button "Save & Close"
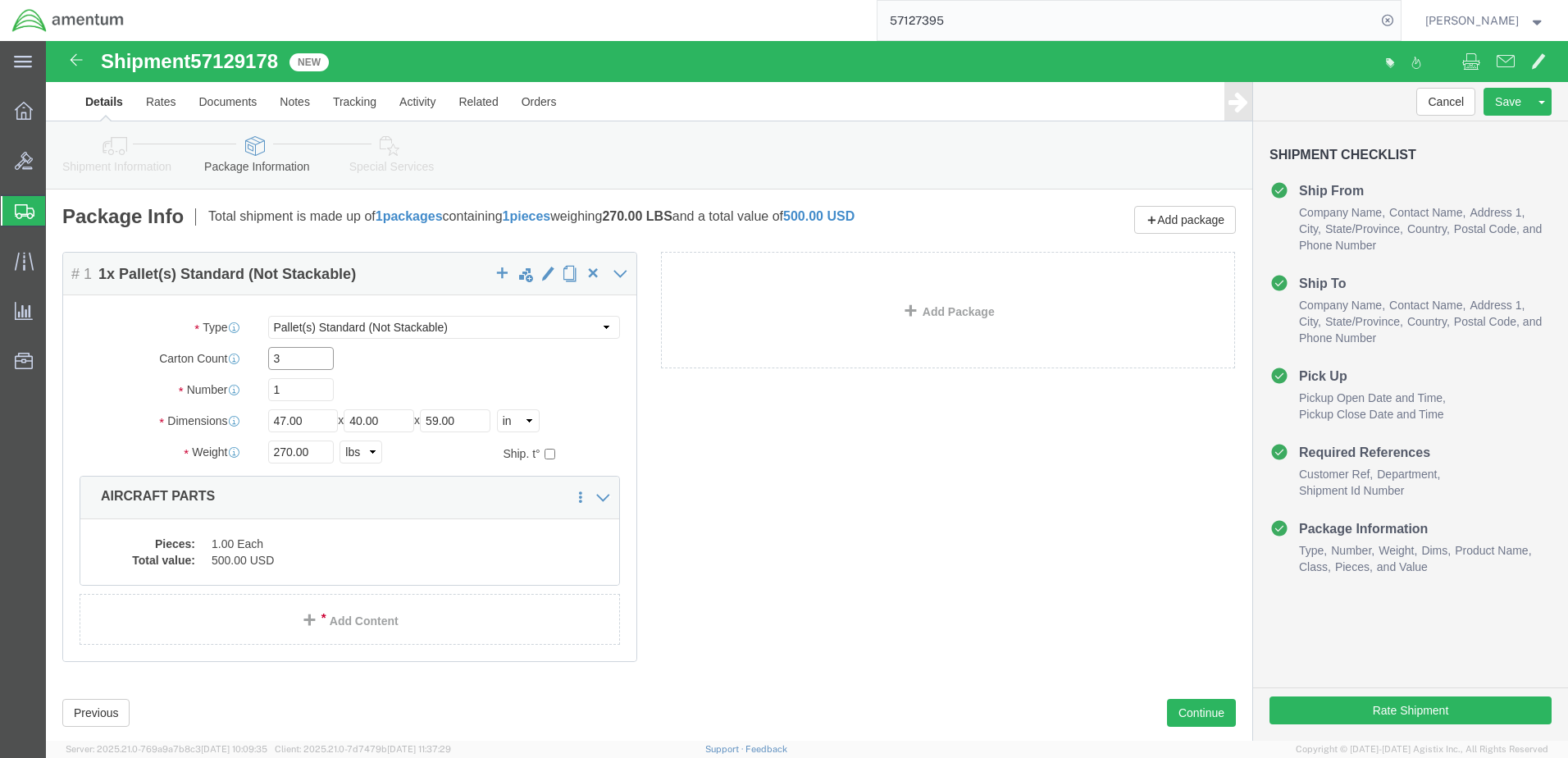
click input "3"
drag, startPoint x: 233, startPoint y: 319, endPoint x: 220, endPoint y: 320, distance: 13.0
click input "3"
type input "1"
click button "Continue"
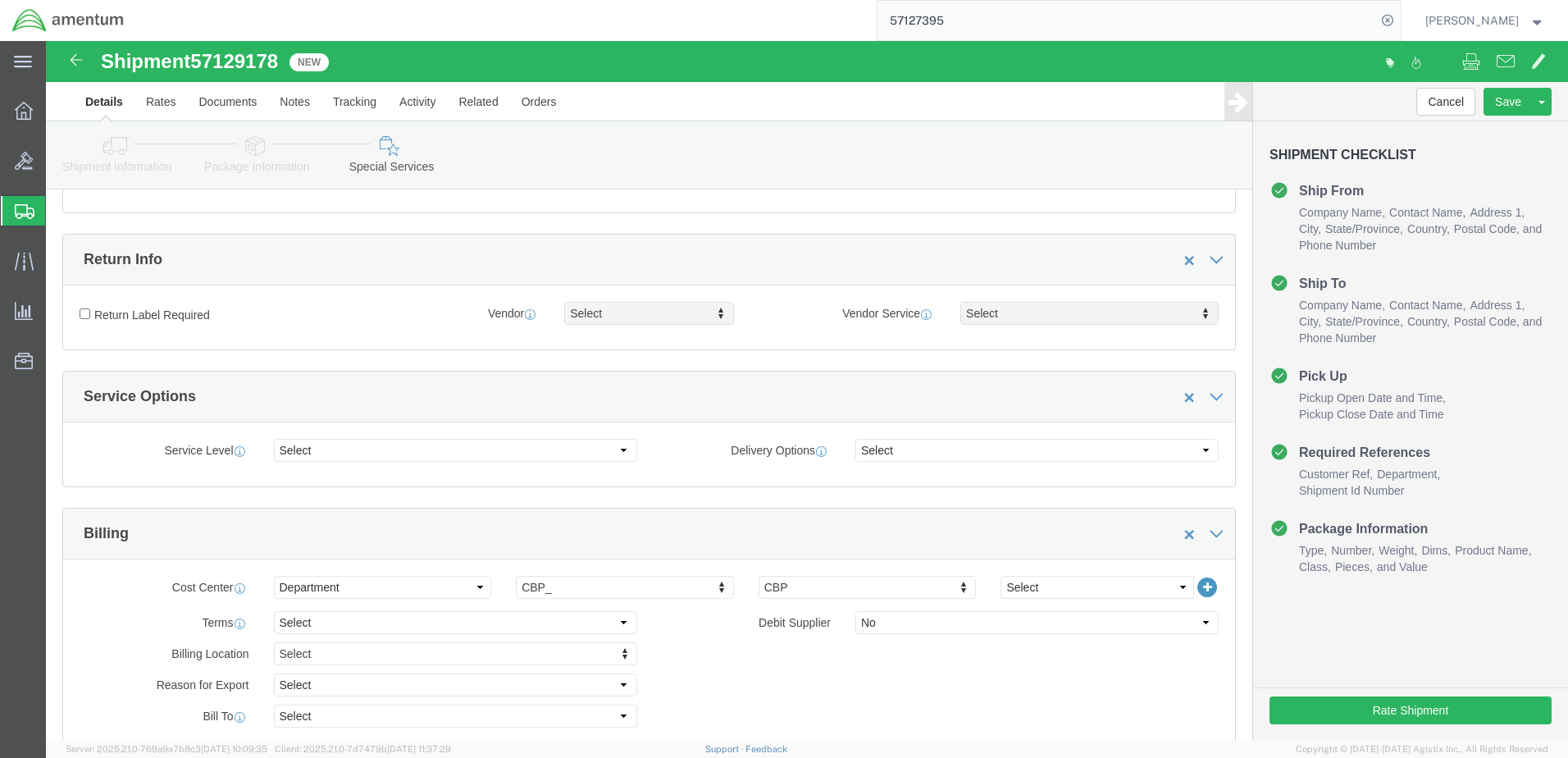
scroll to position [164, 0]
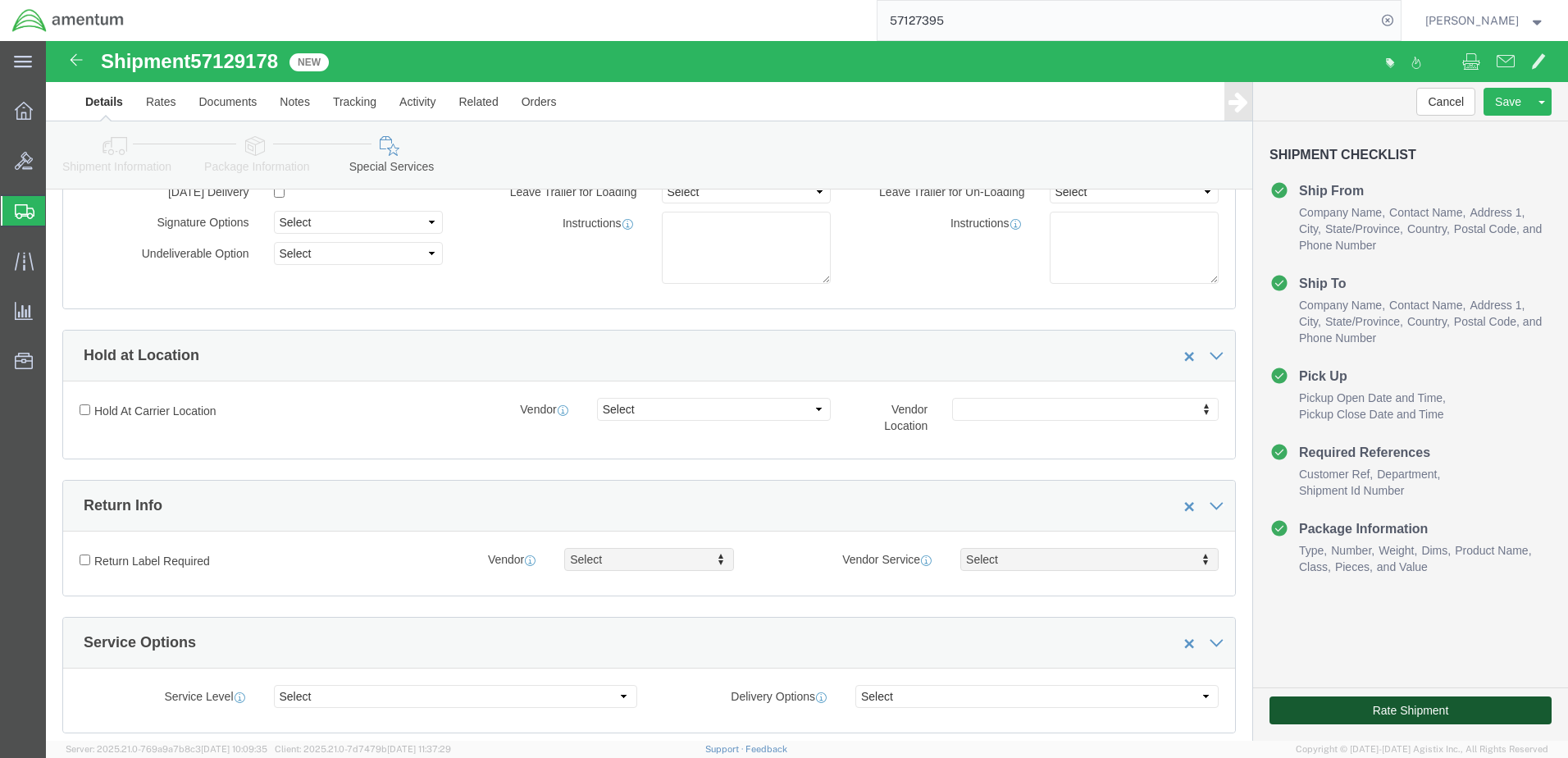
click button "Rate Shipment"
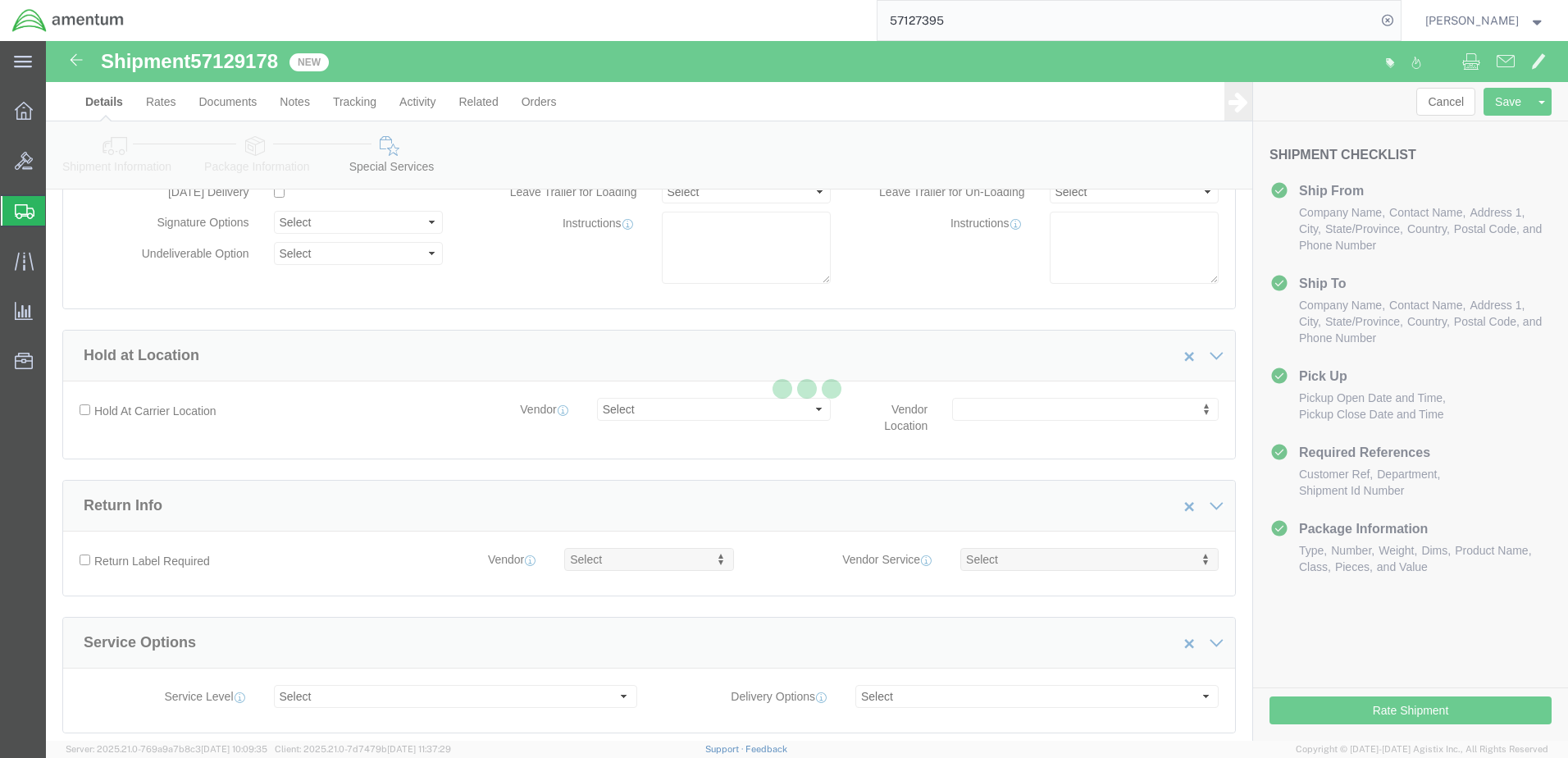
select select "49936"
select select "49917"
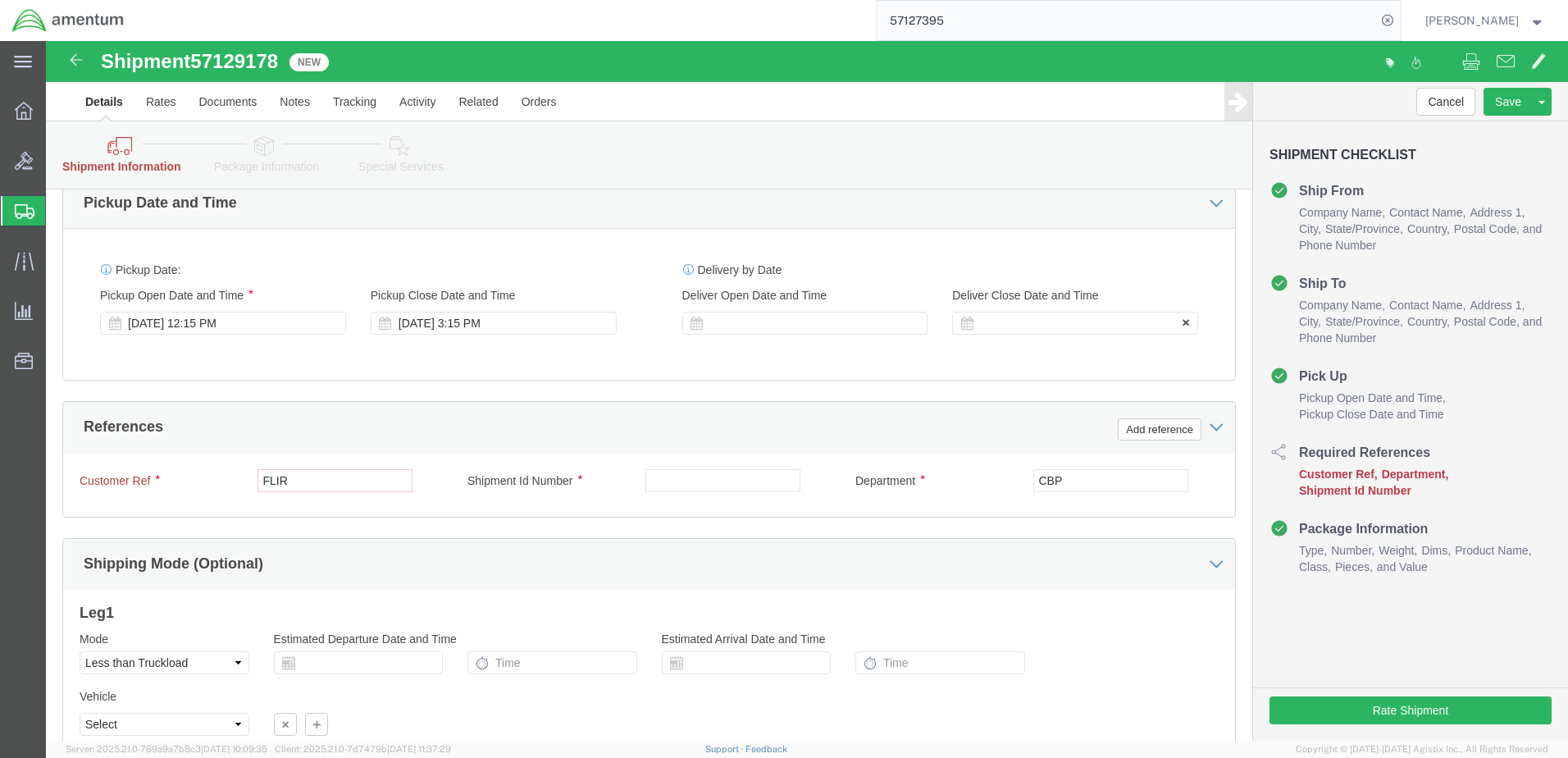
scroll to position [656, 0]
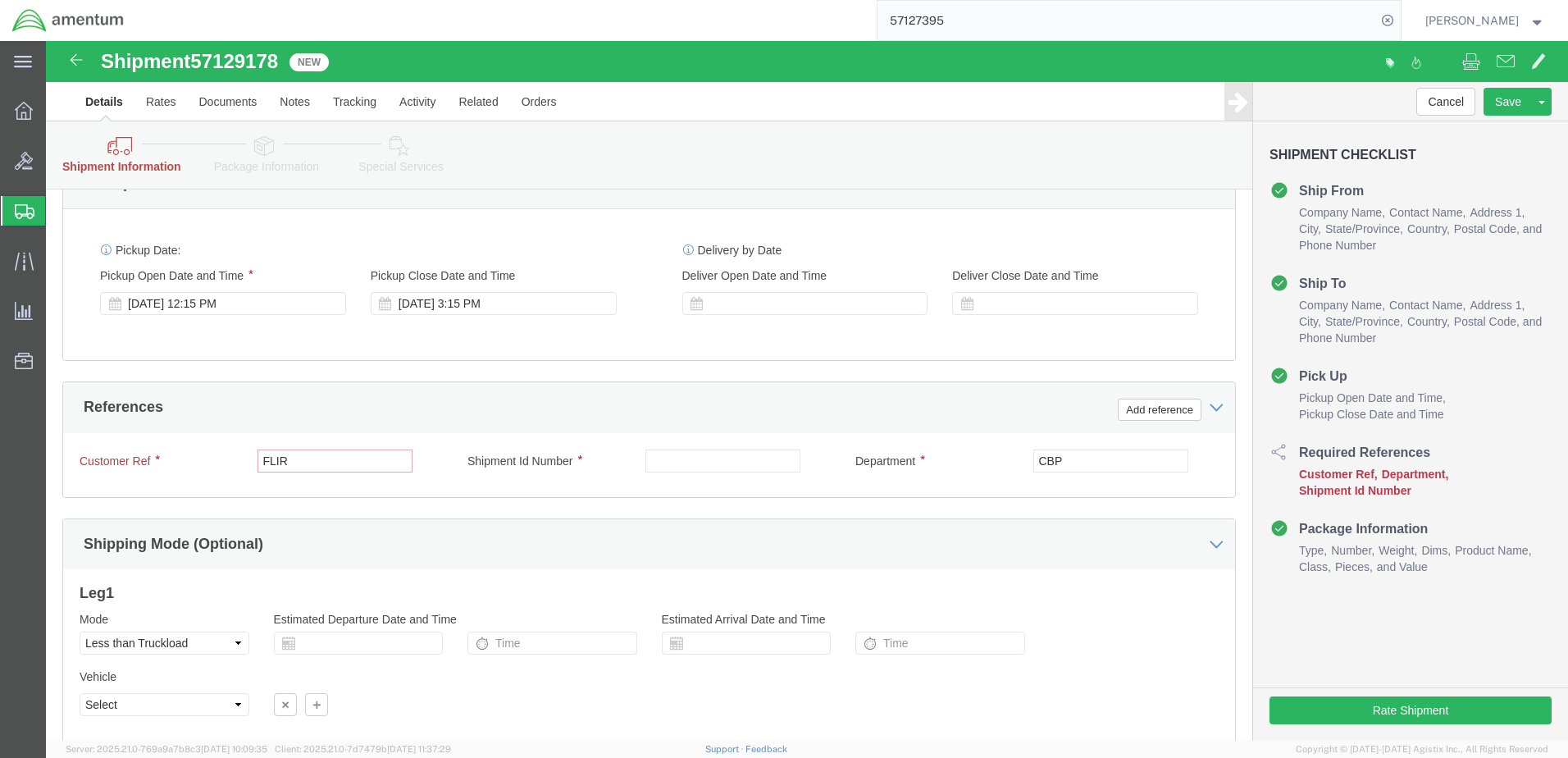
click input "FLIR"
click input "text"
type input "614-012030"
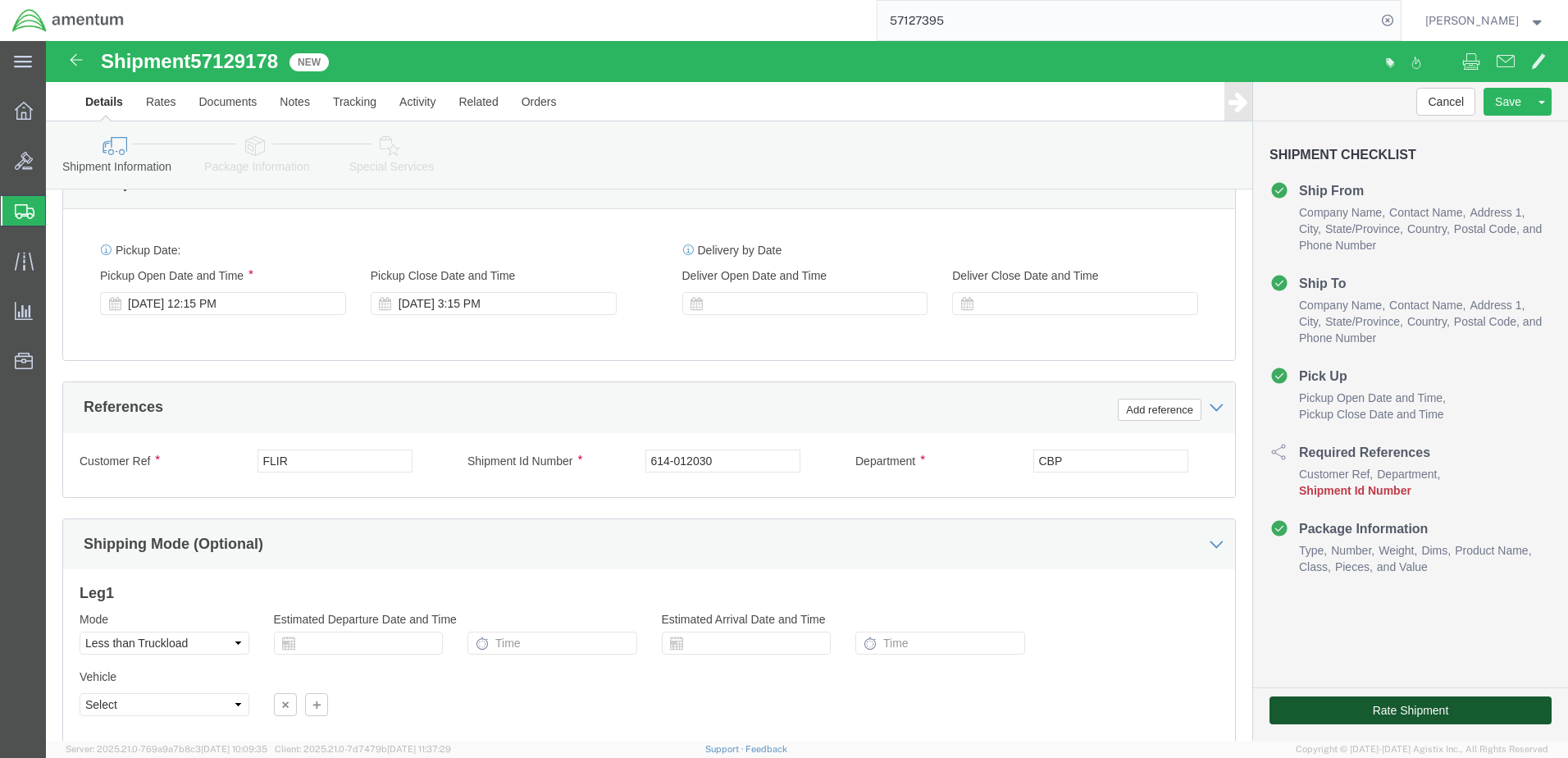
click button "Rate Shipment"
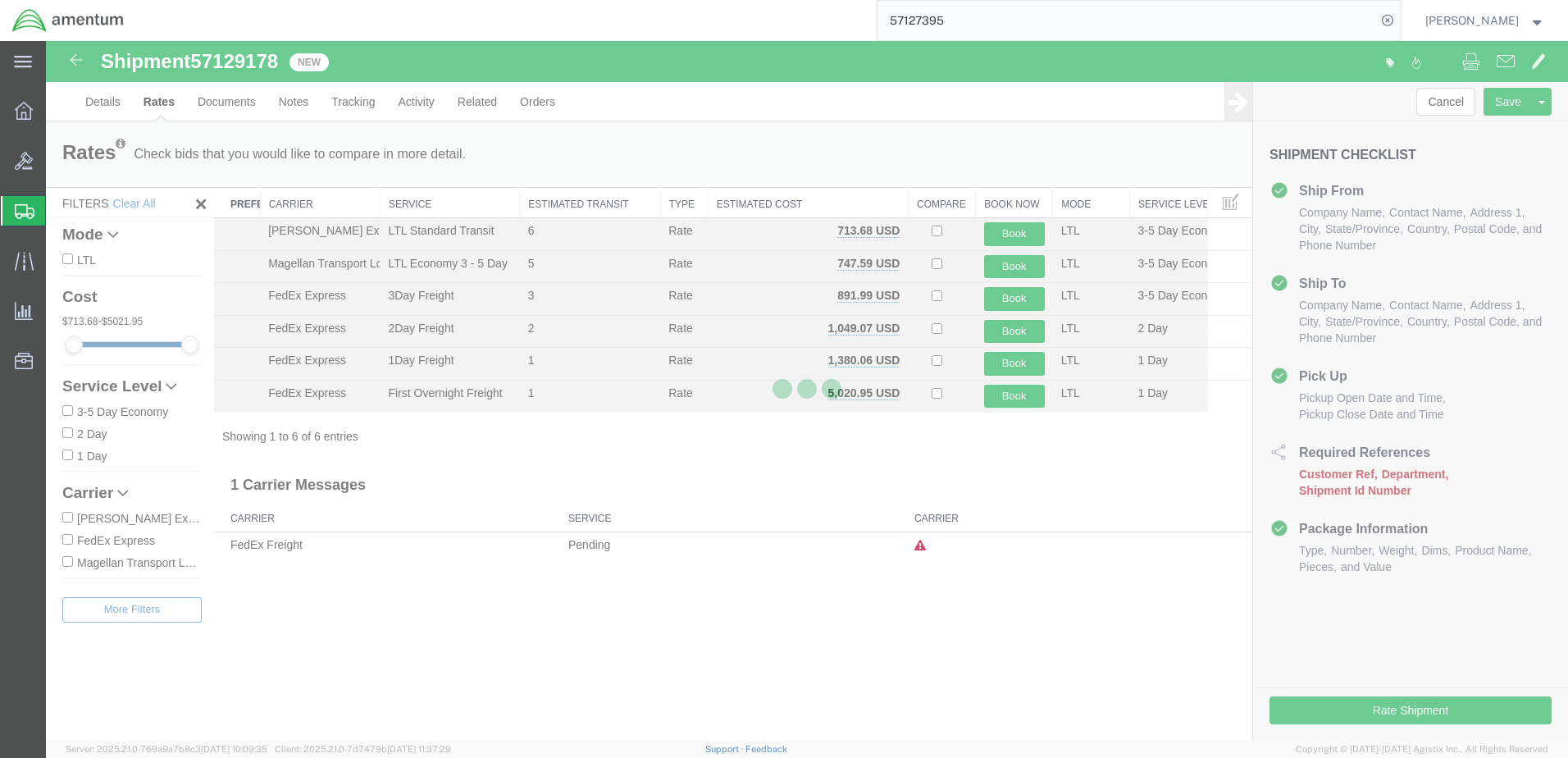
scroll to position [0, 0]
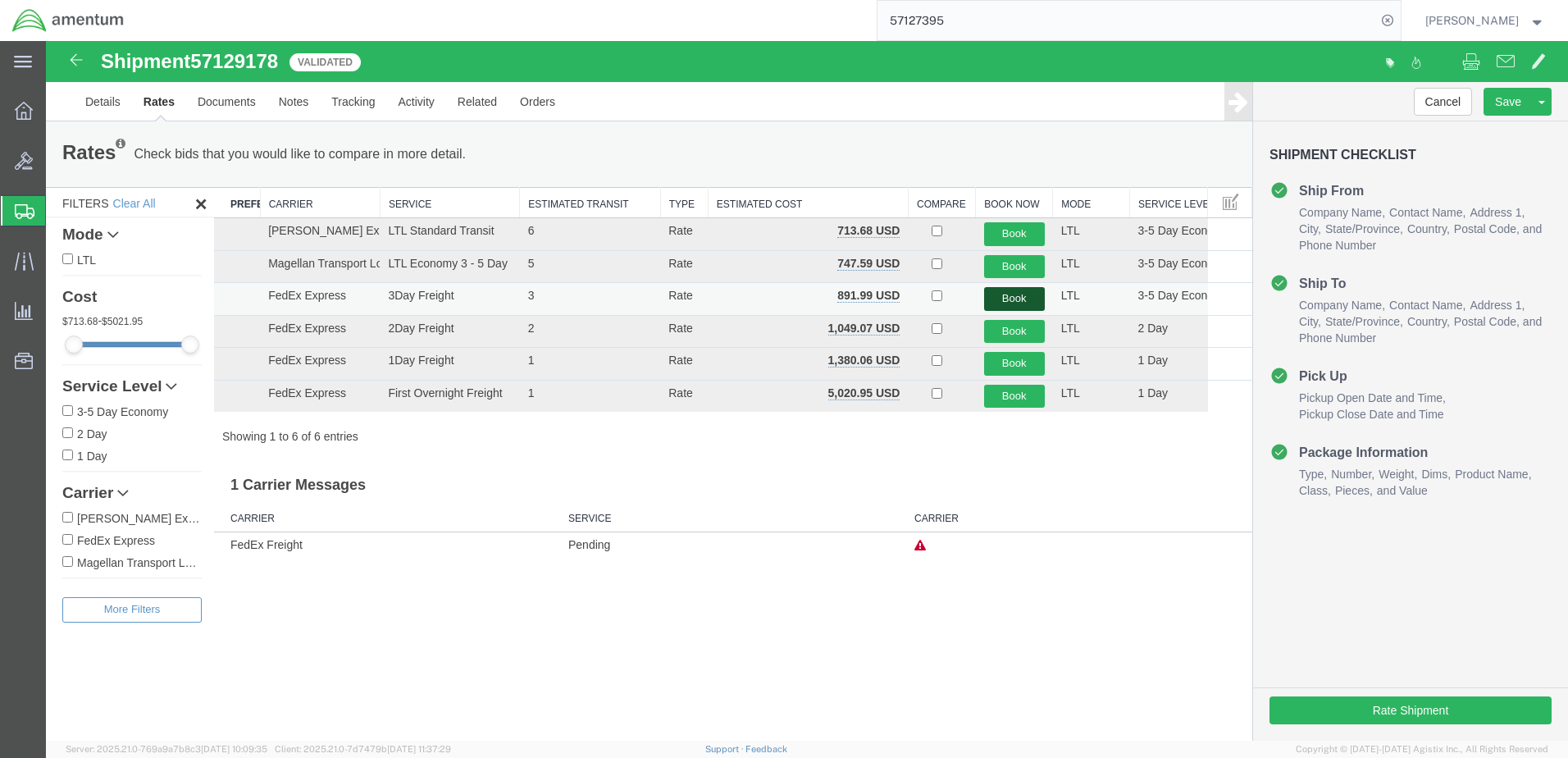
click at [999, 299] on button "Book" at bounding box center [1014, 299] width 60 height 23
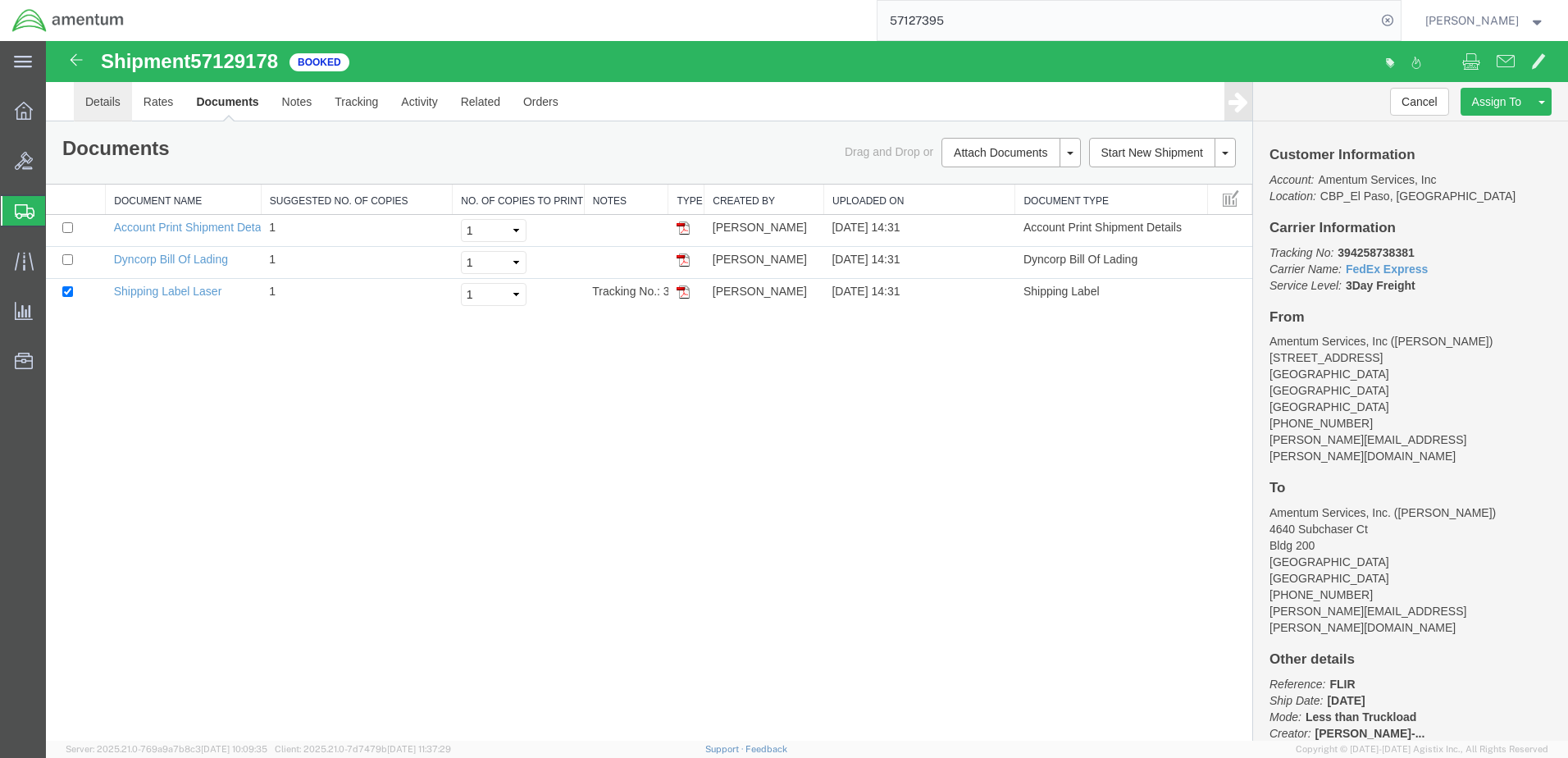
click at [98, 104] on link "Details" at bounding box center [103, 102] width 59 height 40
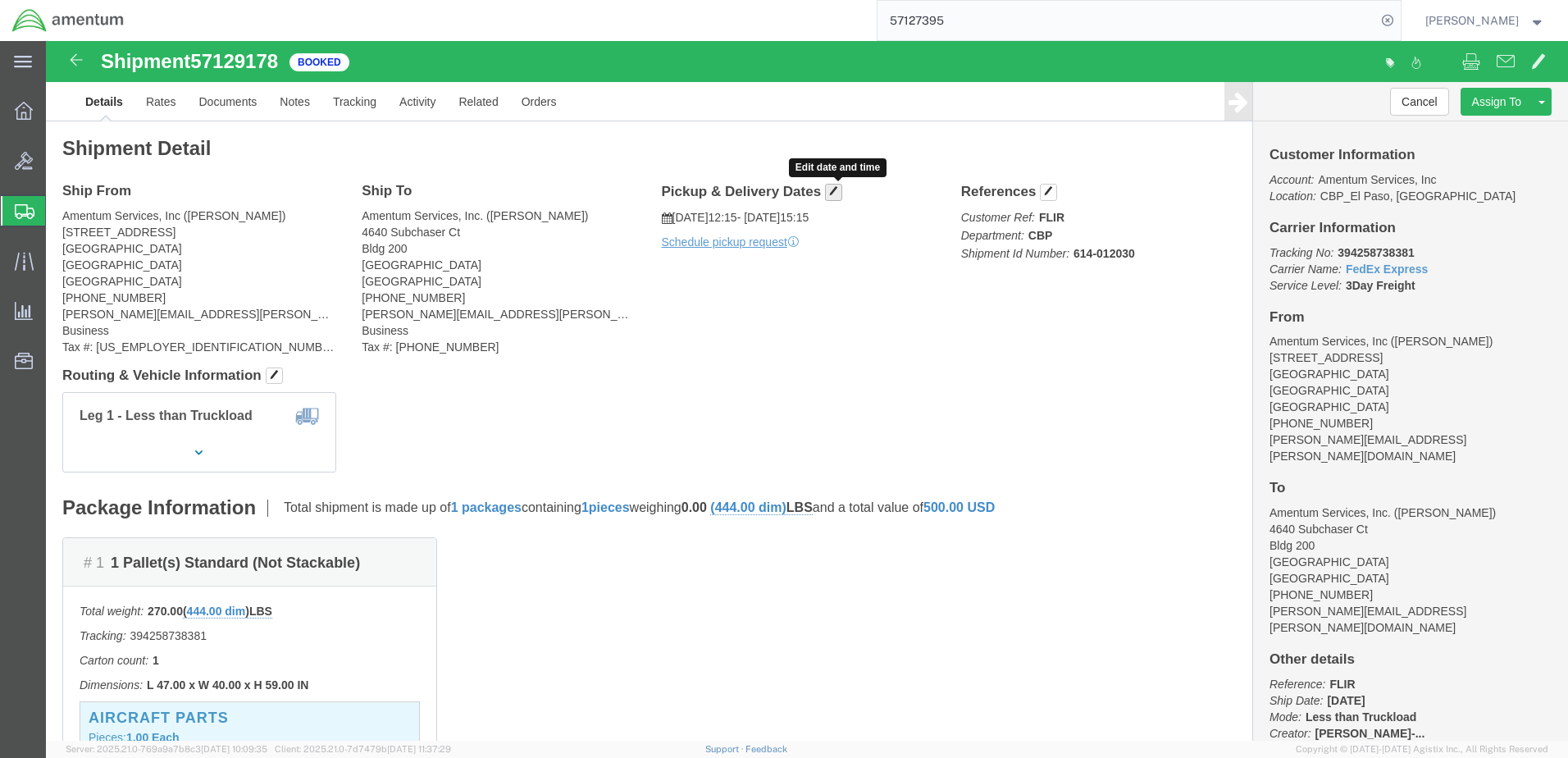
click span "button"
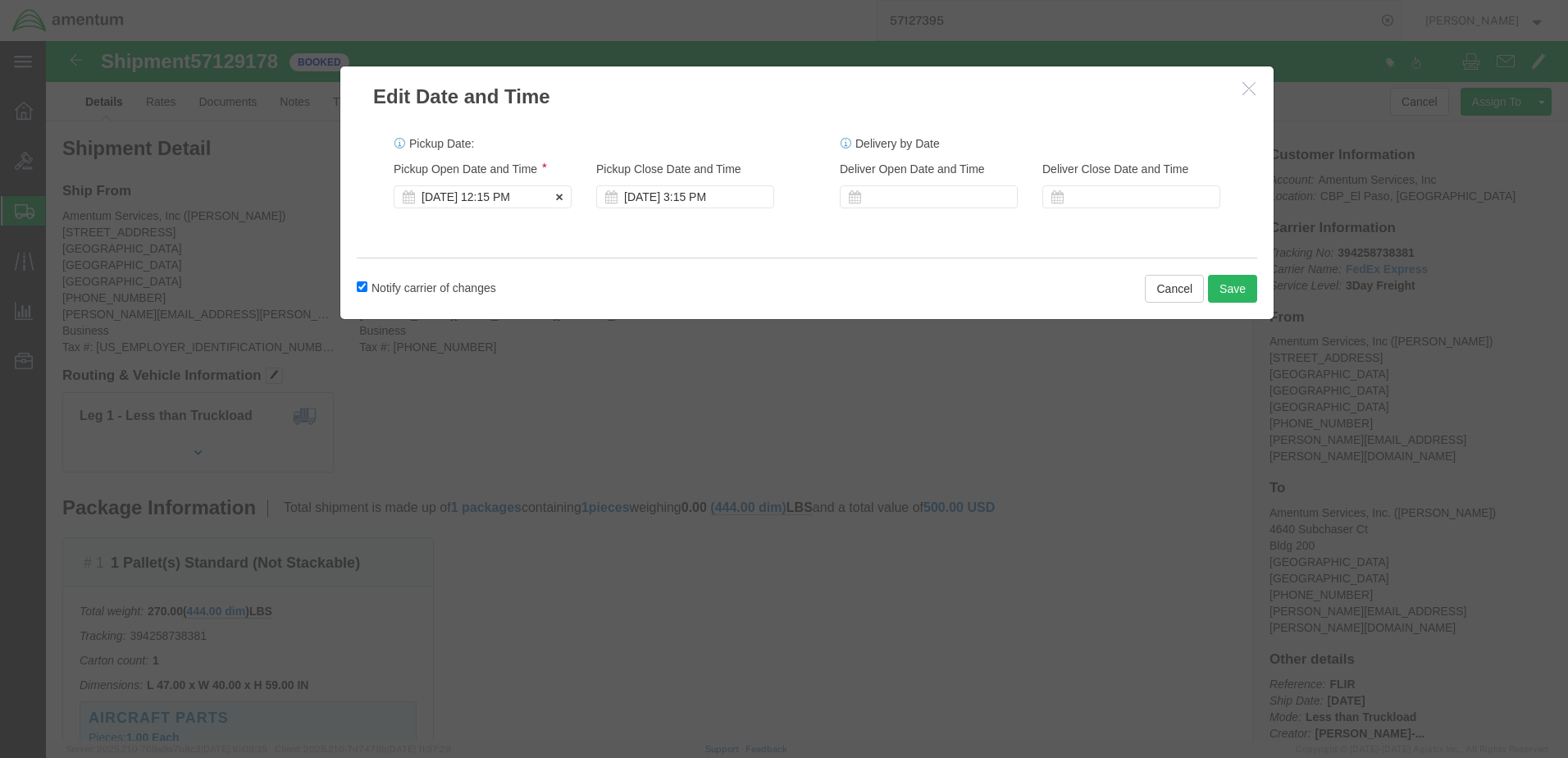
click div "[DATE] 12:15 PM"
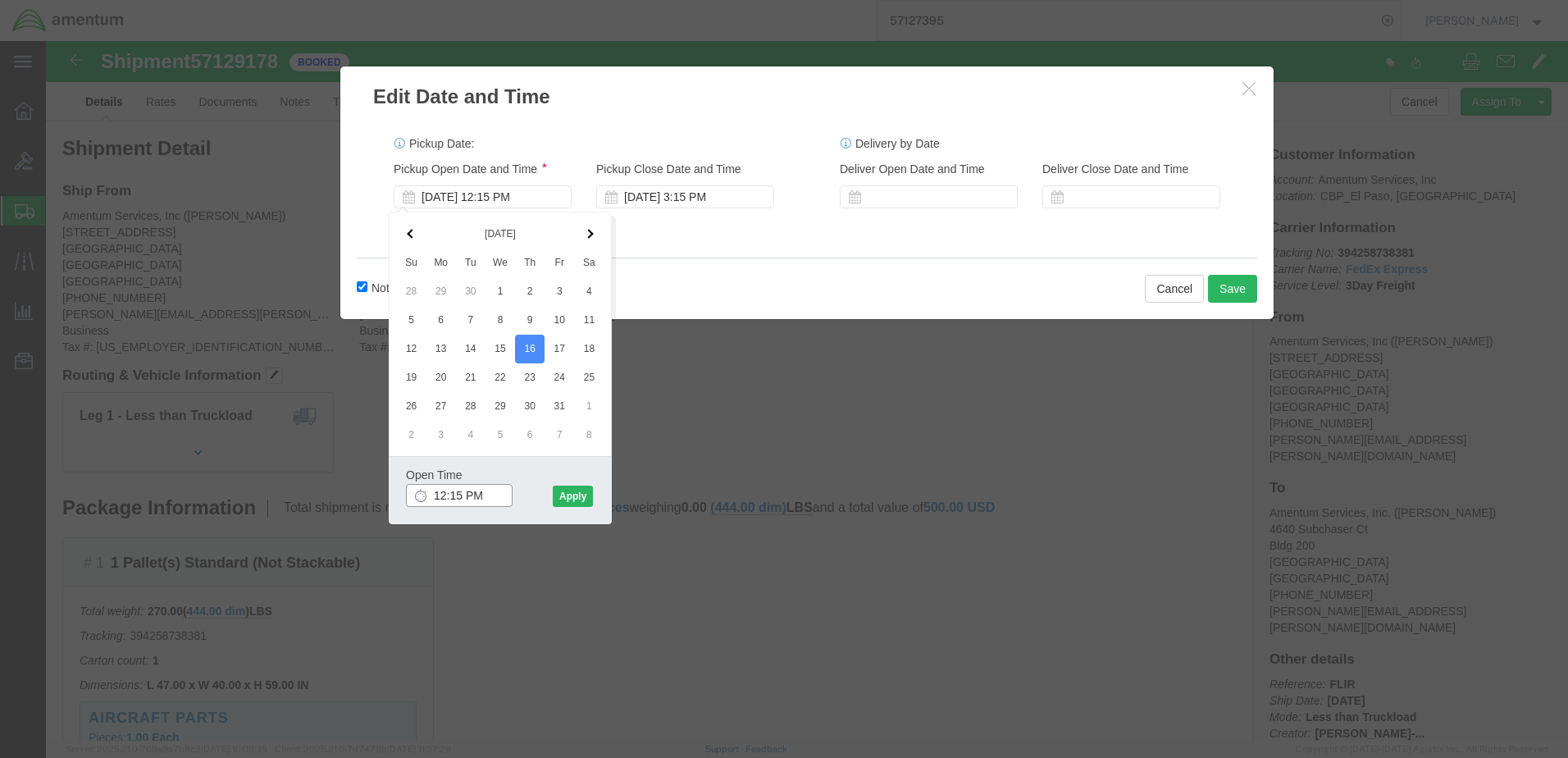
click input "12:15 PM"
click input "8:15 PM"
type input "8:15 AM"
click button "Apply"
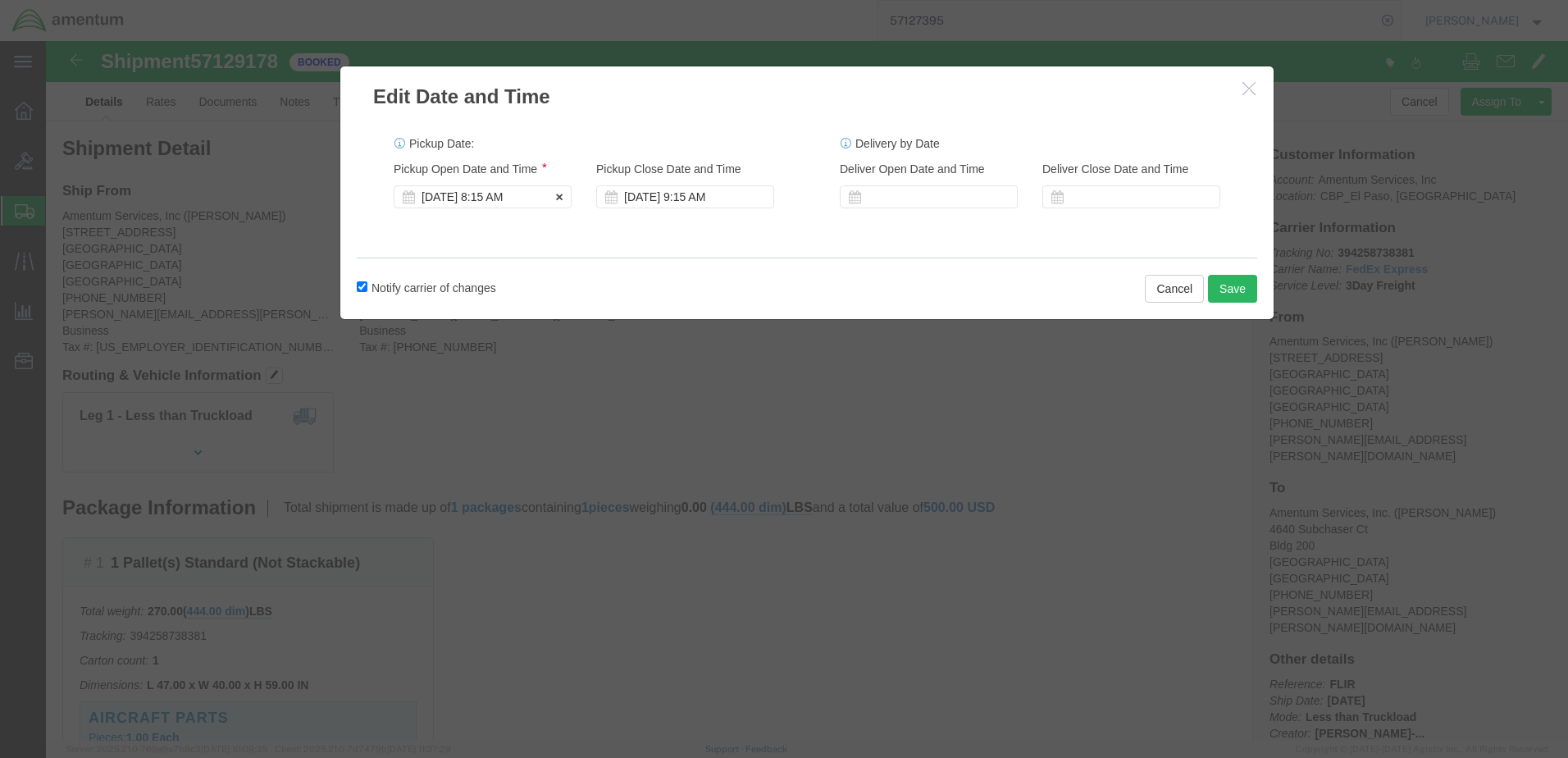
click div "[DATE] 8:15 AM"
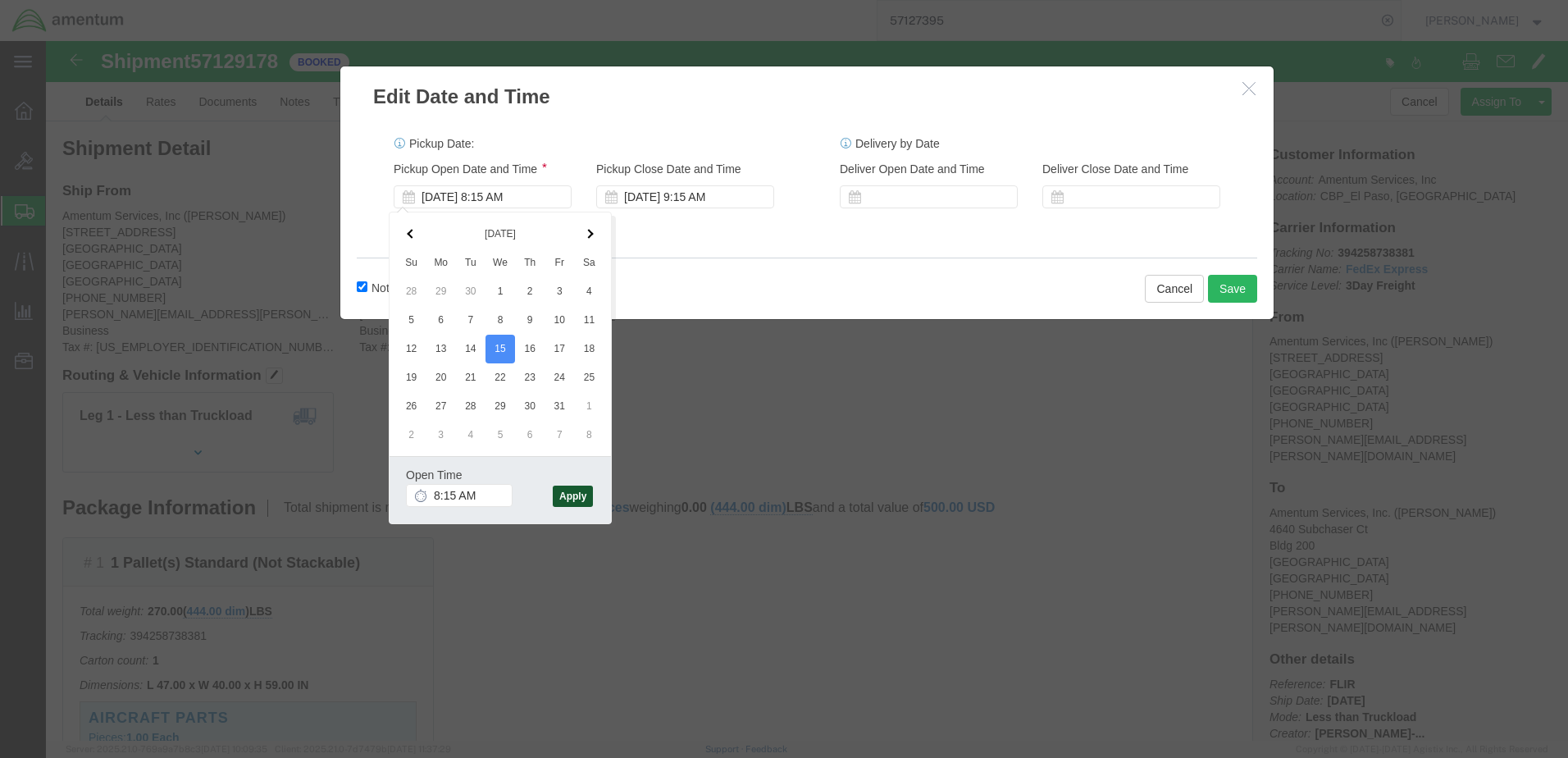
click button "Apply"
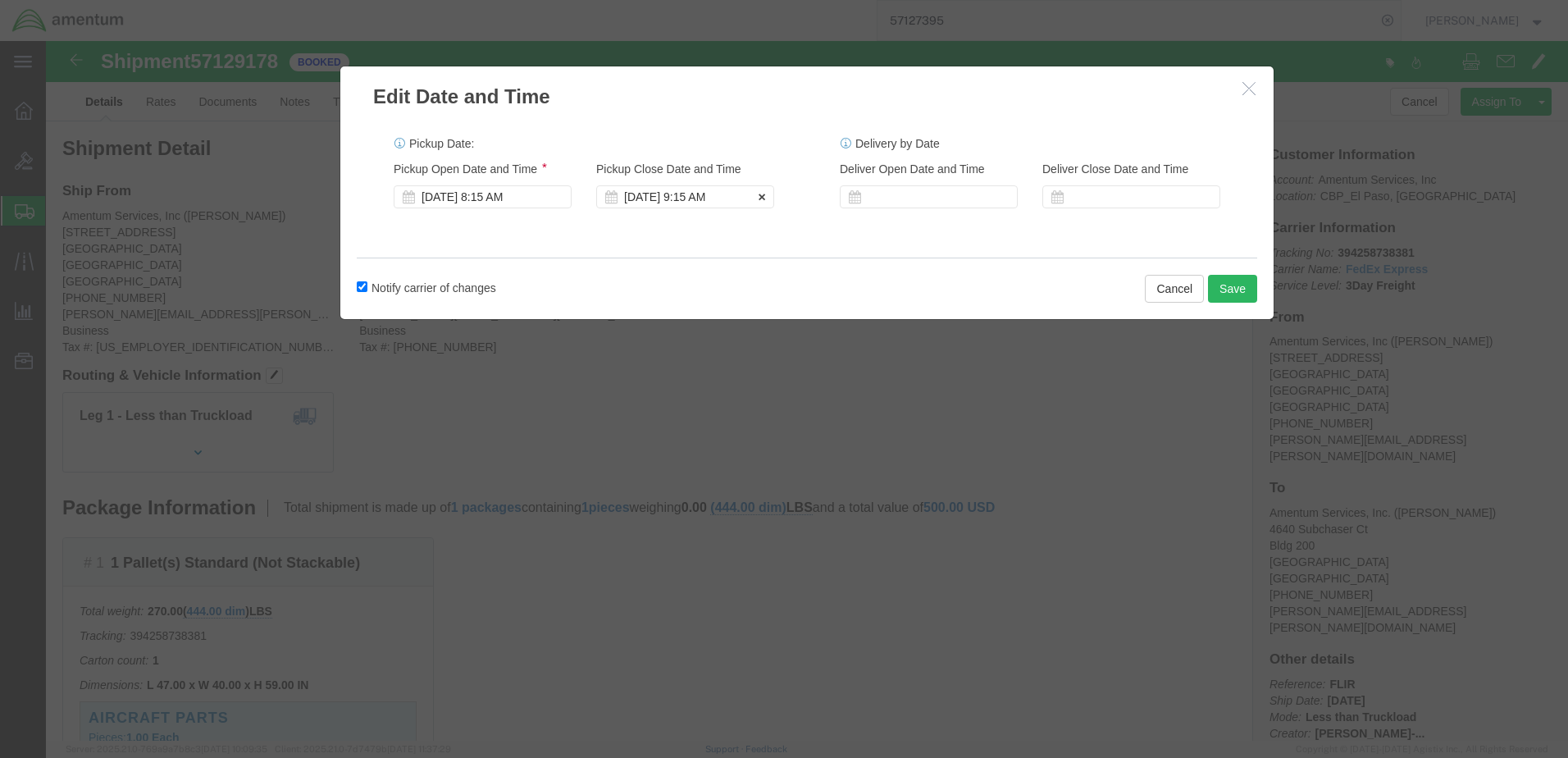
click div "[DATE] 9:15 AM"
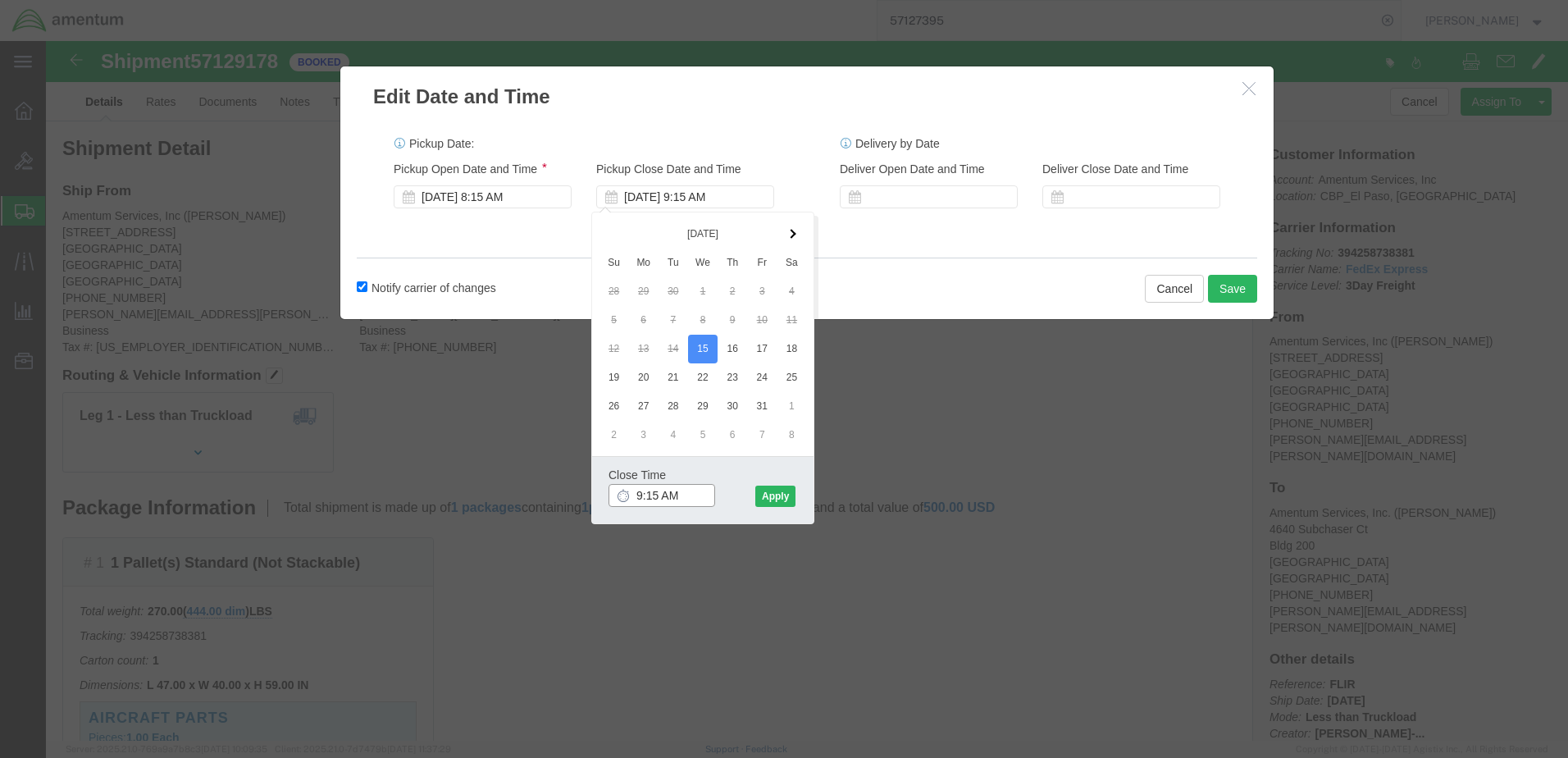
click input "9:15 AM"
click input "3:15 AM"
type input "3:15 PM"
click button "Apply"
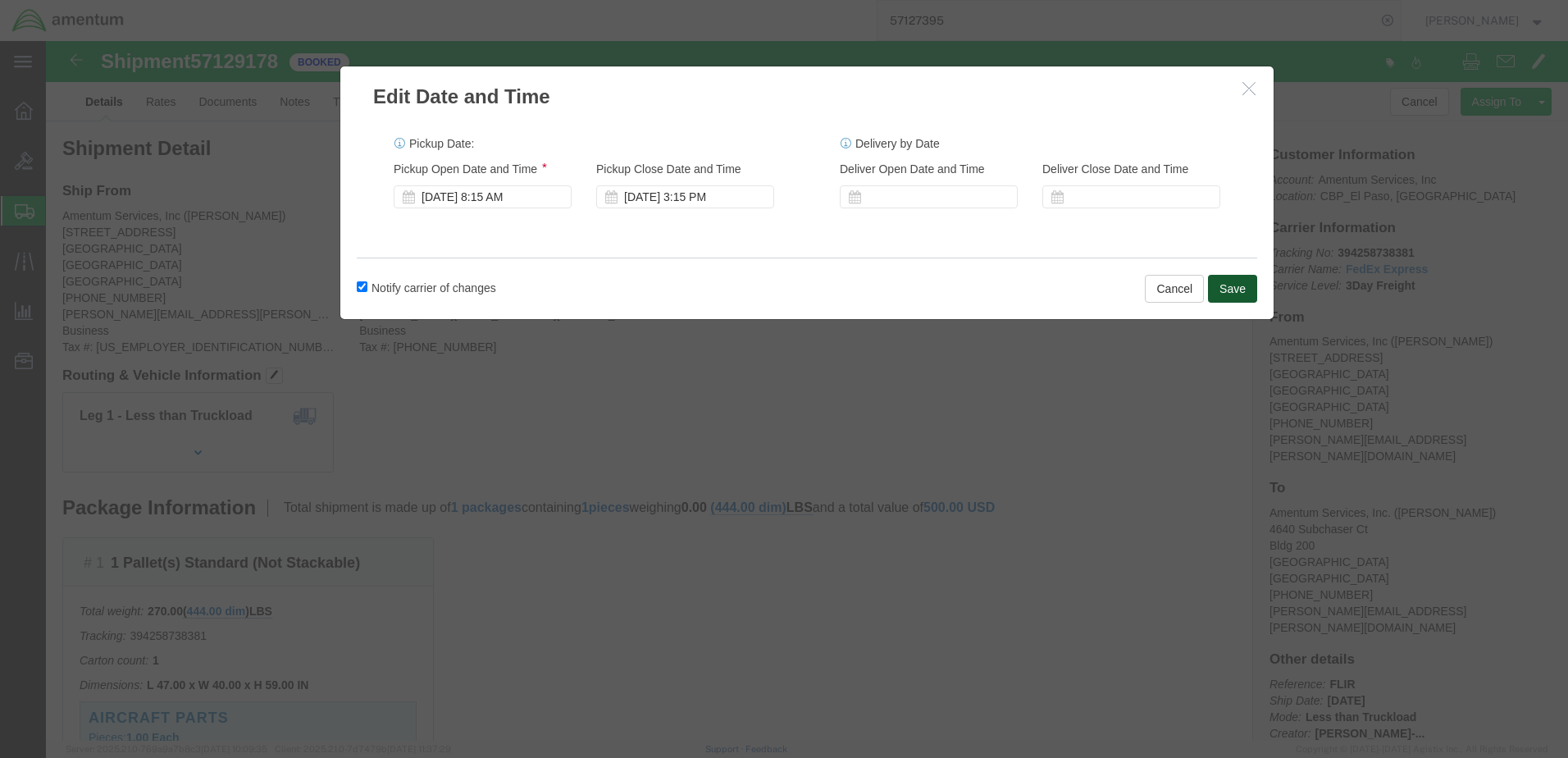
click button "Save"
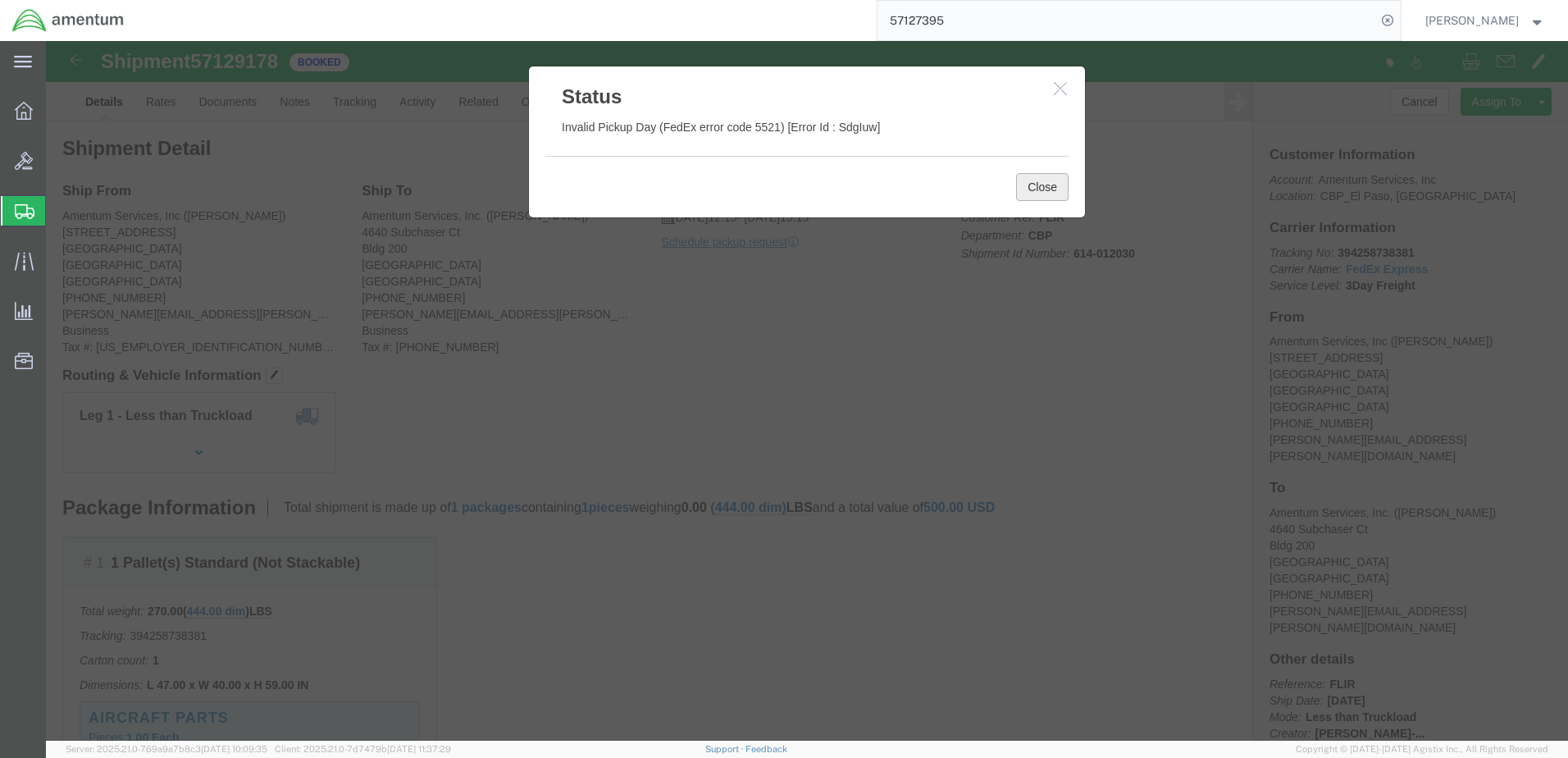
click button "Close"
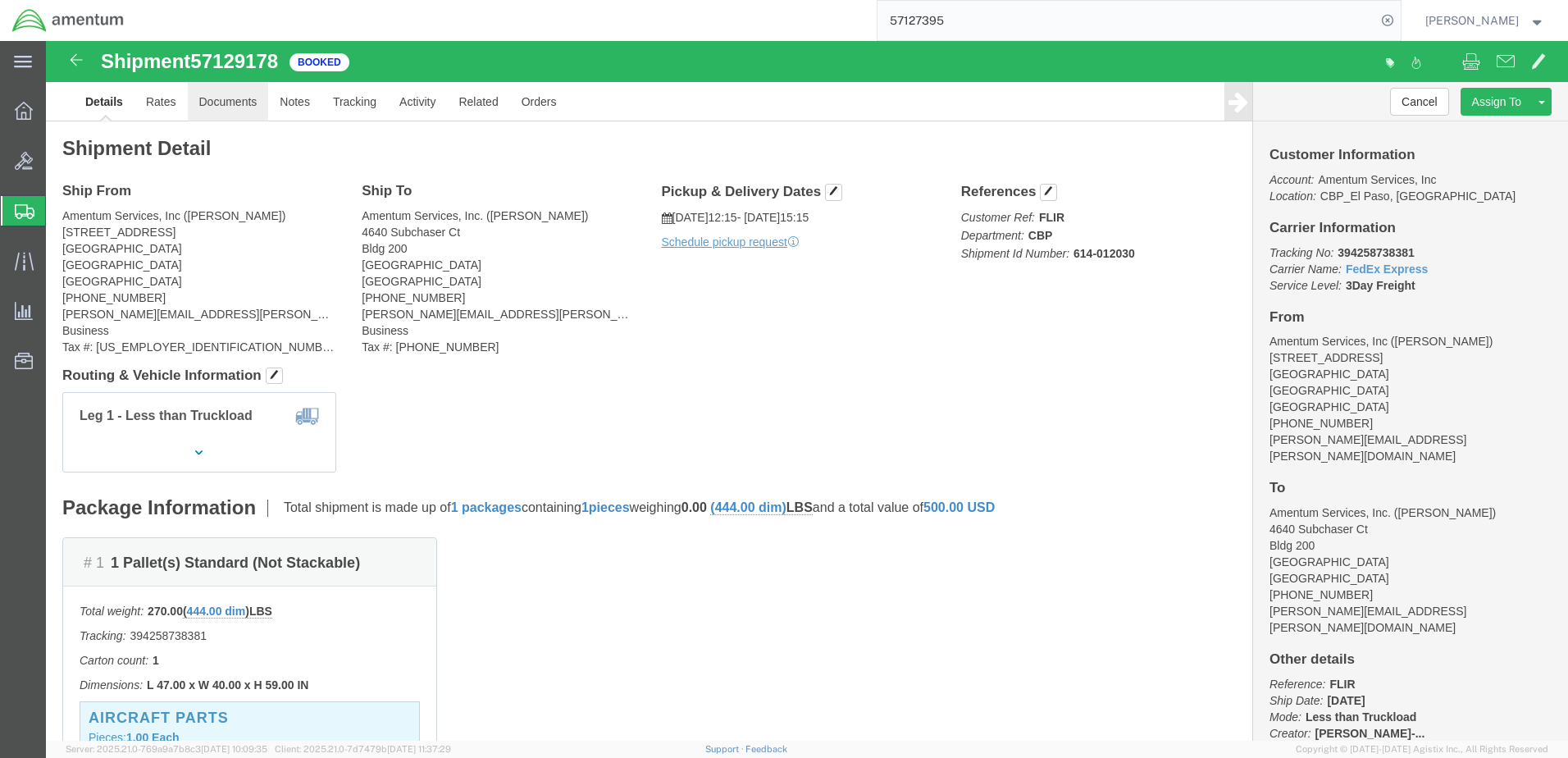
click link "Documents"
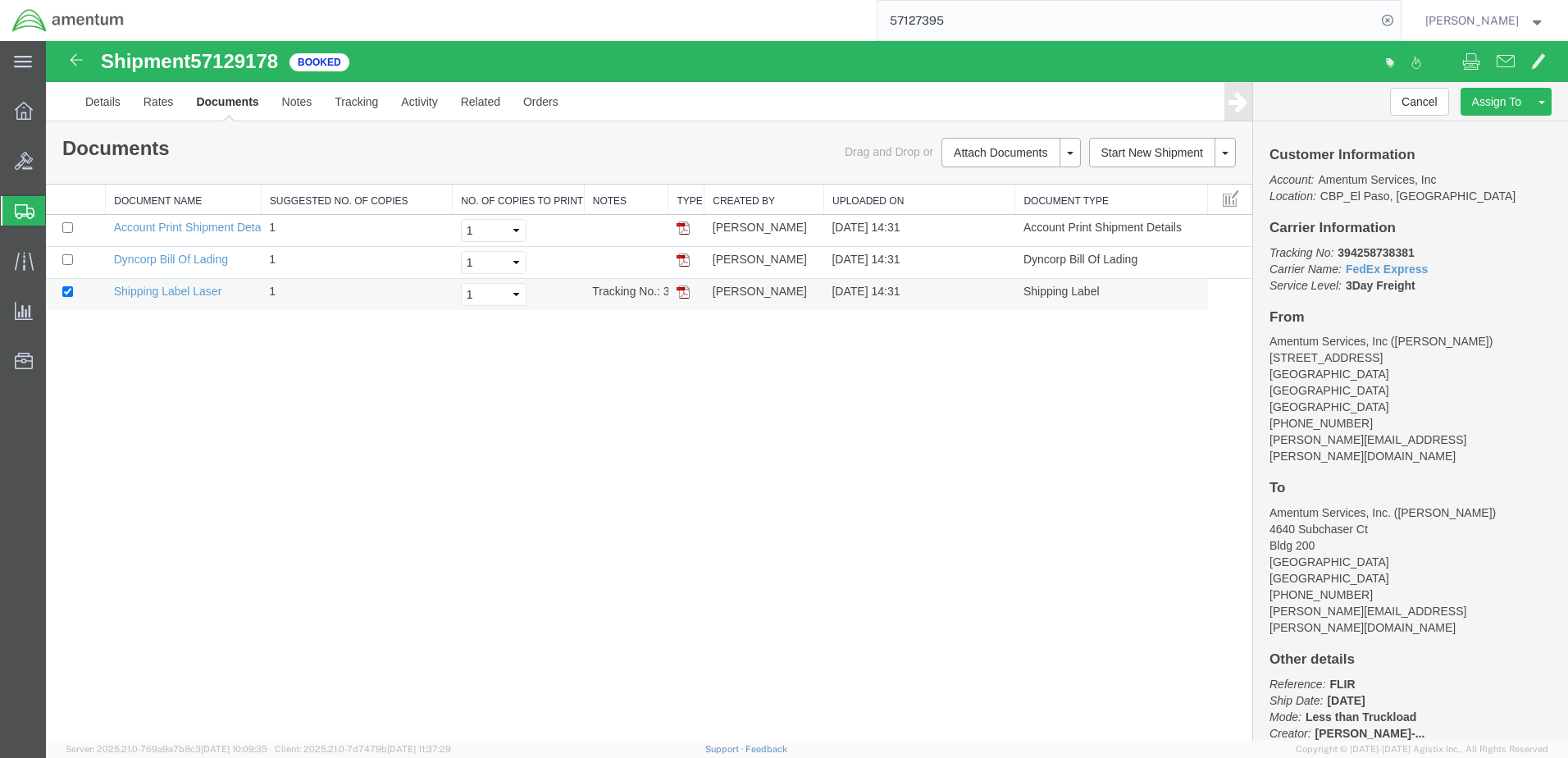
click at [683, 293] on img at bounding box center [683, 291] width 14 height 14
drag, startPoint x: 678, startPoint y: 262, endPoint x: 809, endPoint y: 291, distance: 134.2
click at [679, 262] on img at bounding box center [683, 260] width 14 height 14
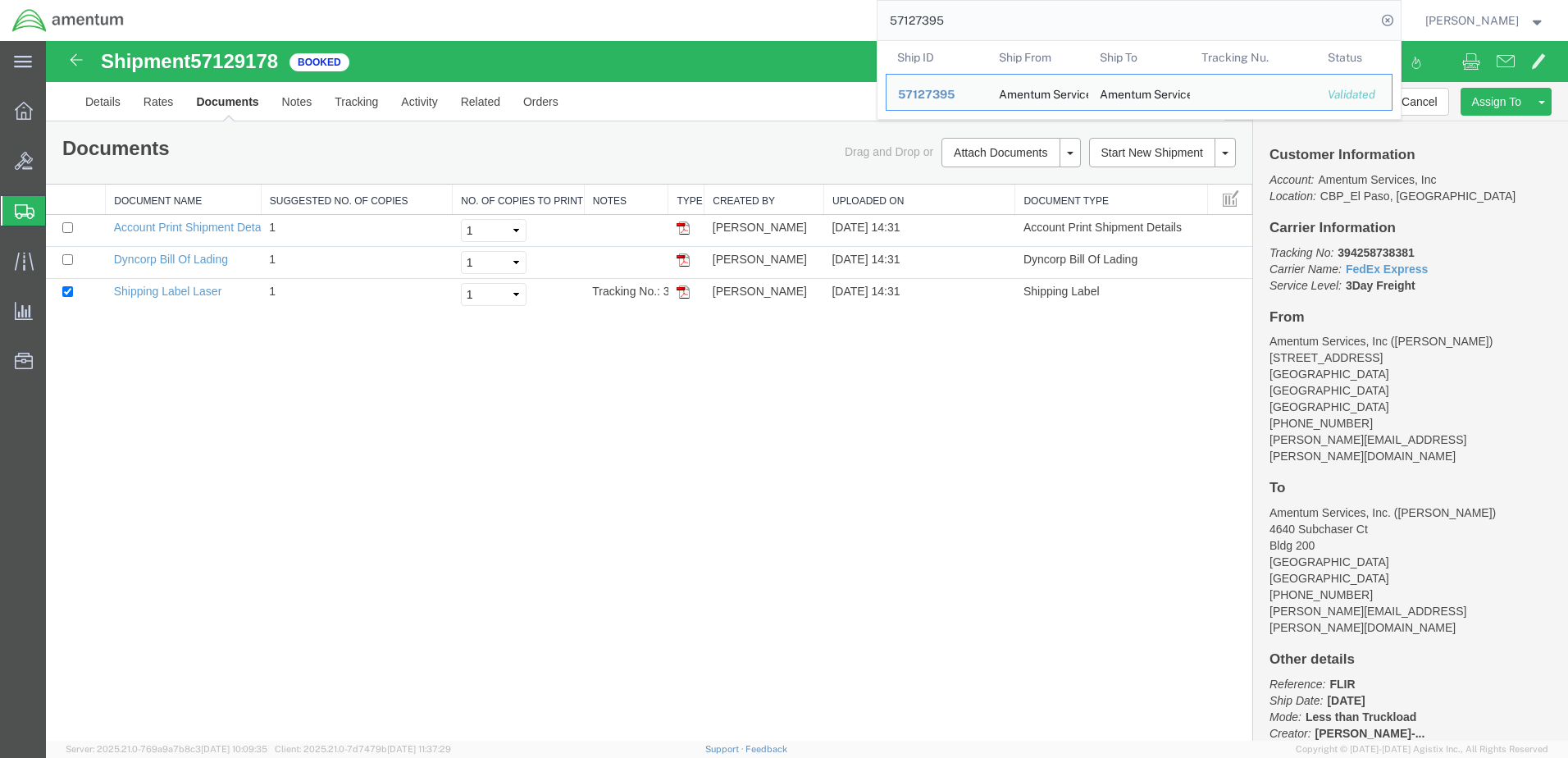
drag, startPoint x: 873, startPoint y: 23, endPoint x: 836, endPoint y: 23, distance: 37.0
click at [878, 23] on input "57127395" at bounding box center [1127, 21] width 499 height 40
click at [899, 96] on span "57127395" at bounding box center [927, 94] width 57 height 14
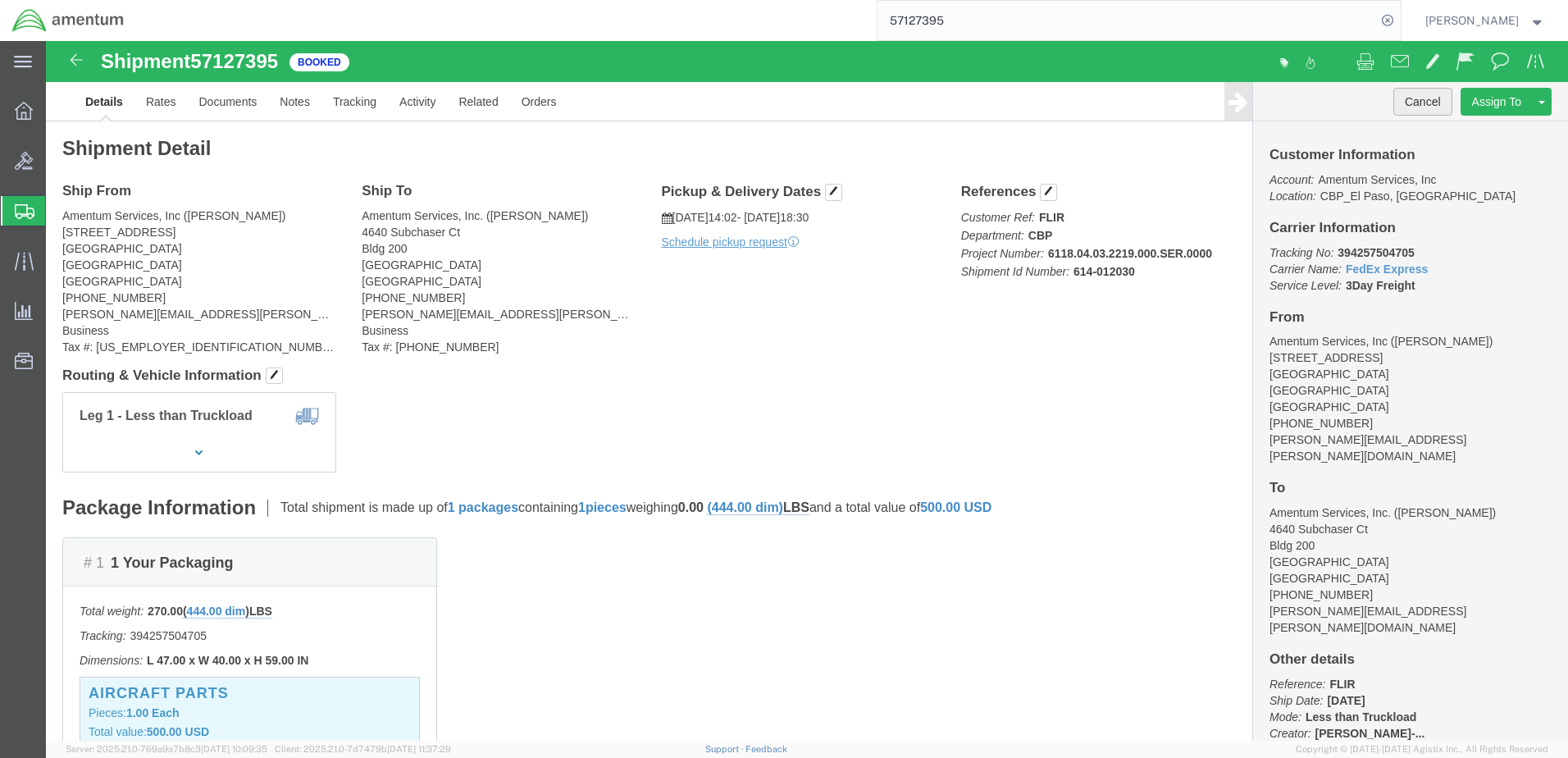
click button "Cancel"
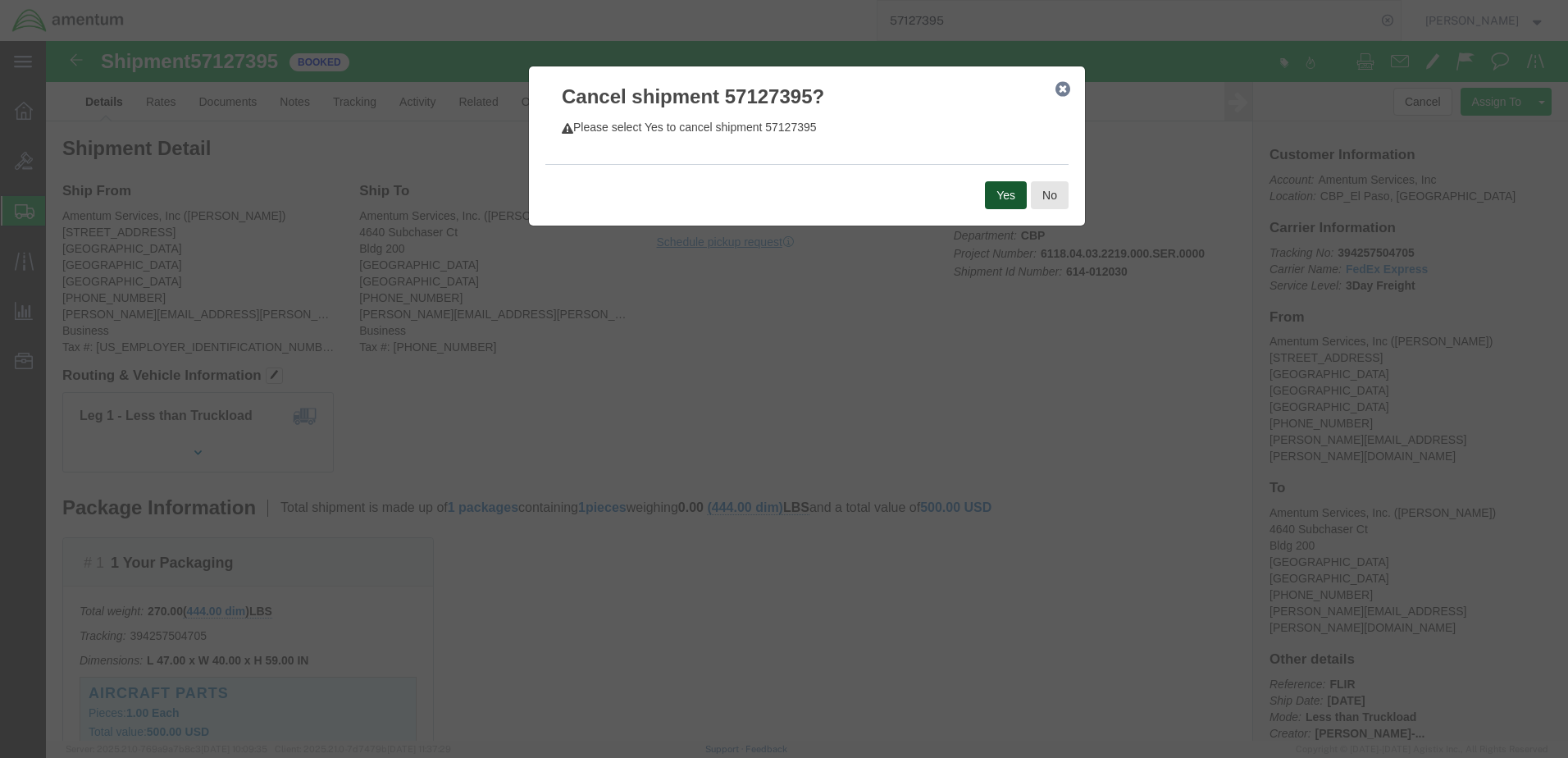
click button "Yes"
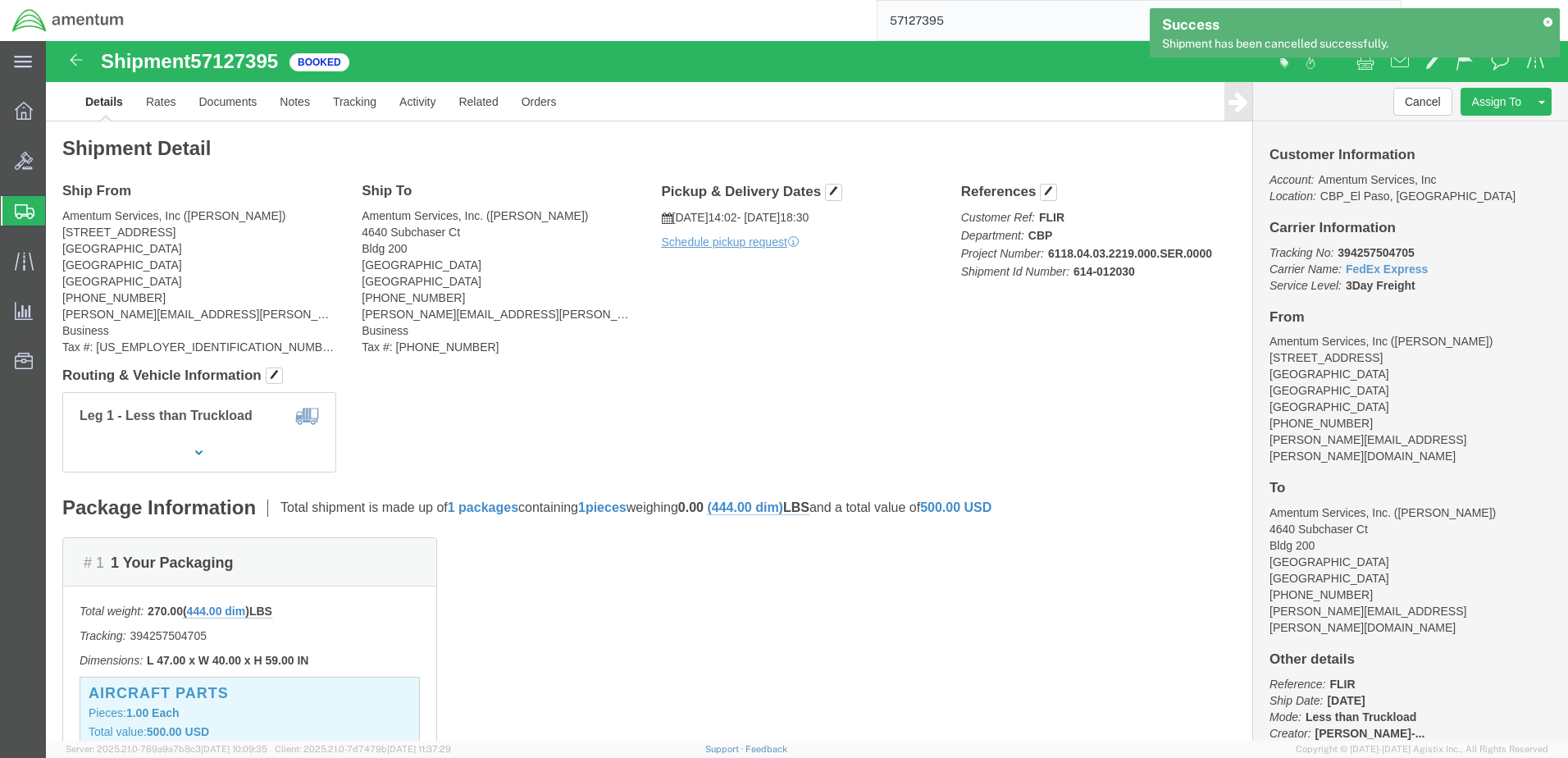
click at [901, 24] on input "57127395" at bounding box center [1127, 21] width 499 height 40
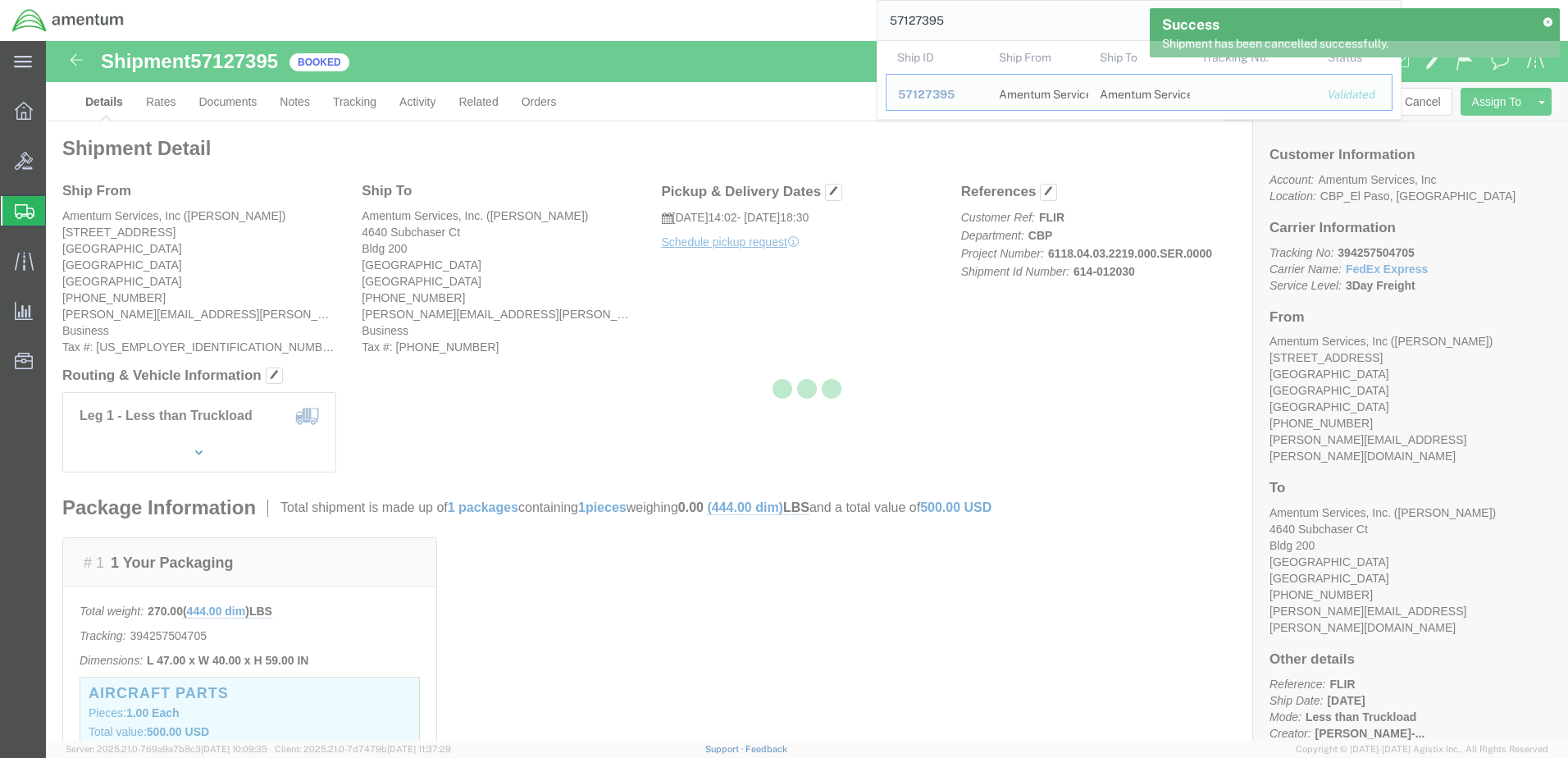
drag, startPoint x: 907, startPoint y: 19, endPoint x: 829, endPoint y: 23, distance: 78.1
click at [828, 23] on div "57127395 Ship ID Ship From Ship To Tracking Nu. Status Ship ID 57127395 Ship Fr…" at bounding box center [769, 20] width 1265 height 41
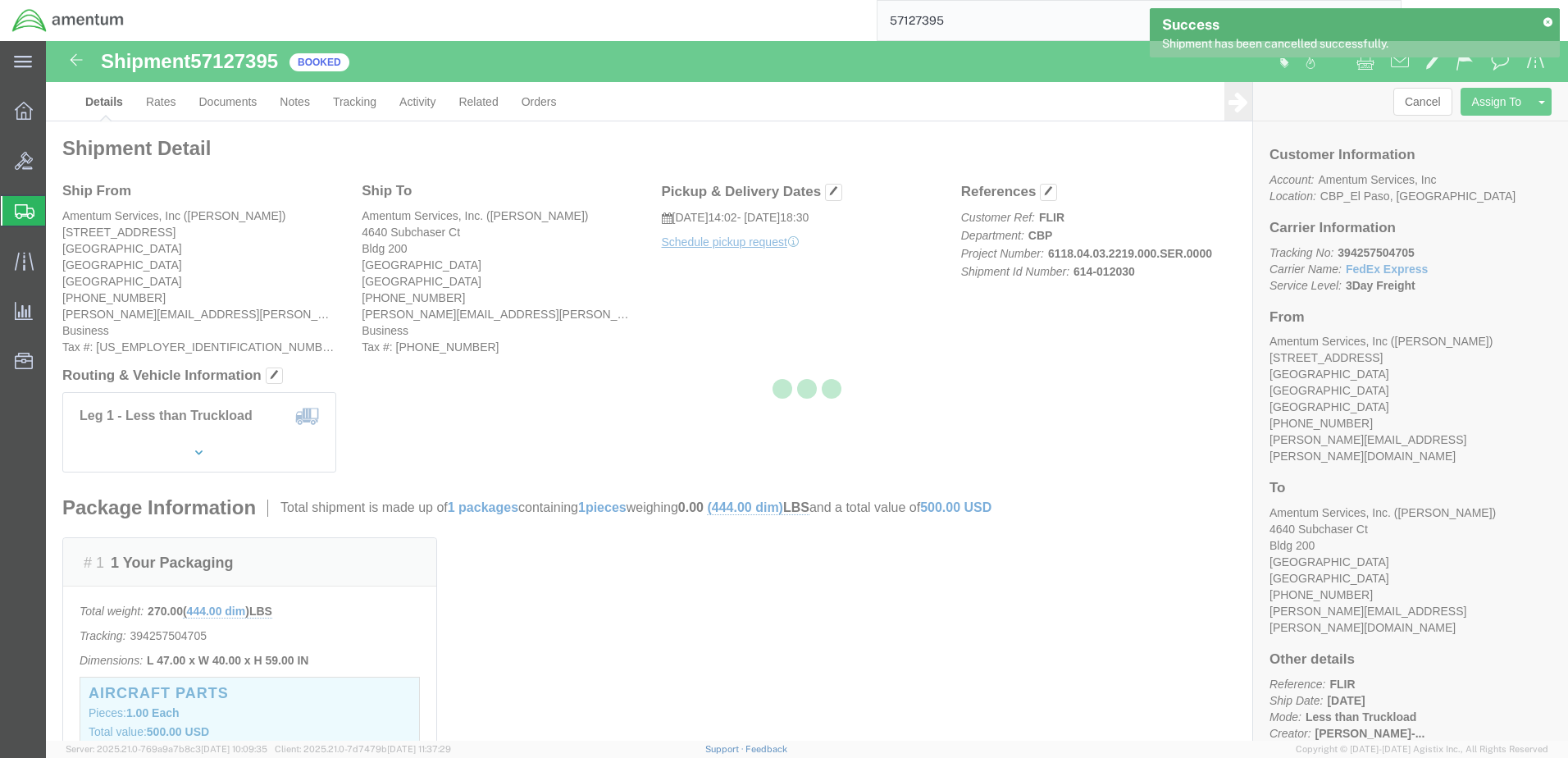
paste input "9178"
type input "57129178"
click at [1549, 19] on icon at bounding box center [1547, 22] width 12 height 9
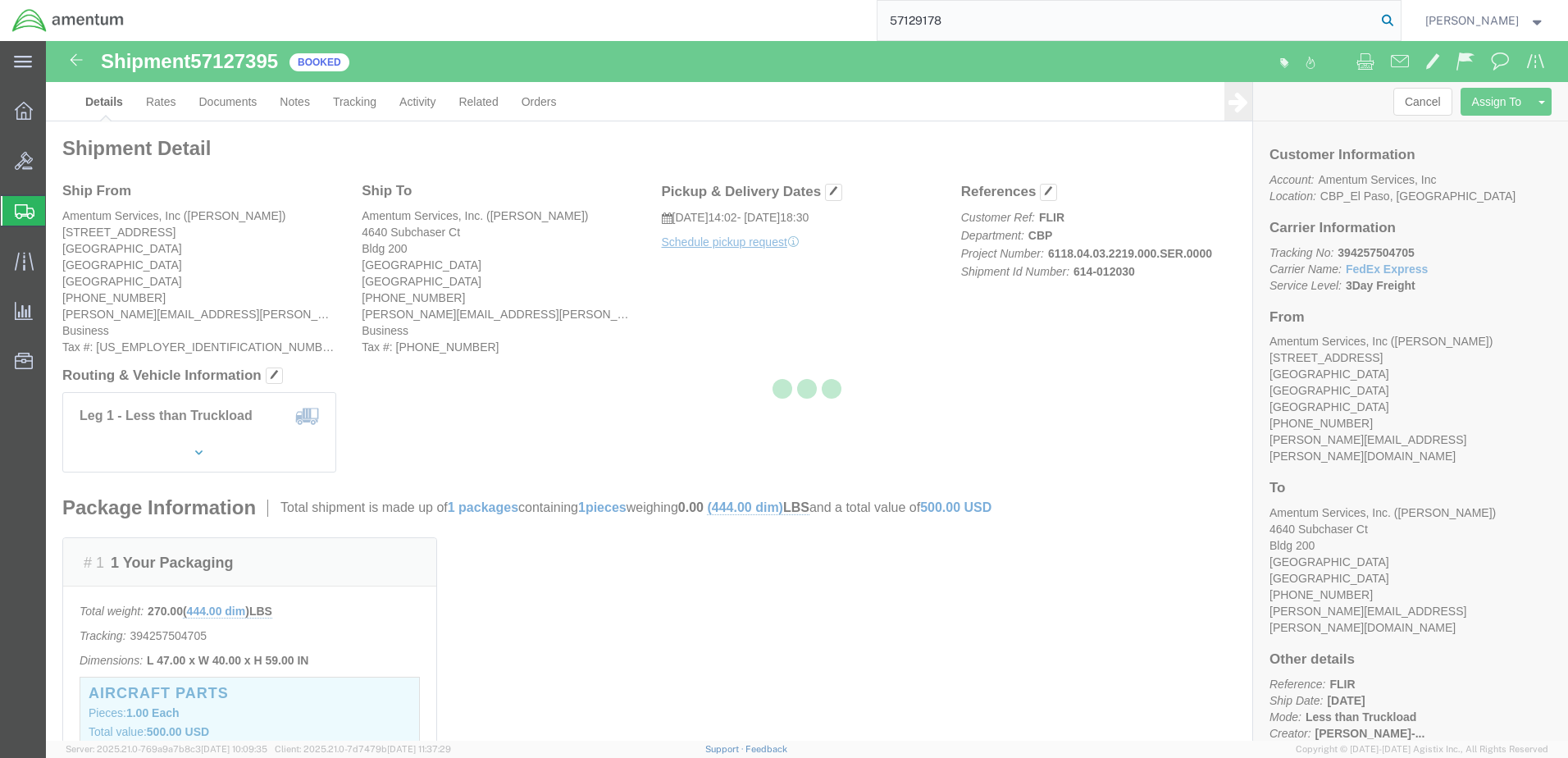
click at [1377, 22] on icon at bounding box center [1388, 20] width 23 height 23
